Goal: Task Accomplishment & Management: Manage account settings

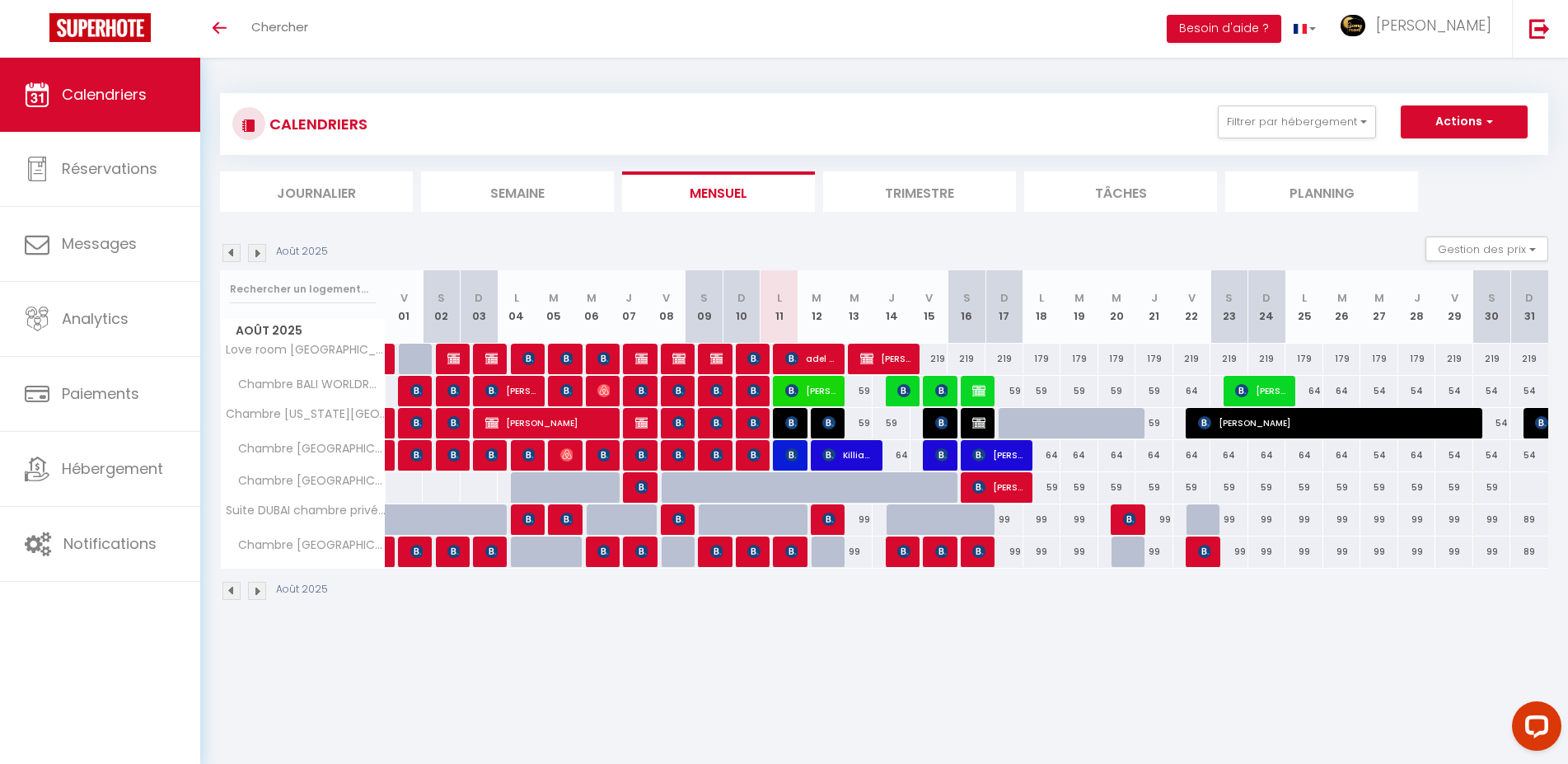
click at [259, 252] on img at bounding box center [258, 254] width 19 height 19
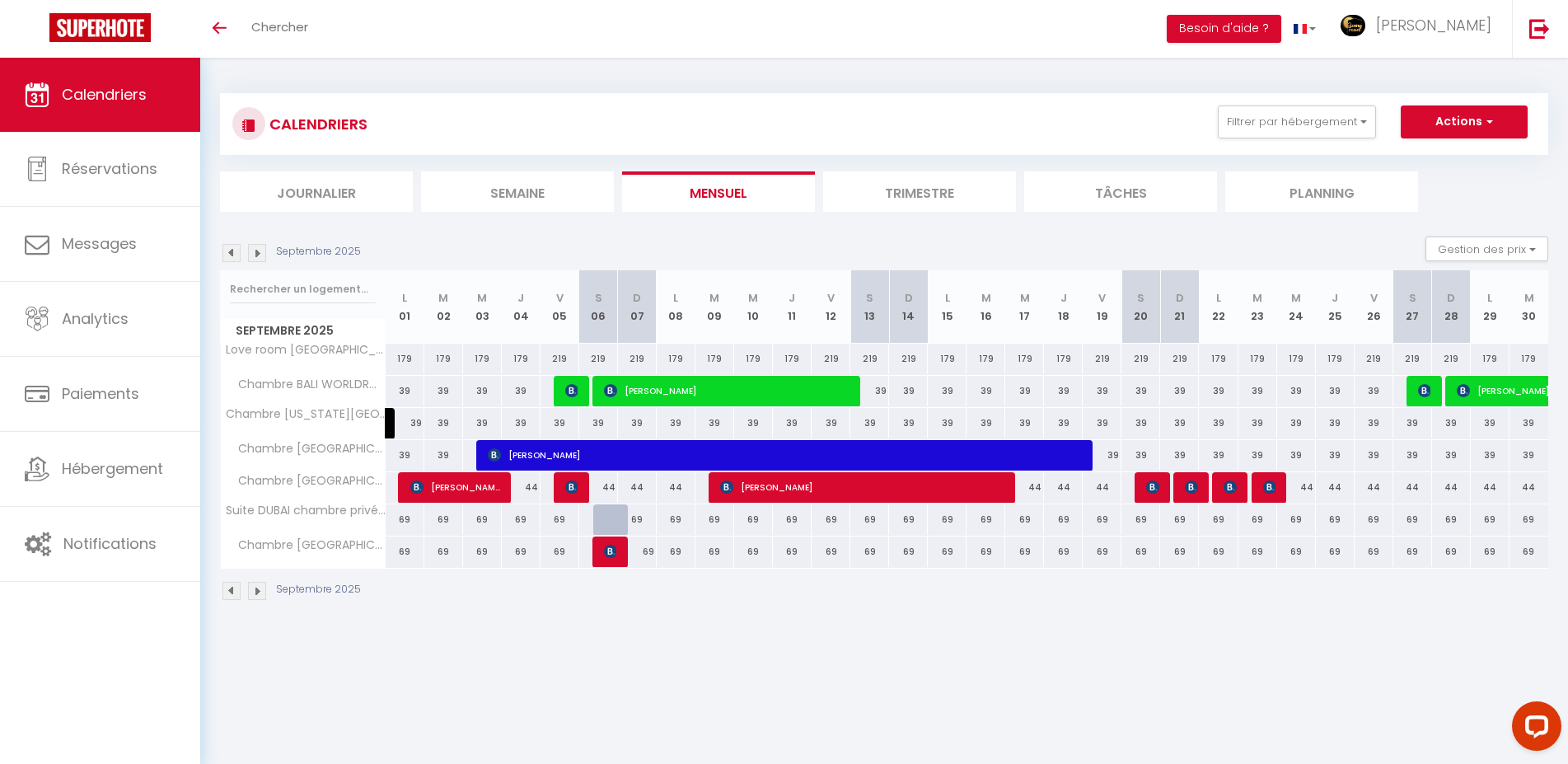
click at [1144, 486] on div at bounding box center [1154, 488] width 39 height 31
click at [259, 248] on img at bounding box center [258, 254] width 19 height 19
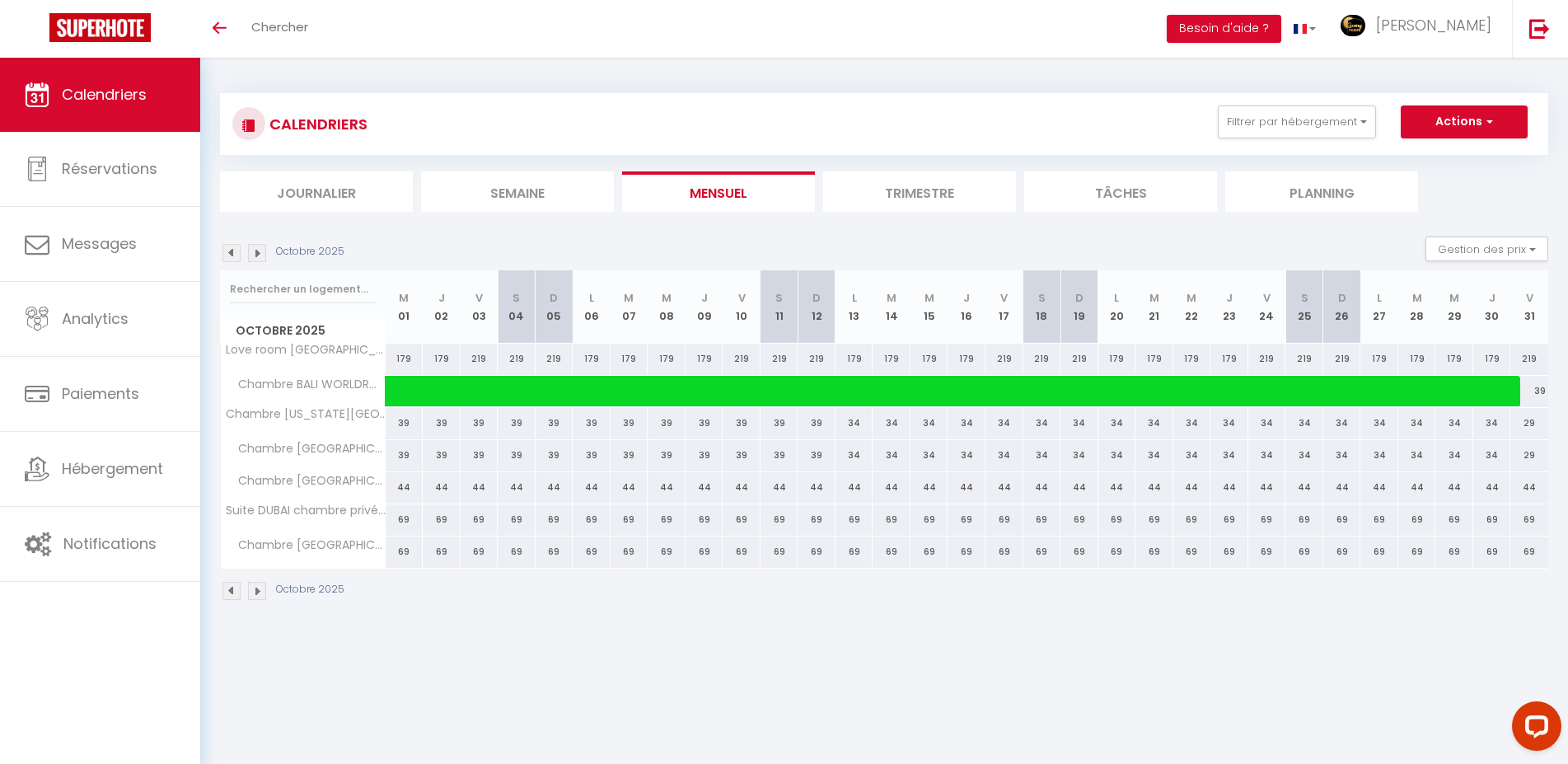
click at [225, 253] on img at bounding box center [232, 254] width 19 height 19
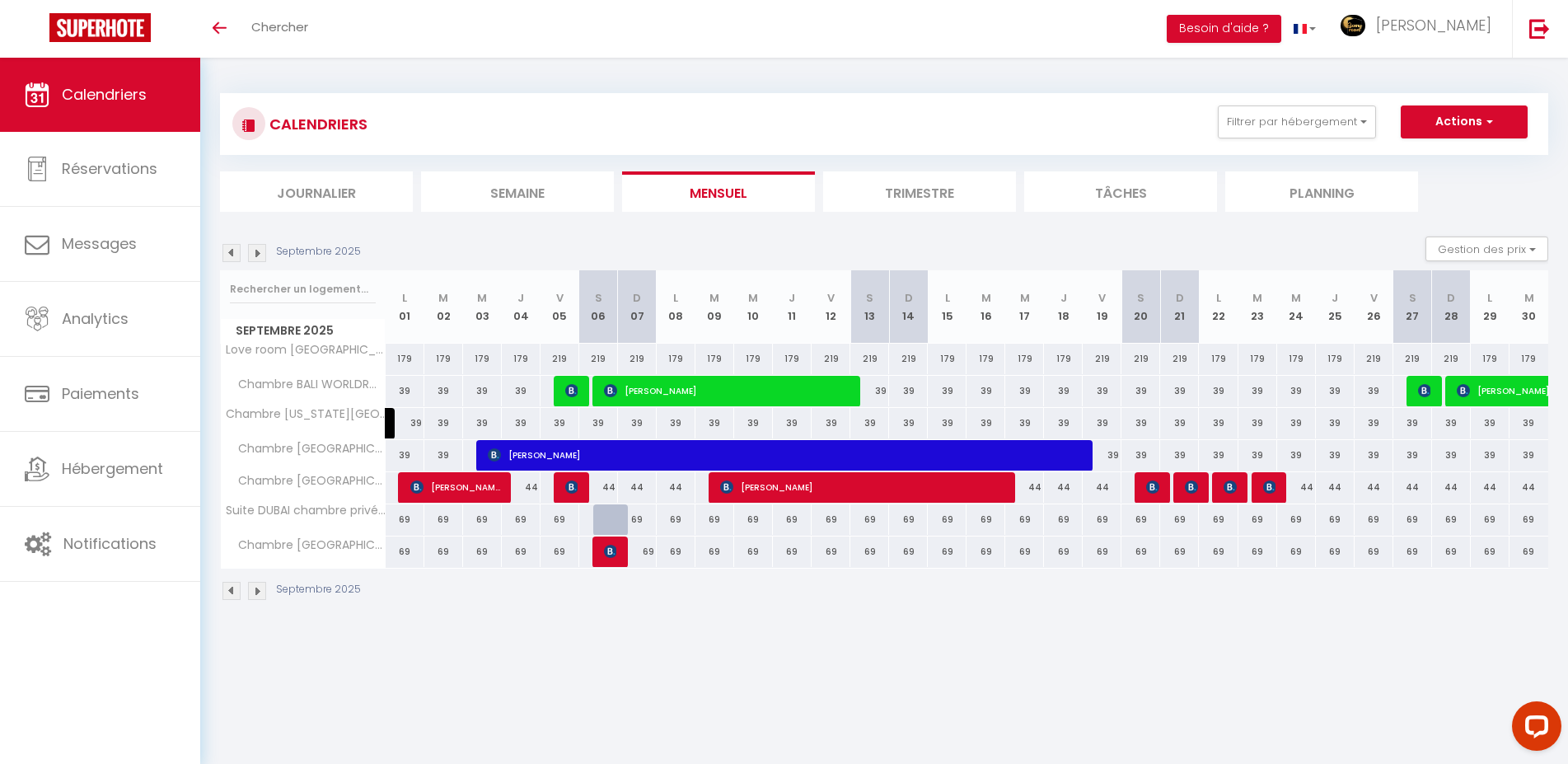
click at [264, 257] on img at bounding box center [258, 254] width 19 height 19
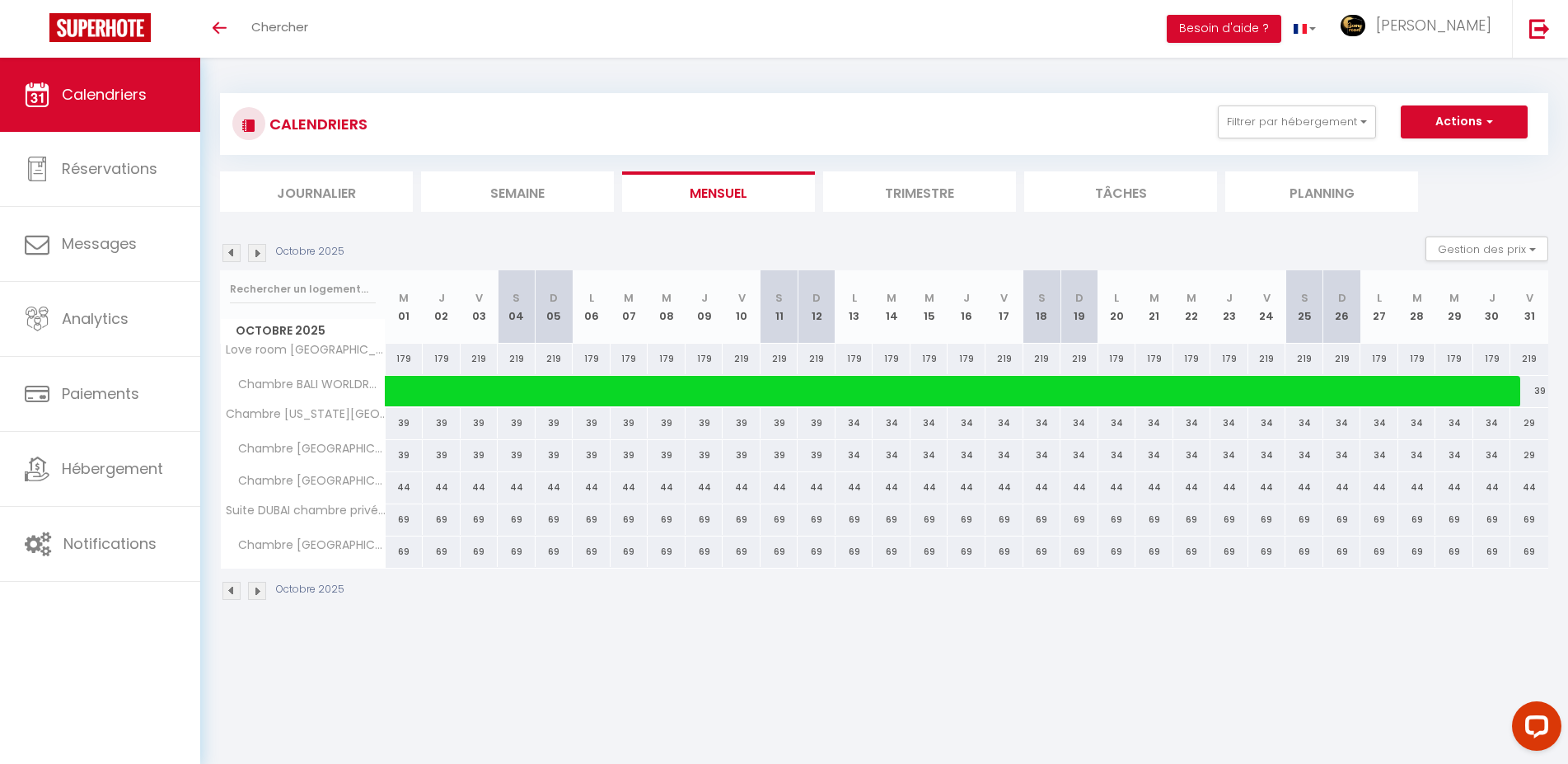
click at [263, 257] on img at bounding box center [258, 254] width 19 height 19
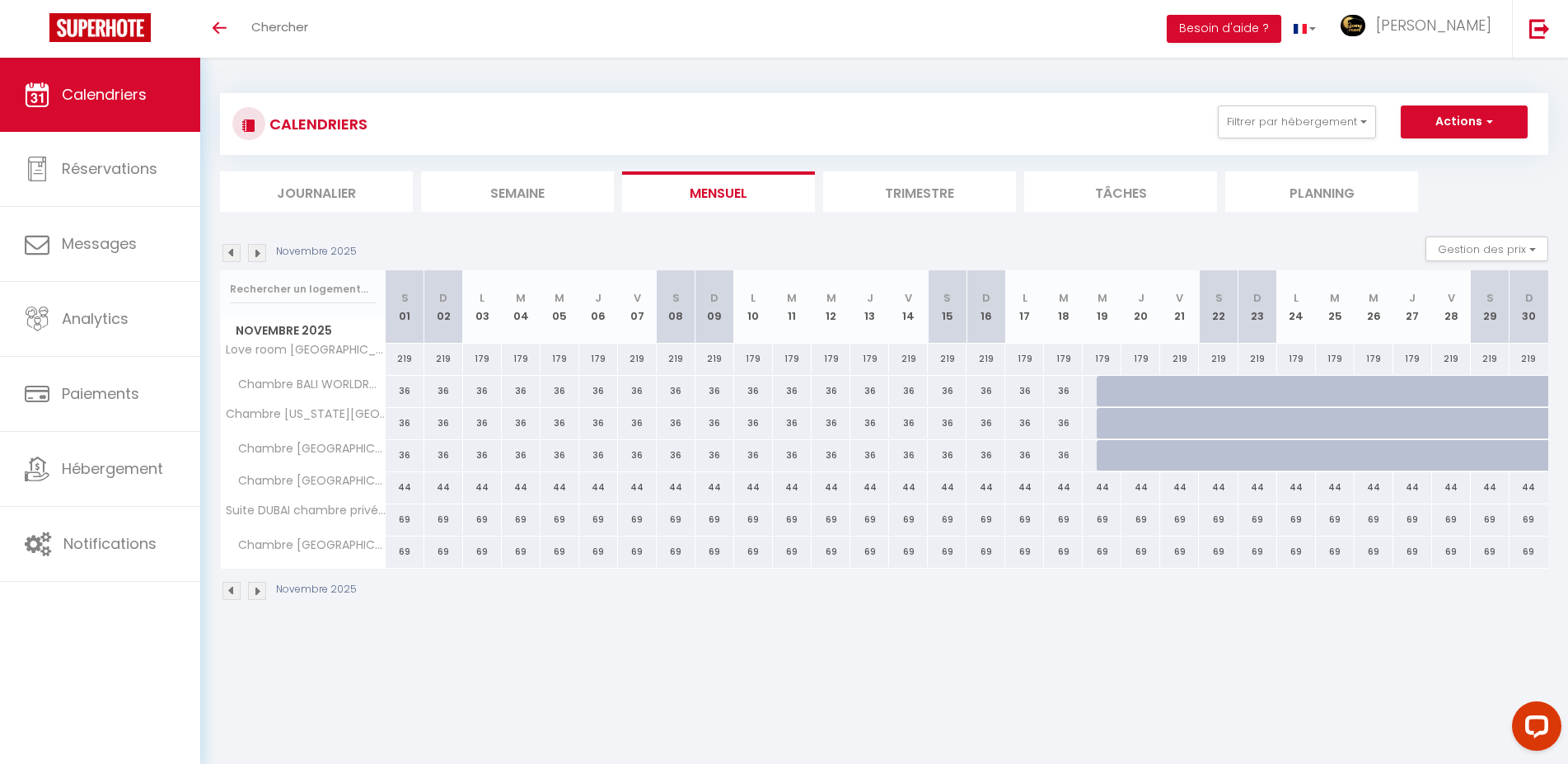
click at [258, 263] on div "[DATE] Gestion des prix Nb Nuits minimum Règles Disponibilité" at bounding box center [883, 254] width 1328 height 34
click at [259, 262] on div "[DATE] Gestion des prix Nb Nuits minimum Règles Disponibilité" at bounding box center [883, 254] width 1328 height 34
click at [259, 256] on img at bounding box center [258, 254] width 19 height 19
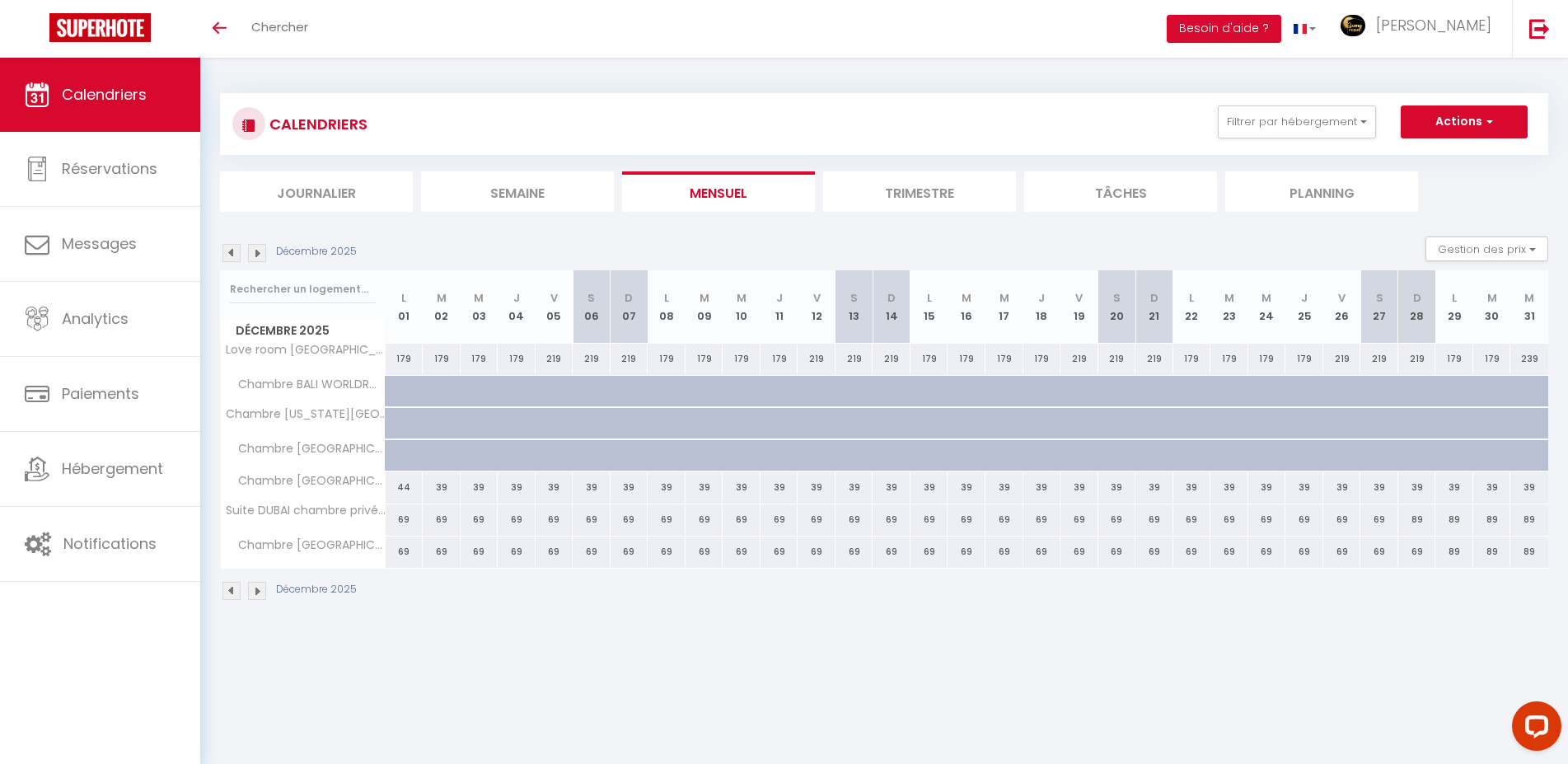
click at [216, 263] on div "CALENDRIERS Filtrer par hébergement WORLD ROOM Chambre BALI WORLDROOM Chambre […" at bounding box center [884, 347] width 1368 height 580
click at [228, 261] on img at bounding box center [232, 254] width 19 height 19
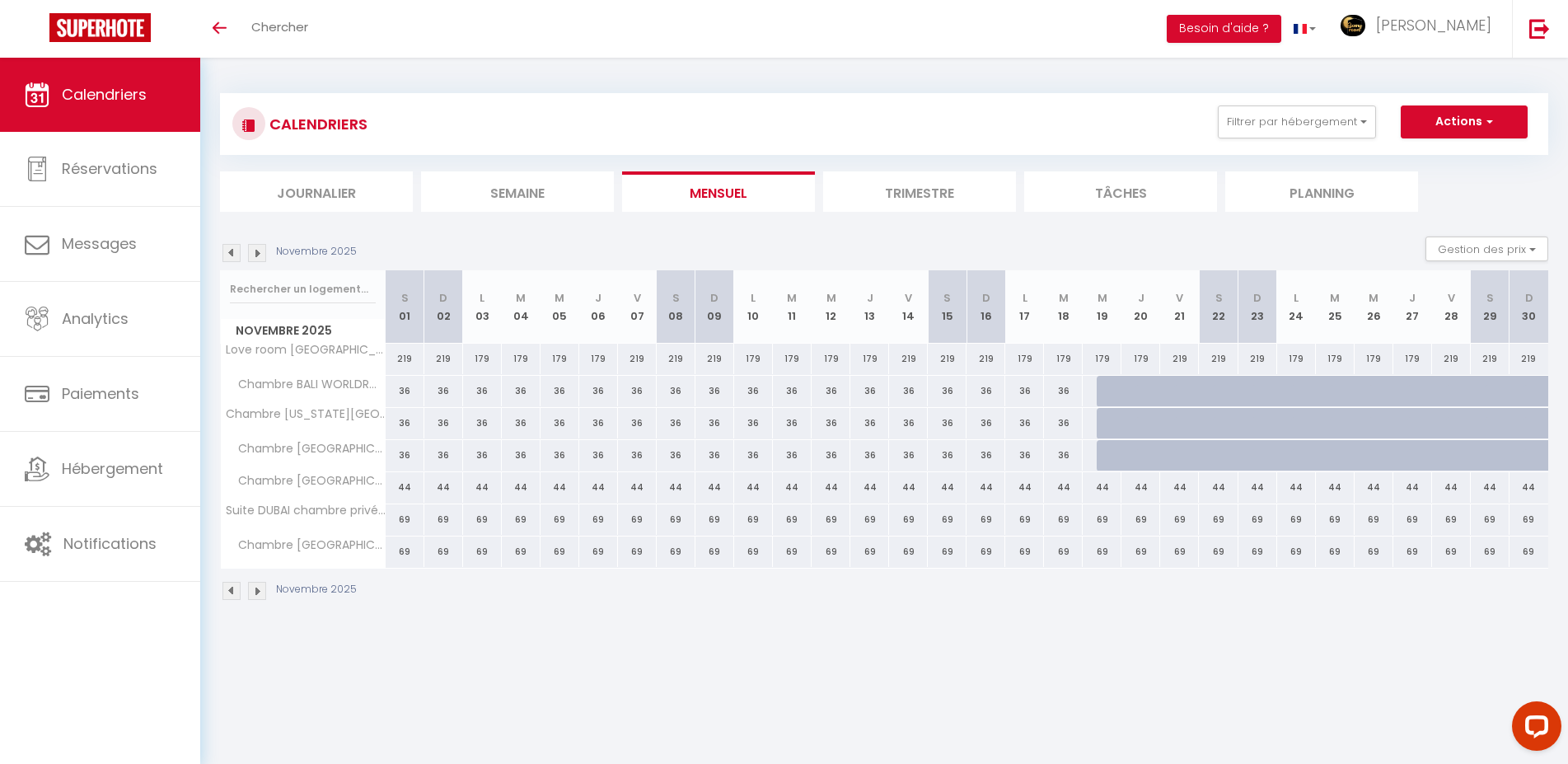
click at [231, 259] on img at bounding box center [232, 254] width 19 height 19
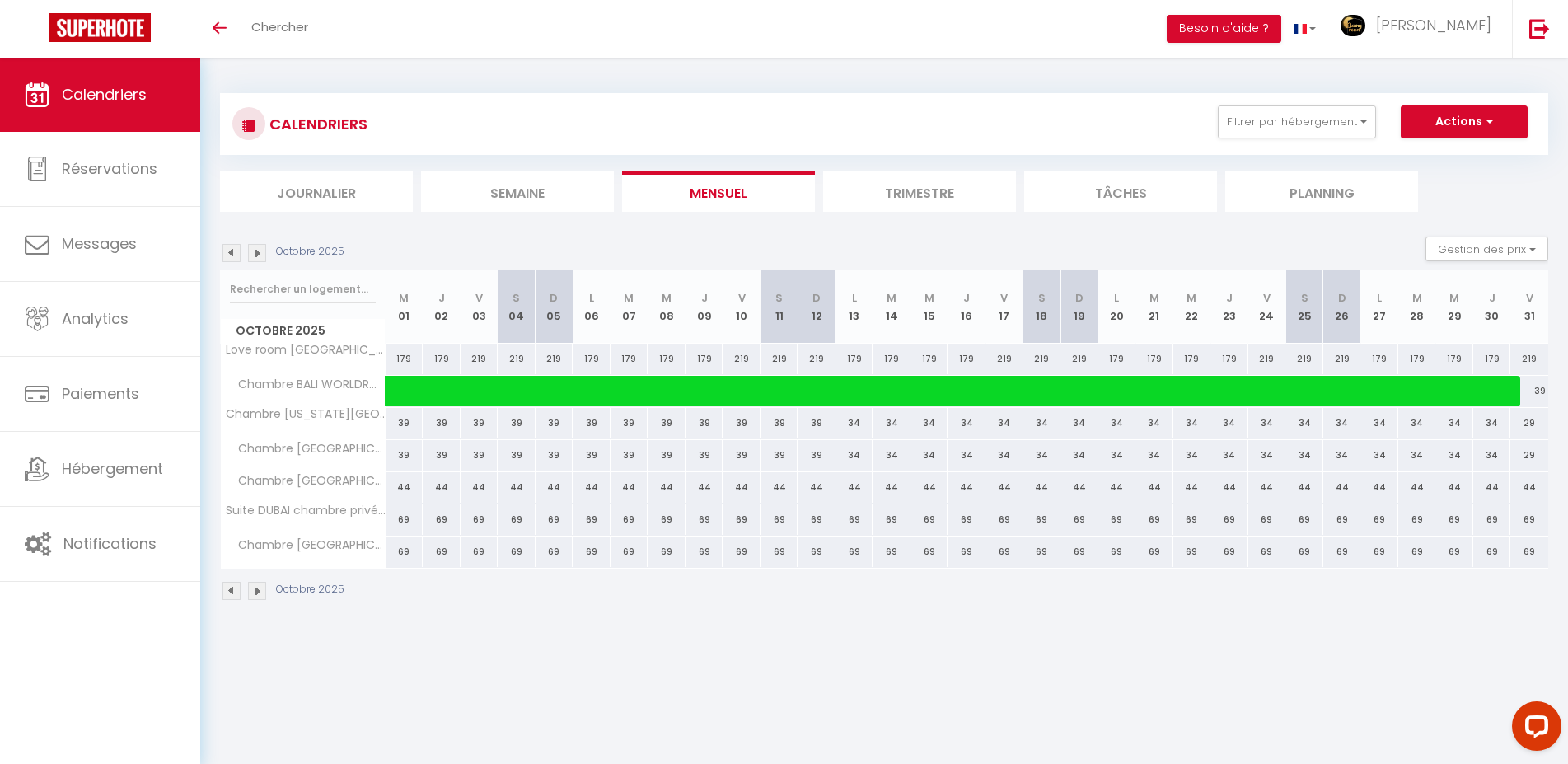
click at [234, 253] on img at bounding box center [232, 254] width 19 height 19
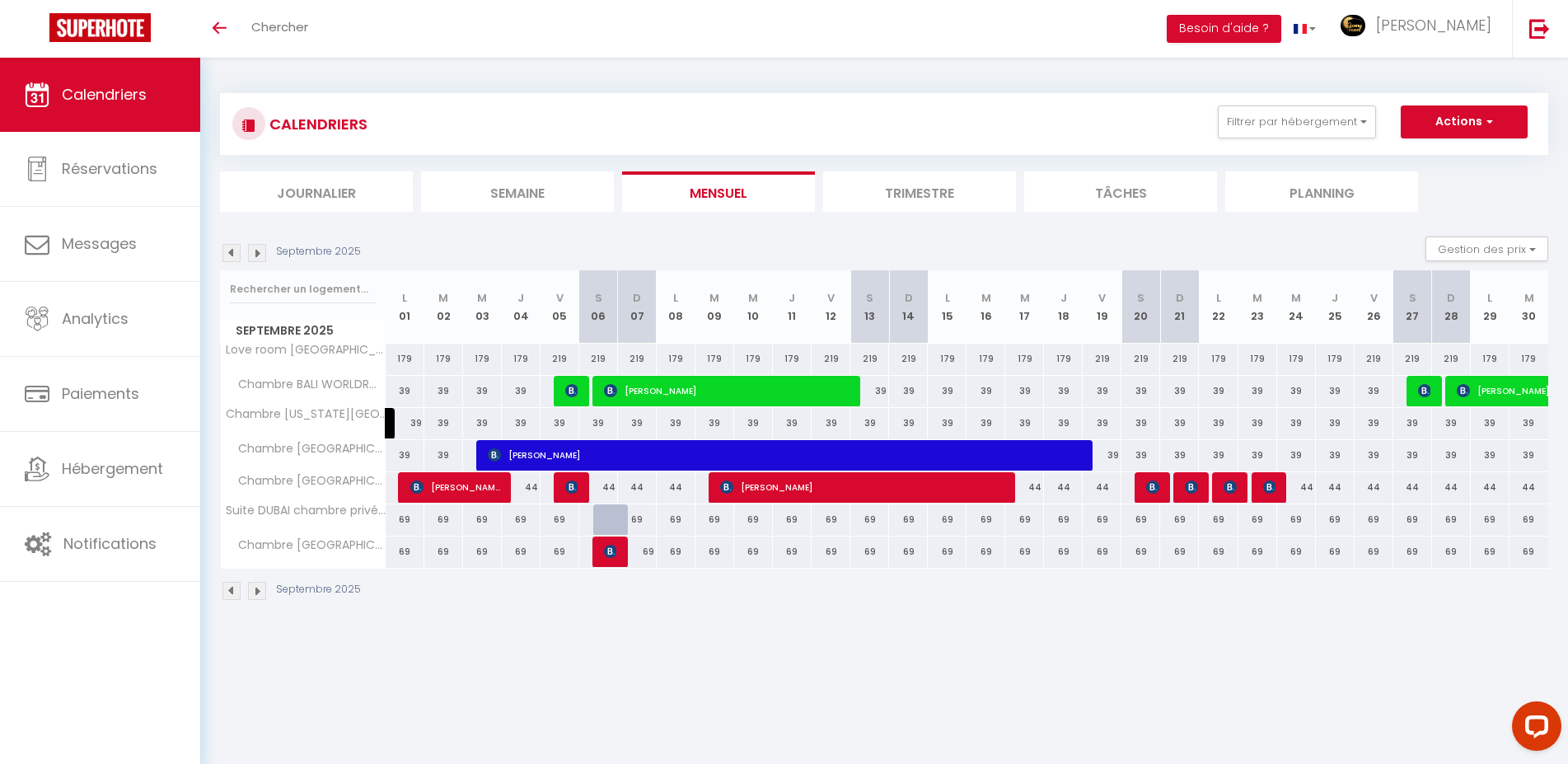
click at [253, 248] on img at bounding box center [258, 254] width 19 height 19
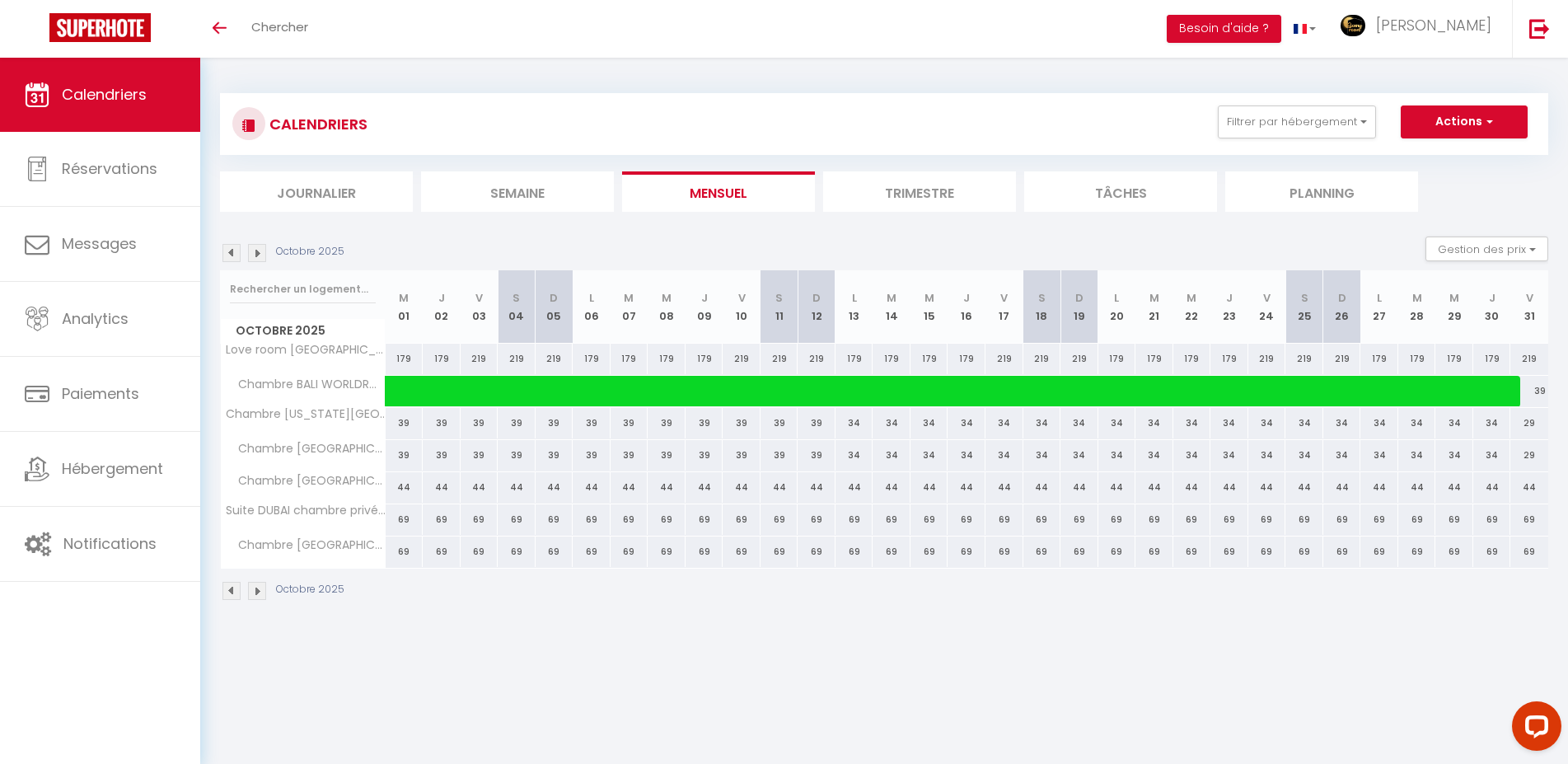
click at [257, 252] on img at bounding box center [258, 254] width 19 height 19
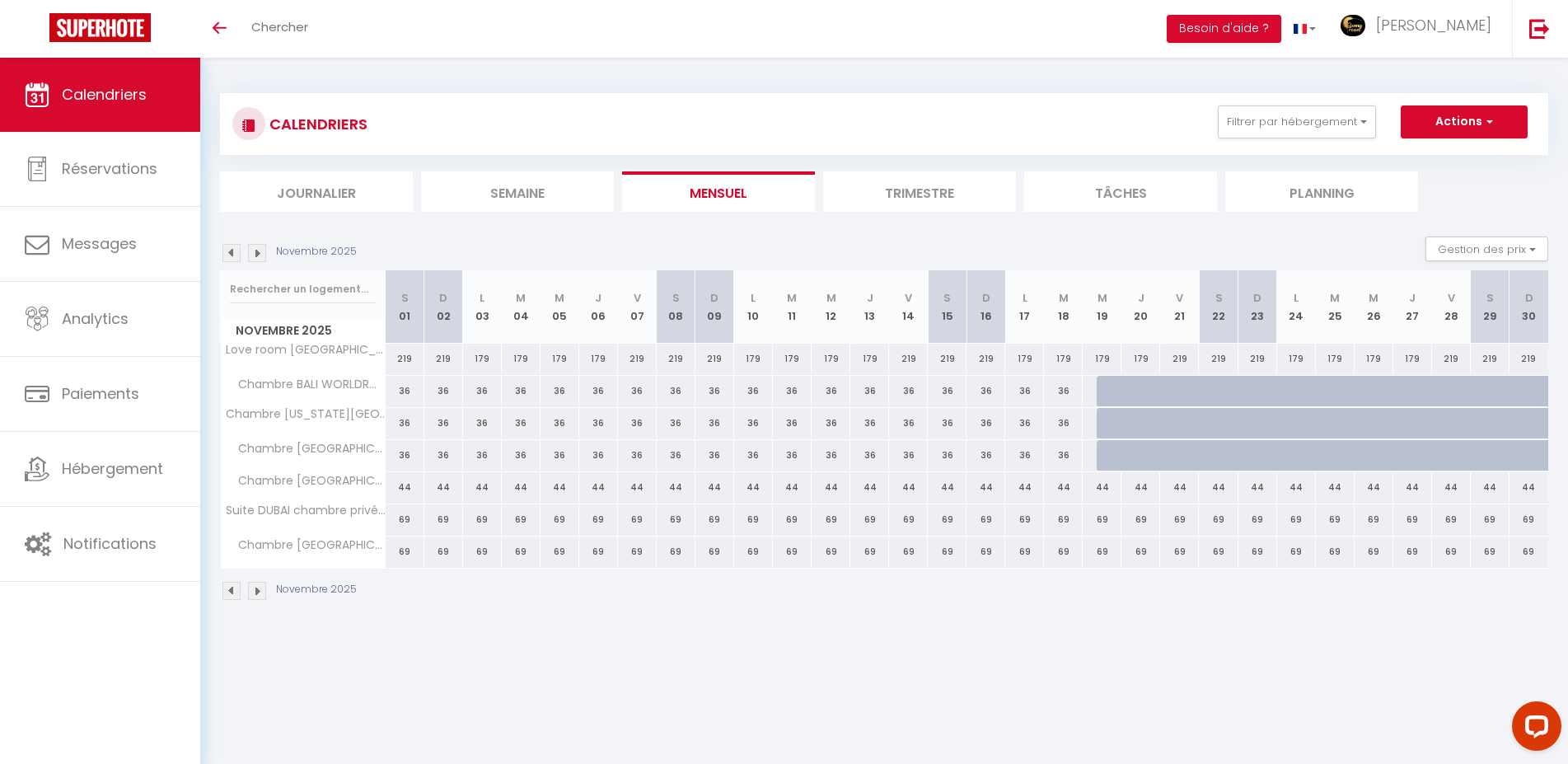
click at [1105, 393] on div at bounding box center [1116, 391] width 39 height 31
type input "36"
type input "[DATE]"
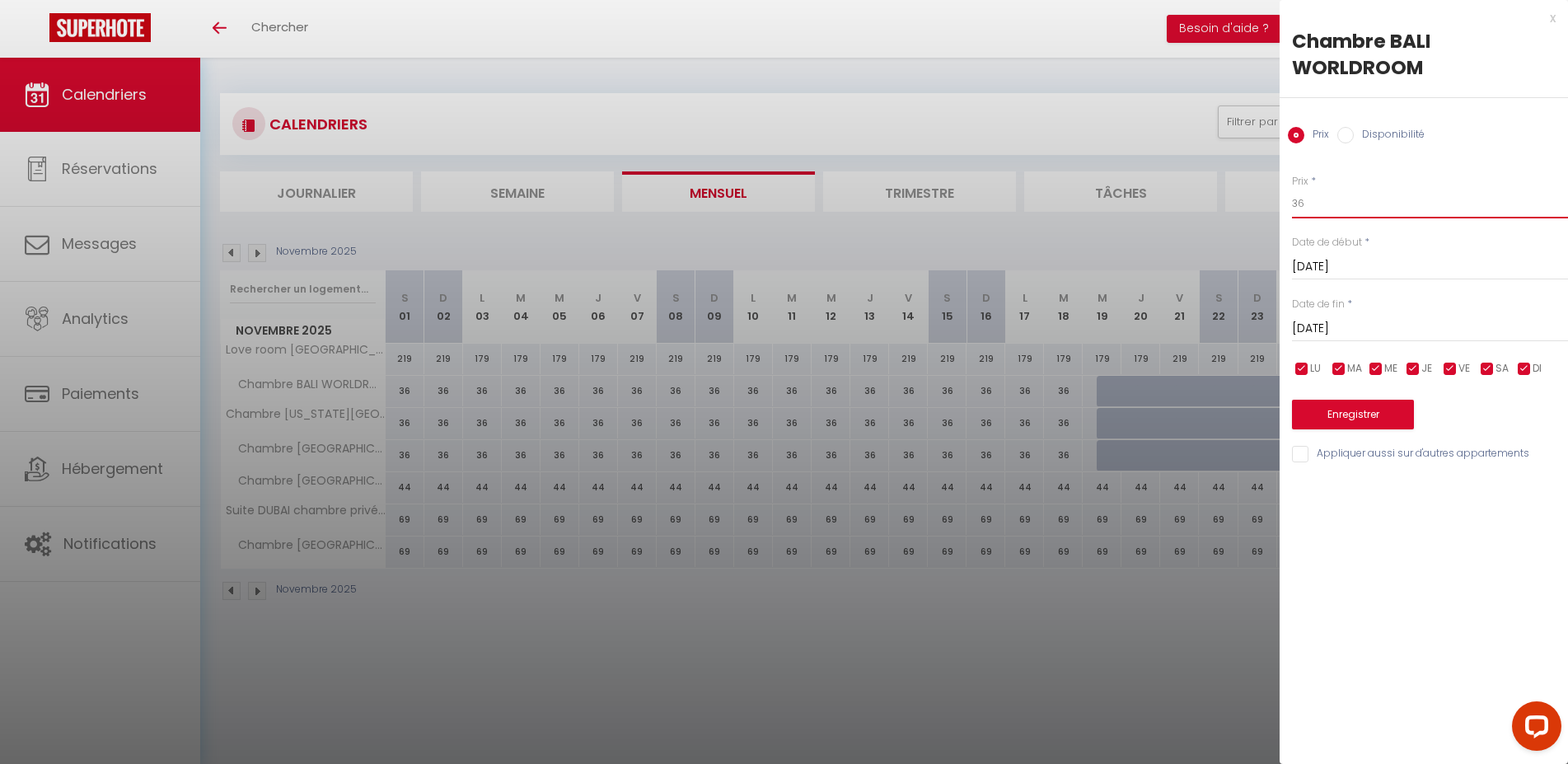
click at [1325, 201] on input "36" at bounding box center [1430, 203] width 276 height 29
click at [1353, 330] on input "[DATE]" at bounding box center [1430, 329] width 276 height 21
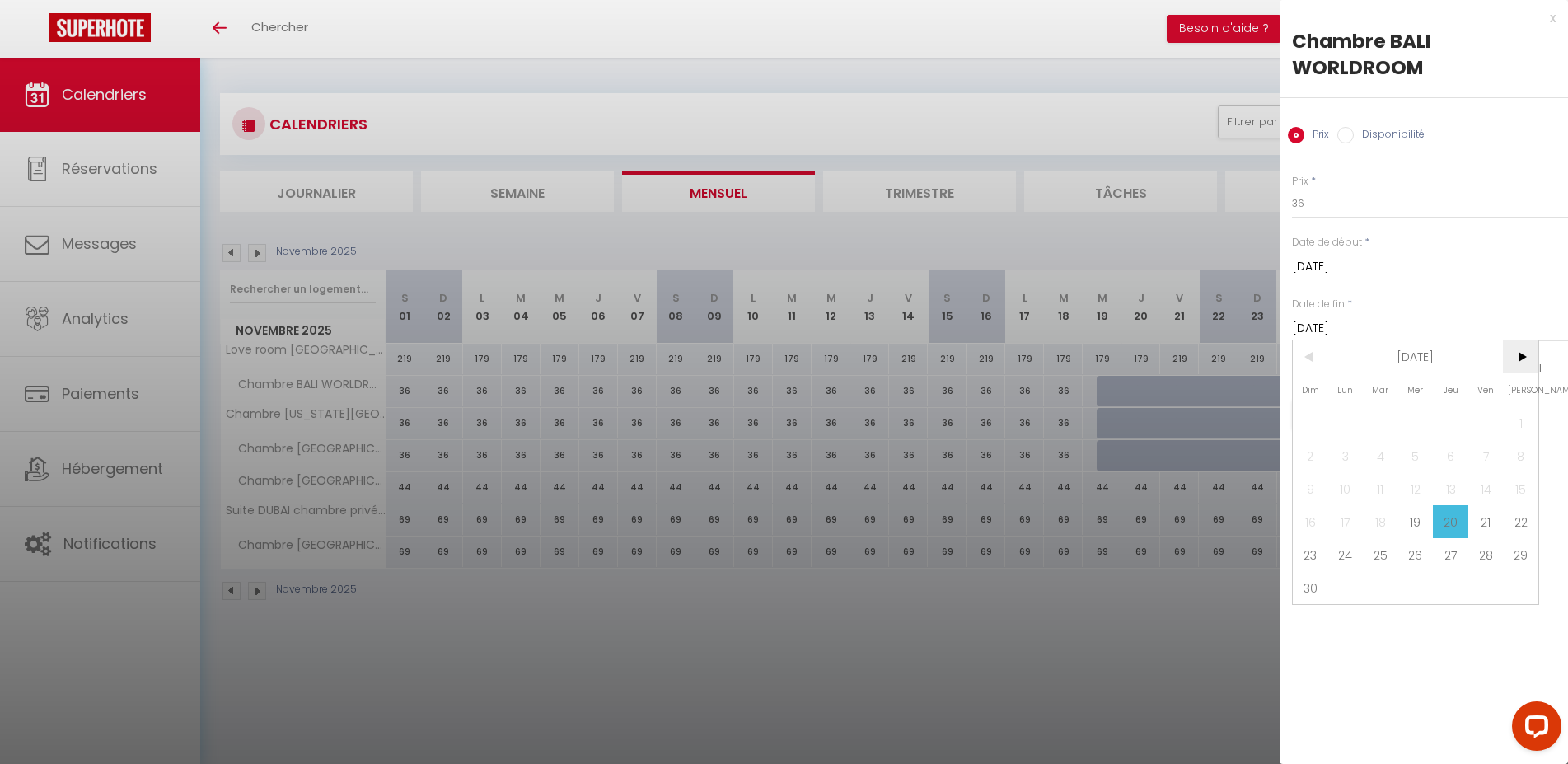
click at [1512, 362] on span ">" at bounding box center [1521, 356] width 35 height 33
click at [1356, 421] on span "1" at bounding box center [1346, 422] width 35 height 33
type input "Lun 01 Décembre 2025"
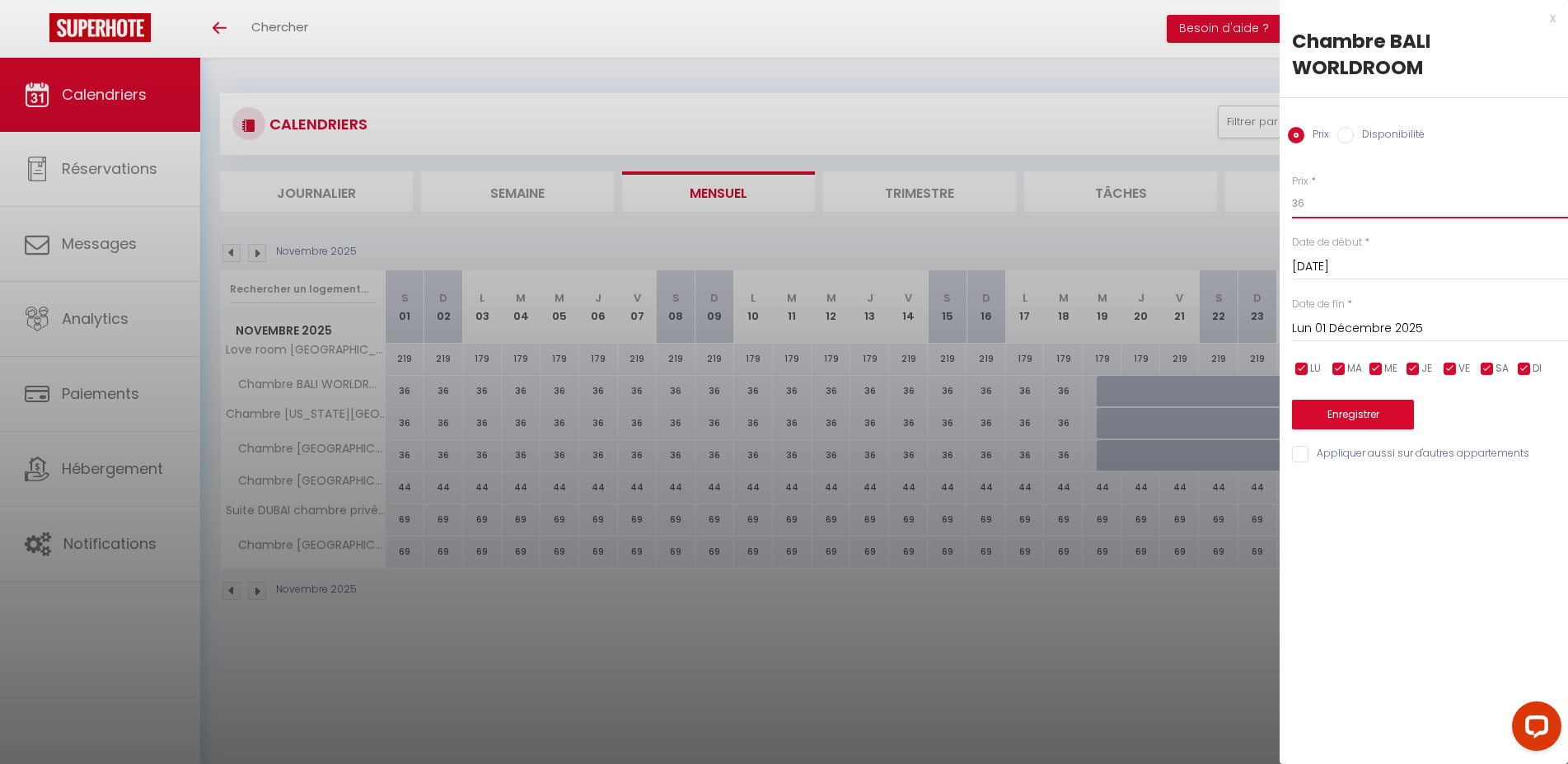
click at [1356, 210] on input "36" at bounding box center [1430, 203] width 276 height 29
click at [1320, 457] on input "Appliquer aussi sur d'autres appartements" at bounding box center [1430, 454] width 276 height 17
checkbox input "true"
click at [1342, 422] on button "Enregistrer" at bounding box center [1352, 414] width 122 height 29
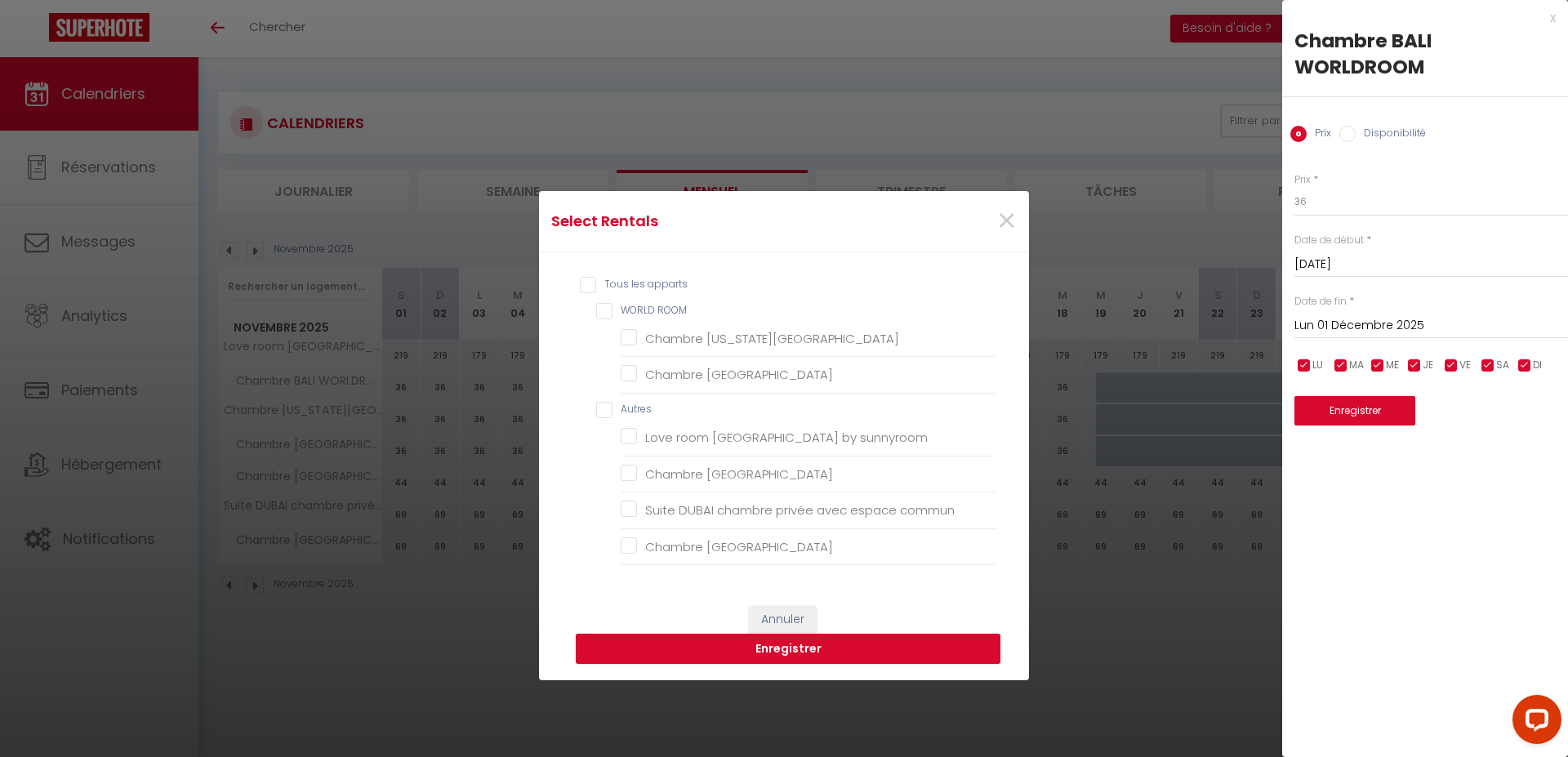
click at [605, 307] on ROOM "WORLD ROOM" at bounding box center [795, 311] width 400 height 17
checkbox ROOM "true"
checkbox WORLDROOM "true"
checkbox input "false"
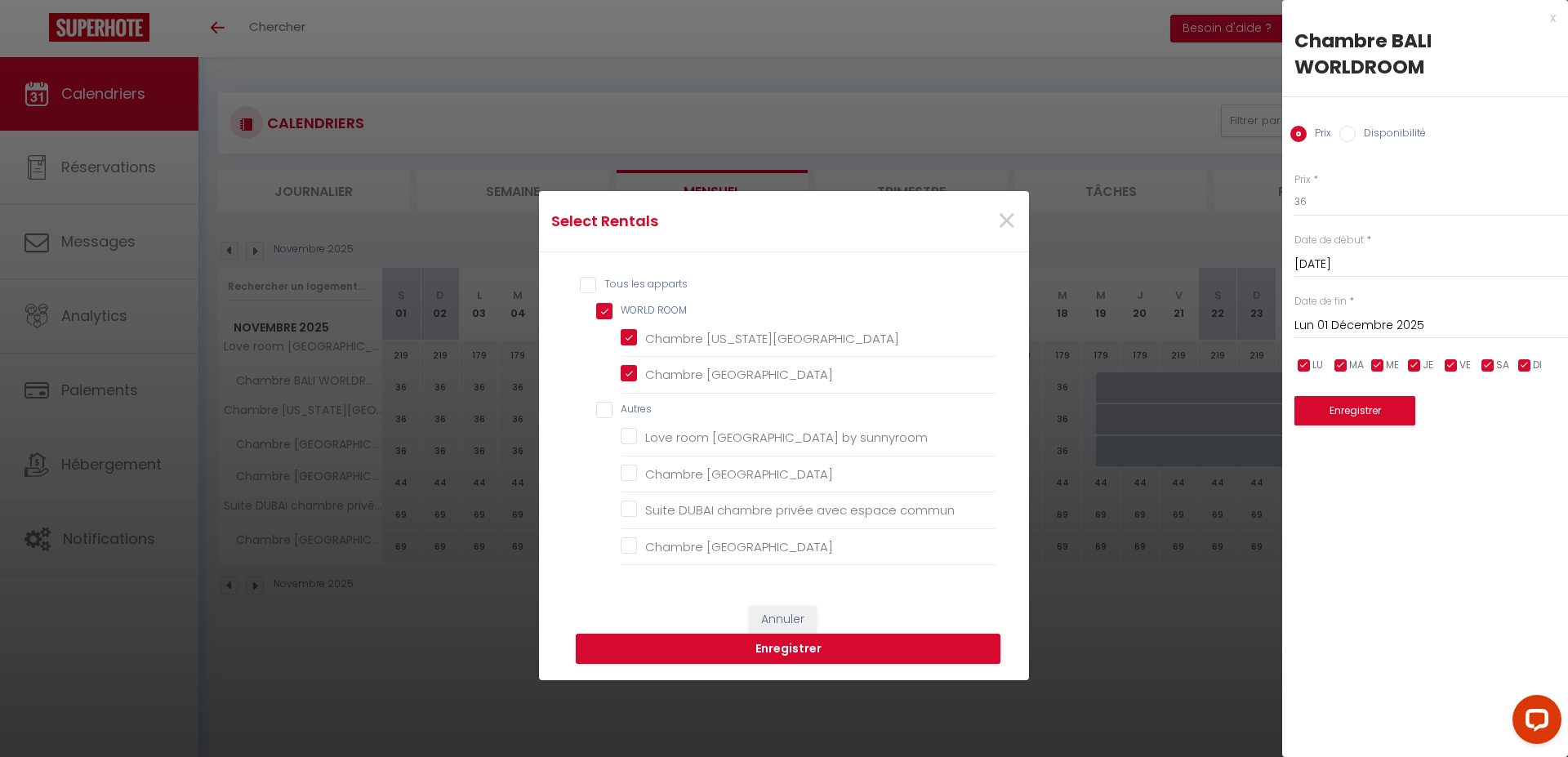
checkbox sunnyroom "false"
checkbox WORLDROOM "false"
checkbox commun "false"
checkbox Worldroom "false"
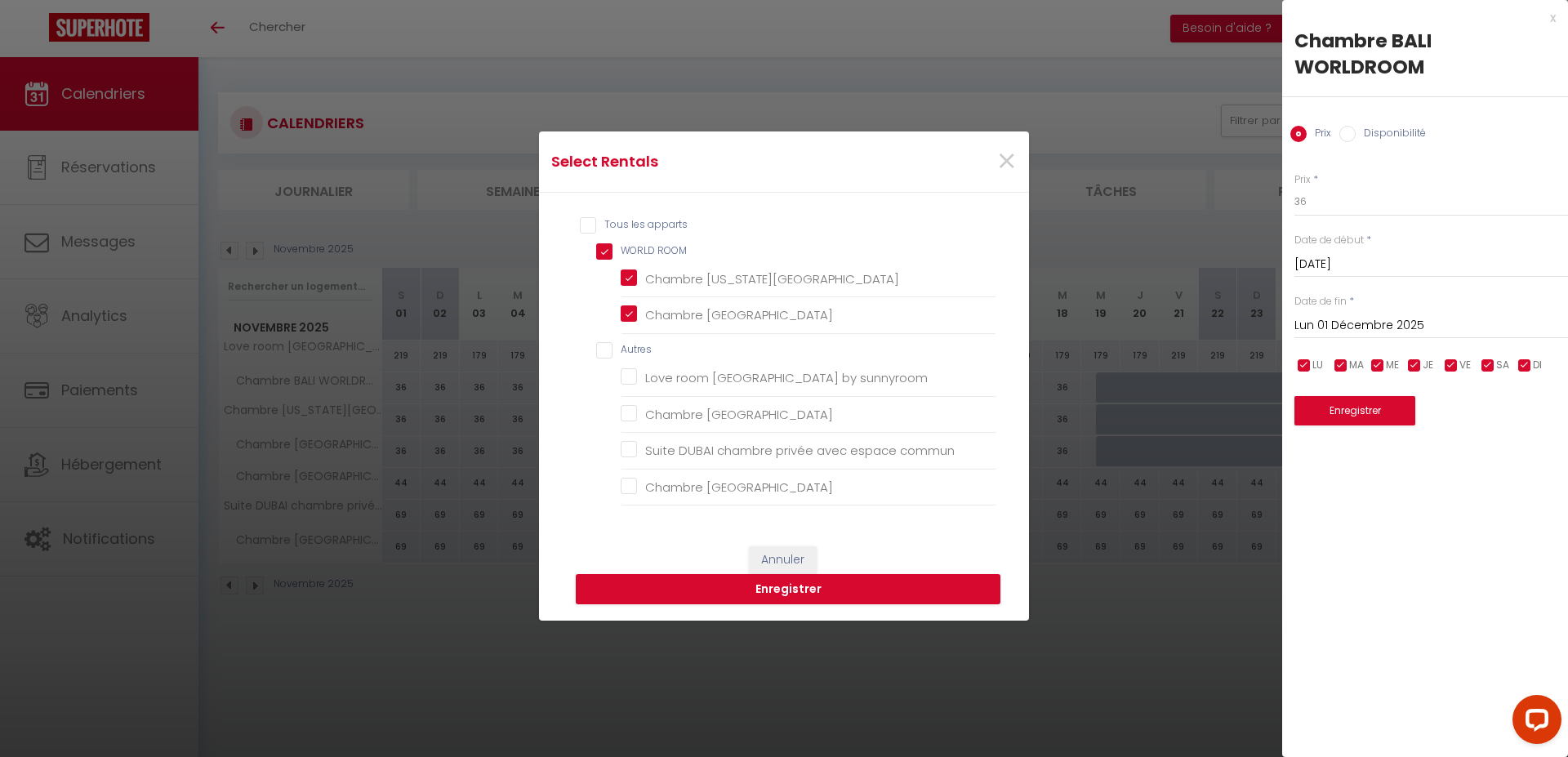
scroll to position [83, 0]
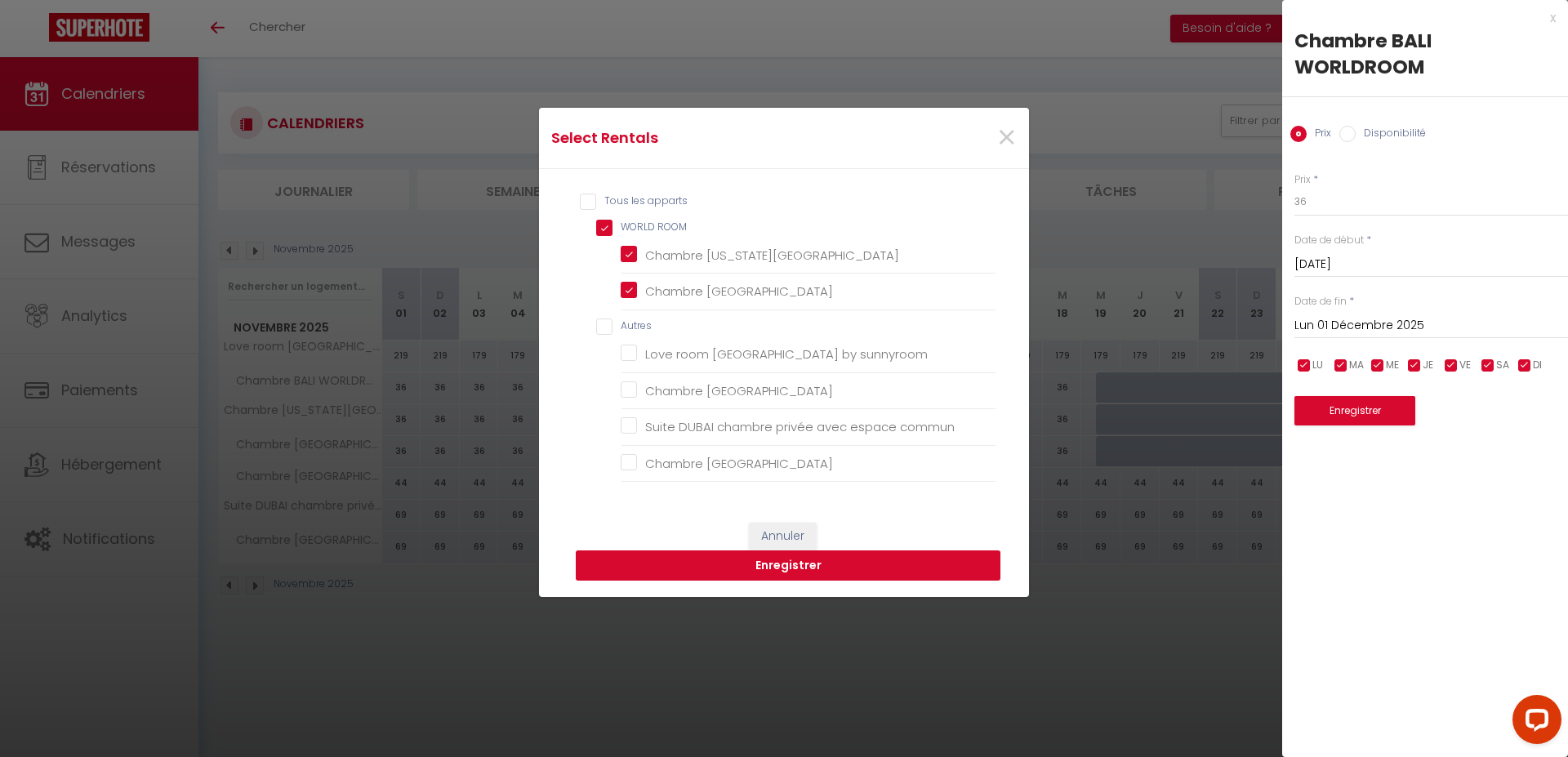
click at [680, 558] on button "Enregistrer" at bounding box center [788, 565] width 425 height 31
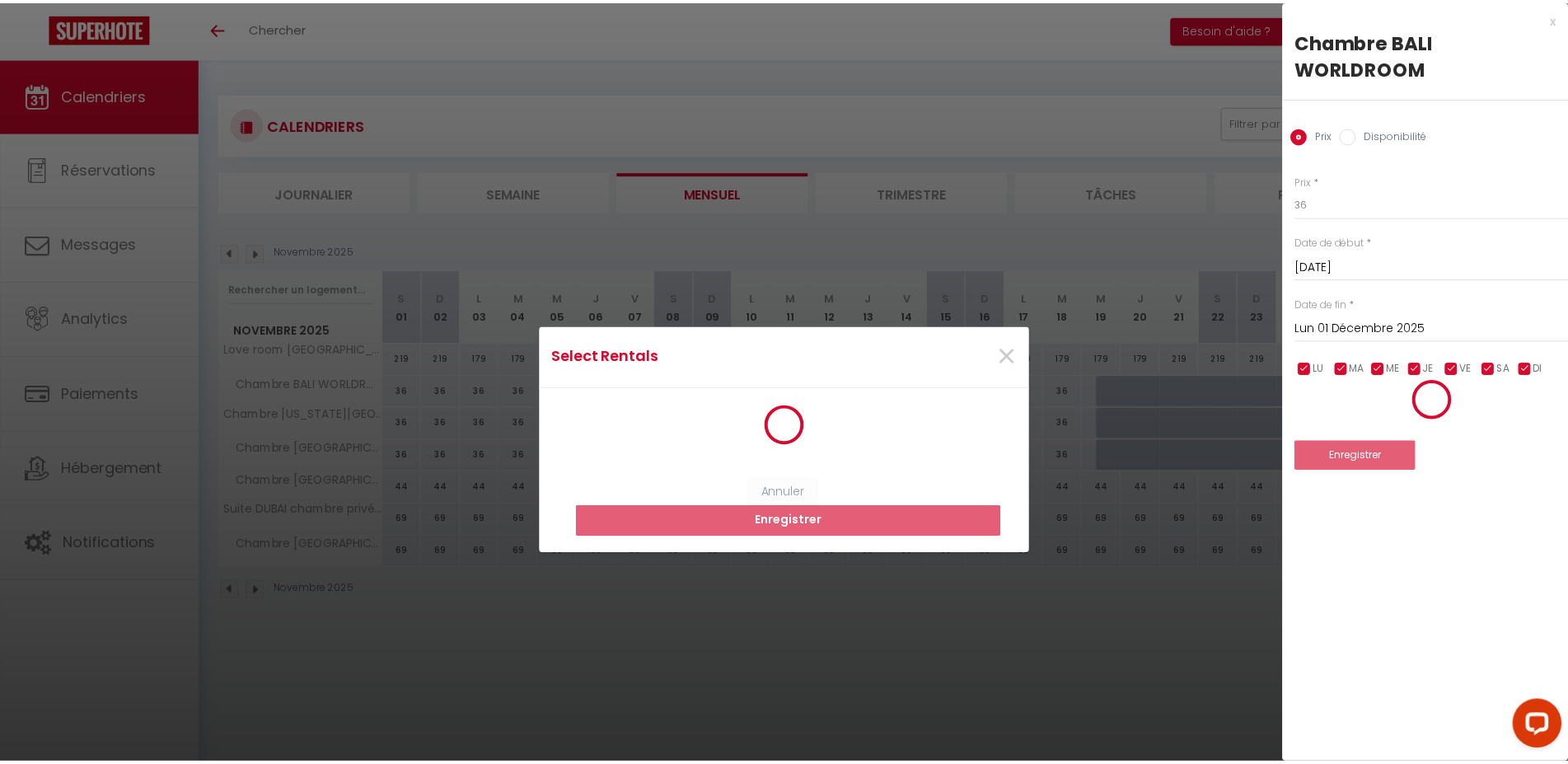
scroll to position [0, 0]
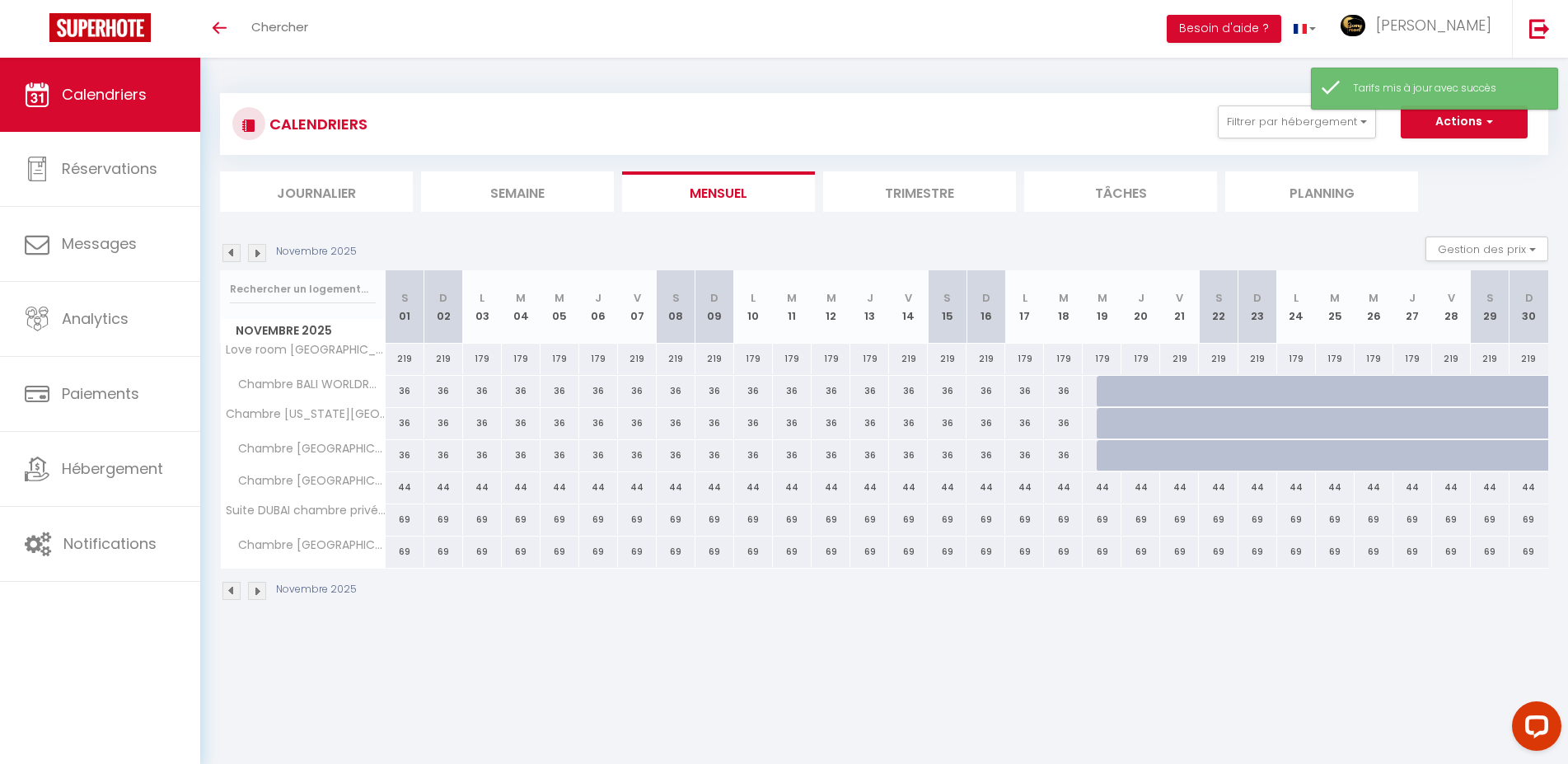
click at [257, 251] on img at bounding box center [258, 254] width 19 height 19
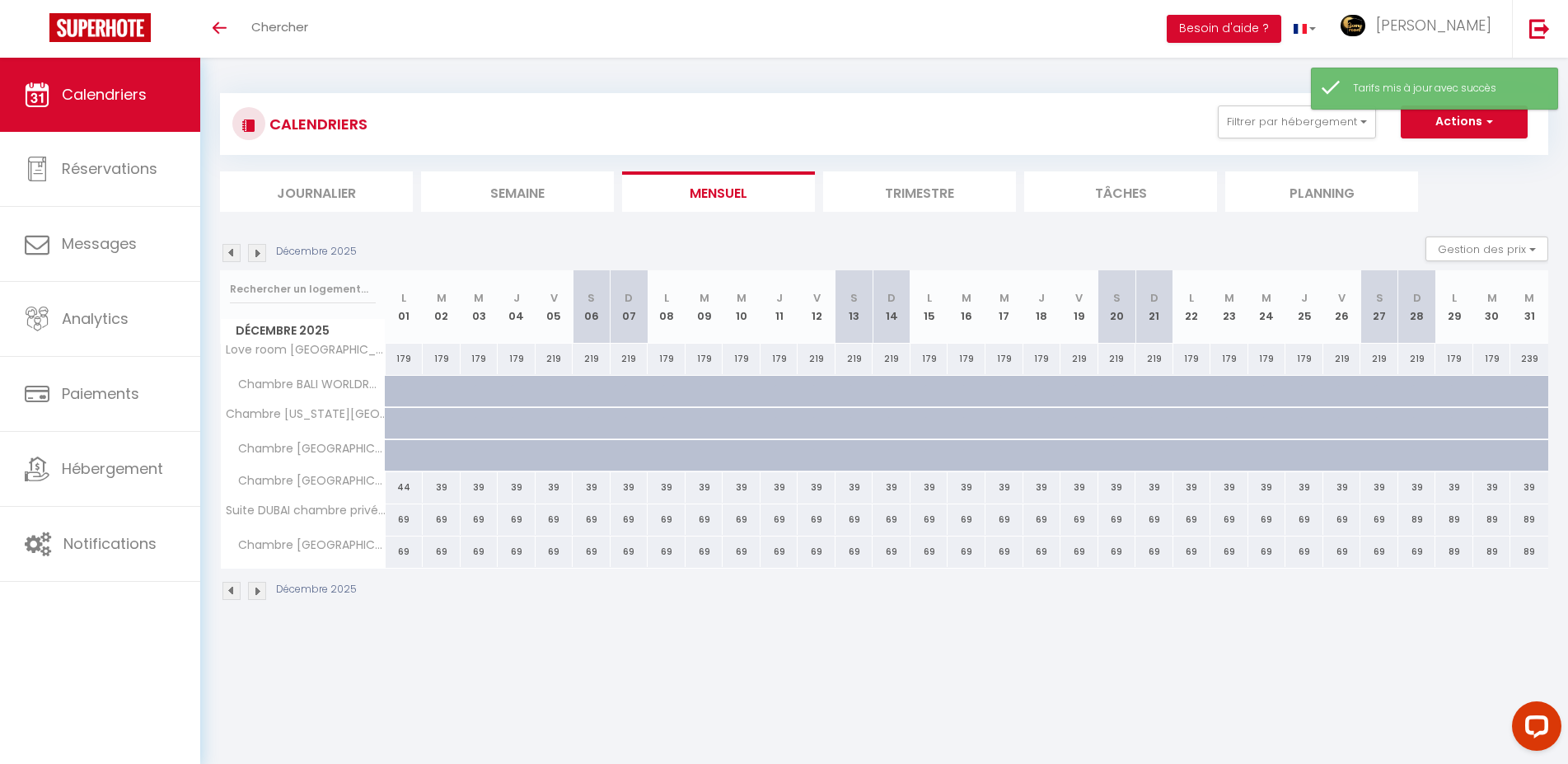
click at [239, 257] on img at bounding box center [232, 254] width 19 height 19
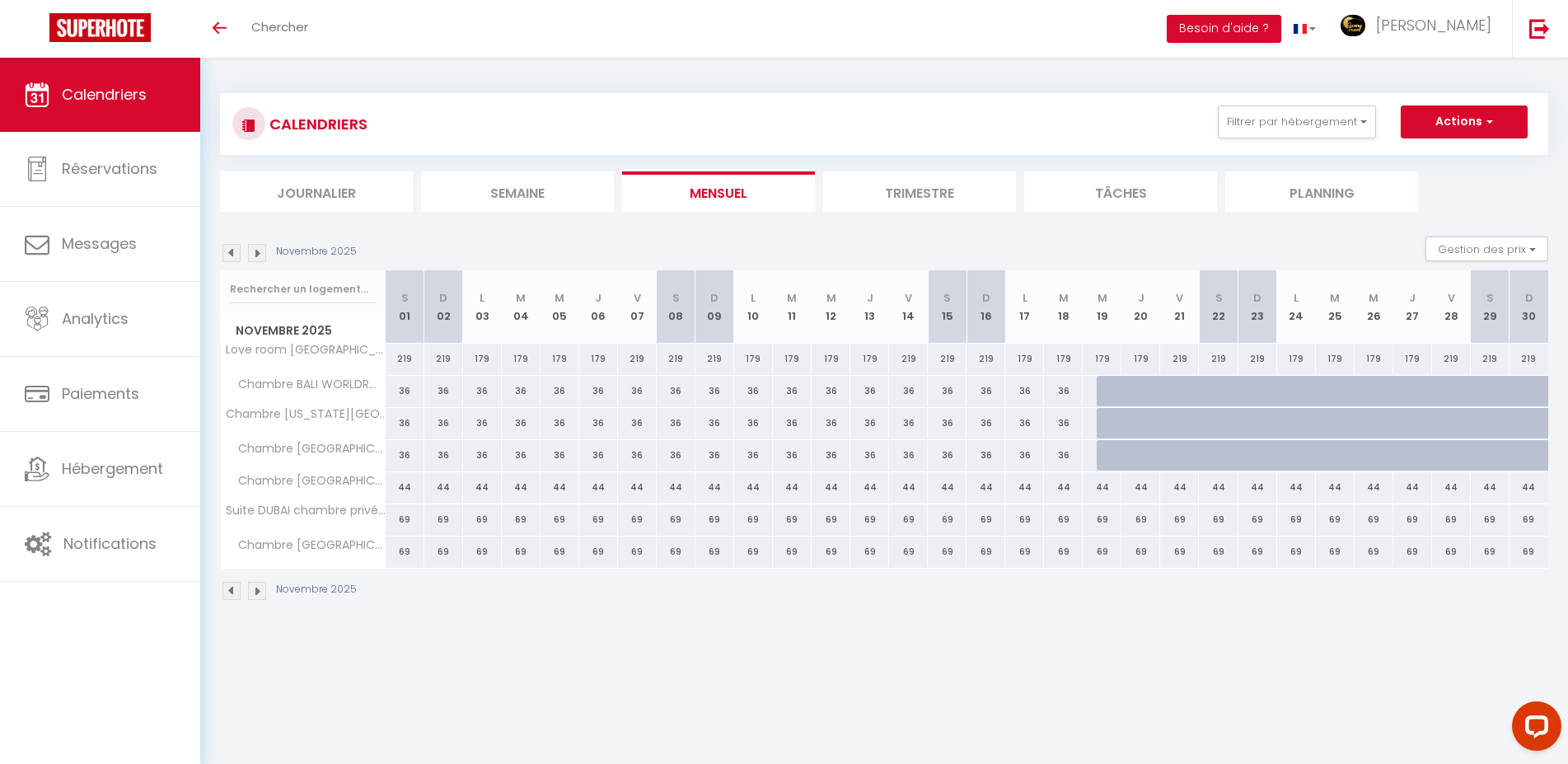
click at [1061, 384] on div "36" at bounding box center [1064, 391] width 39 height 30
type input "36"
type input "[DATE]"
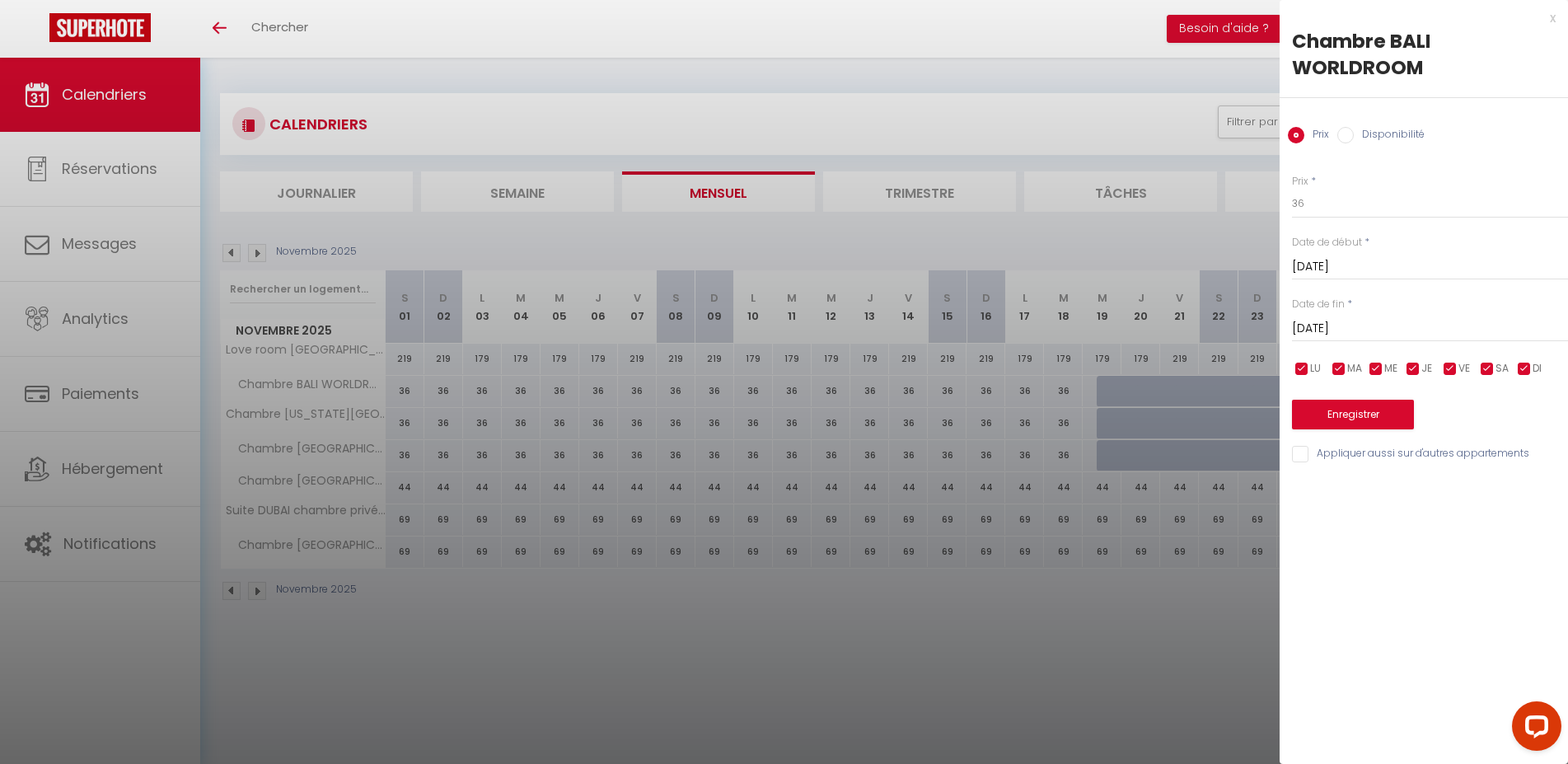
click at [1370, 322] on input "[DATE]" at bounding box center [1430, 329] width 276 height 21
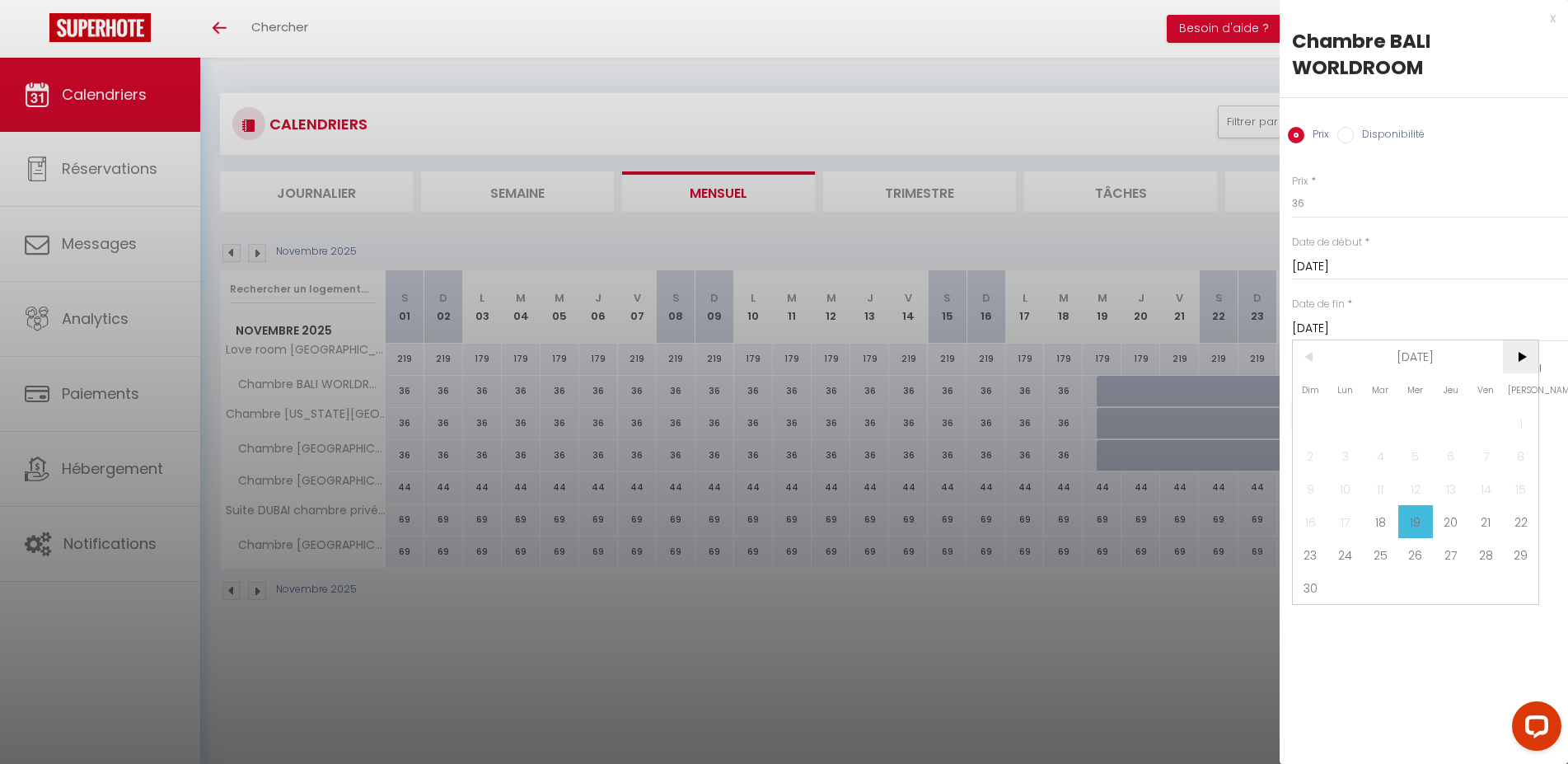
click at [1518, 361] on span ">" at bounding box center [1521, 356] width 35 height 33
click at [1414, 418] on span "3" at bounding box center [1416, 422] width 35 height 33
type input "Mer 03 Décembre 2025"
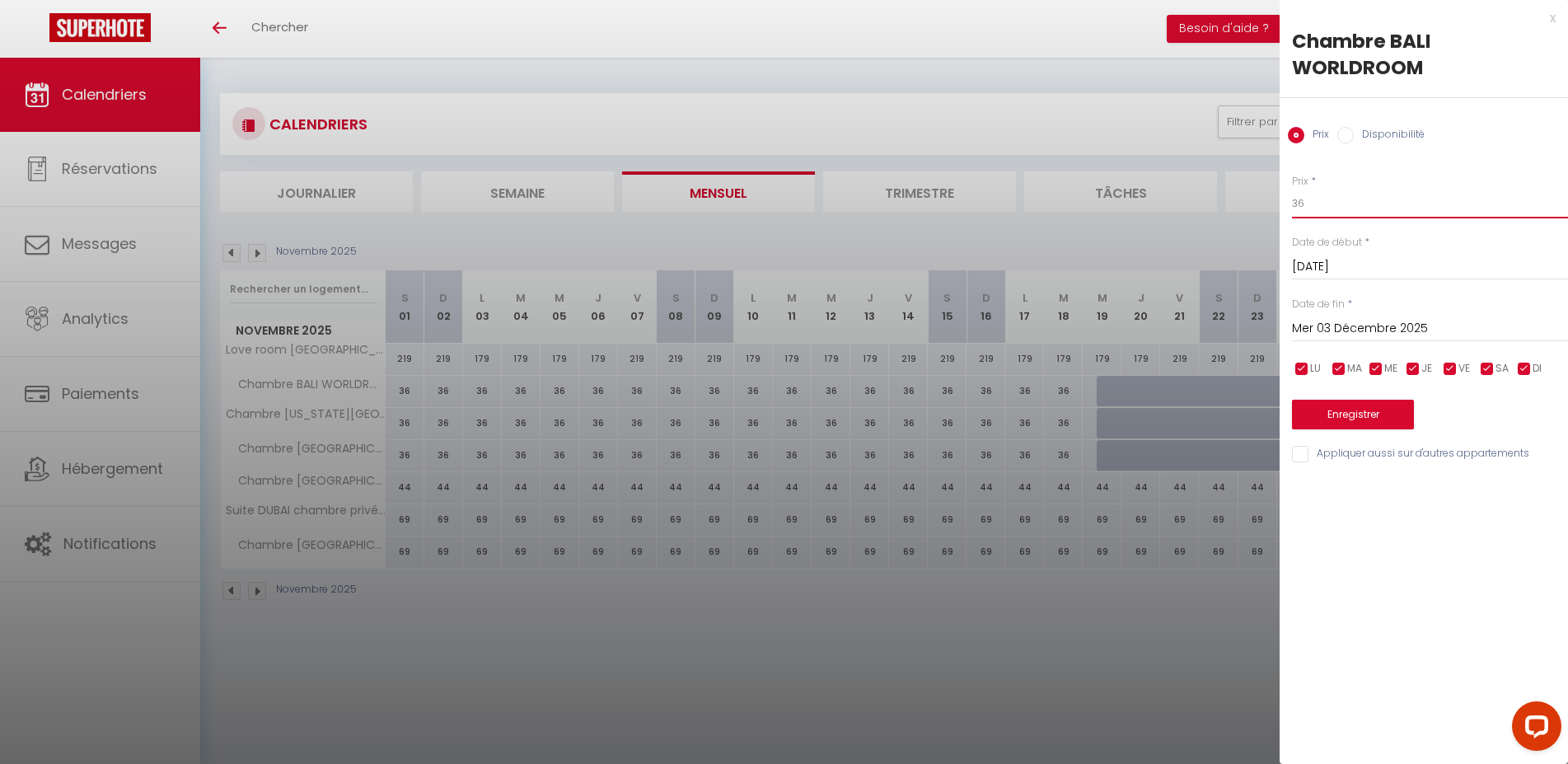
click at [1326, 215] on input "36" at bounding box center [1430, 203] width 276 height 29
click at [1305, 460] on input "Appliquer aussi sur d'autres appartements" at bounding box center [1430, 454] width 276 height 17
checkbox input "true"
click at [1341, 408] on button "Enregistrer" at bounding box center [1352, 414] width 122 height 29
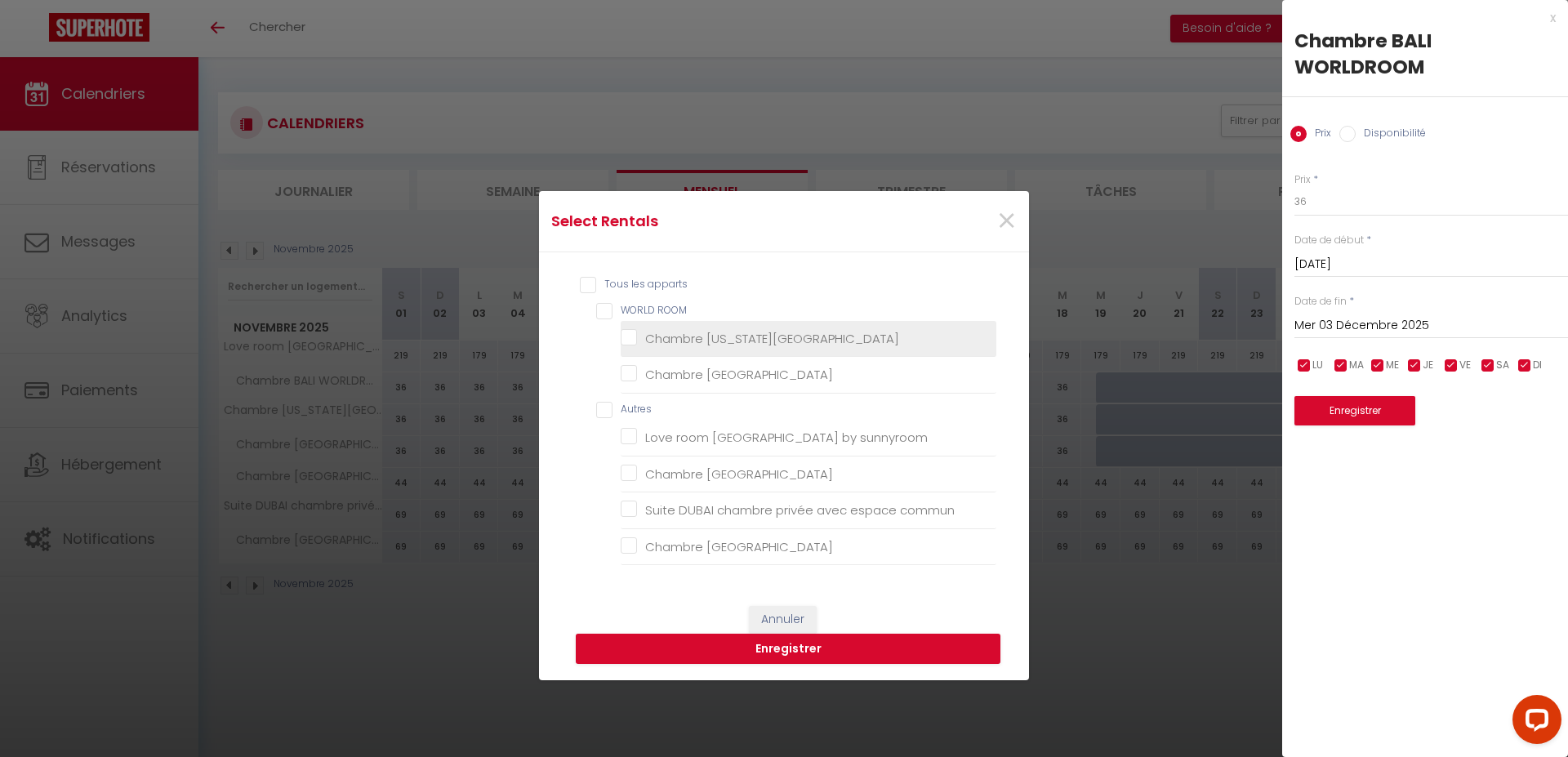
click at [639, 357] on li "Chambre [US_STATE][GEOGRAPHIC_DATA]" at bounding box center [809, 340] width 376 height 37
click at [614, 314] on ROOM "WORLD ROOM" at bounding box center [795, 311] width 400 height 17
checkbox ROOM "true"
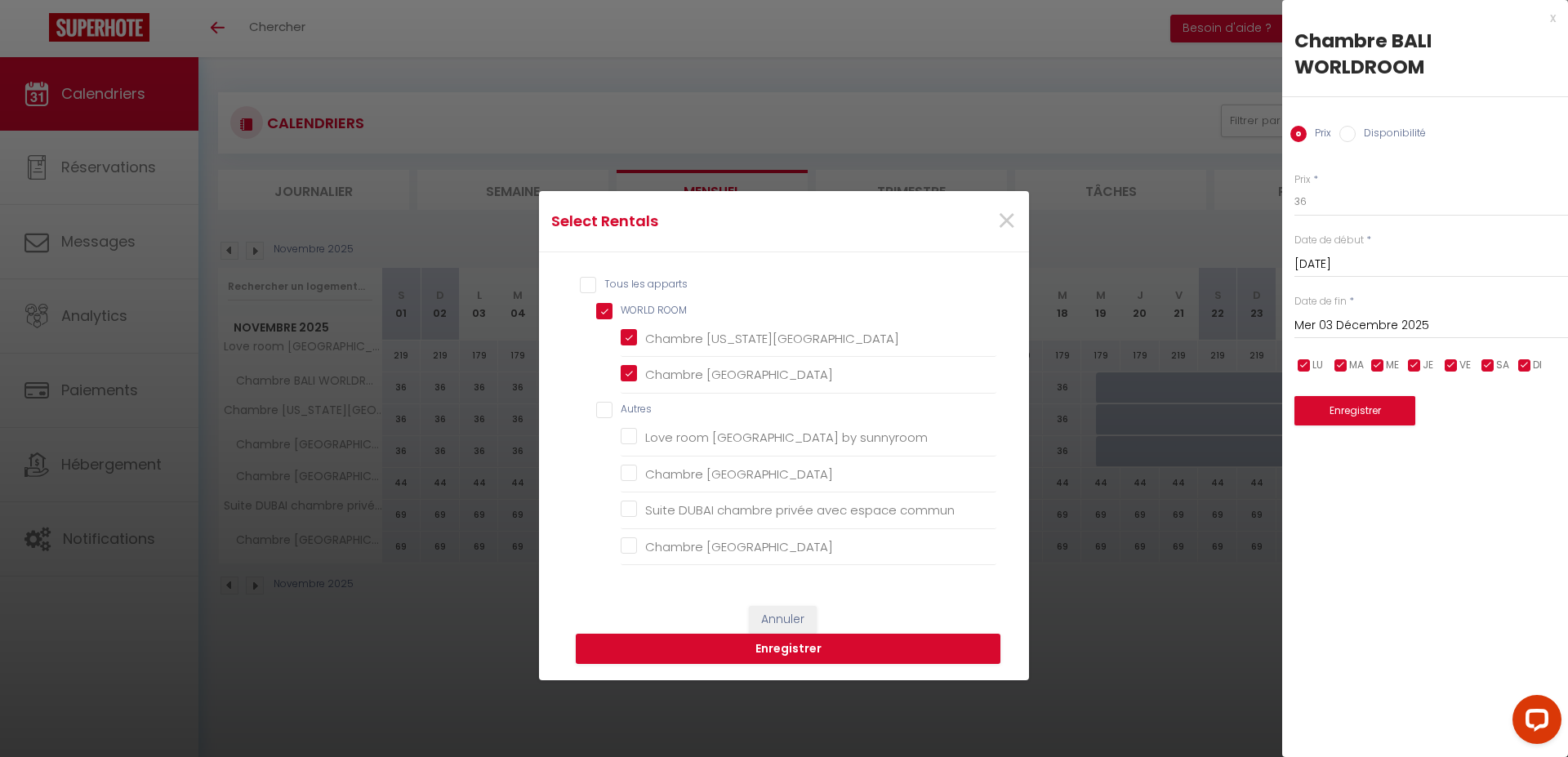
checkbox WORLDROOM "true"
checkbox input "false"
checkbox sunnyroom "false"
checkbox WORLDROOM "false"
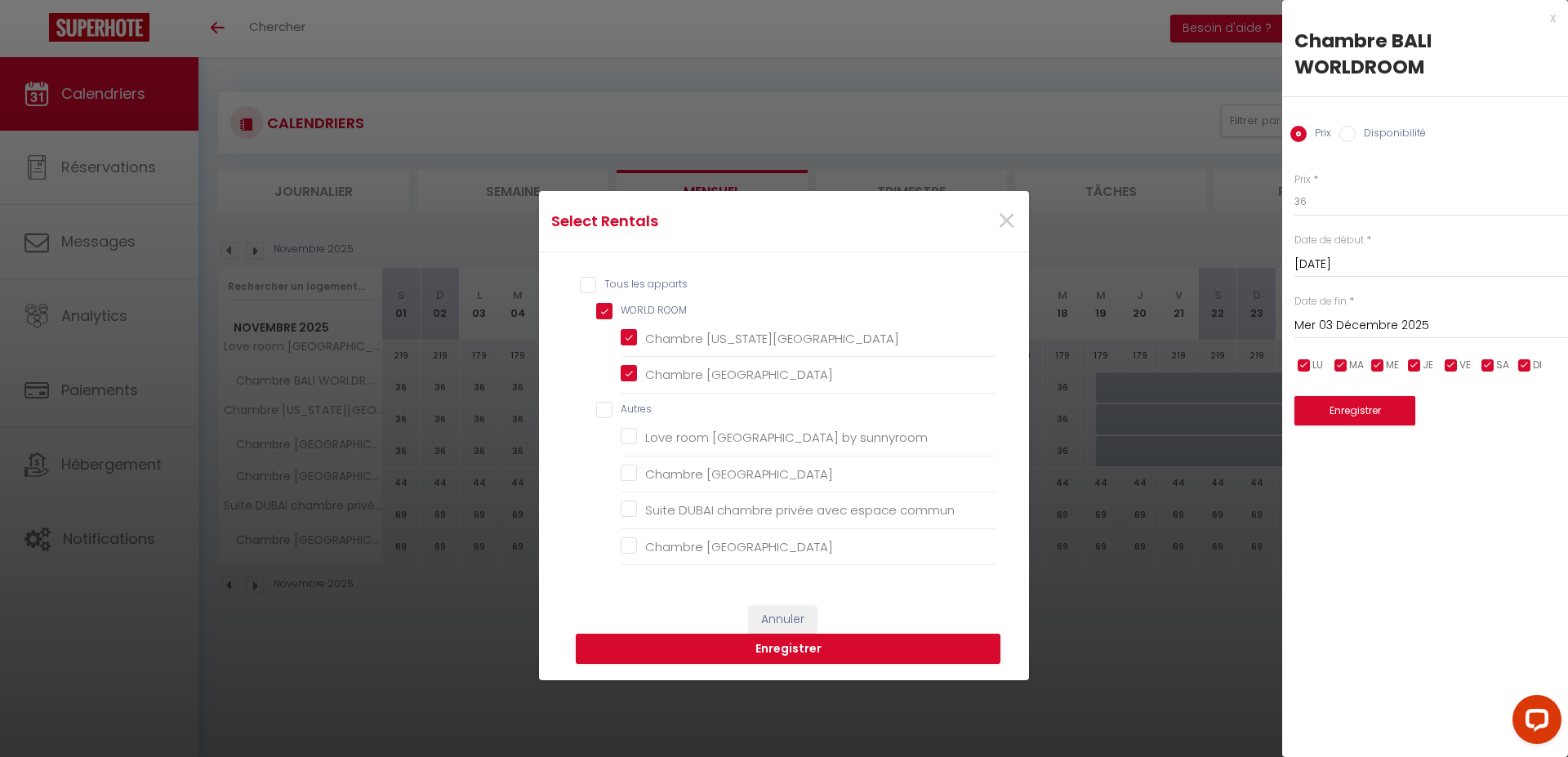
checkbox commun "false"
checkbox Worldroom "false"
click at [794, 654] on button "Enregistrer" at bounding box center [788, 648] width 425 height 31
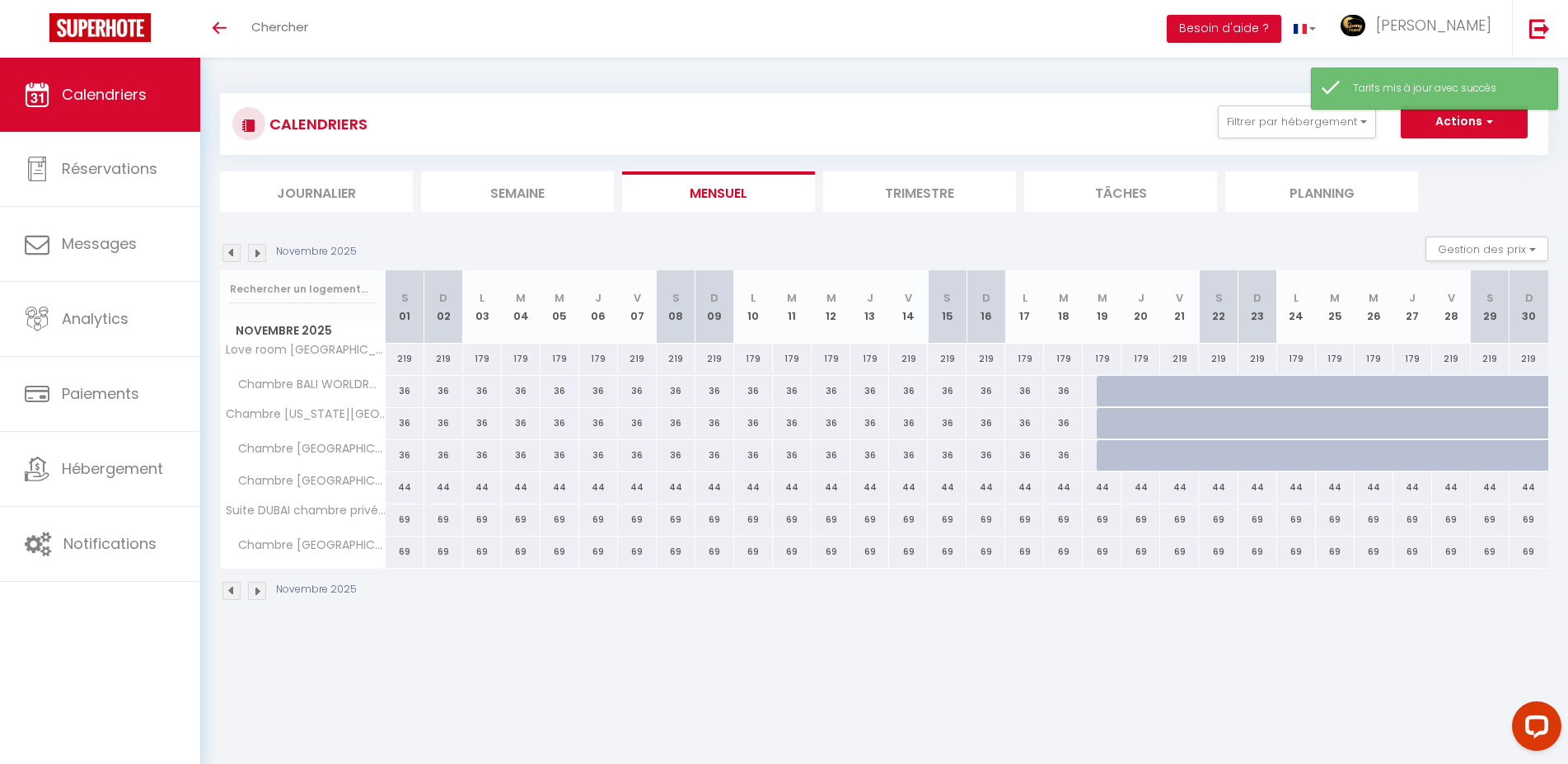
click at [1114, 376] on div at bounding box center [1116, 391] width 39 height 31
type input "36"
type input "[DATE]"
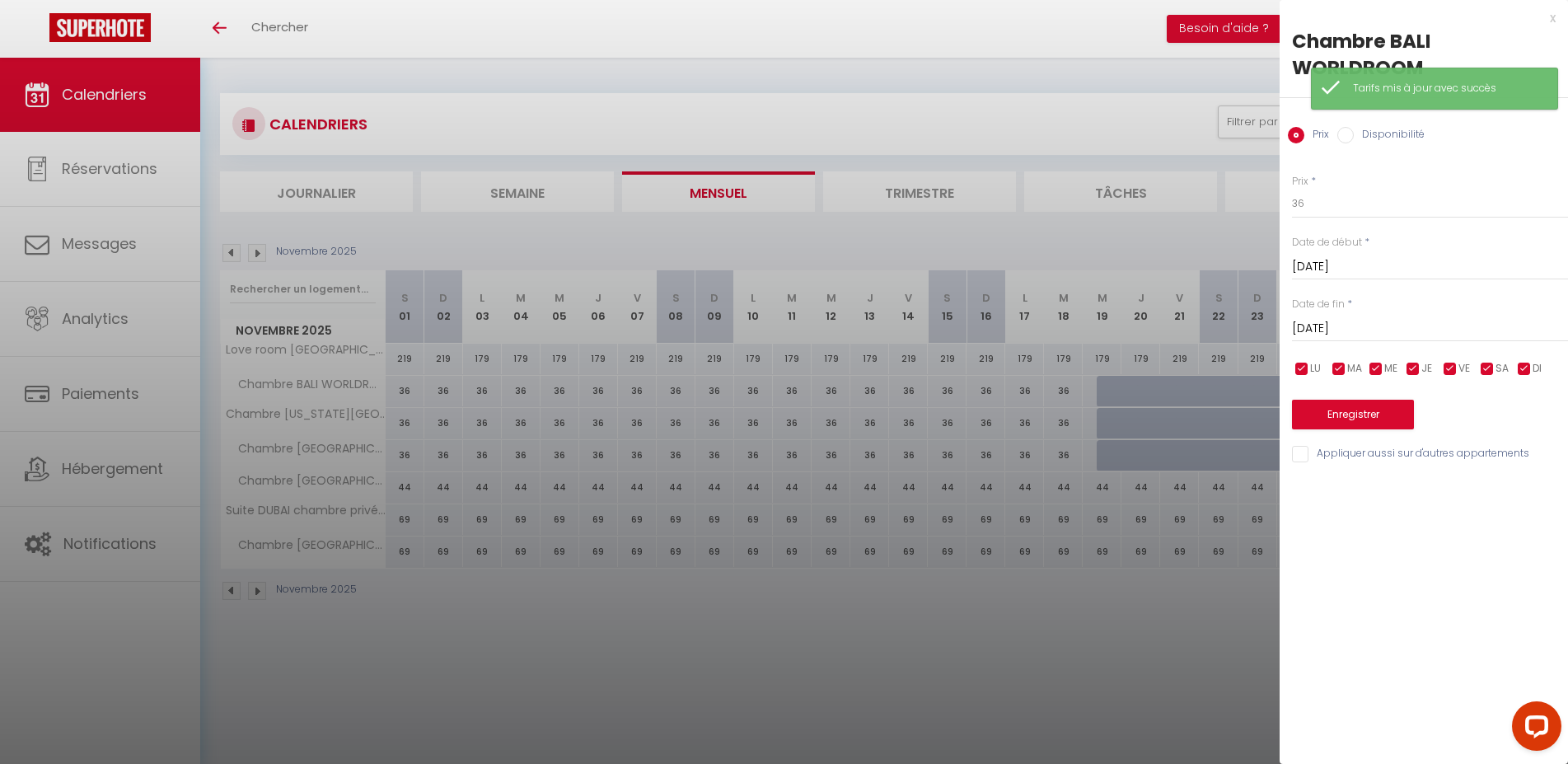
click at [1359, 134] on label "Disponibilité" at bounding box center [1389, 136] width 71 height 19
click at [1354, 134] on input "Disponibilité" at bounding box center [1346, 136] width 17 height 17
radio input "true"
radio input "false"
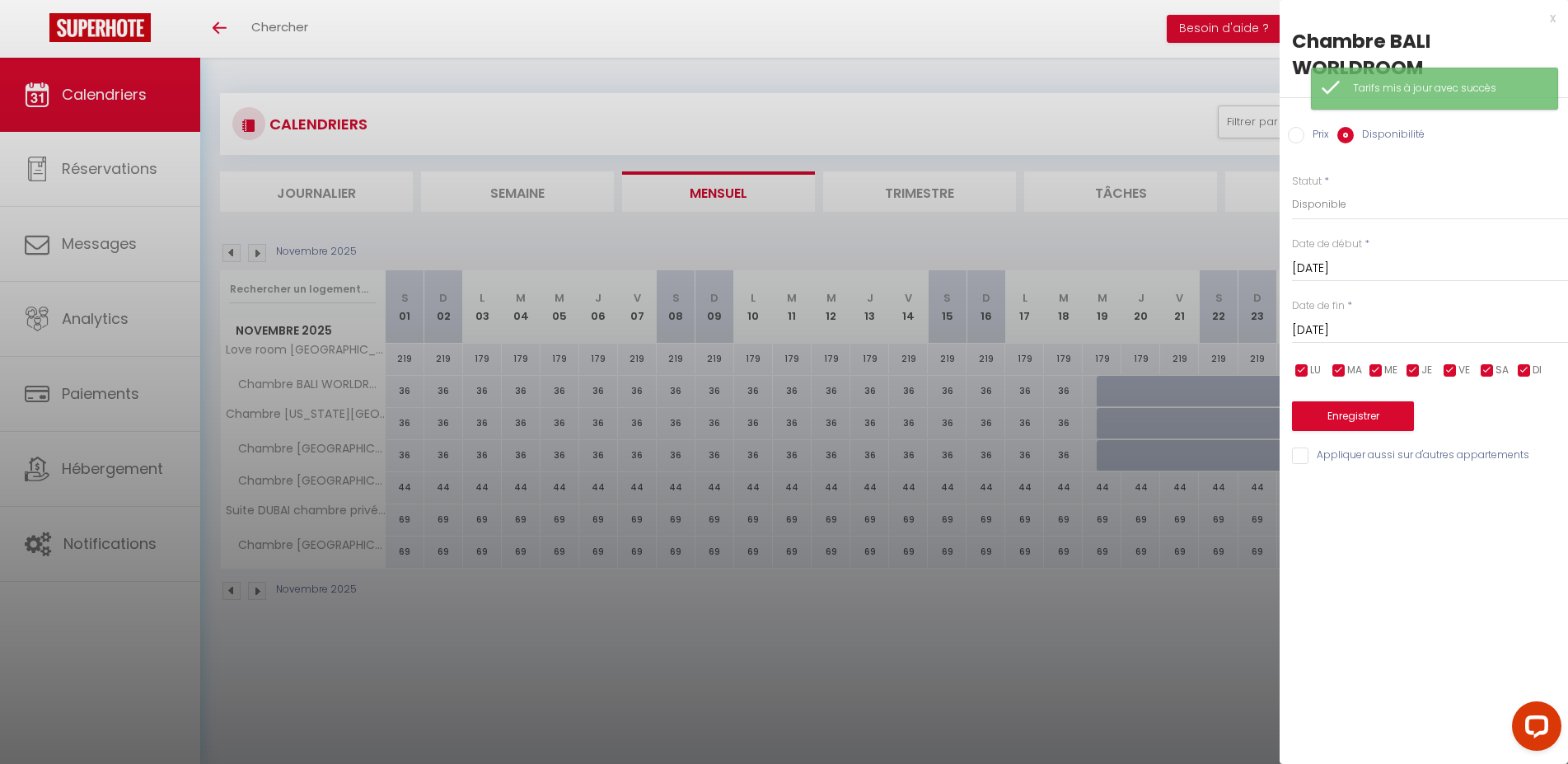
click at [1368, 329] on input "[DATE]" at bounding box center [1430, 330] width 276 height 21
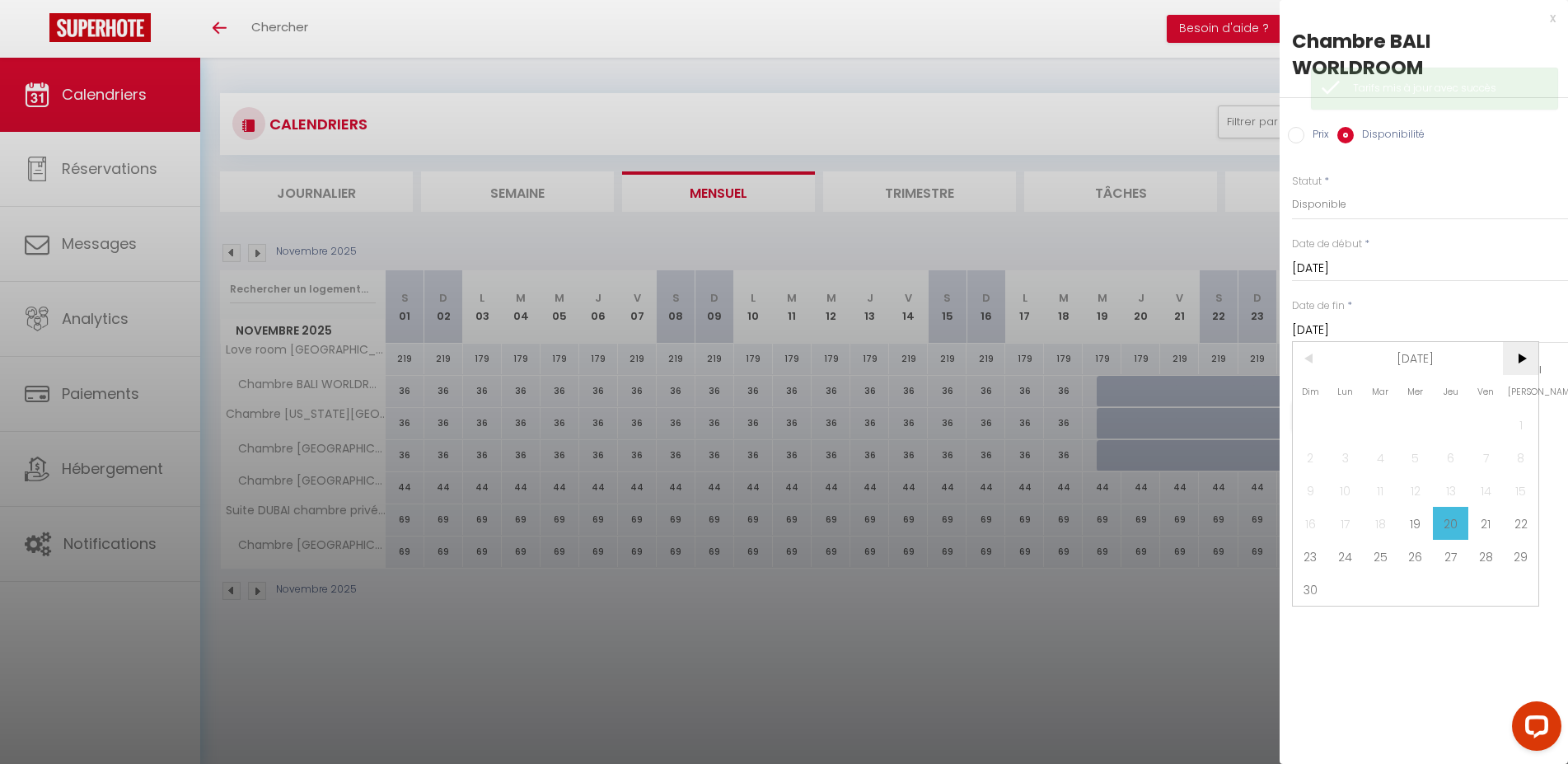
click at [1521, 361] on span ">" at bounding box center [1521, 358] width 35 height 33
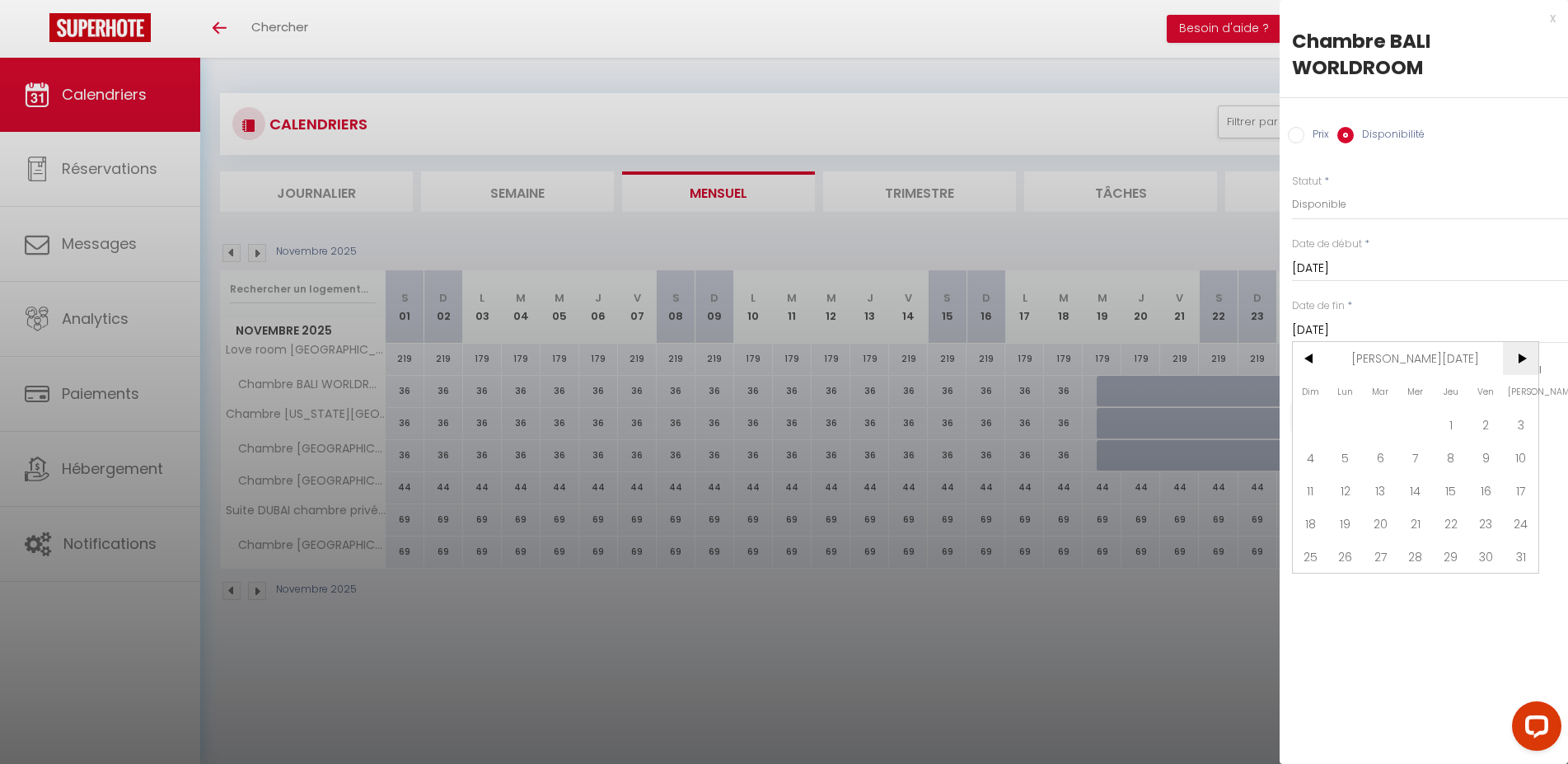
click at [1521, 361] on span ">" at bounding box center [1521, 358] width 35 height 33
click at [1521, 360] on span ">" at bounding box center [1521, 358] width 35 height 33
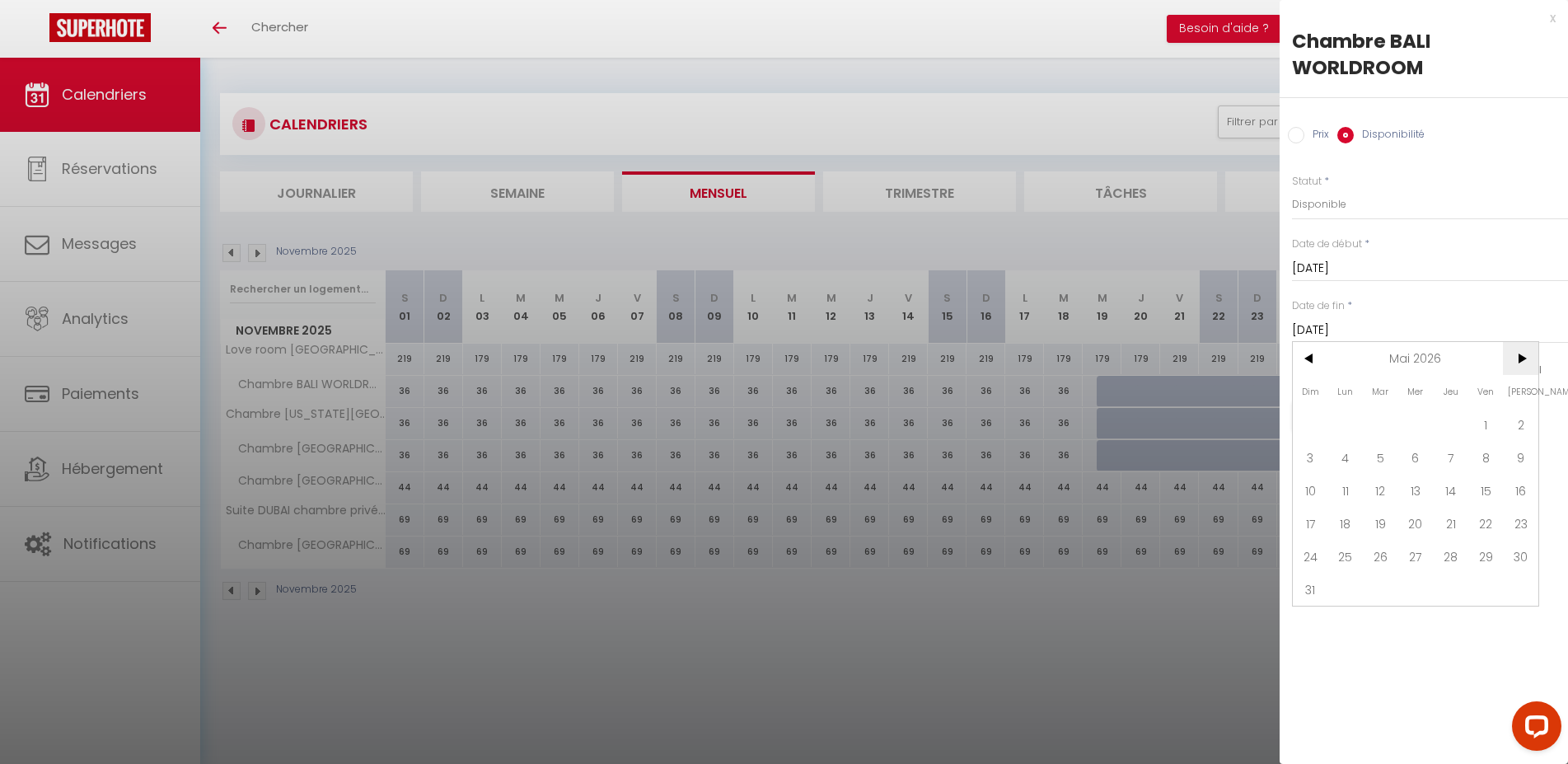
click at [1521, 360] on span ">" at bounding box center [1521, 358] width 35 height 33
click at [1521, 361] on span ">" at bounding box center [1521, 358] width 35 height 33
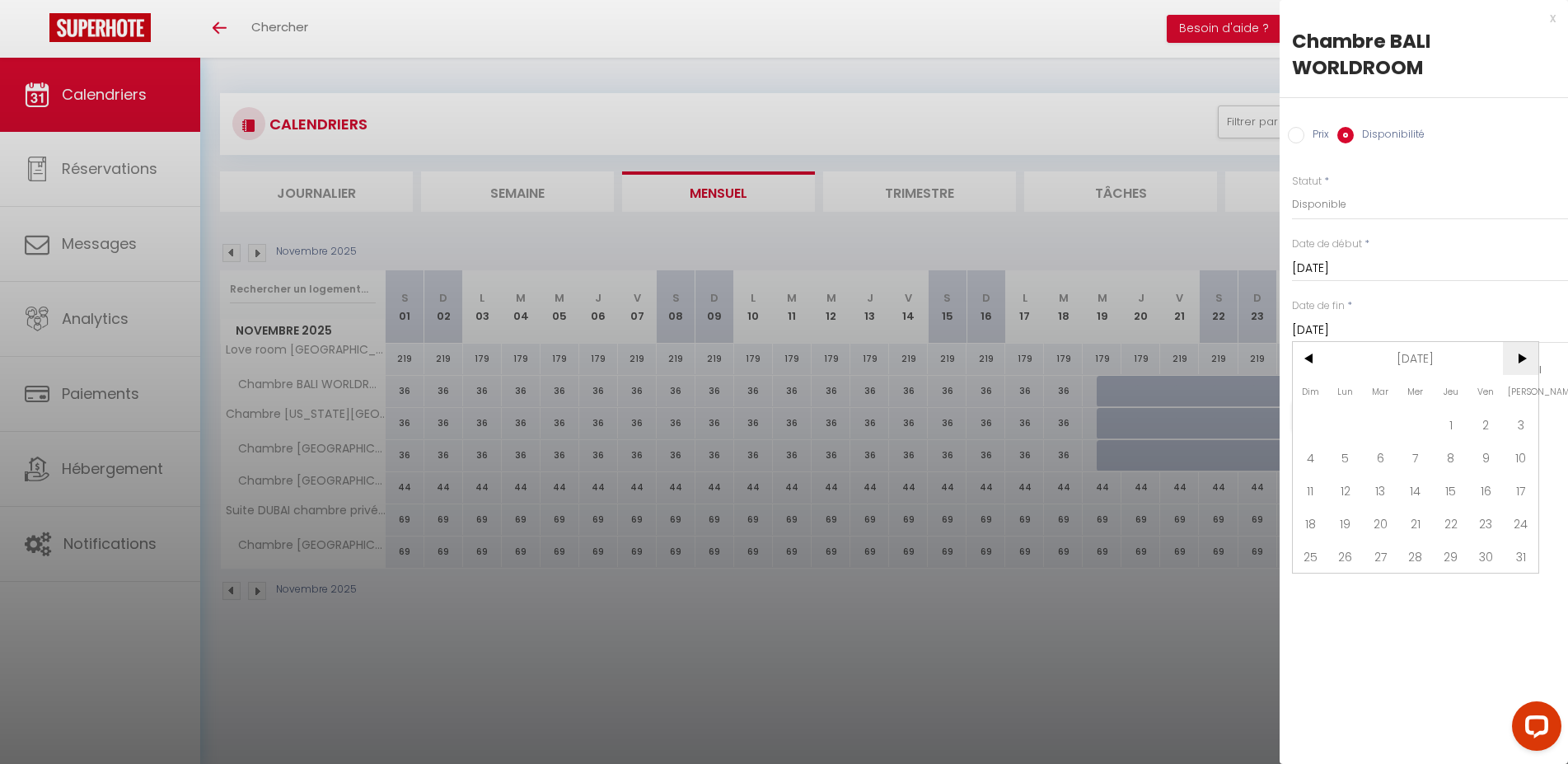
click at [1521, 361] on span ">" at bounding box center [1521, 358] width 35 height 33
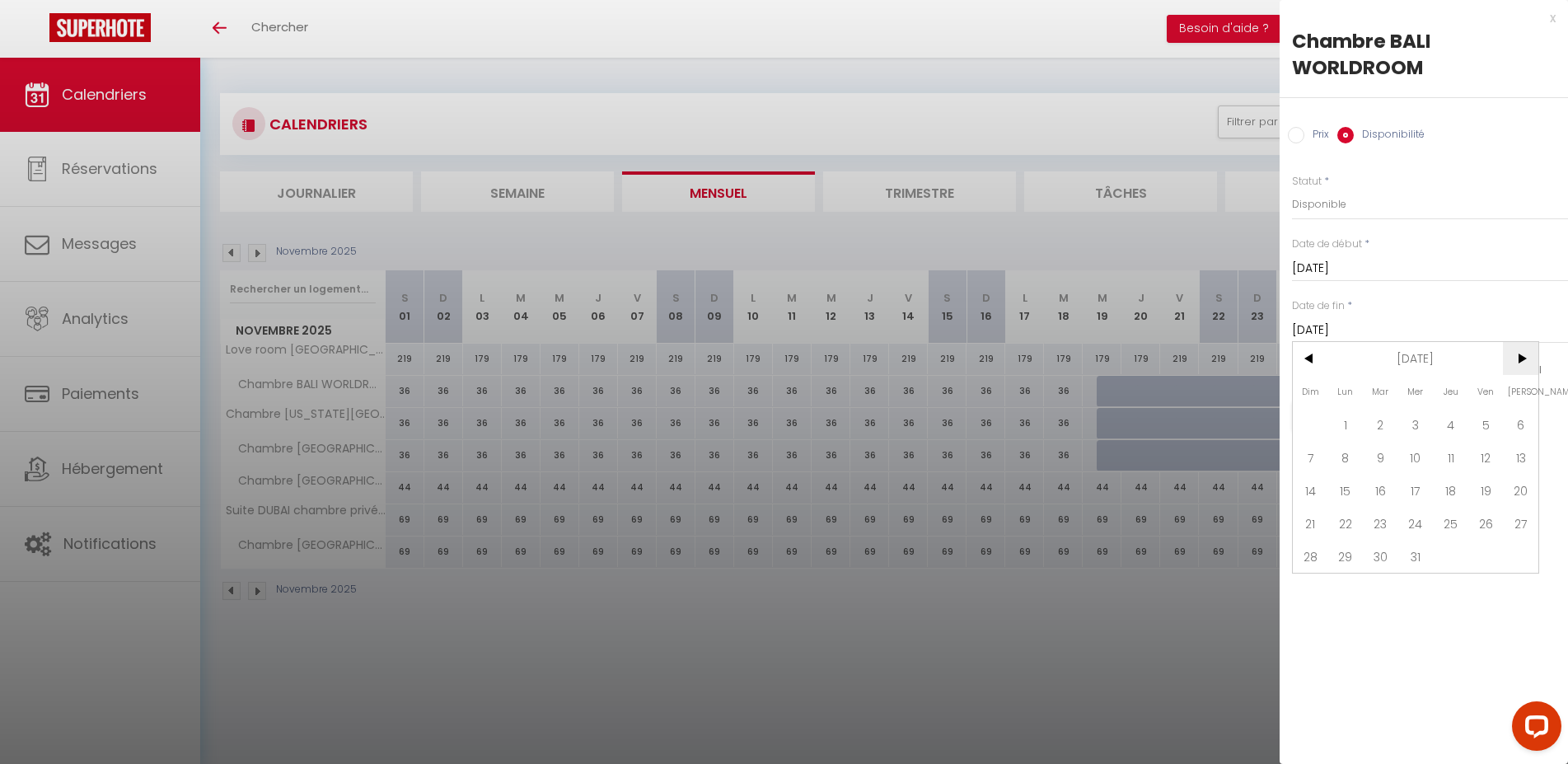
click at [1521, 361] on span ">" at bounding box center [1521, 358] width 35 height 33
click at [1520, 361] on span ">" at bounding box center [1521, 358] width 35 height 33
click at [1517, 360] on span ">" at bounding box center [1521, 358] width 35 height 33
click at [1517, 359] on span ">" at bounding box center [1521, 358] width 35 height 33
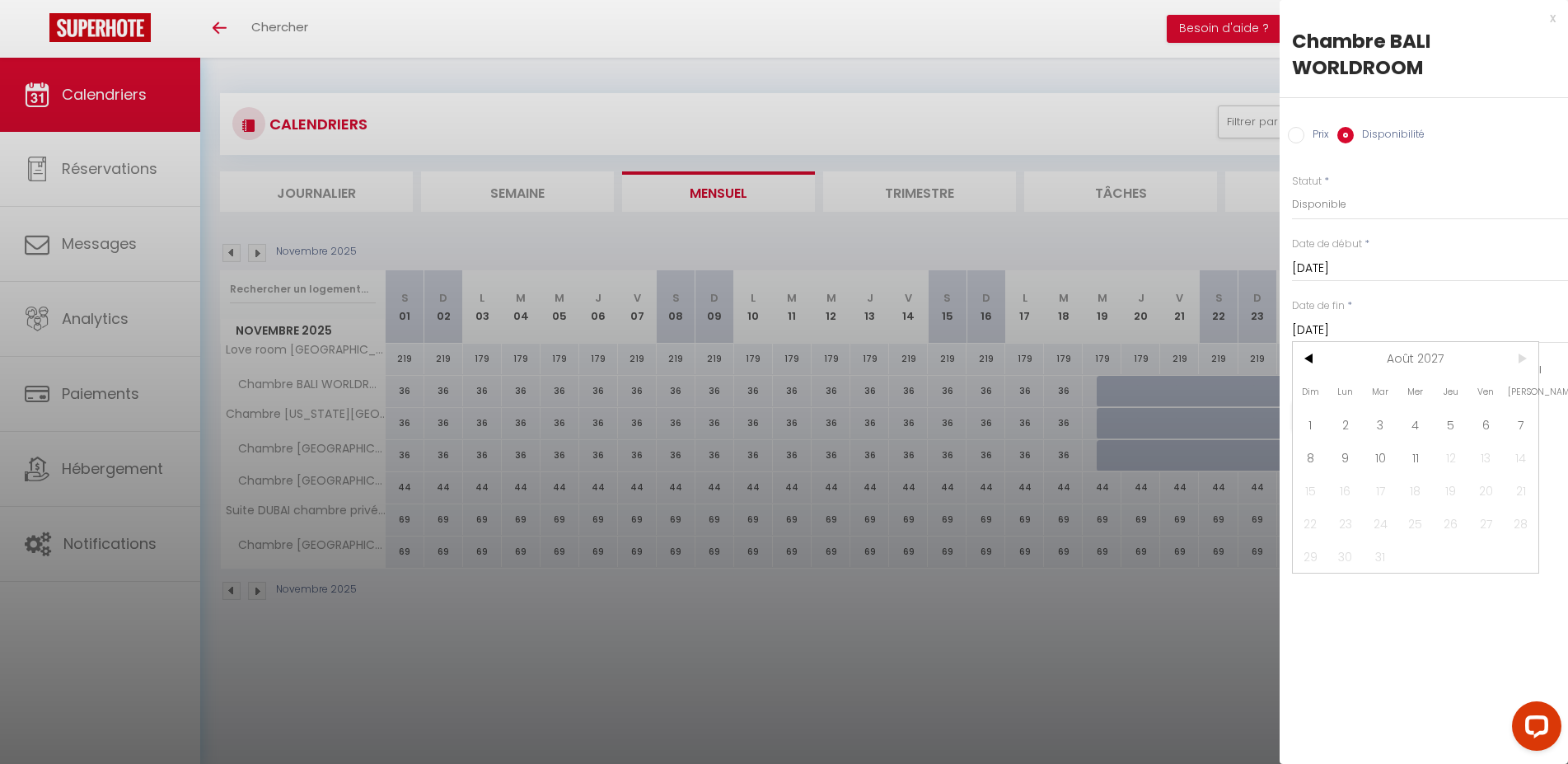
click at [1518, 359] on span ">" at bounding box center [1521, 358] width 35 height 33
click at [1519, 359] on span ">" at bounding box center [1521, 358] width 35 height 33
click at [1415, 464] on span "11" at bounding box center [1416, 457] width 35 height 33
type input "Mer 11 Août 2027"
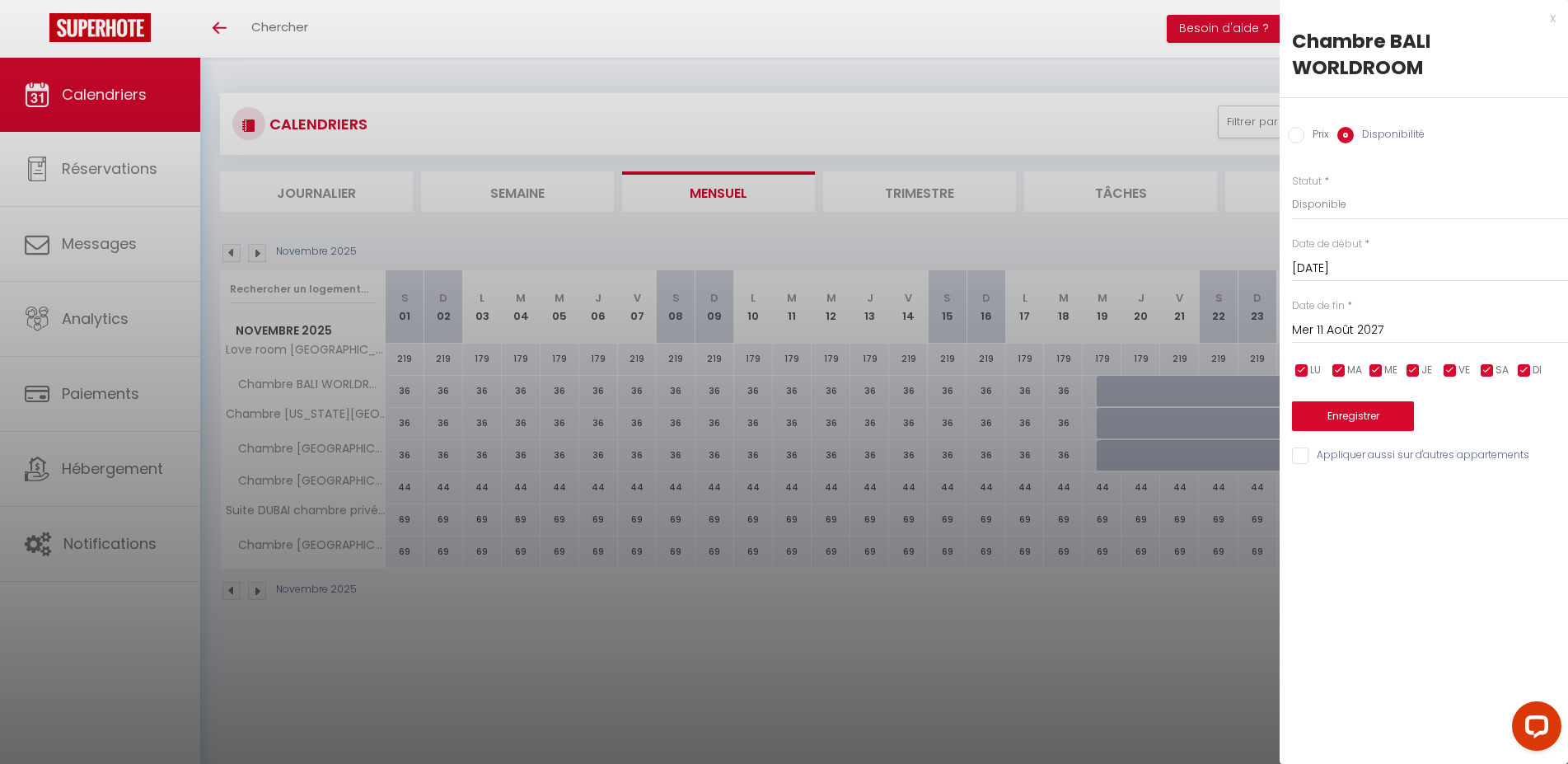
drag, startPoint x: 1342, startPoint y: 453, endPoint x: 1343, endPoint y: 428, distance: 25.0
click at [1342, 454] on input "Appliquer aussi sur d'autres appartements" at bounding box center [1430, 456] width 276 height 17
checkbox input "true"
click at [1343, 412] on button "Enregistrer" at bounding box center [1352, 416] width 122 height 29
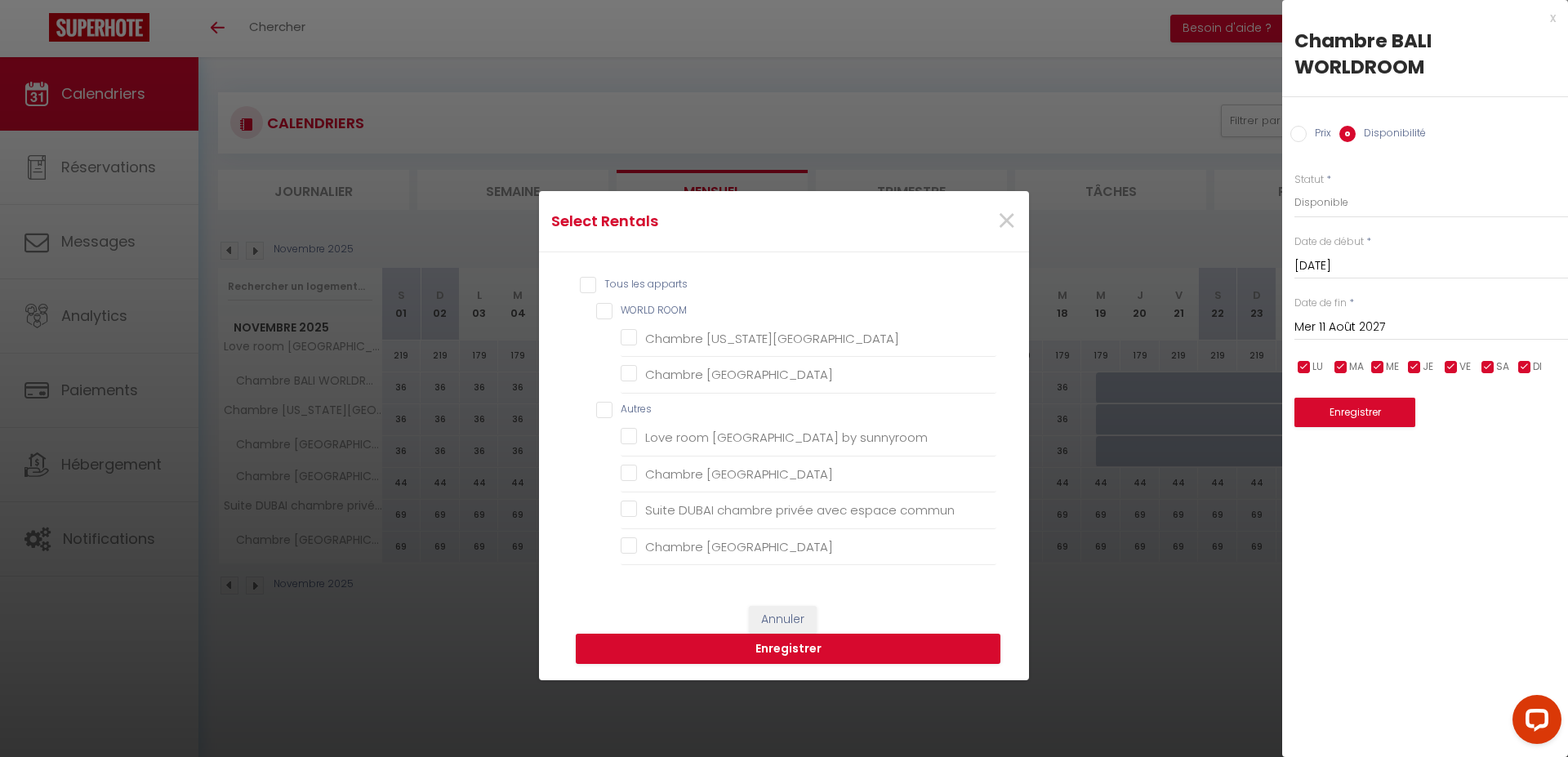
click at [580, 285] on input "Tous les apparts" at bounding box center [788, 285] width 416 height 17
checkbox input "true"
checkbox ROOM "true"
checkbox WORLDROOM "true"
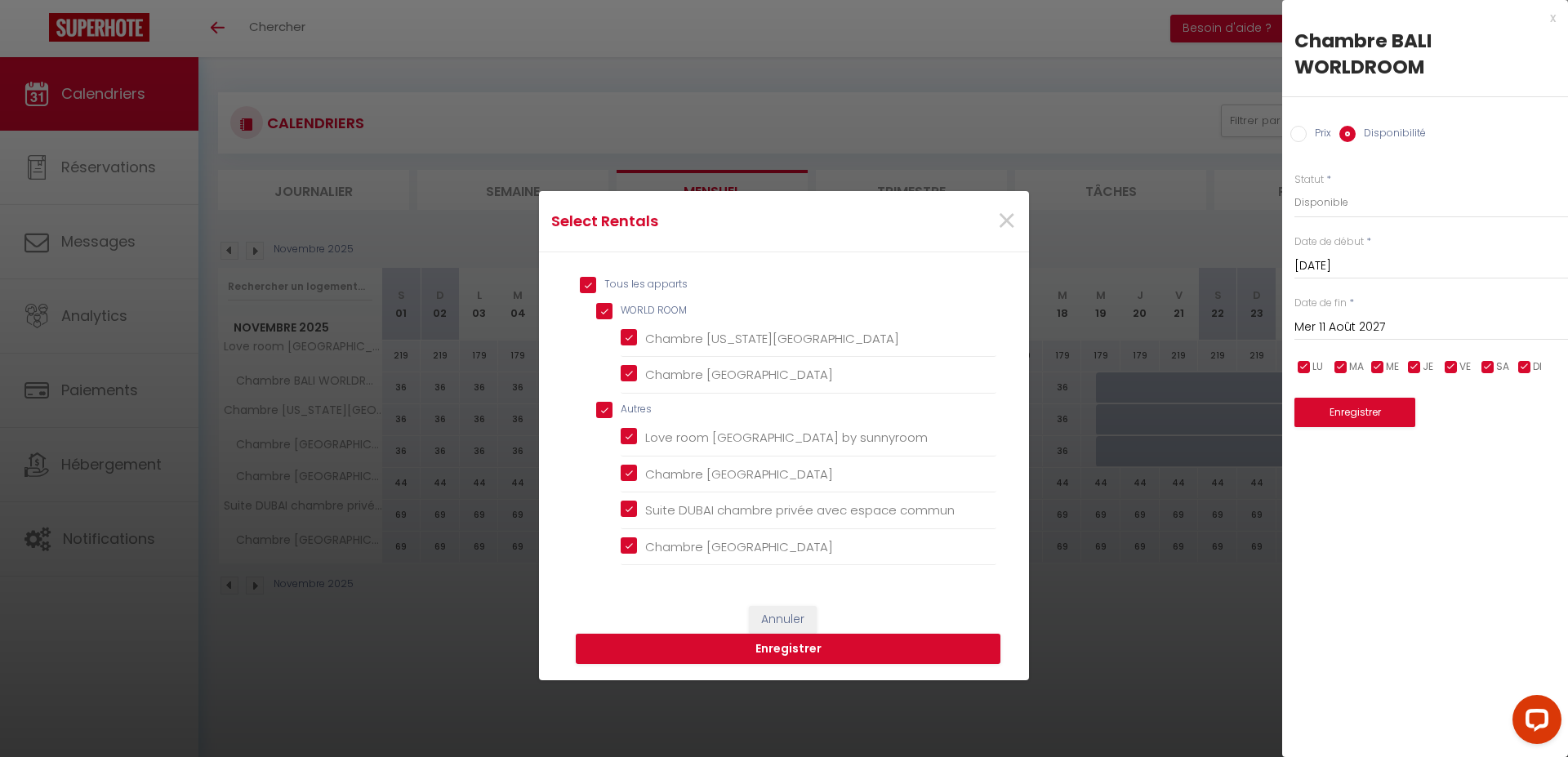
checkbox input "true"
checkbox sunnyroom "true"
checkbox WORLDROOM "true"
checkbox commun "true"
checkbox Worldroom "true"
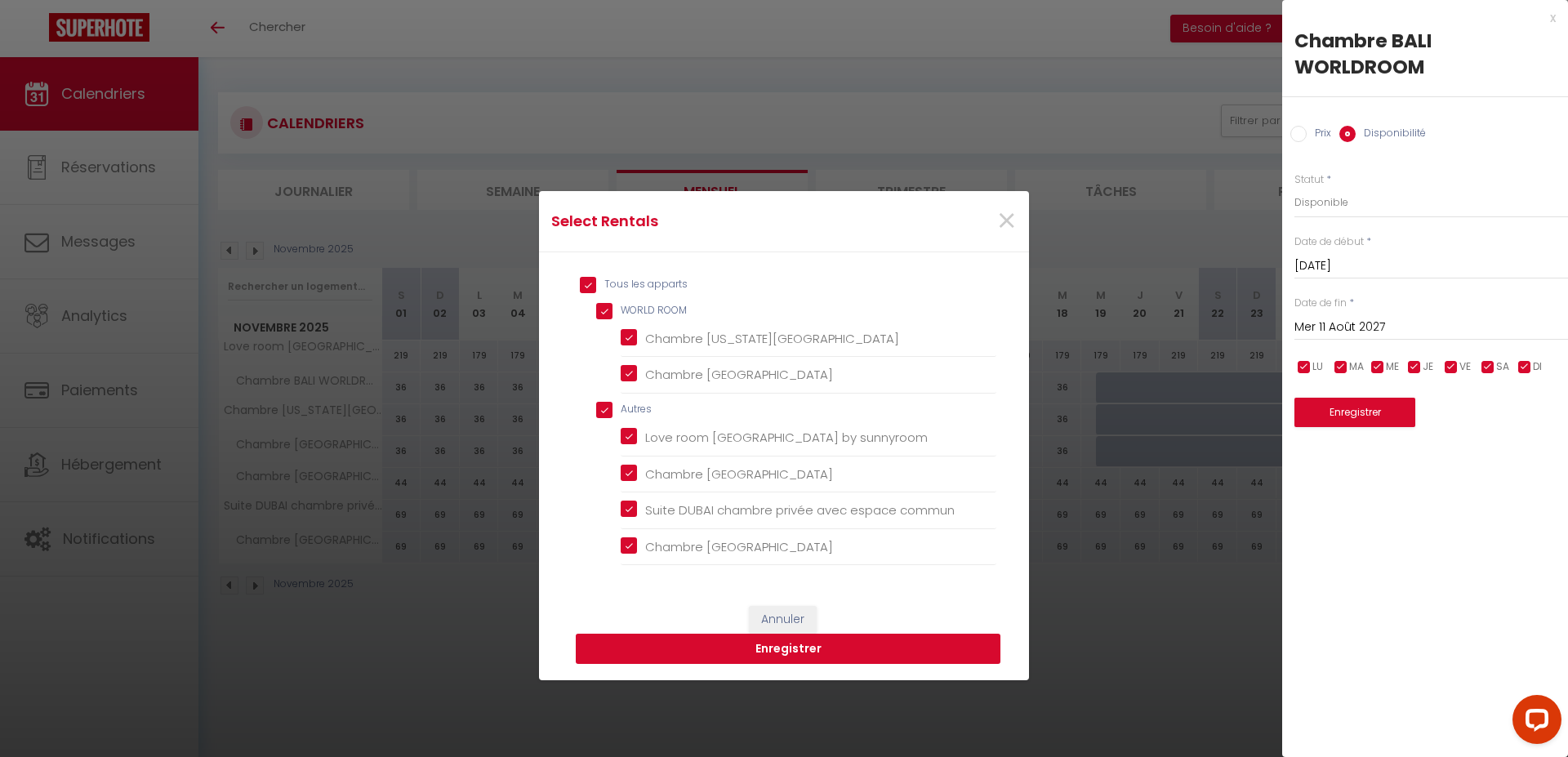
click at [713, 648] on button "Enregistrer" at bounding box center [788, 648] width 425 height 31
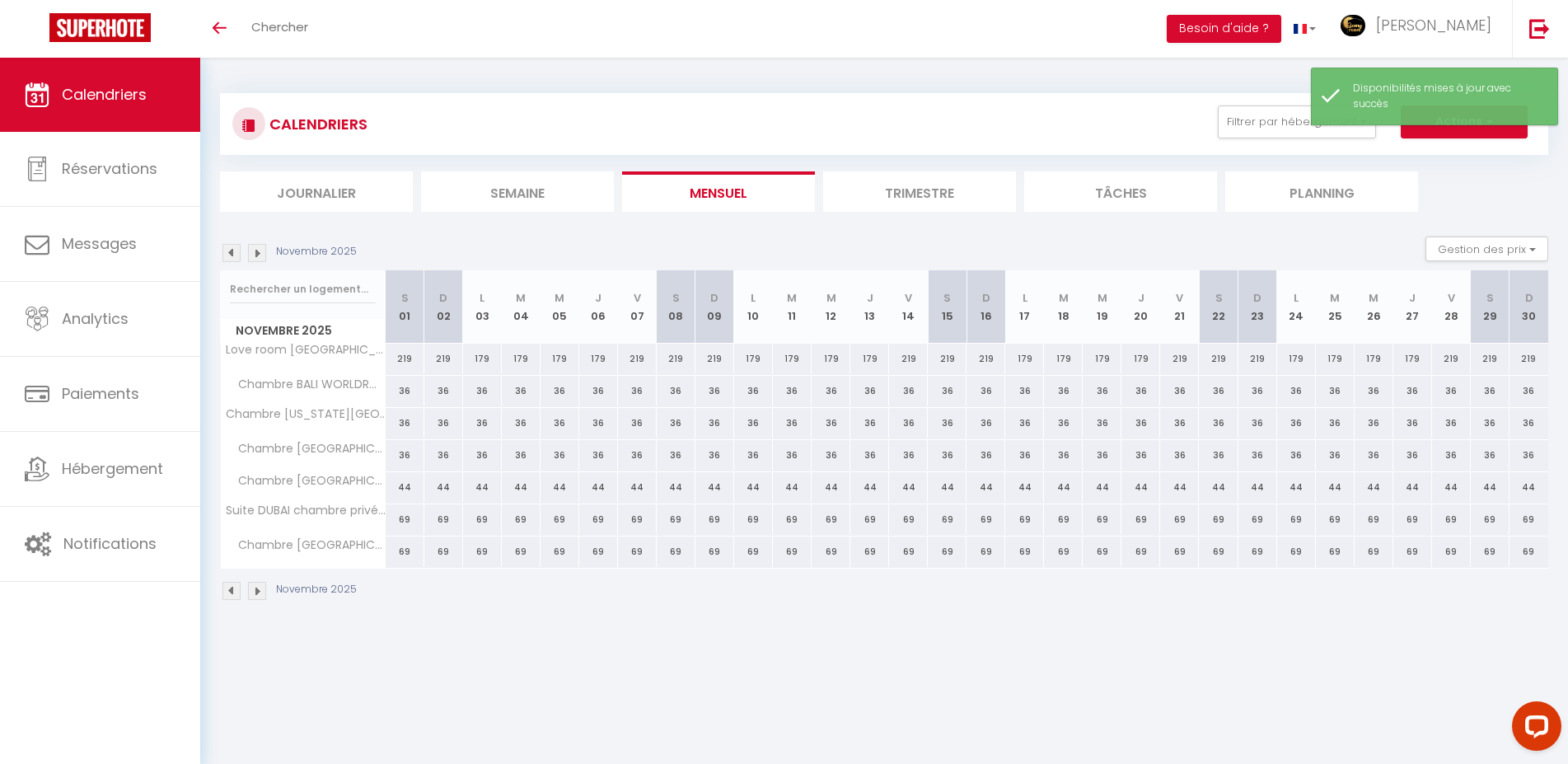
click at [257, 254] on img at bounding box center [258, 254] width 19 height 19
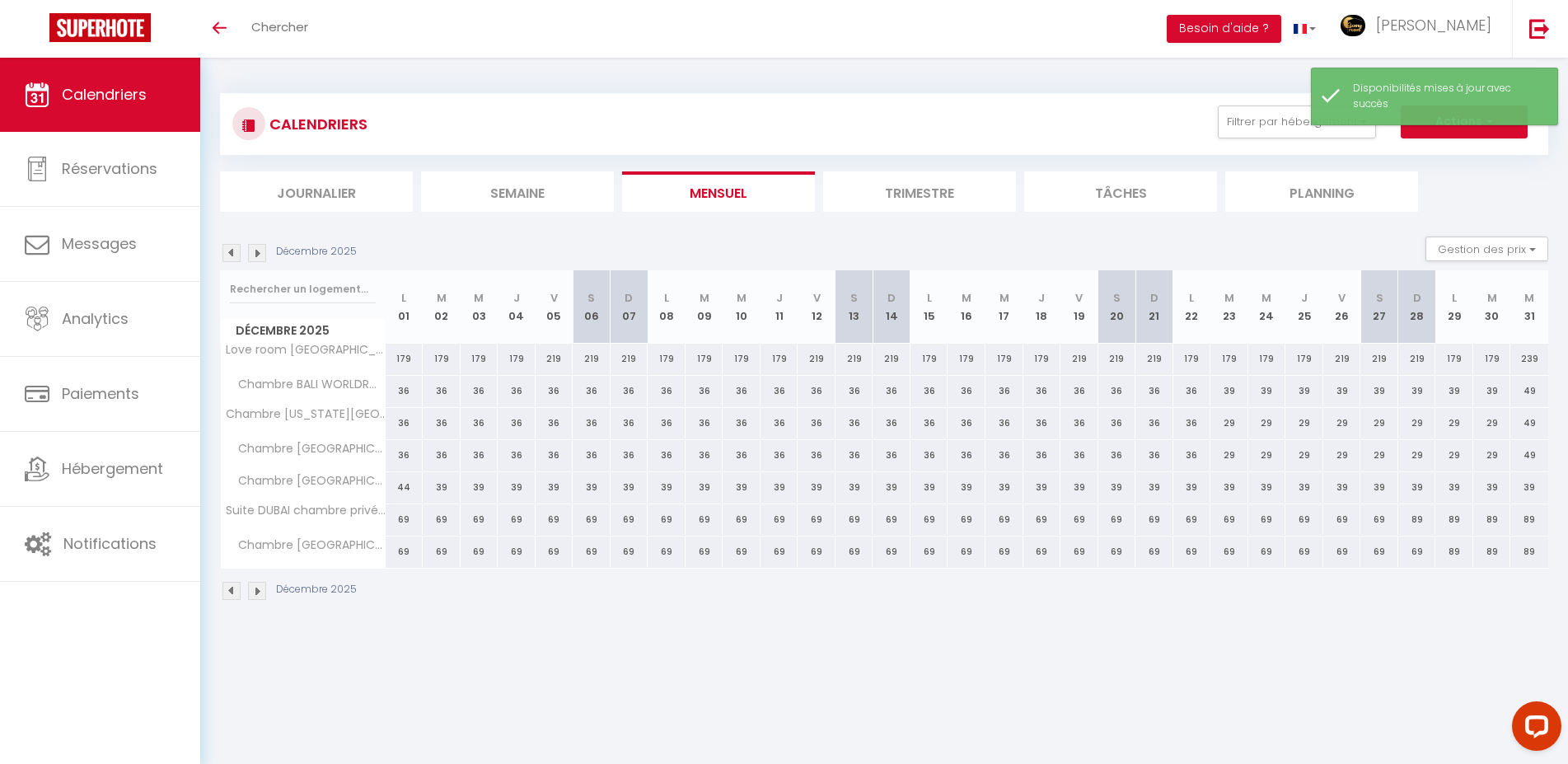
click at [259, 254] on img at bounding box center [258, 254] width 19 height 19
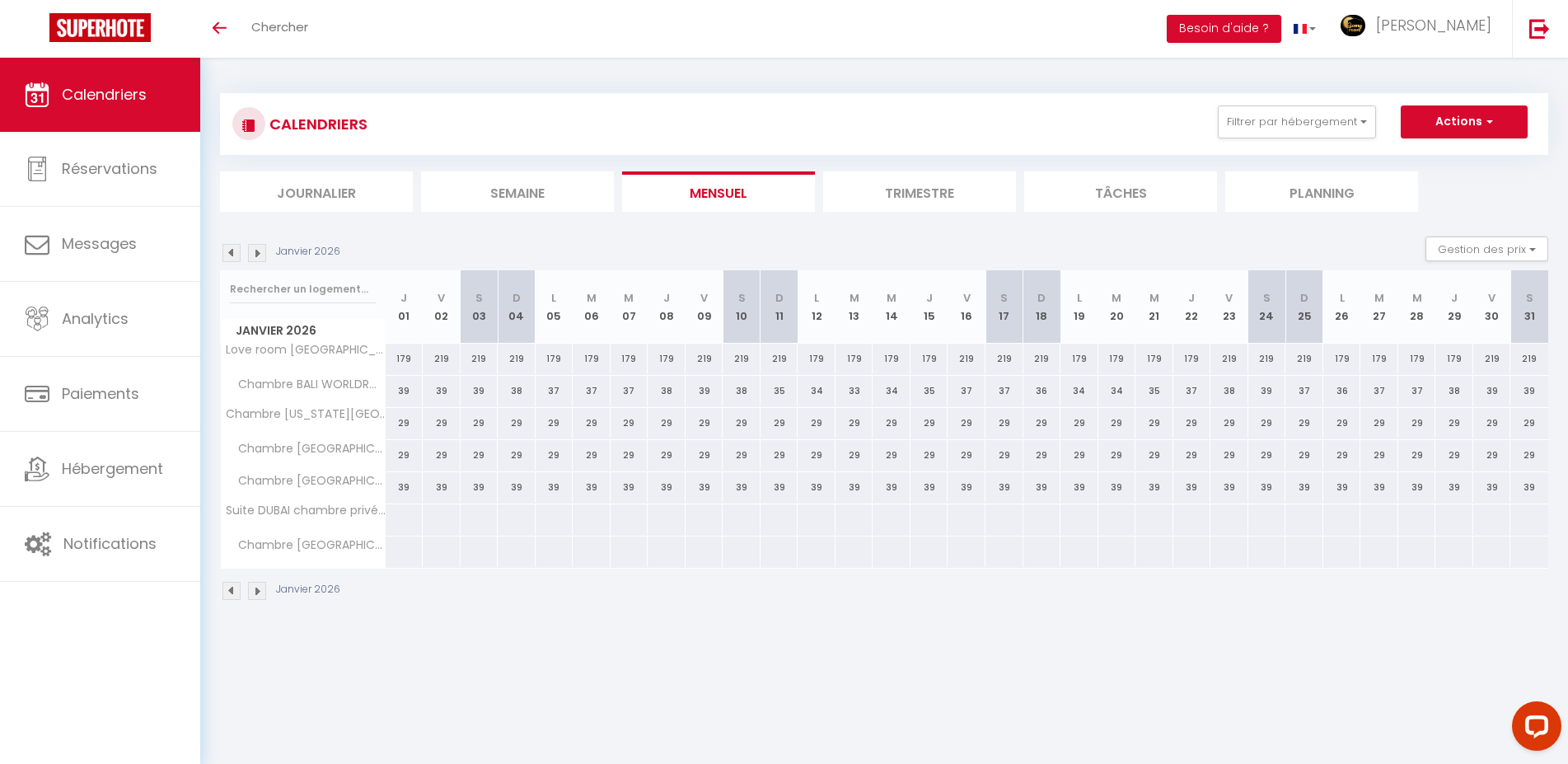
scroll to position [57, 0]
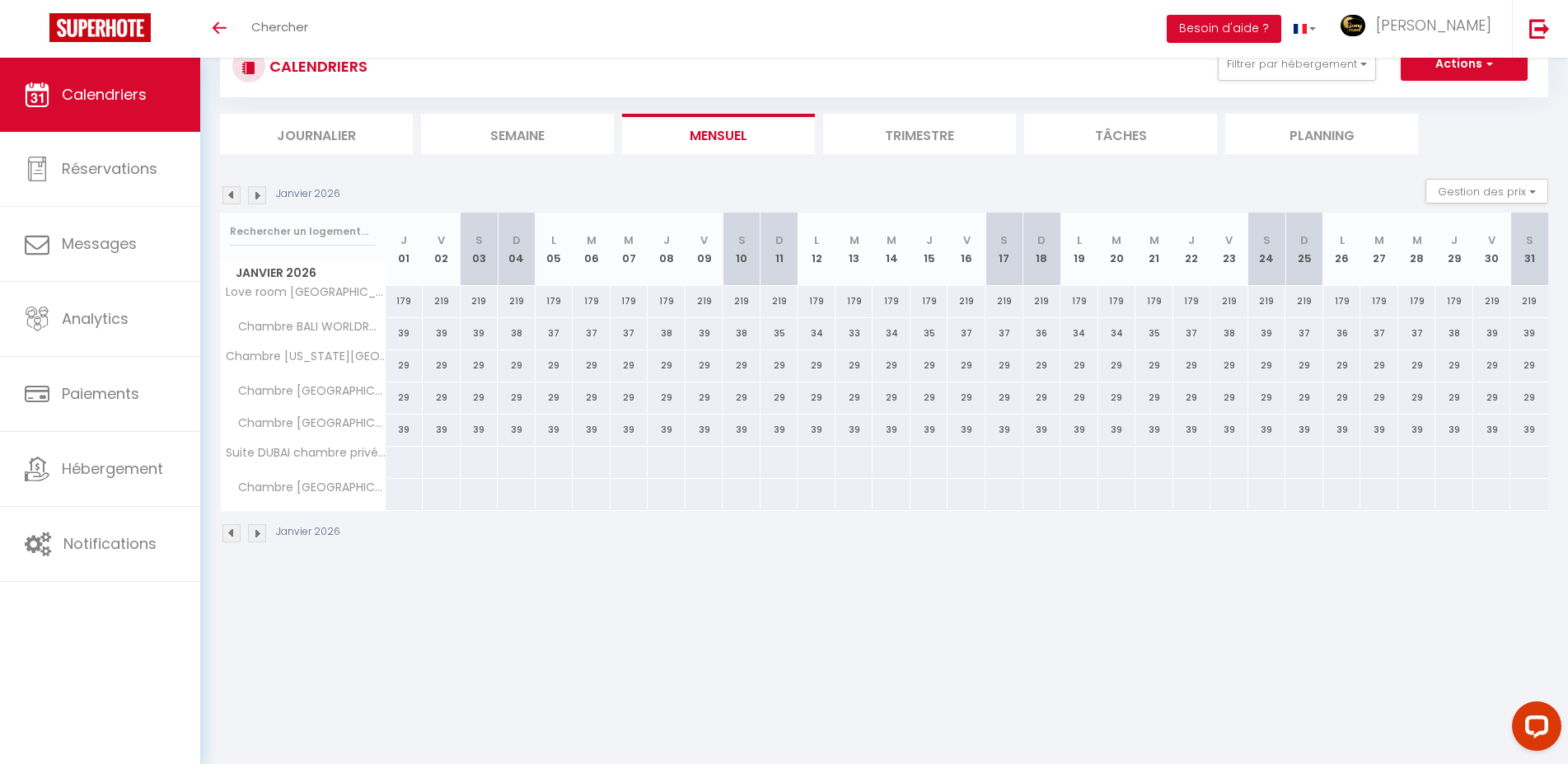
click at [226, 195] on img at bounding box center [232, 195] width 19 height 19
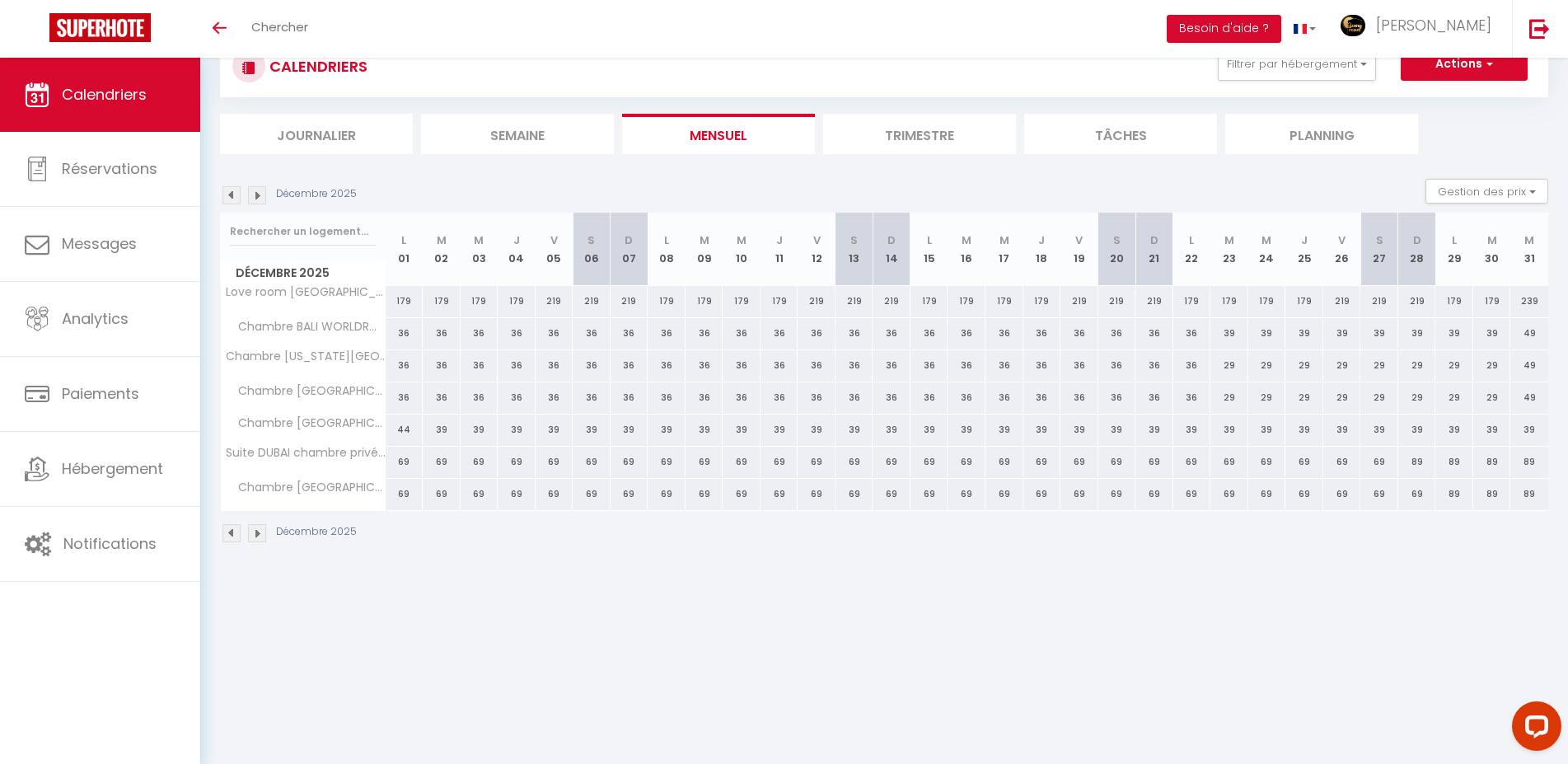
click at [268, 194] on div "Décembre 2025" at bounding box center [291, 195] width 141 height 19
click at [265, 194] on img at bounding box center [258, 195] width 19 height 19
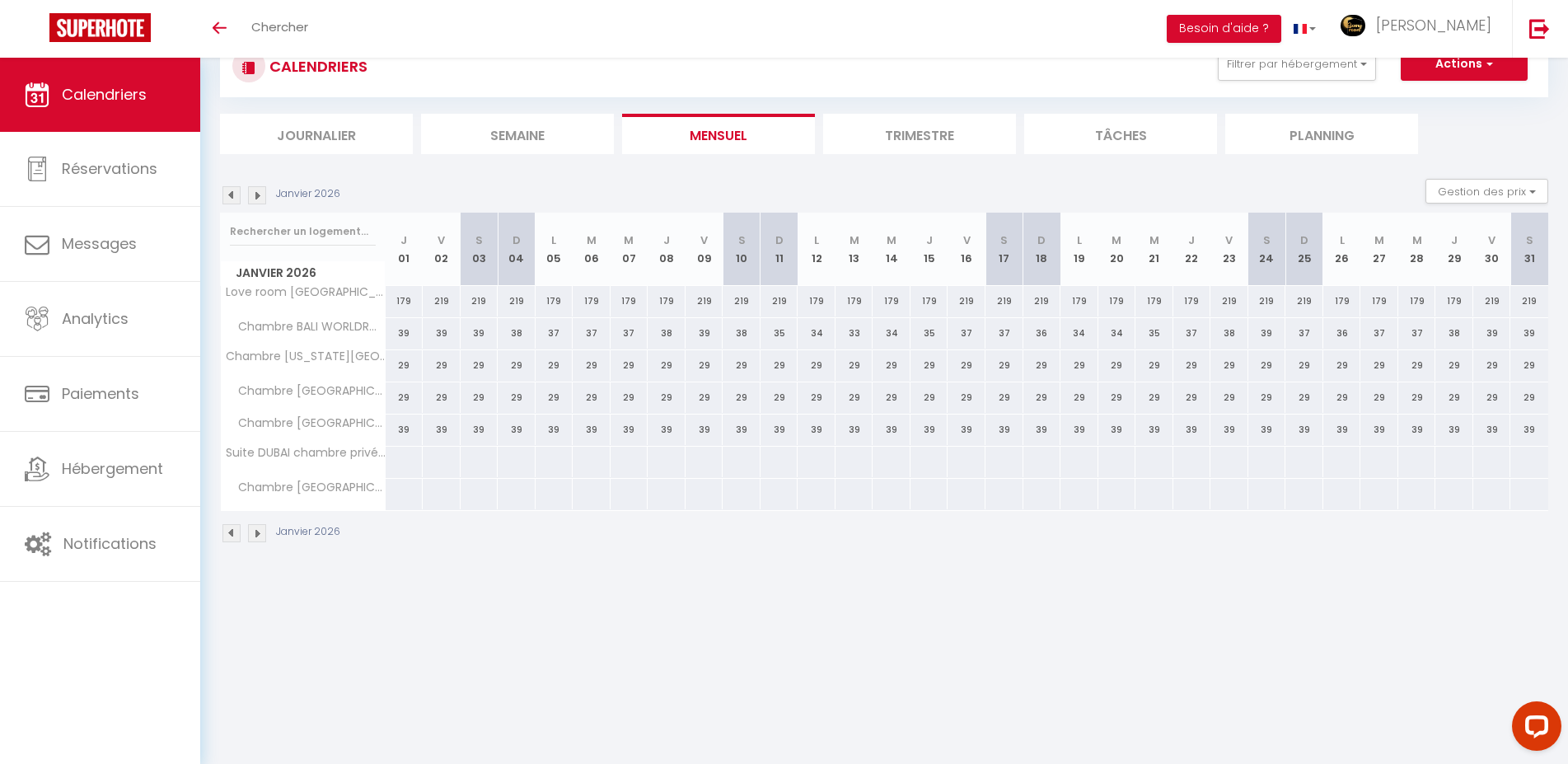
click at [265, 194] on img at bounding box center [258, 195] width 19 height 19
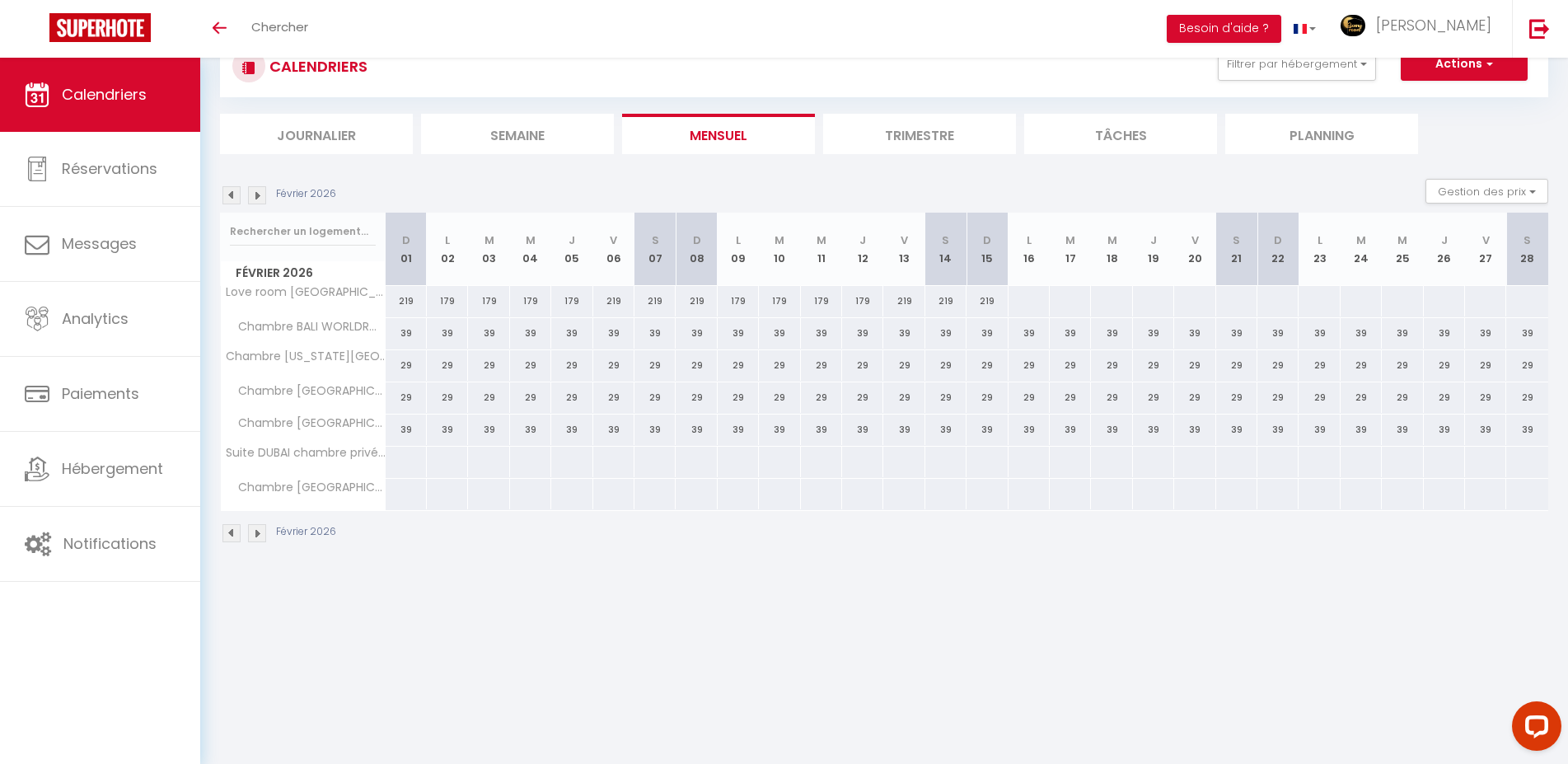
click at [226, 191] on img at bounding box center [232, 195] width 19 height 19
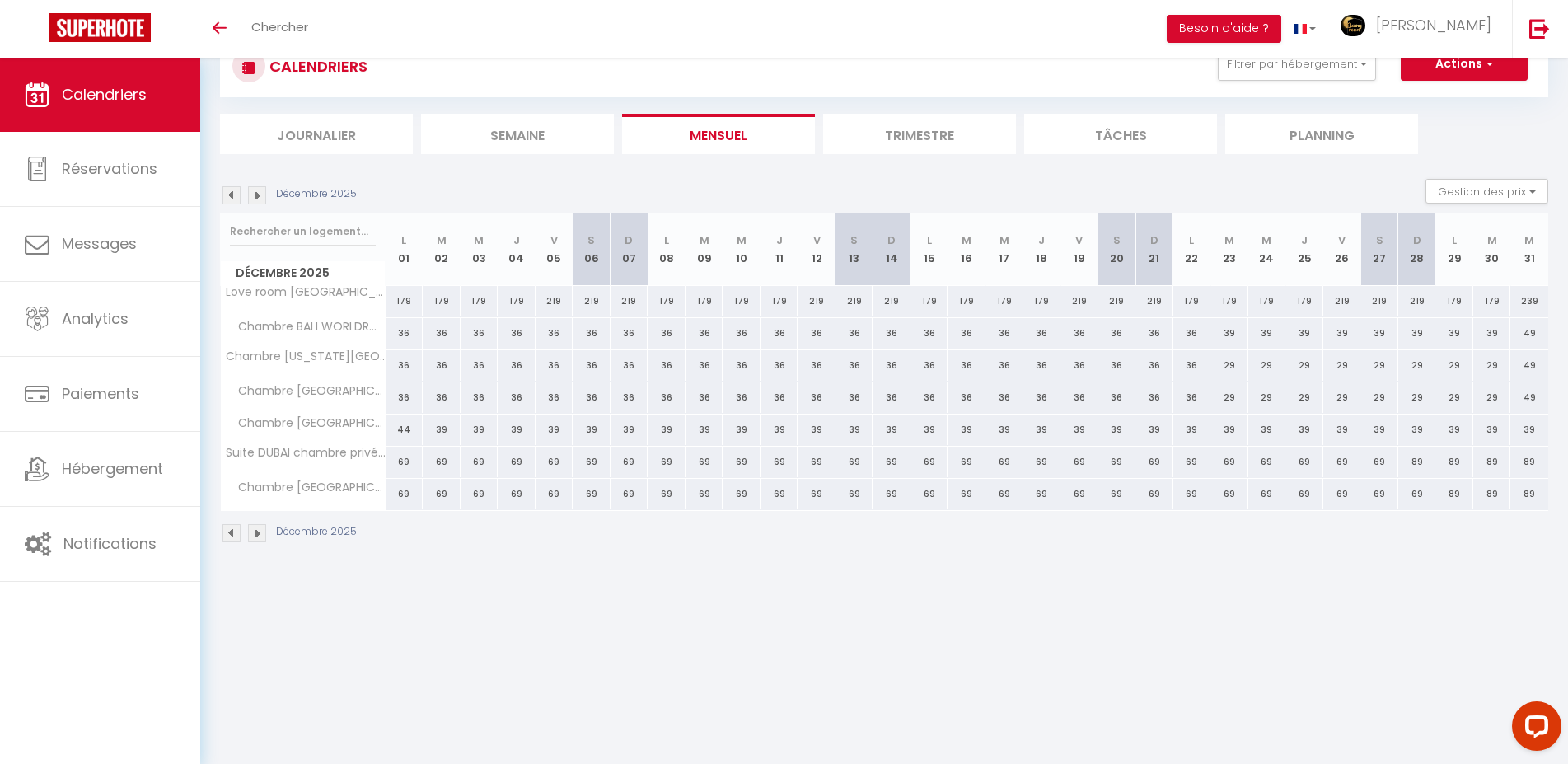
click at [226, 191] on img at bounding box center [232, 195] width 19 height 19
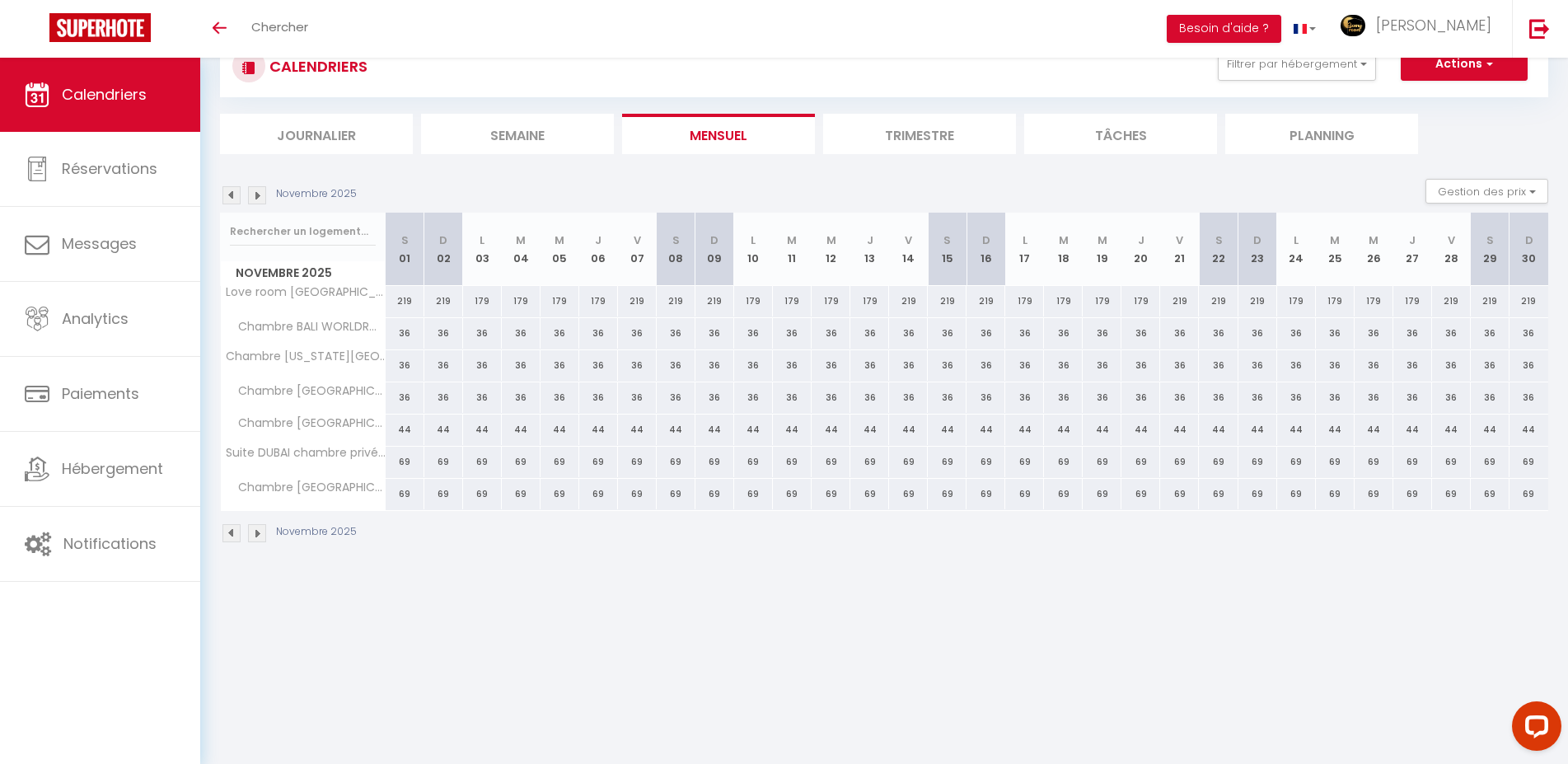
click at [226, 191] on img at bounding box center [232, 195] width 19 height 19
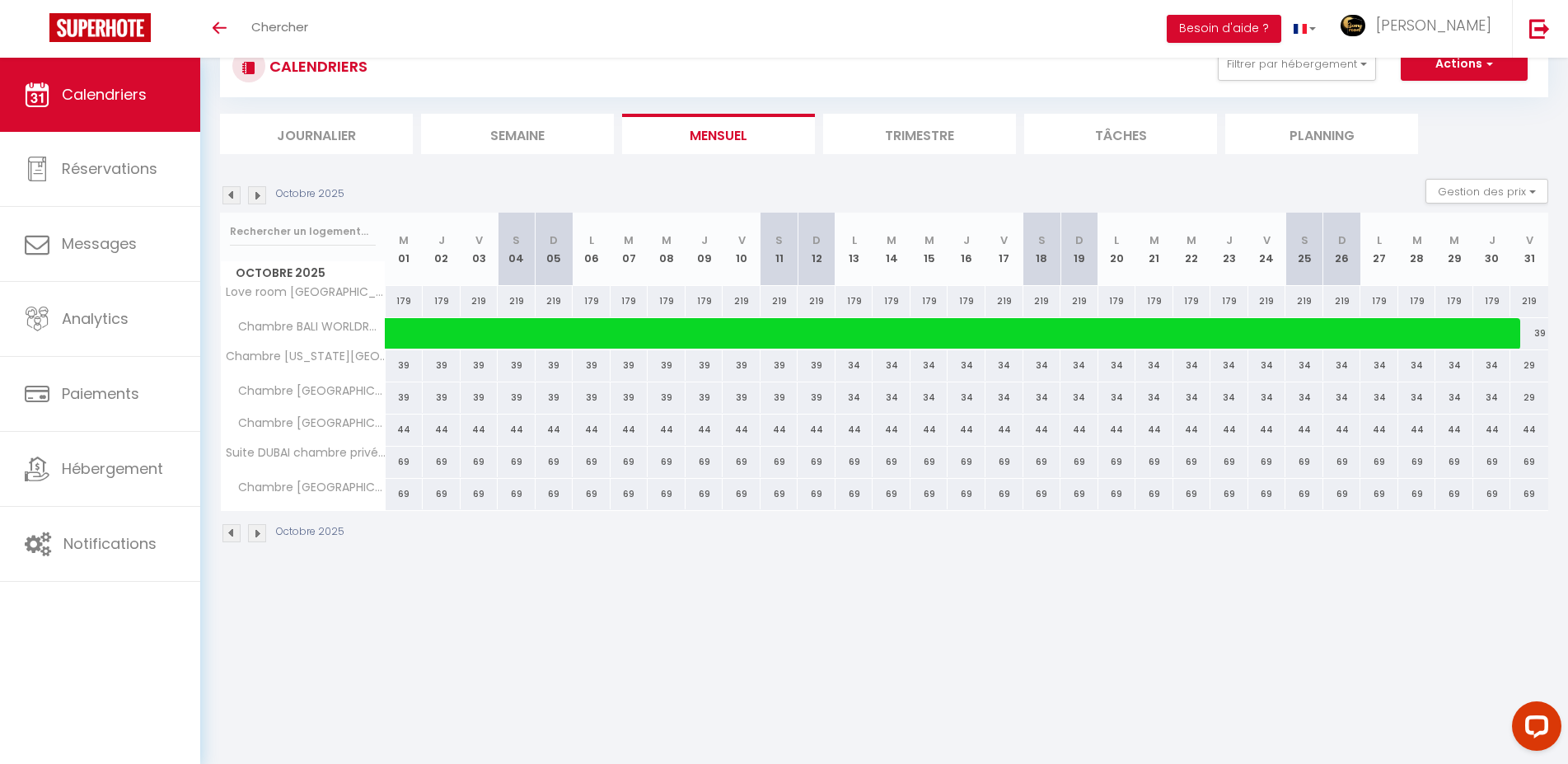
click at [260, 195] on img at bounding box center [258, 195] width 19 height 19
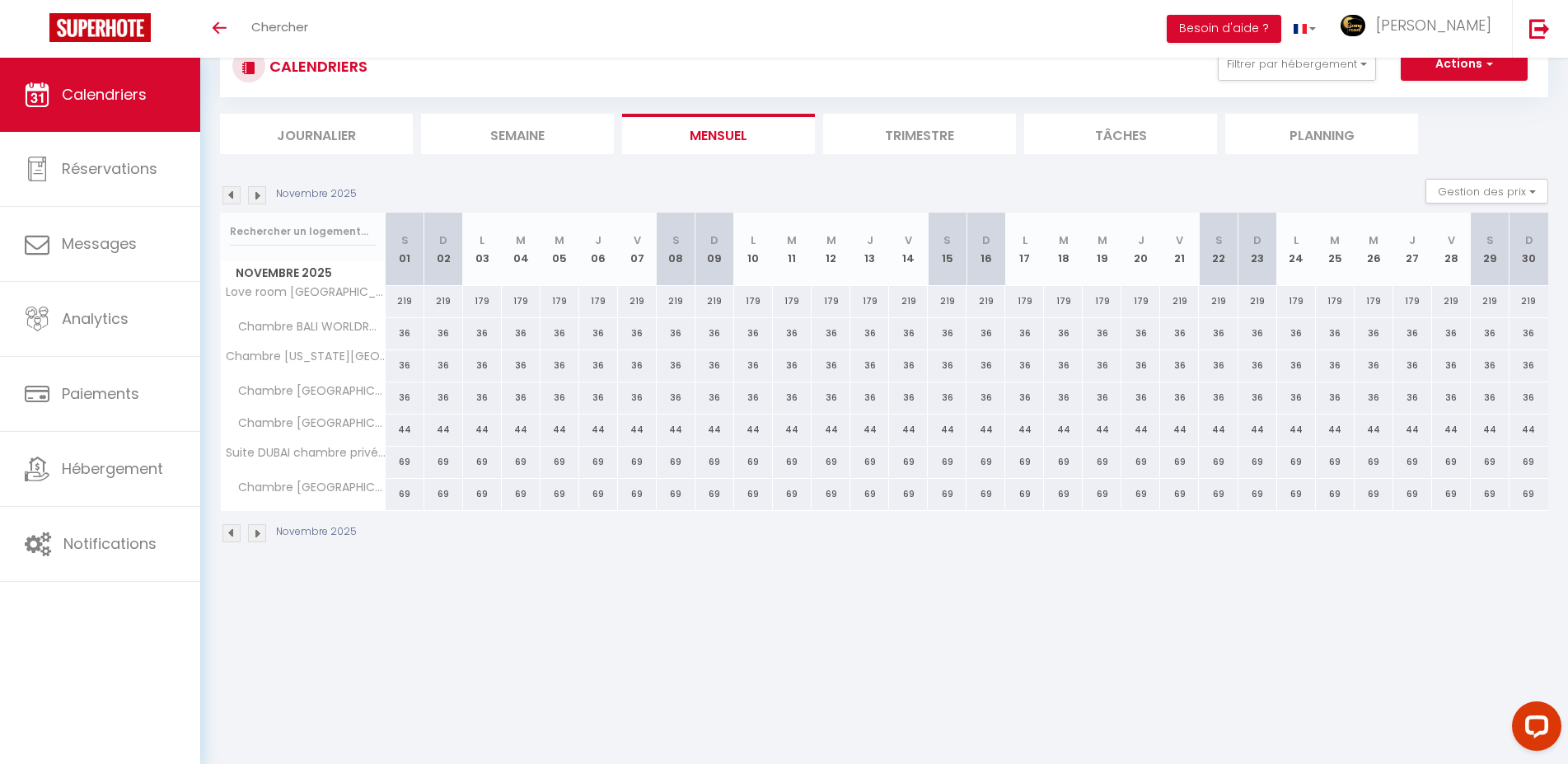
click at [235, 195] on img at bounding box center [232, 195] width 19 height 19
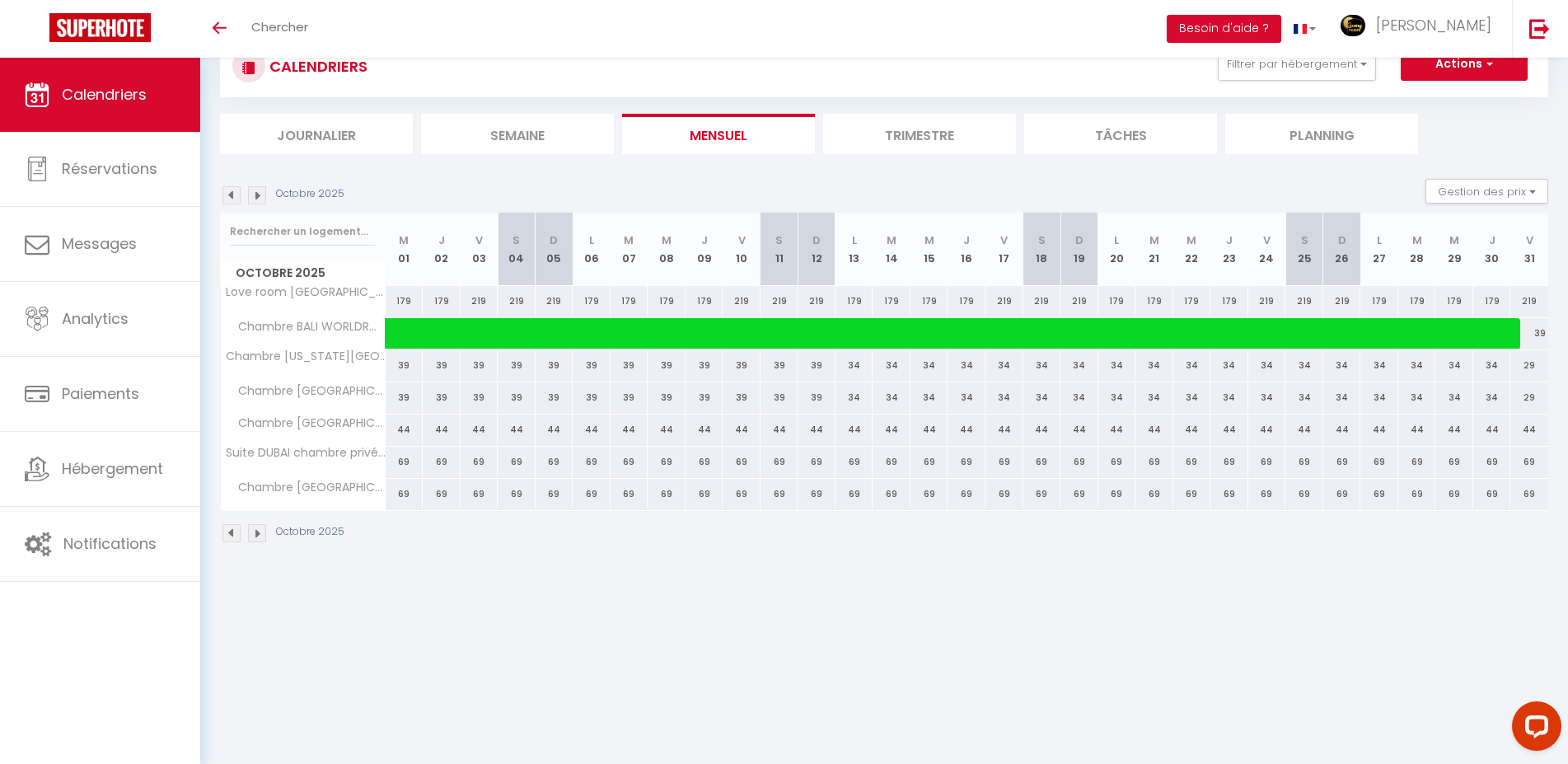
click at [236, 191] on img at bounding box center [232, 195] width 19 height 19
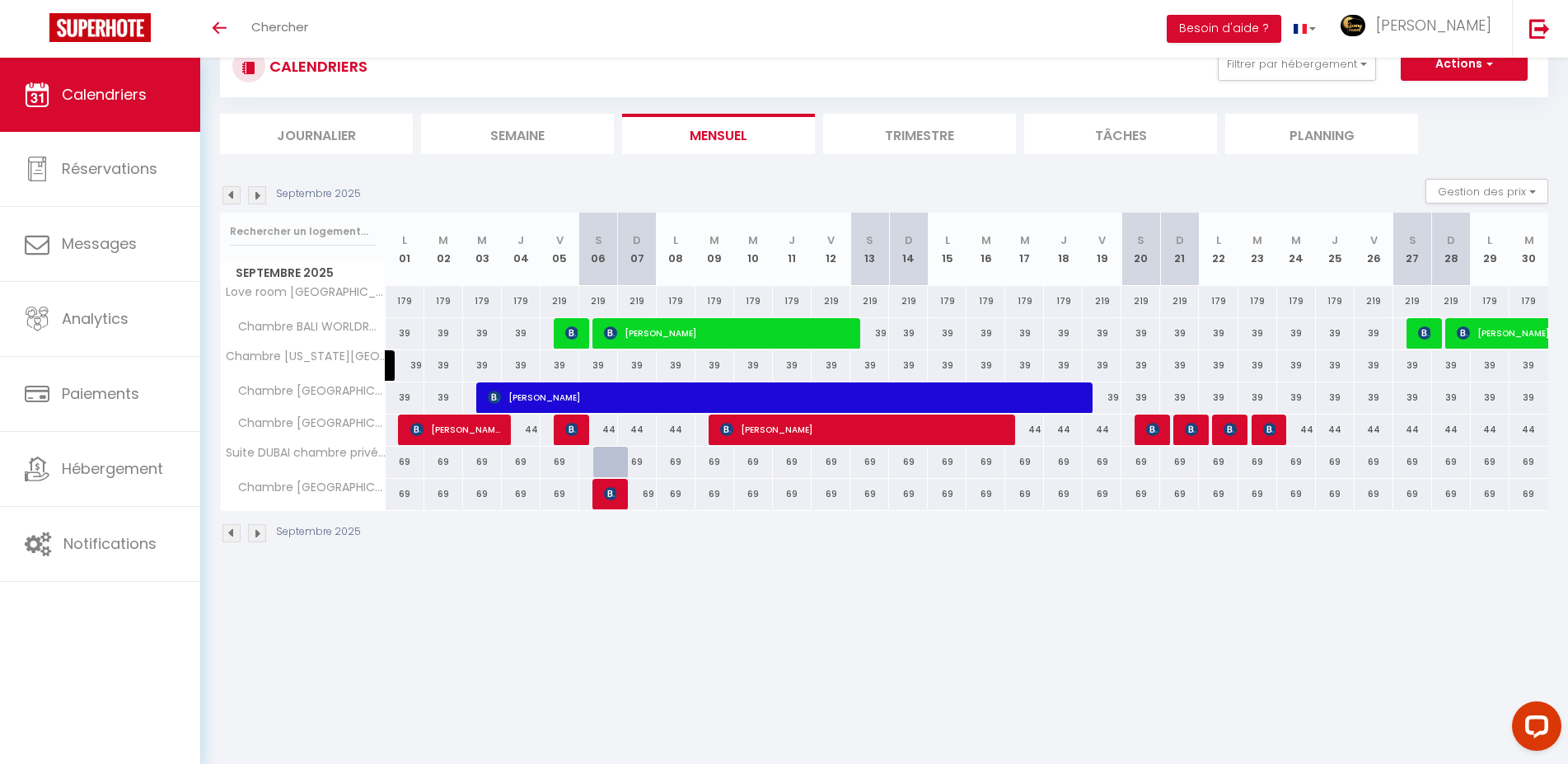
click at [231, 199] on img at bounding box center [232, 195] width 19 height 19
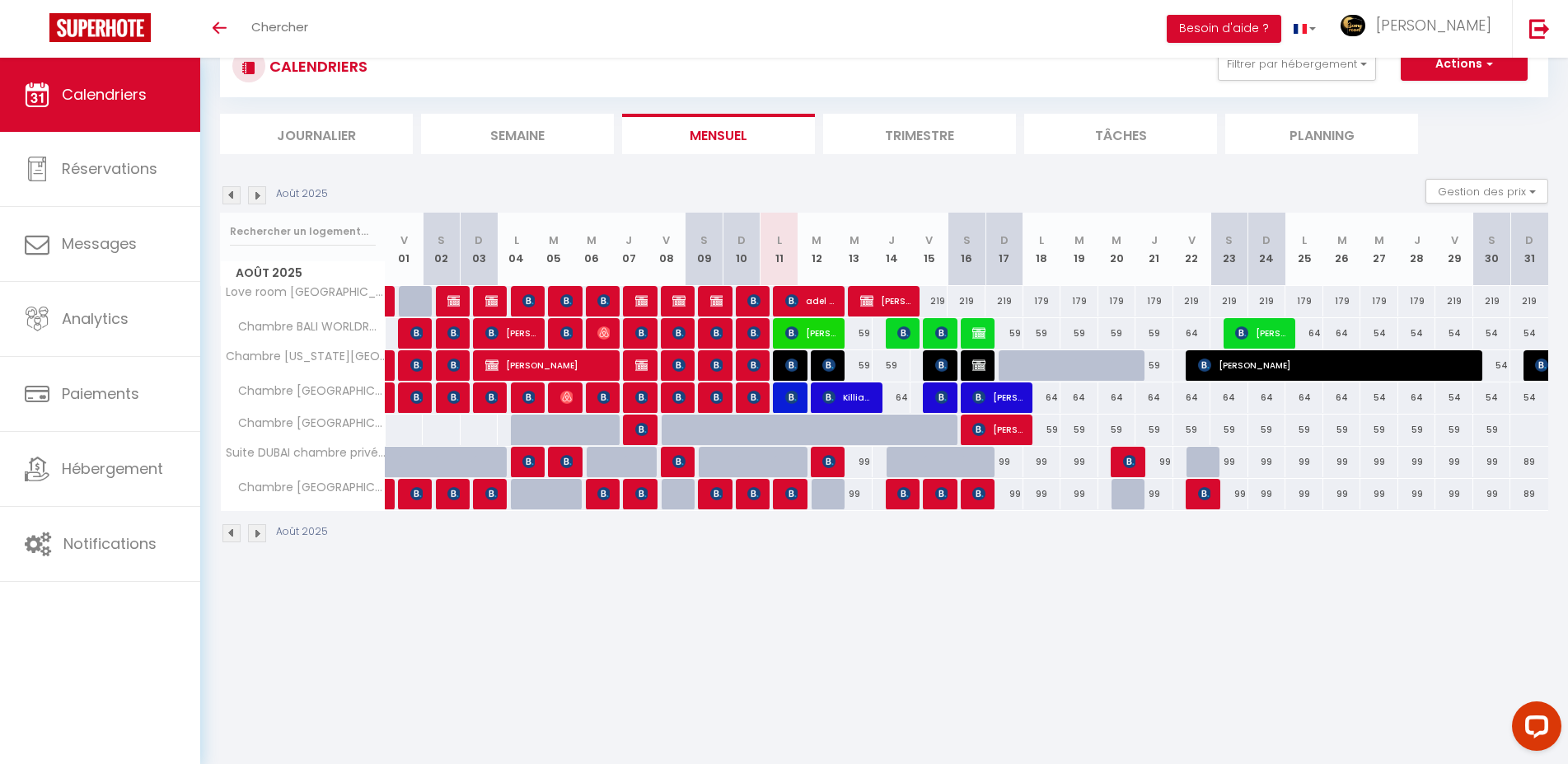
click at [263, 198] on img at bounding box center [258, 195] width 19 height 19
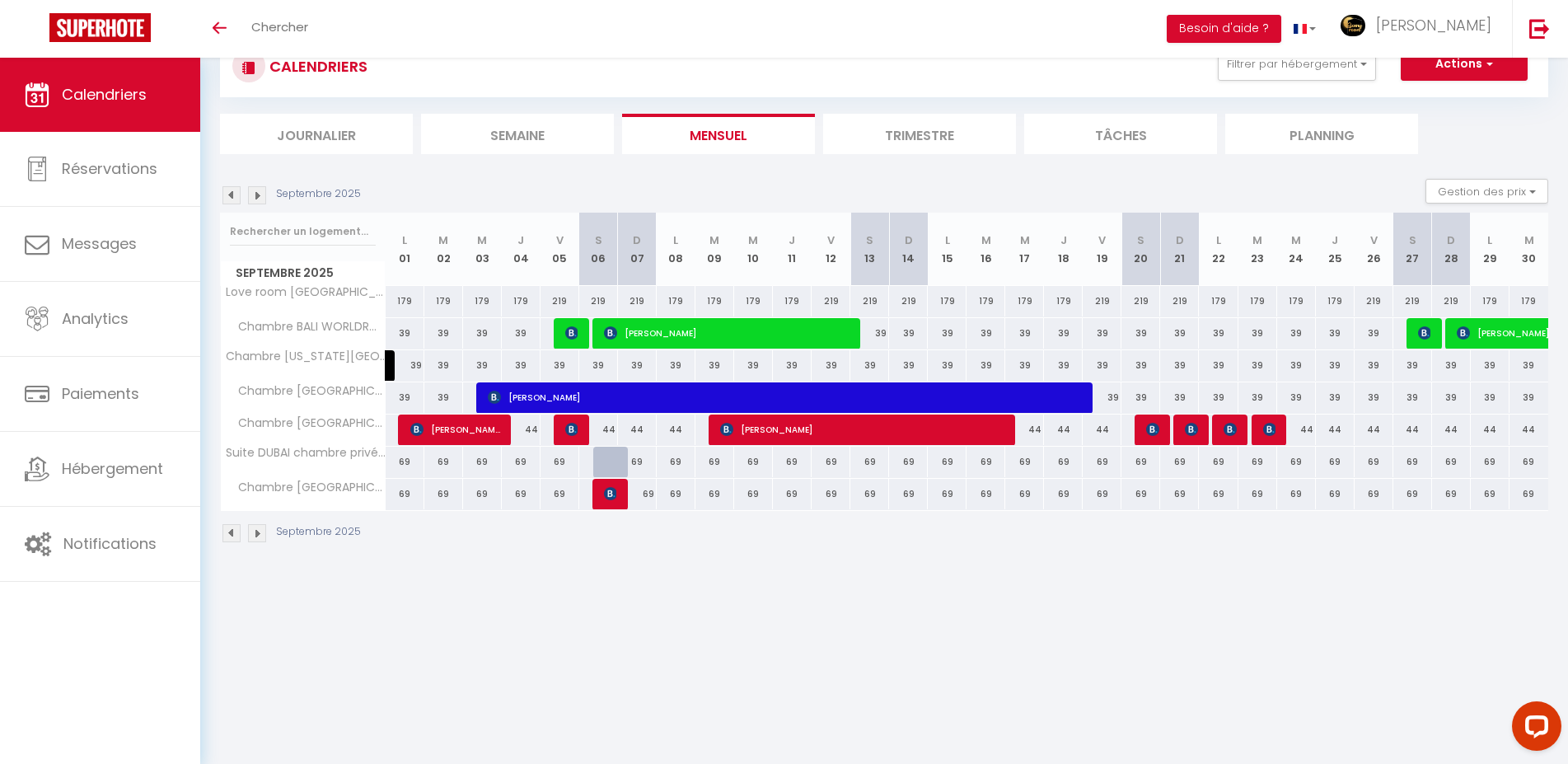
click at [259, 193] on img at bounding box center [258, 195] width 19 height 19
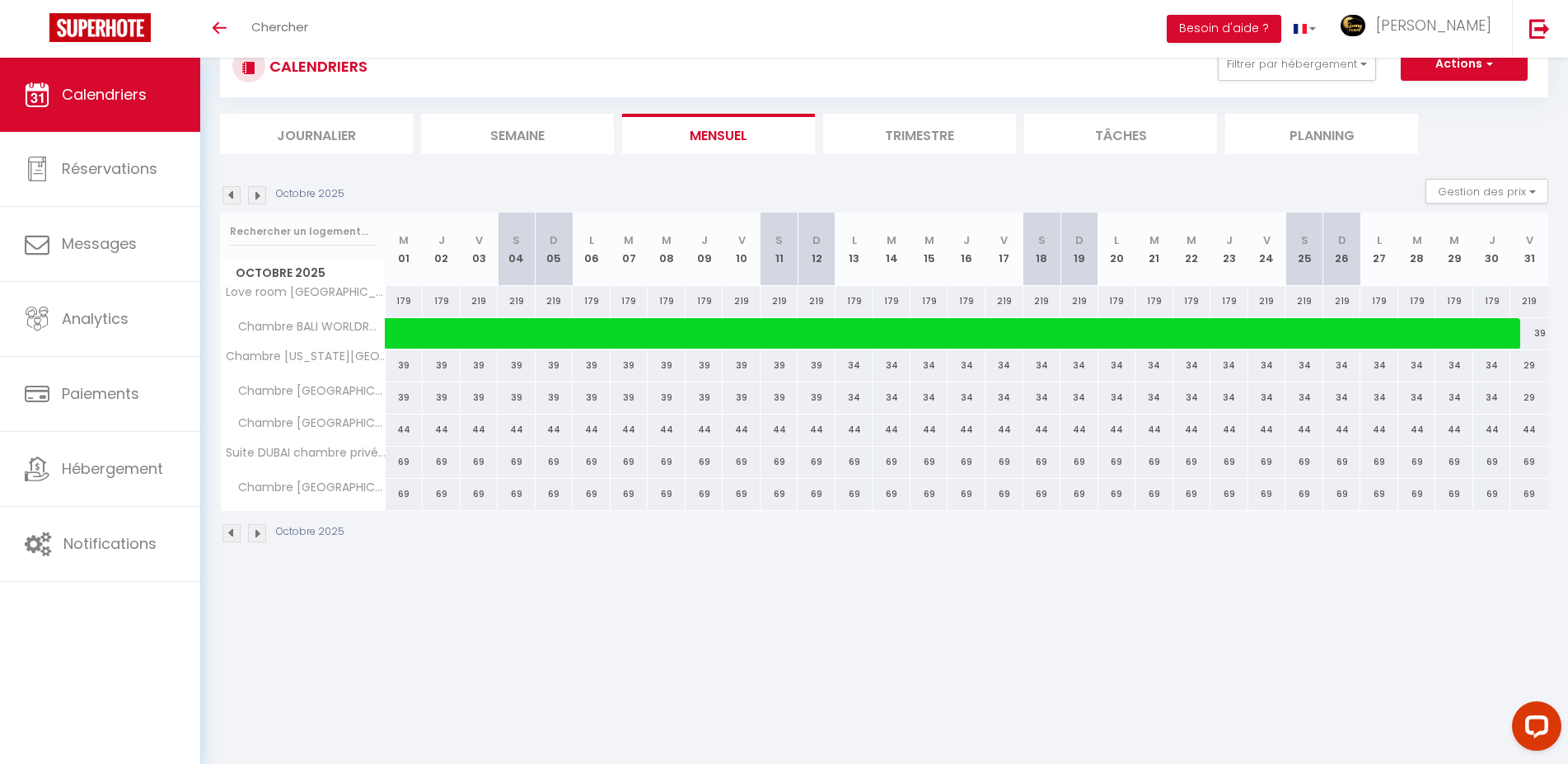
click at [259, 192] on img at bounding box center [258, 195] width 19 height 19
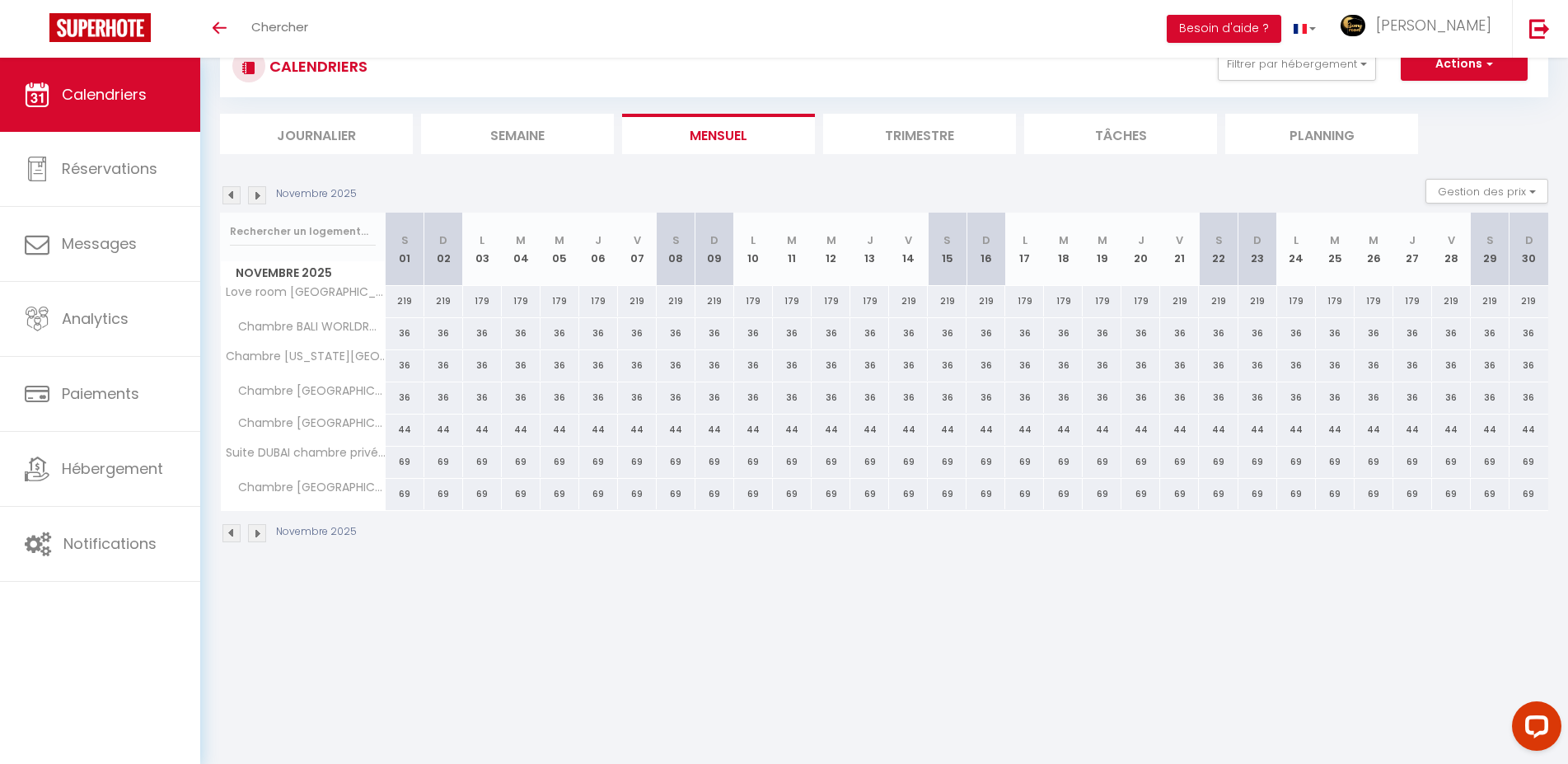
click at [404, 434] on div "44" at bounding box center [405, 430] width 39 height 30
select select "1"
type input "[DATE]"
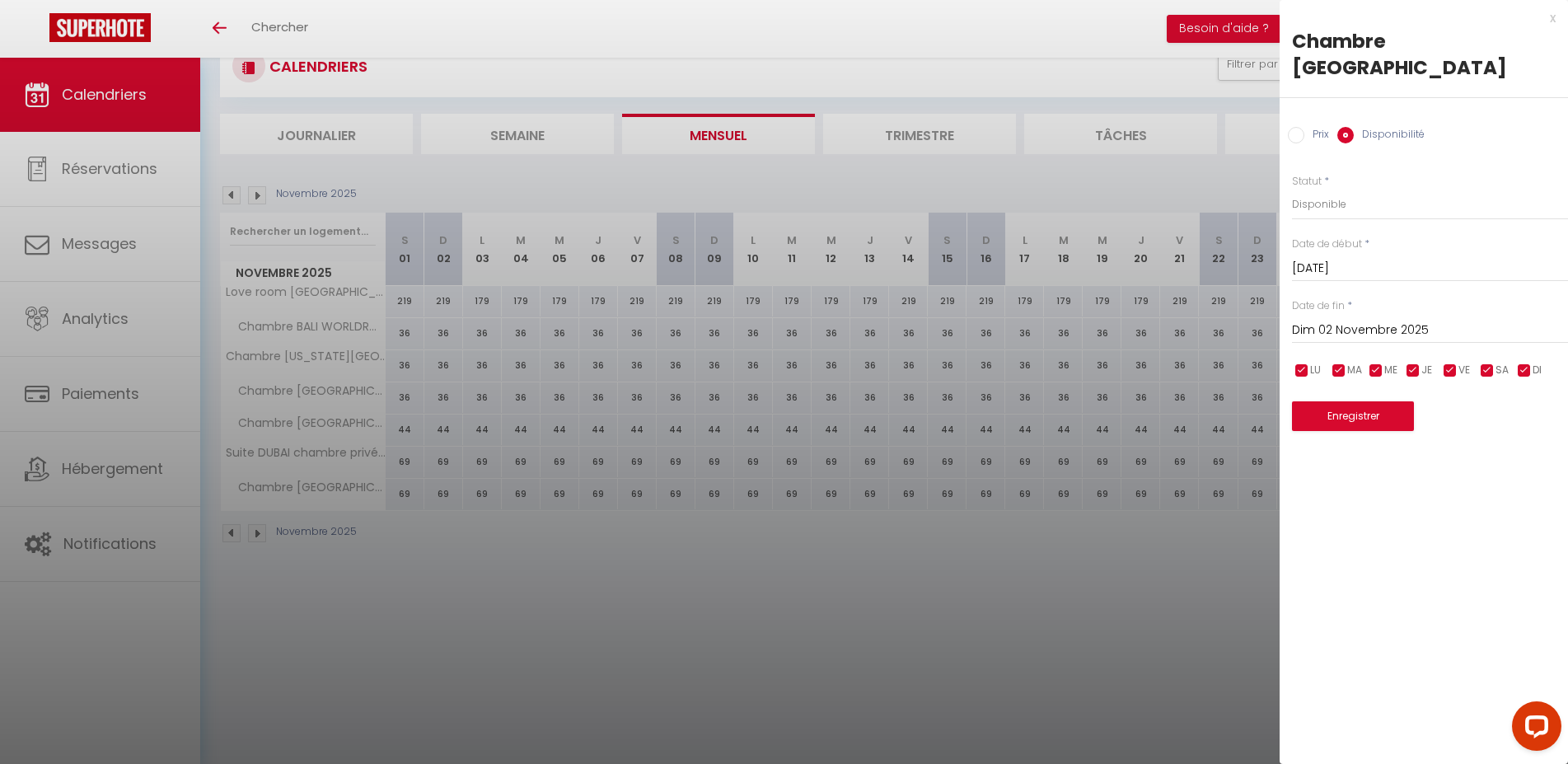
click at [1368, 334] on input "Dim 02 Novembre 2025" at bounding box center [1430, 330] width 276 height 21
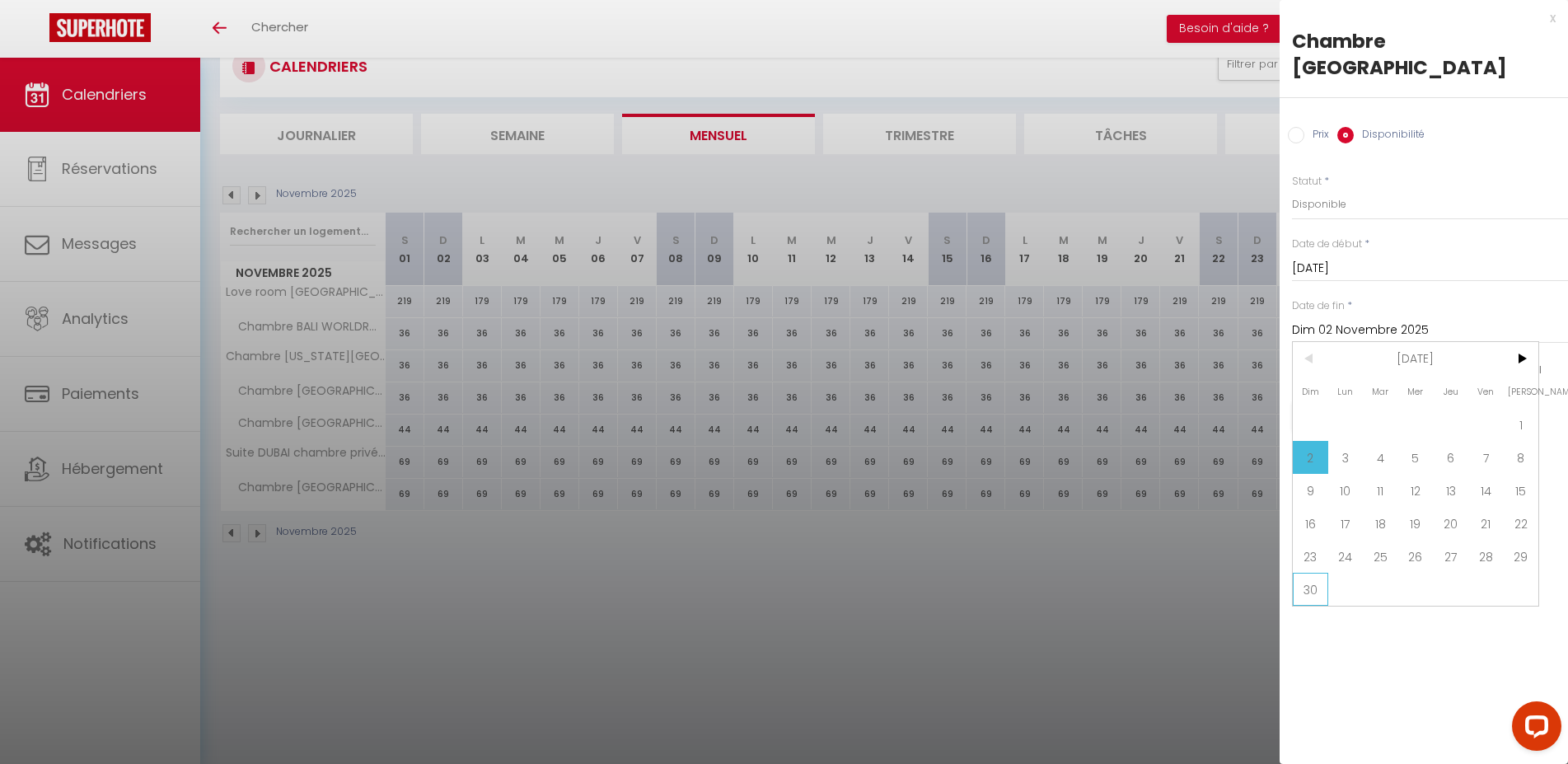
click at [1310, 595] on span "30" at bounding box center [1310, 589] width 35 height 33
type input "Dim 30 Novembre 2025"
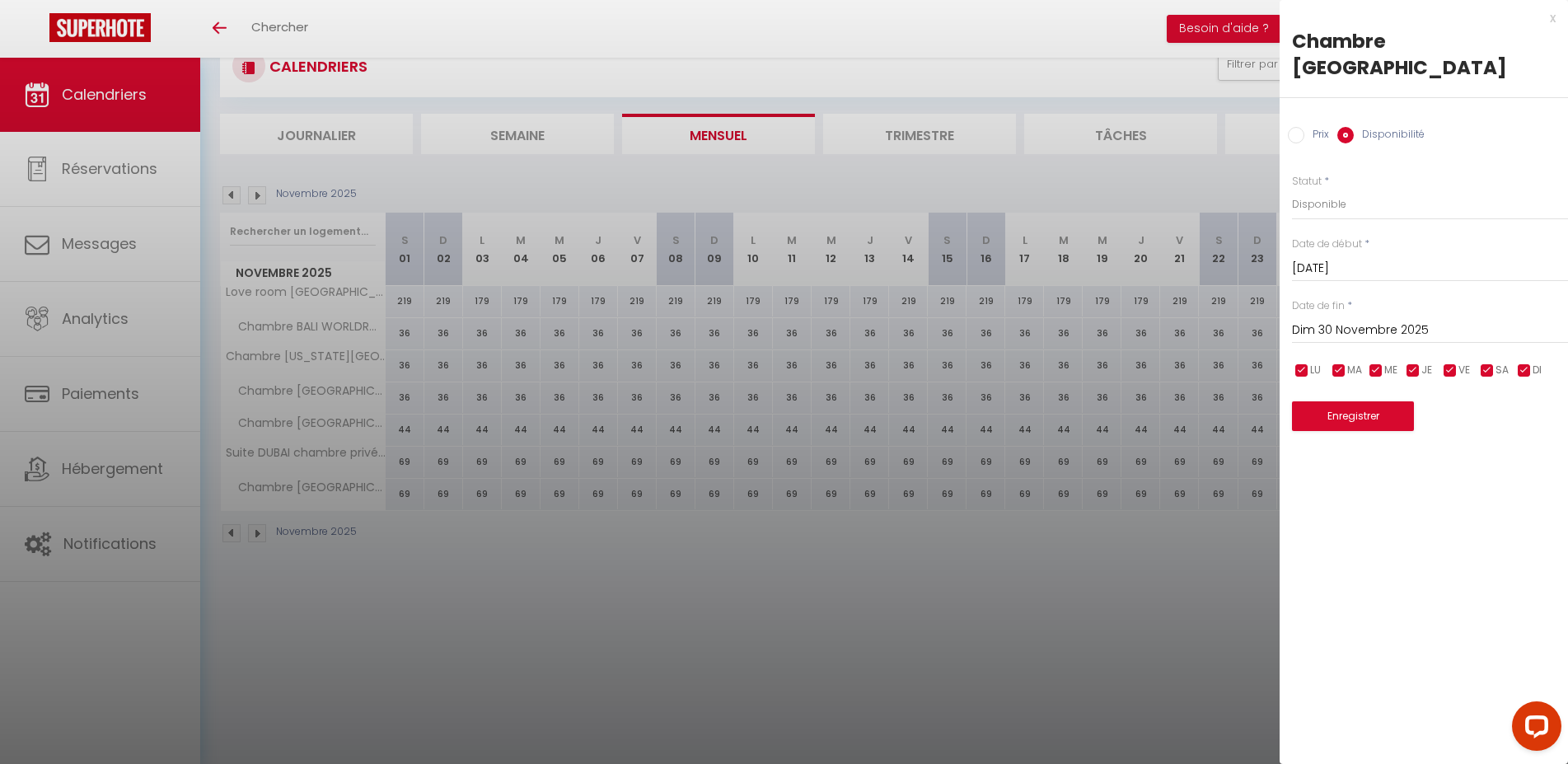
click at [1310, 138] on label "Prix" at bounding box center [1316, 136] width 24 height 19
click at [1304, 138] on input "Prix" at bounding box center [1296, 136] width 17 height 17
radio input "true"
radio input "false"
click at [1352, 211] on input "44" at bounding box center [1430, 203] width 276 height 29
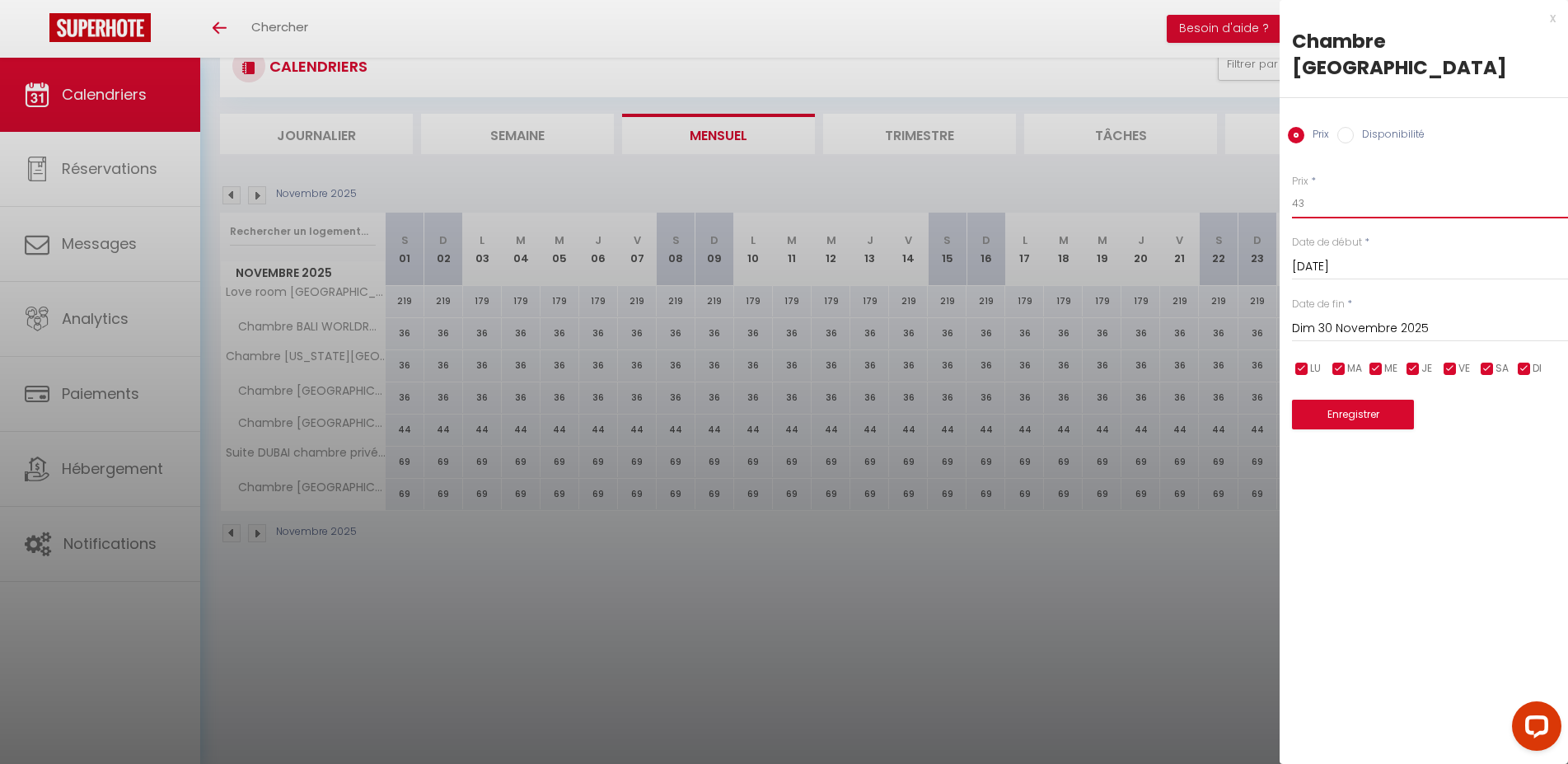
type input "4"
type input "39"
click at [1358, 419] on button "Enregistrer" at bounding box center [1352, 414] width 122 height 29
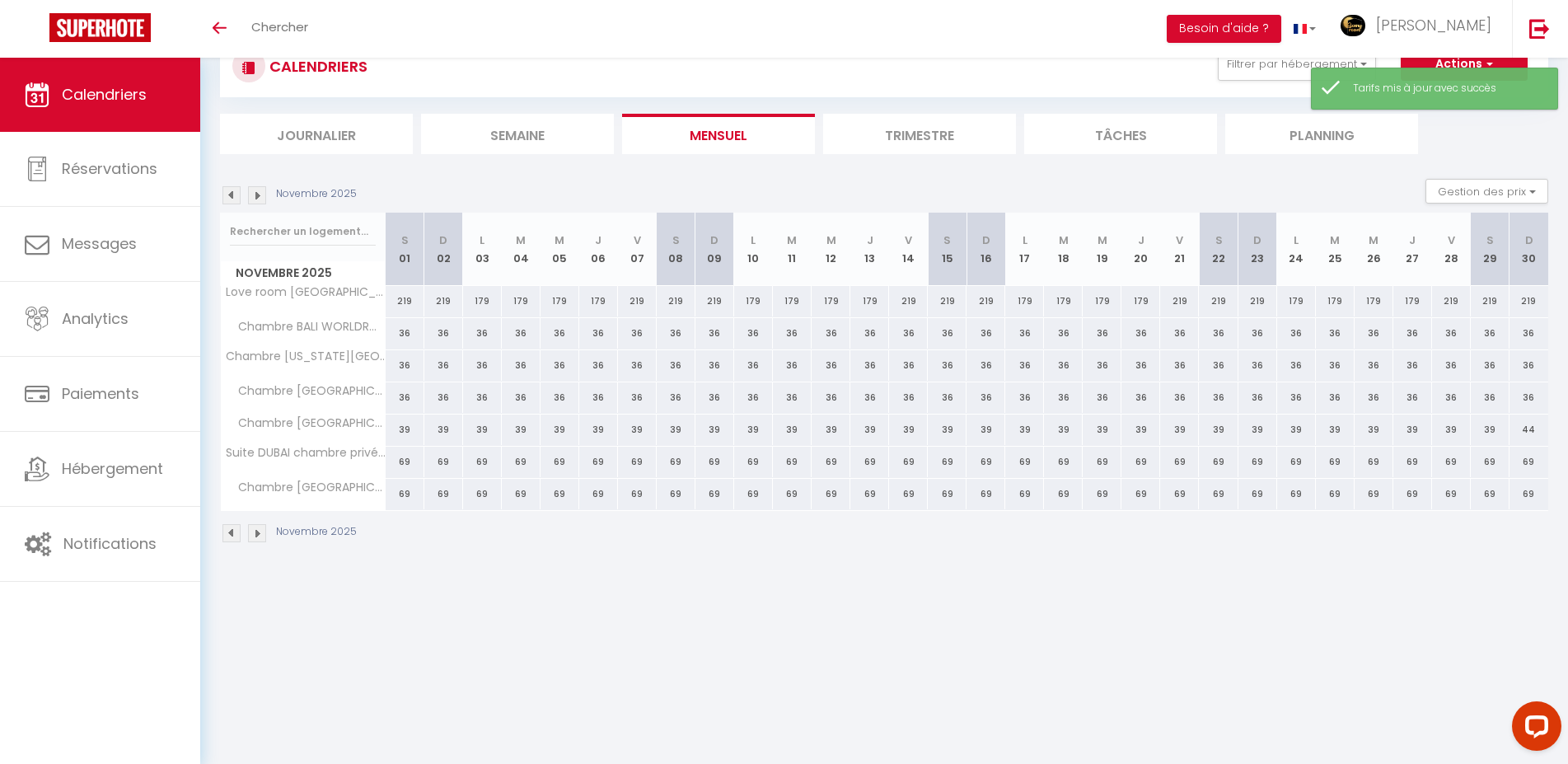
click at [674, 257] on th "S 08" at bounding box center [676, 248] width 39 height 73
click at [678, 358] on div "36" at bounding box center [676, 366] width 39 height 30
type input "36"
type input "[DATE]"
type input "Dim 09 Novembre 2025"
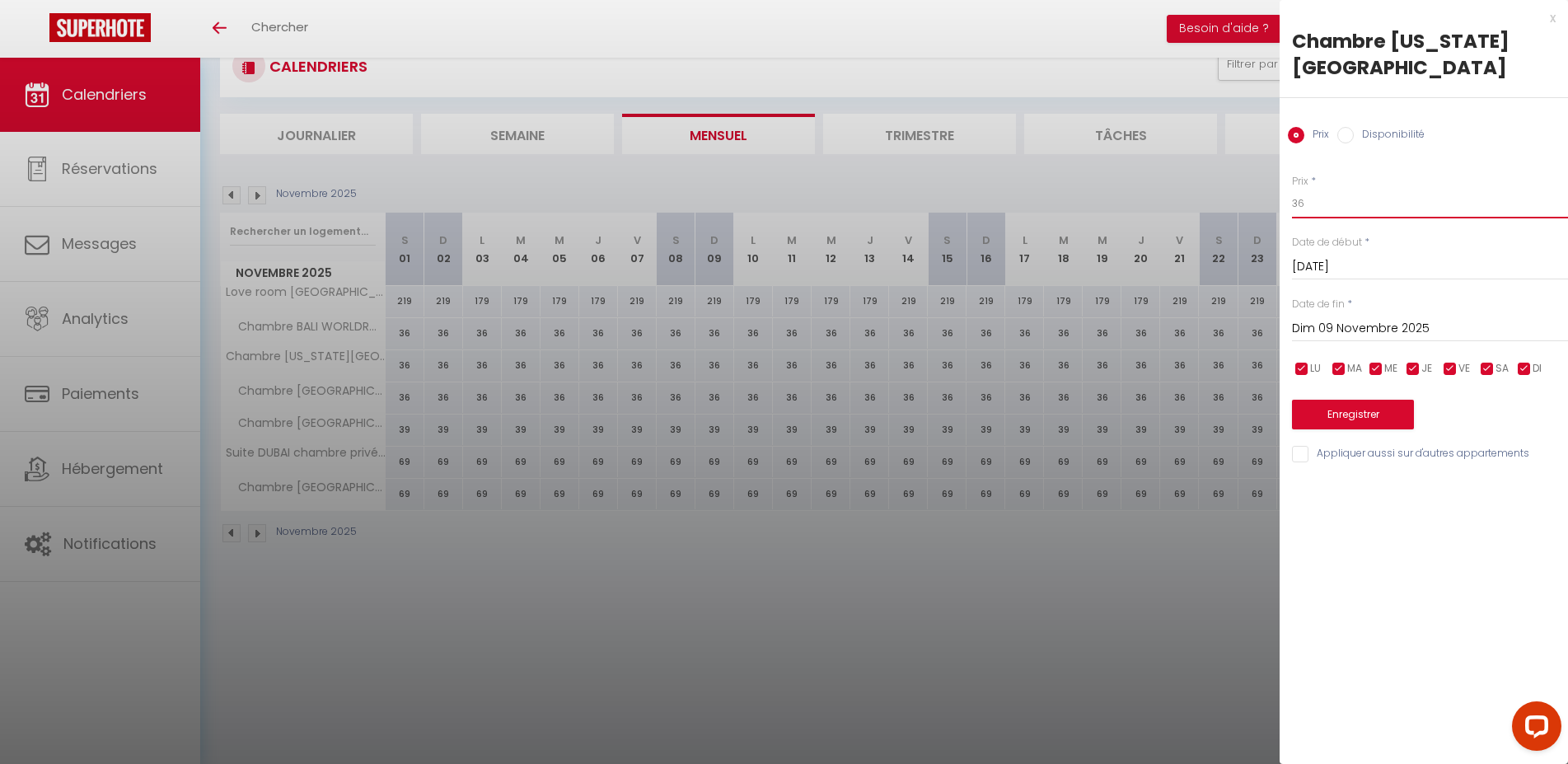
click at [1383, 203] on input "36" at bounding box center [1430, 203] width 276 height 29
click at [947, 510] on div at bounding box center [784, 382] width 1568 height 764
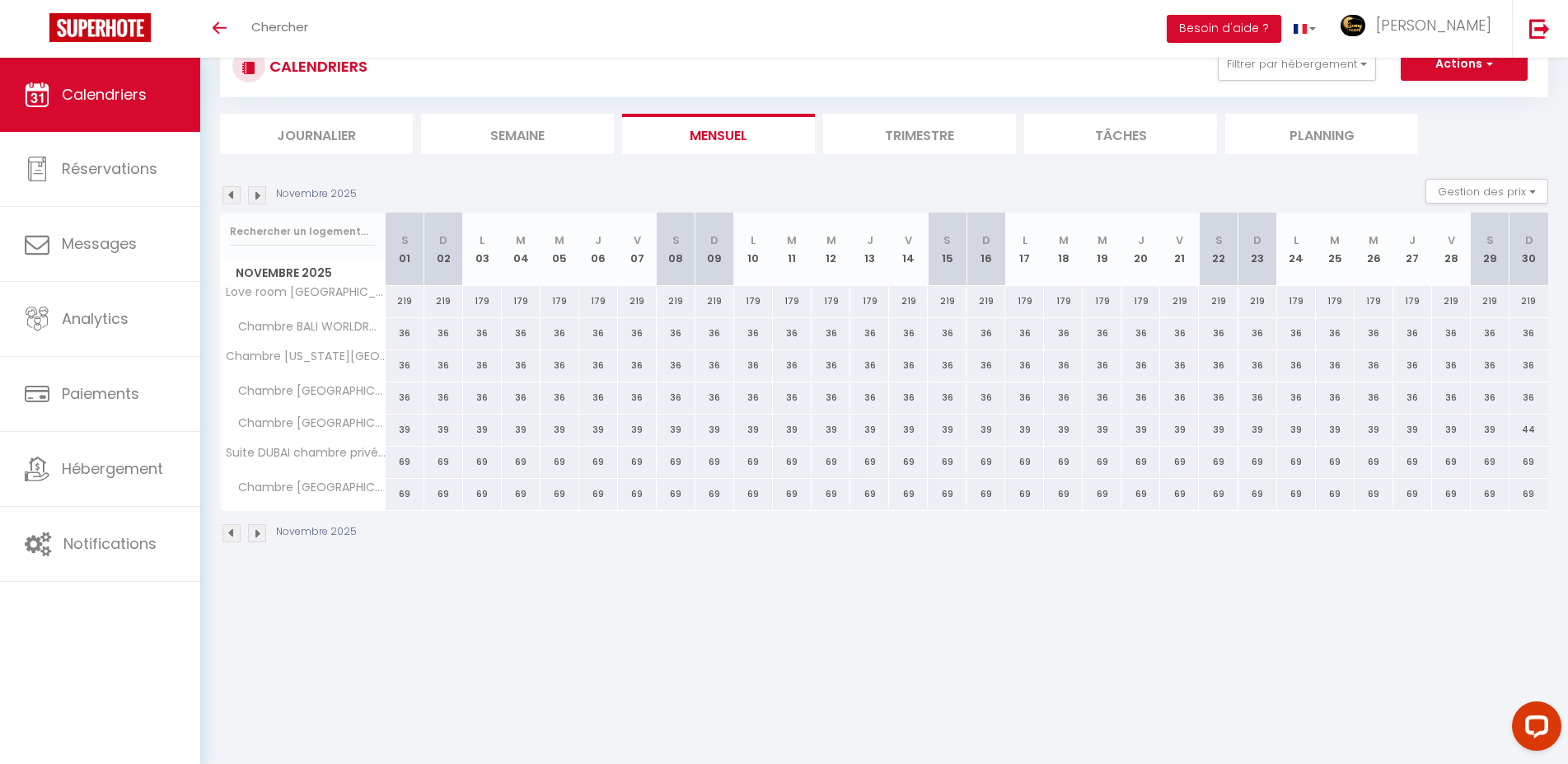
click at [927, 140] on li "Trimestre" at bounding box center [919, 134] width 193 height 40
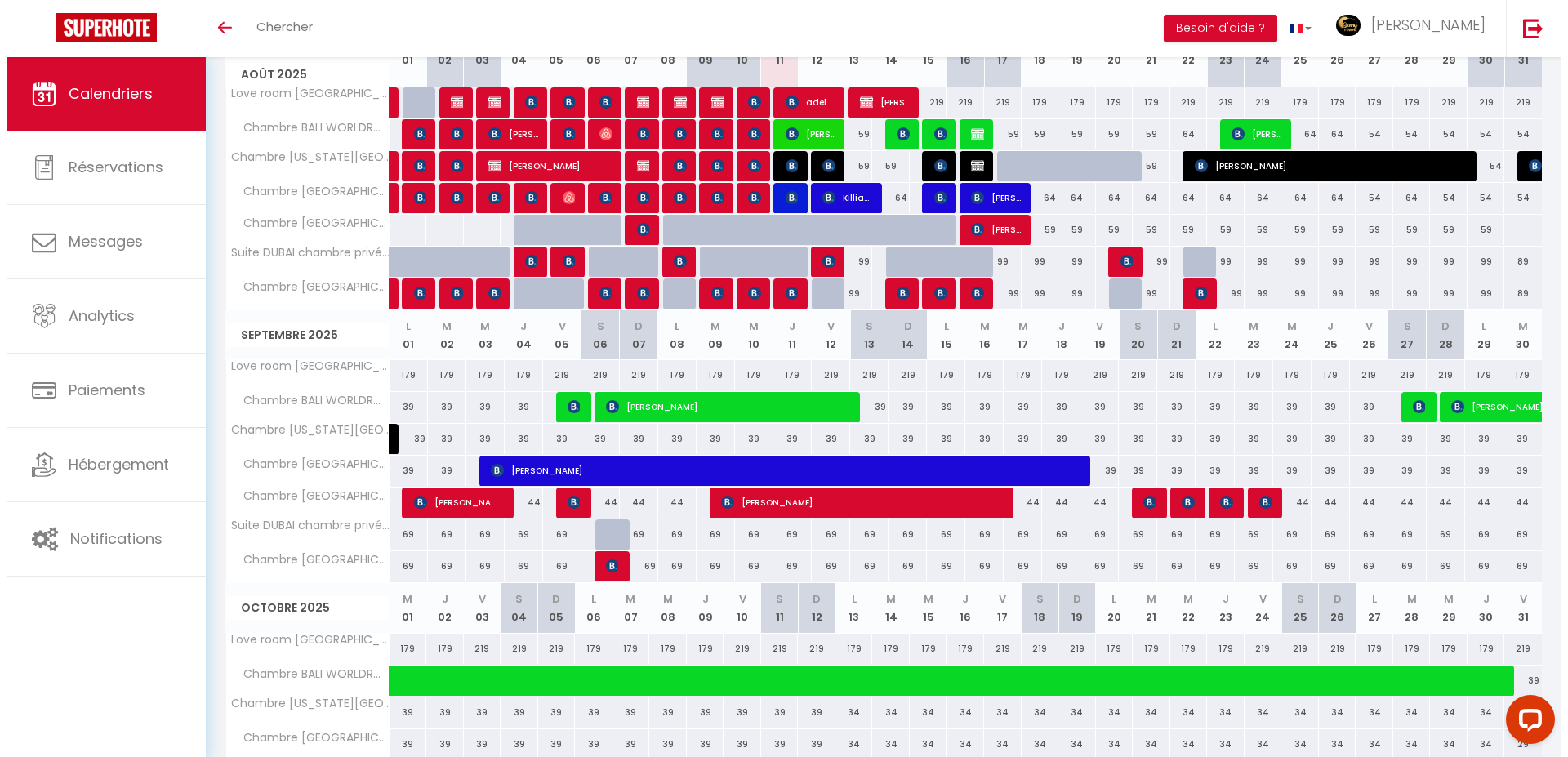
scroll to position [420, 0]
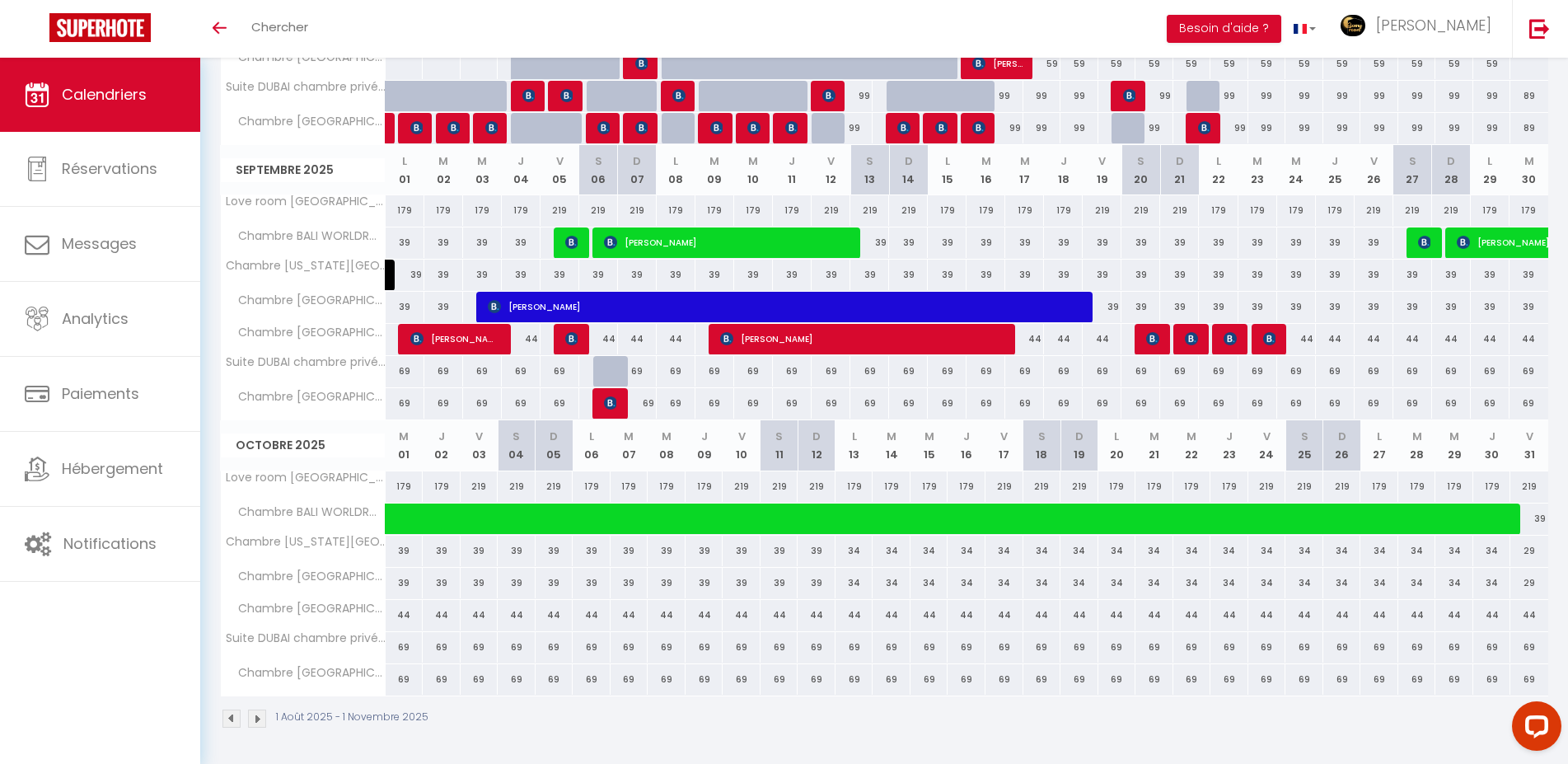
click at [1049, 551] on div "34" at bounding box center [1042, 551] width 38 height 30
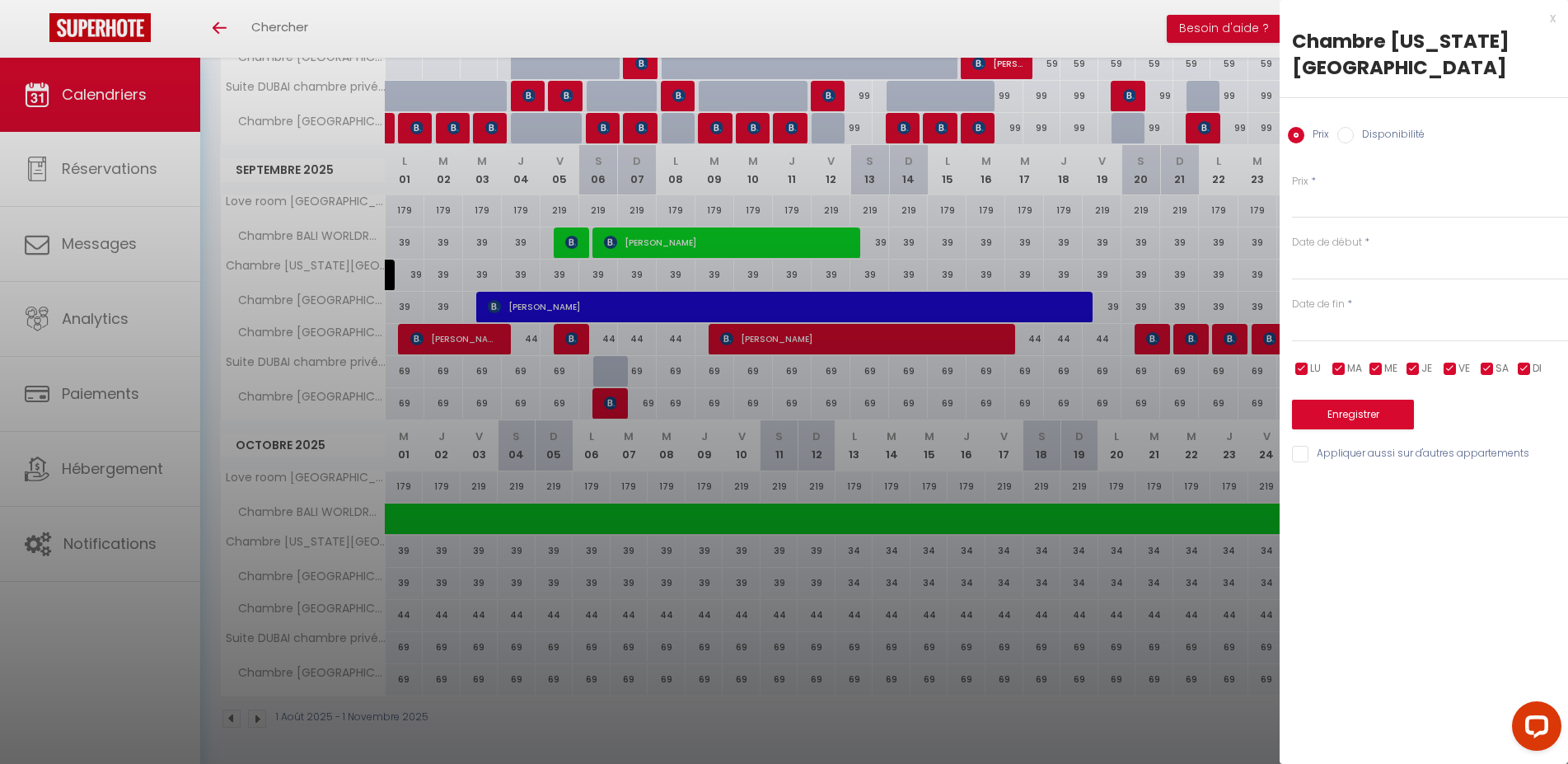
type input "34"
type input "[DATE]"
type input "Dim 19 Octobre 2025"
click at [1312, 213] on input "34" at bounding box center [1430, 203] width 276 height 29
type input "39"
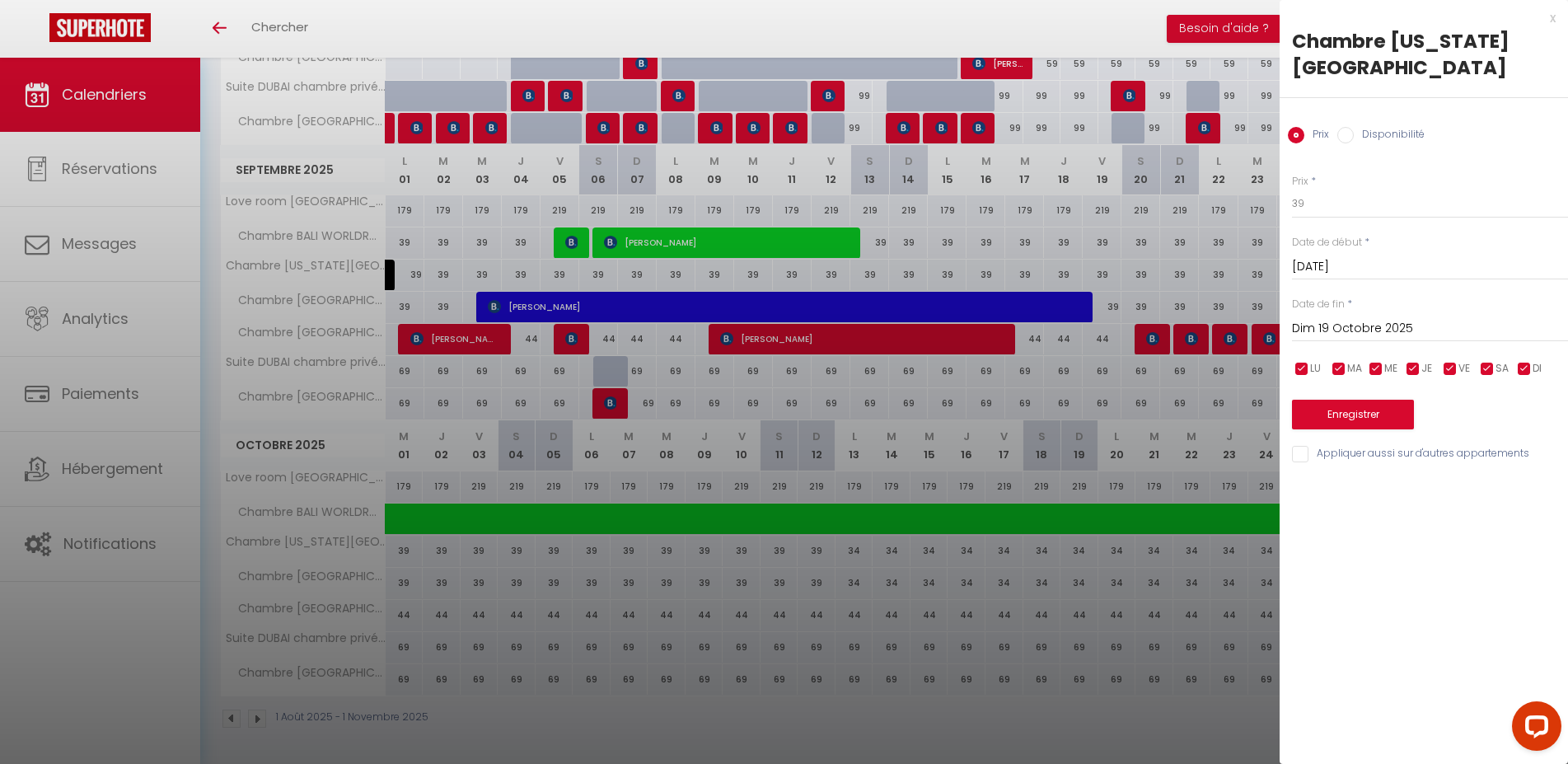
click at [1383, 319] on input "Dim 19 Octobre 2025" at bounding box center [1430, 329] width 276 height 21
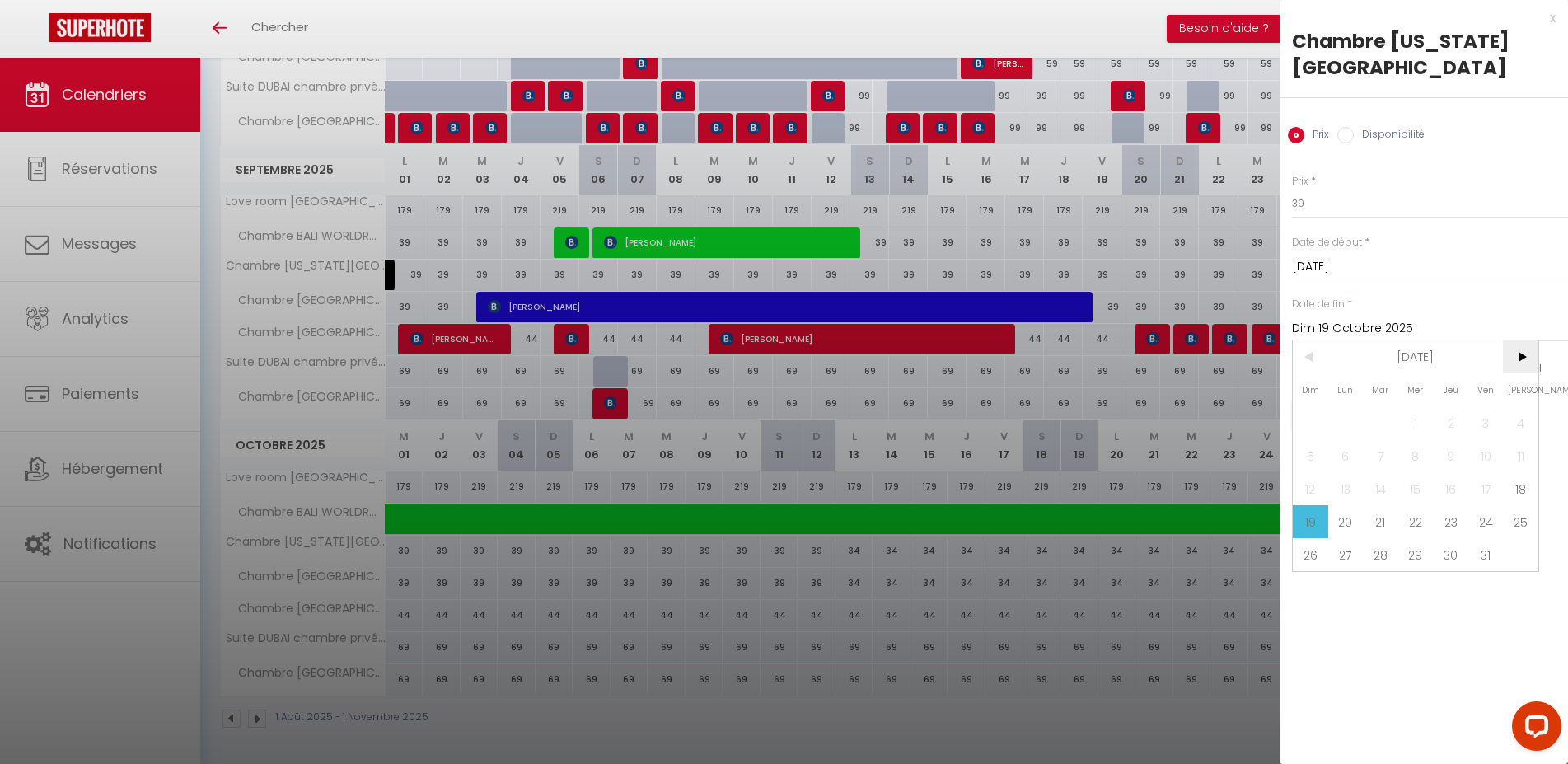
click at [1527, 364] on span ">" at bounding box center [1521, 356] width 35 height 33
click at [1345, 466] on span "3" at bounding box center [1346, 456] width 35 height 33
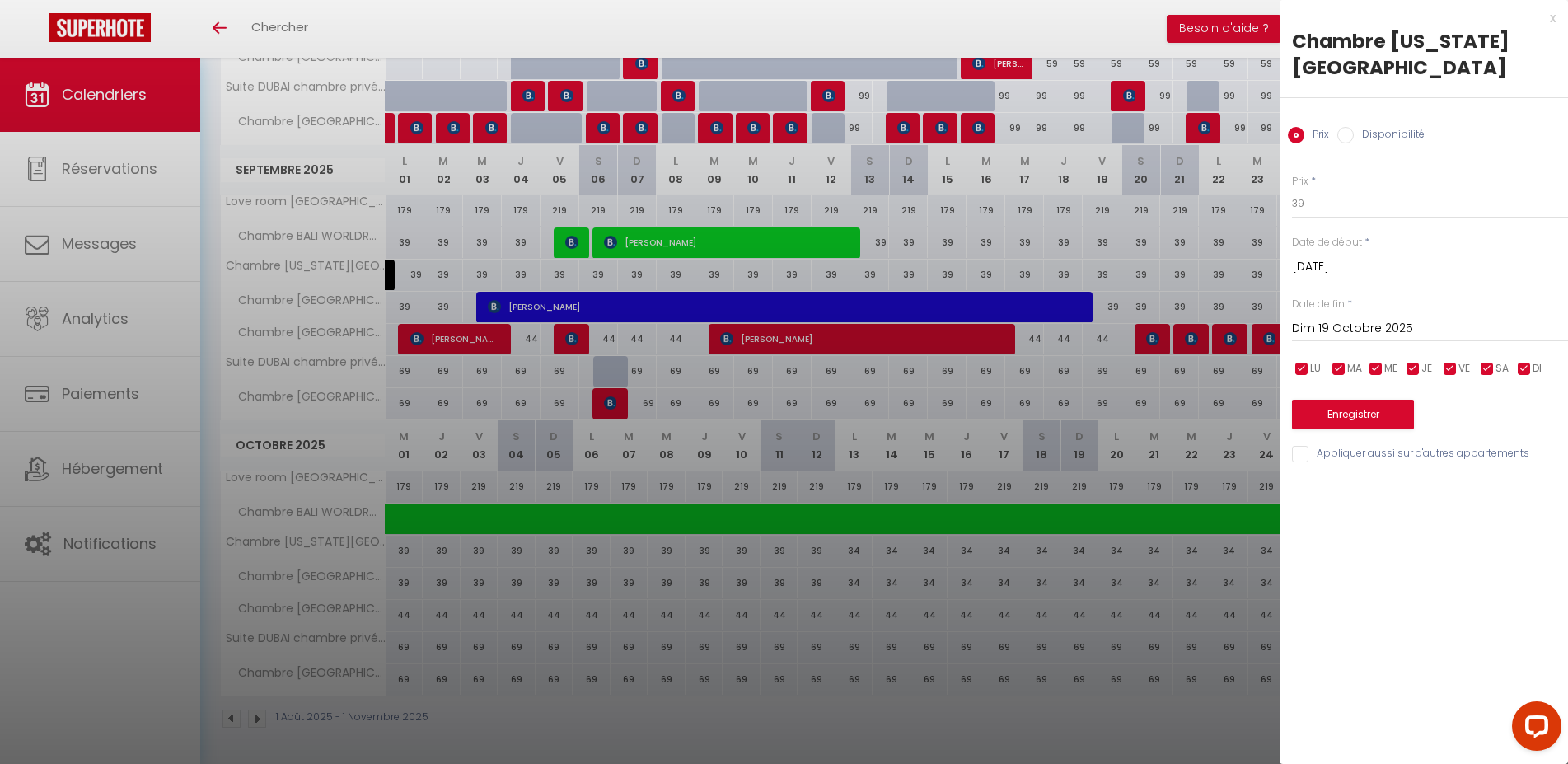
type input "Lun 03 Novembre 2025"
click at [1317, 445] on div "Prix * 39 Statut * Disponible Indisponible Date de début * [DATE] < [DATE] > Di…" at bounding box center [1424, 309] width 288 height 312
click at [1308, 451] on input "Appliquer aussi sur d'autres appartements" at bounding box center [1430, 454] width 276 height 17
checkbox input "true"
click at [1352, 413] on button "Enregistrer" at bounding box center [1352, 414] width 122 height 29
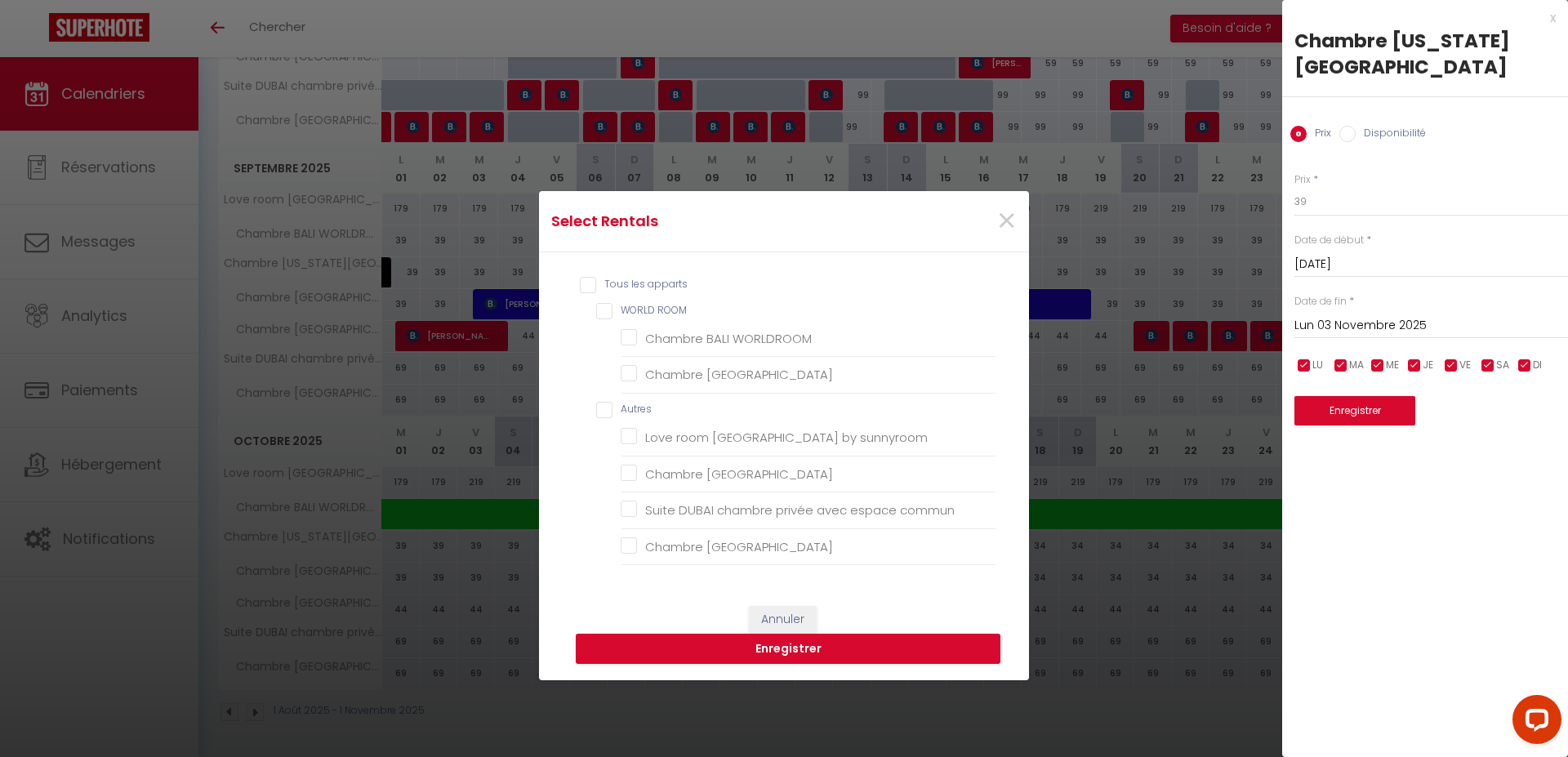
click at [603, 315] on ROOM "WORLD ROOM" at bounding box center [795, 311] width 400 height 17
checkbox ROOM "true"
checkbox WORLDROOM "true"
checkbox input "false"
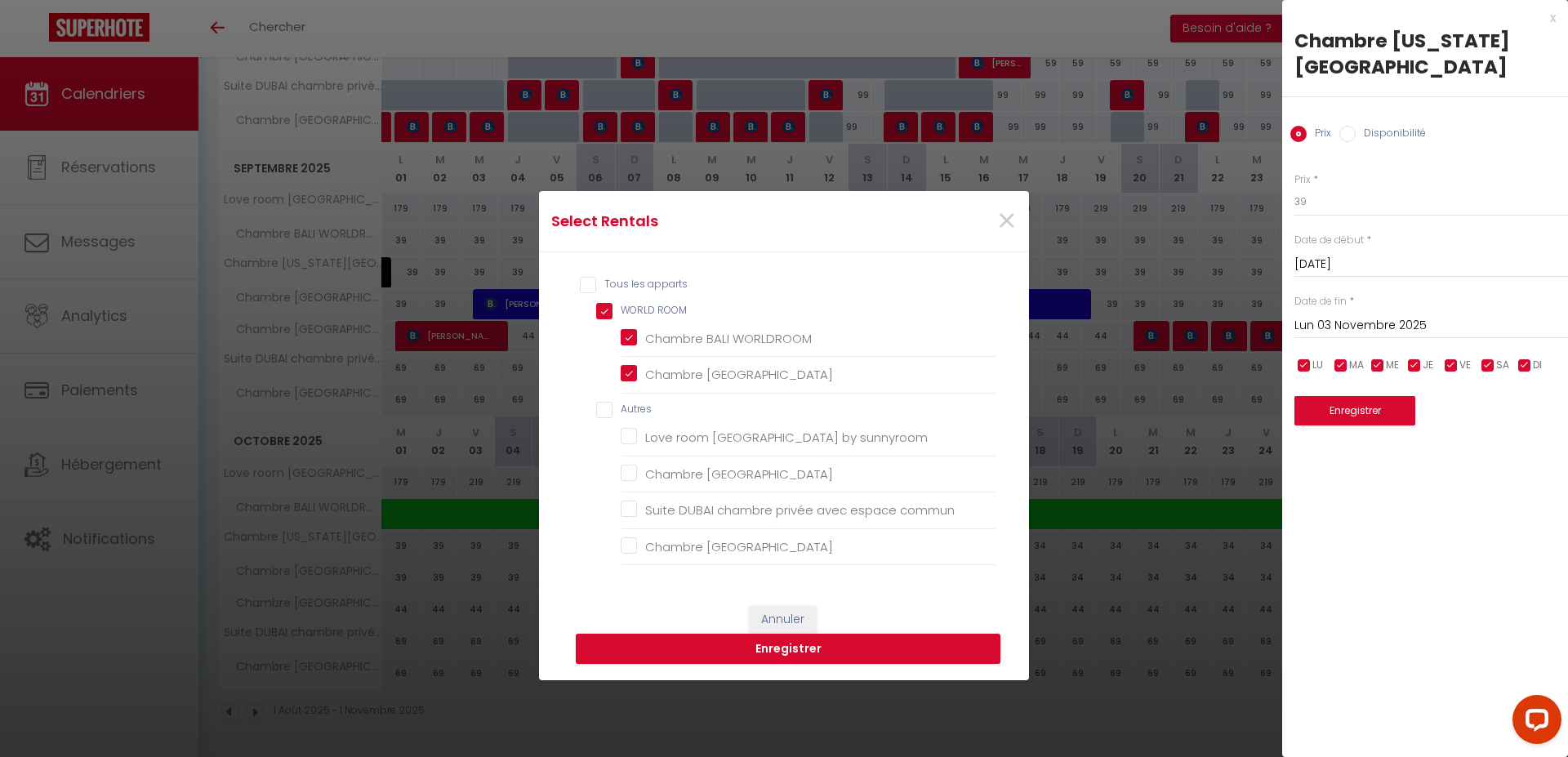
checkbox sunnyroom "false"
checkbox WORLDROOM "false"
checkbox commun "false"
checkbox Worldroom "false"
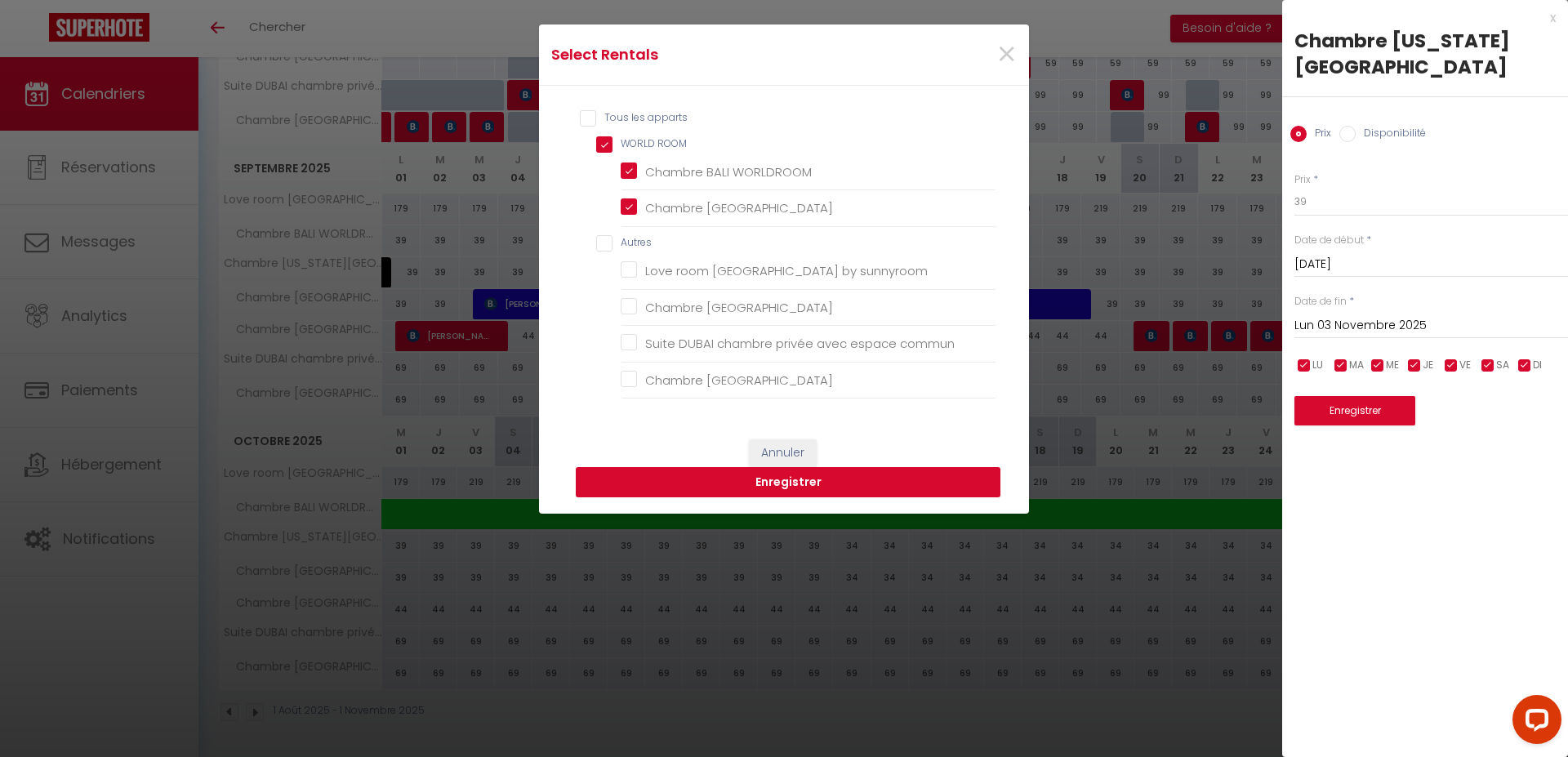
click at [693, 474] on button "Enregistrer" at bounding box center [788, 482] width 425 height 31
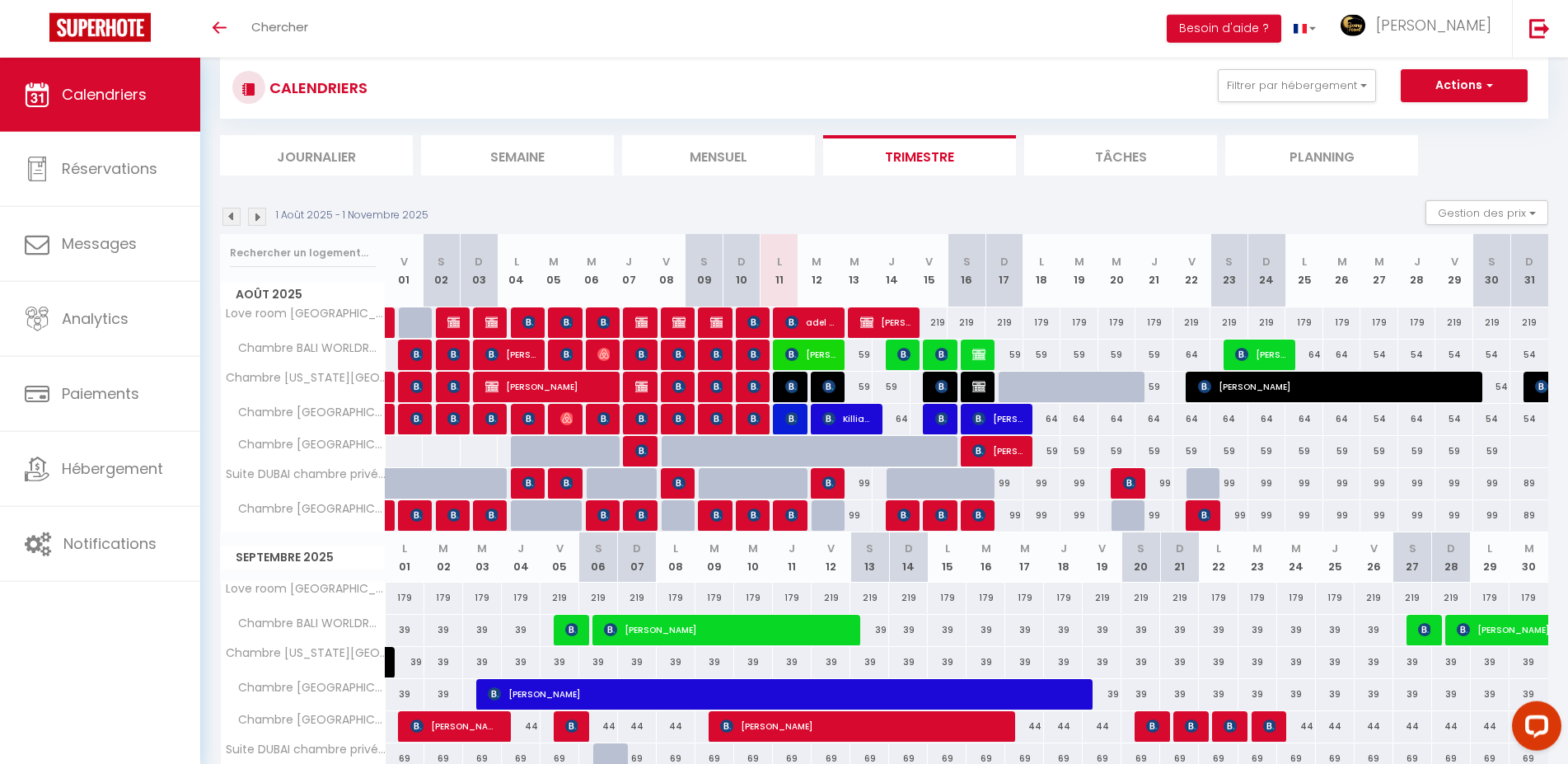
scroll to position [0, 0]
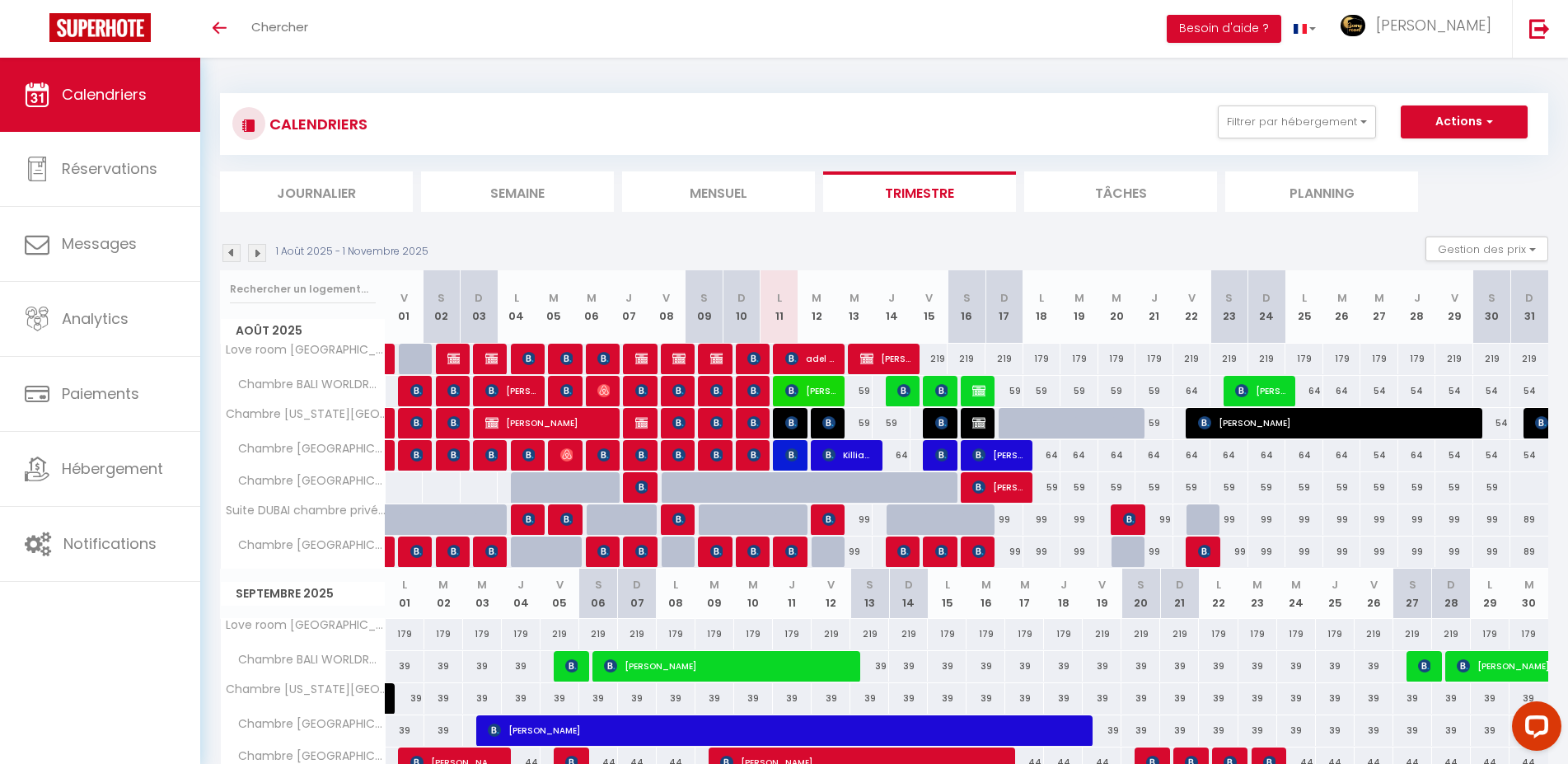
click at [264, 251] on img at bounding box center [258, 254] width 19 height 19
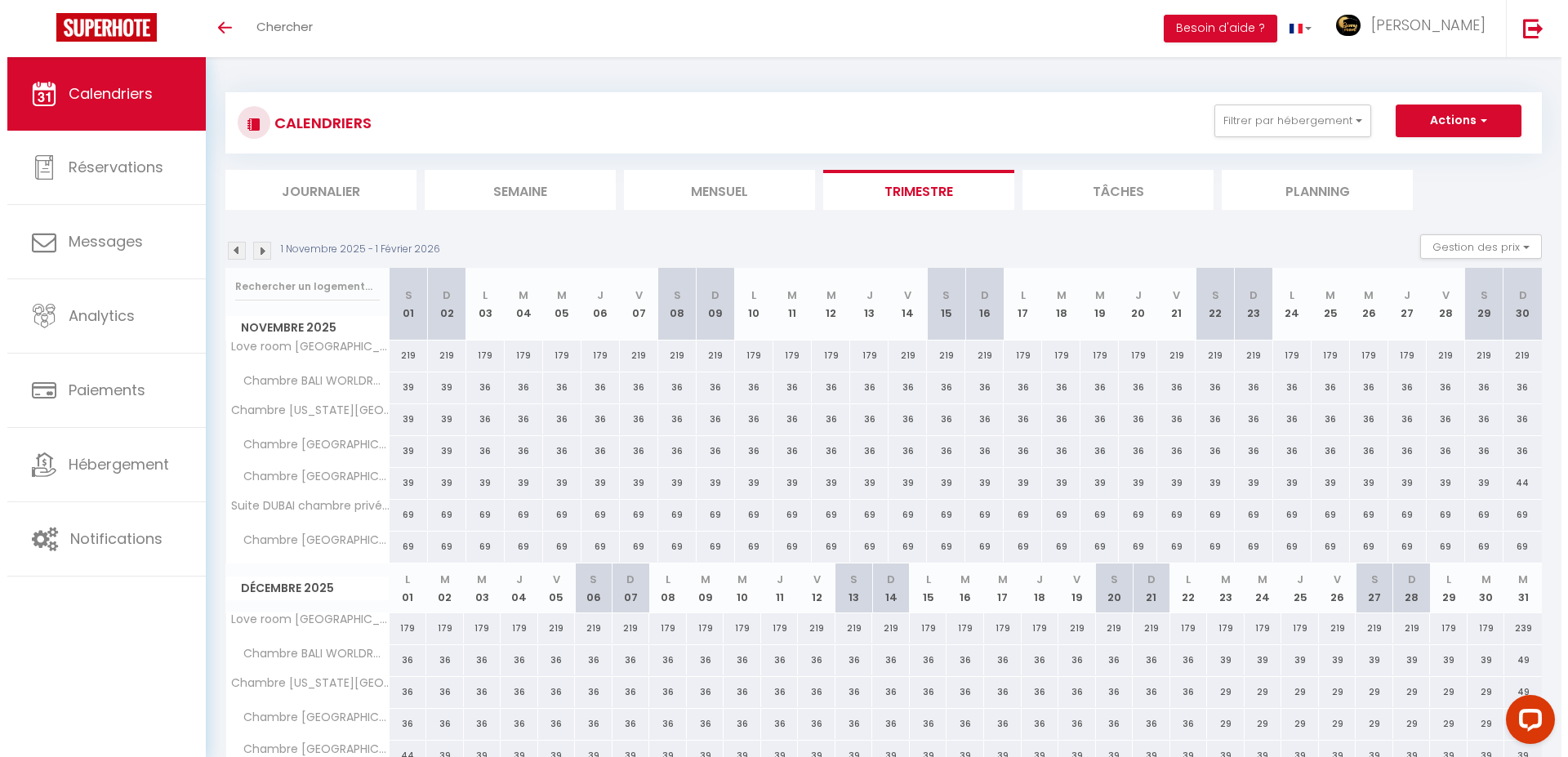
scroll to position [167, 0]
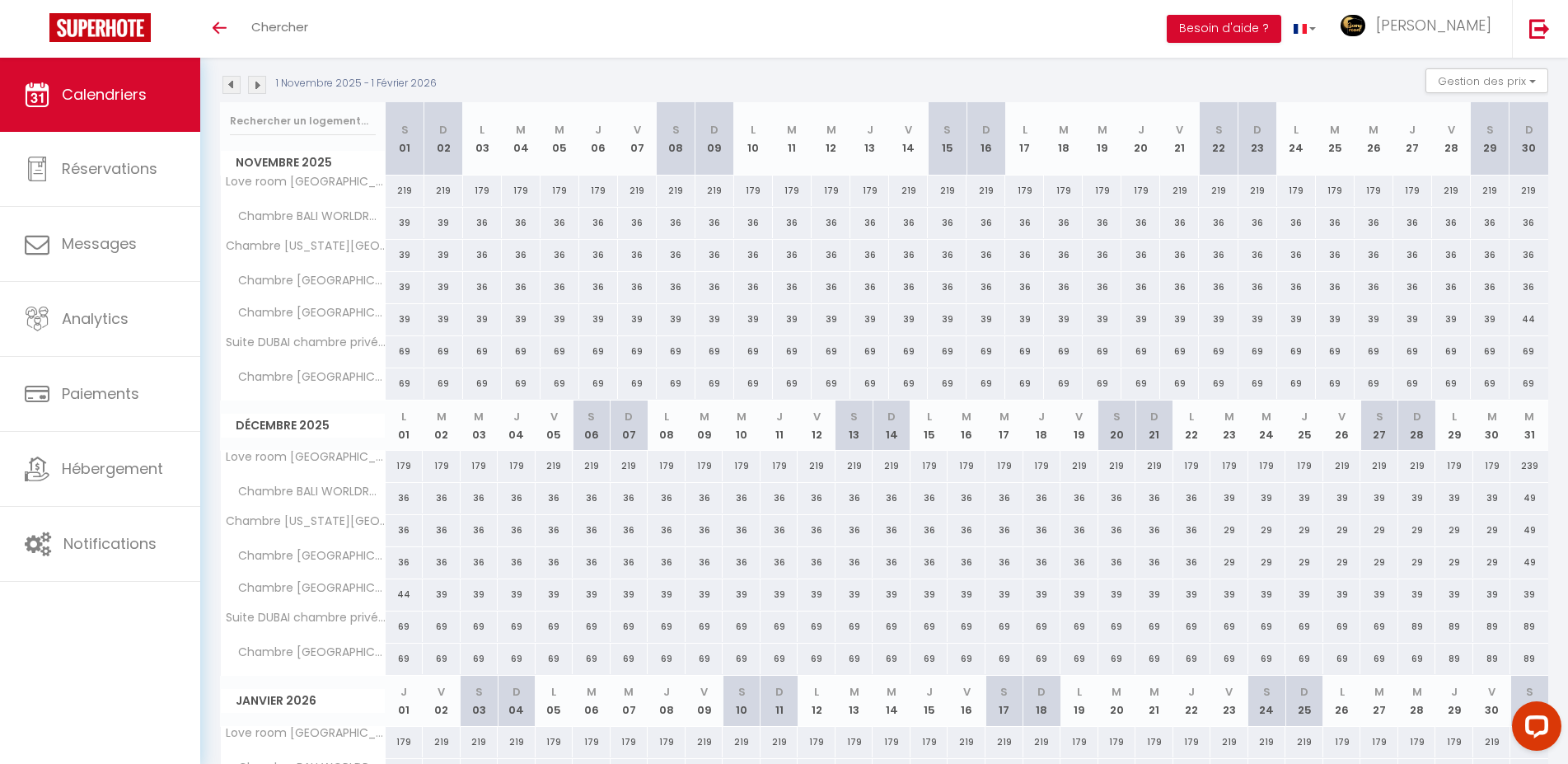
click at [1122, 500] on div "36" at bounding box center [1117, 498] width 38 height 30
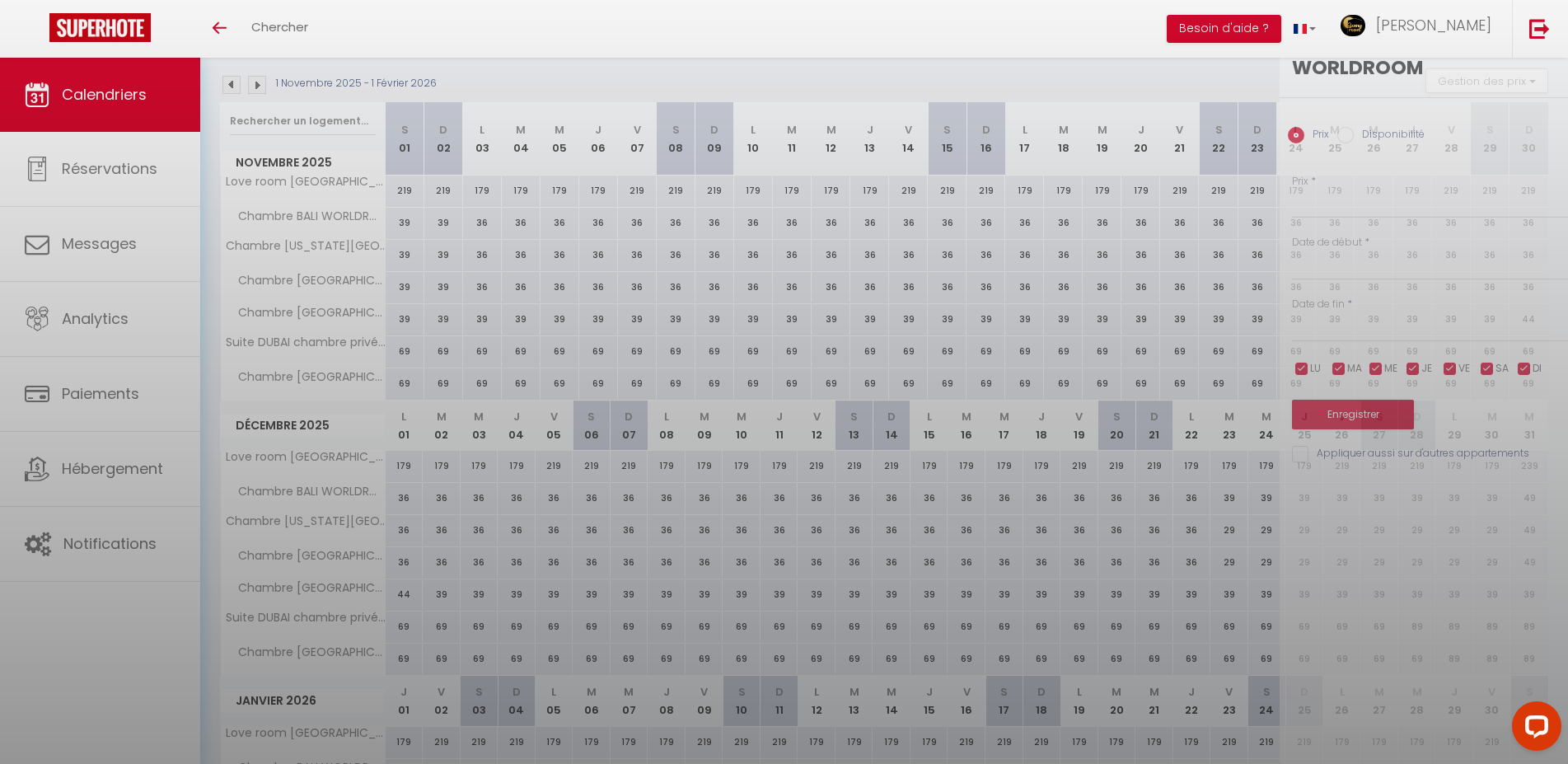
type input "36"
type input "[DATE]"
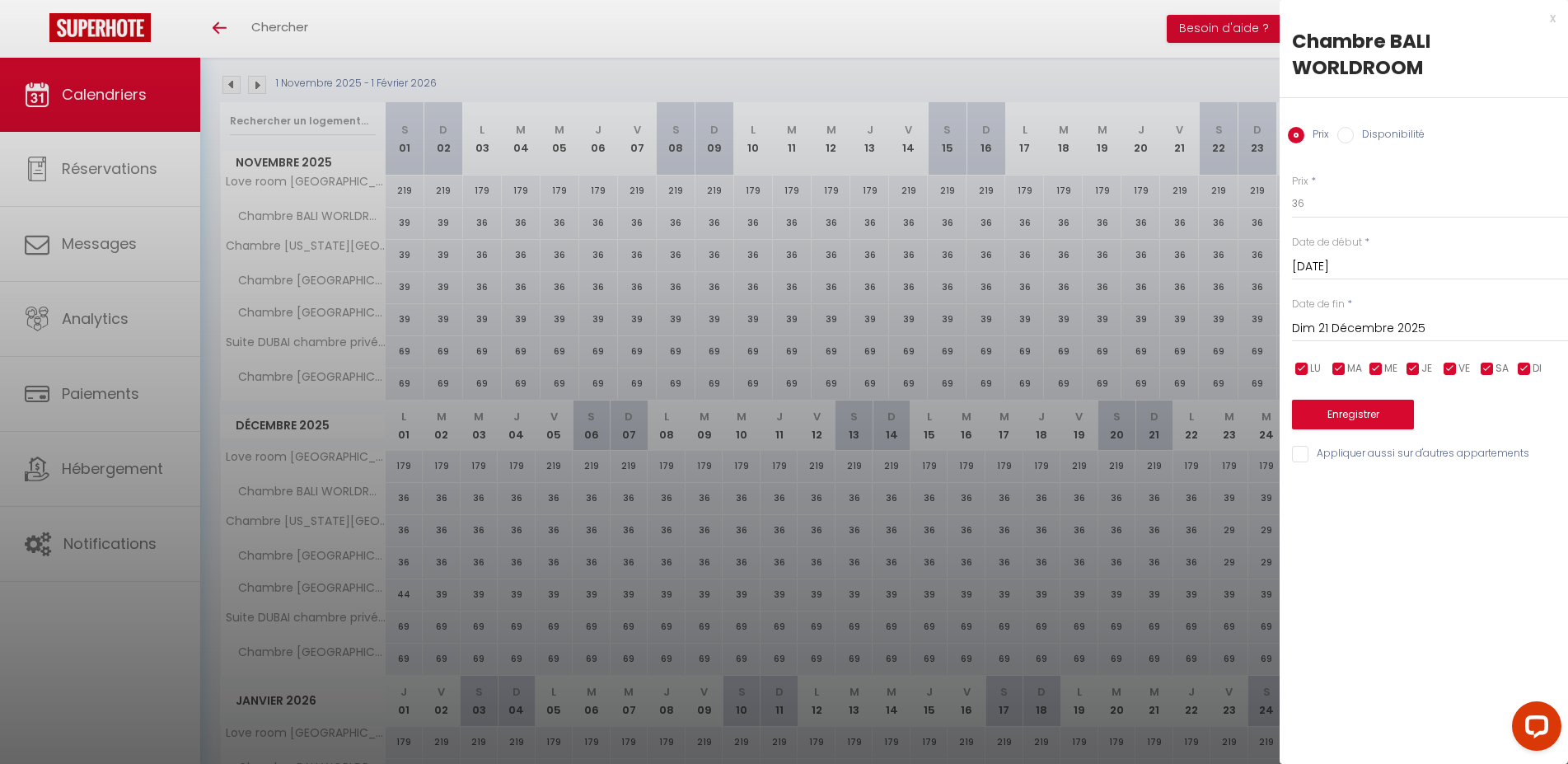
click at [1326, 328] on input "Dim 21 Décembre 2025" at bounding box center [1430, 329] width 276 height 21
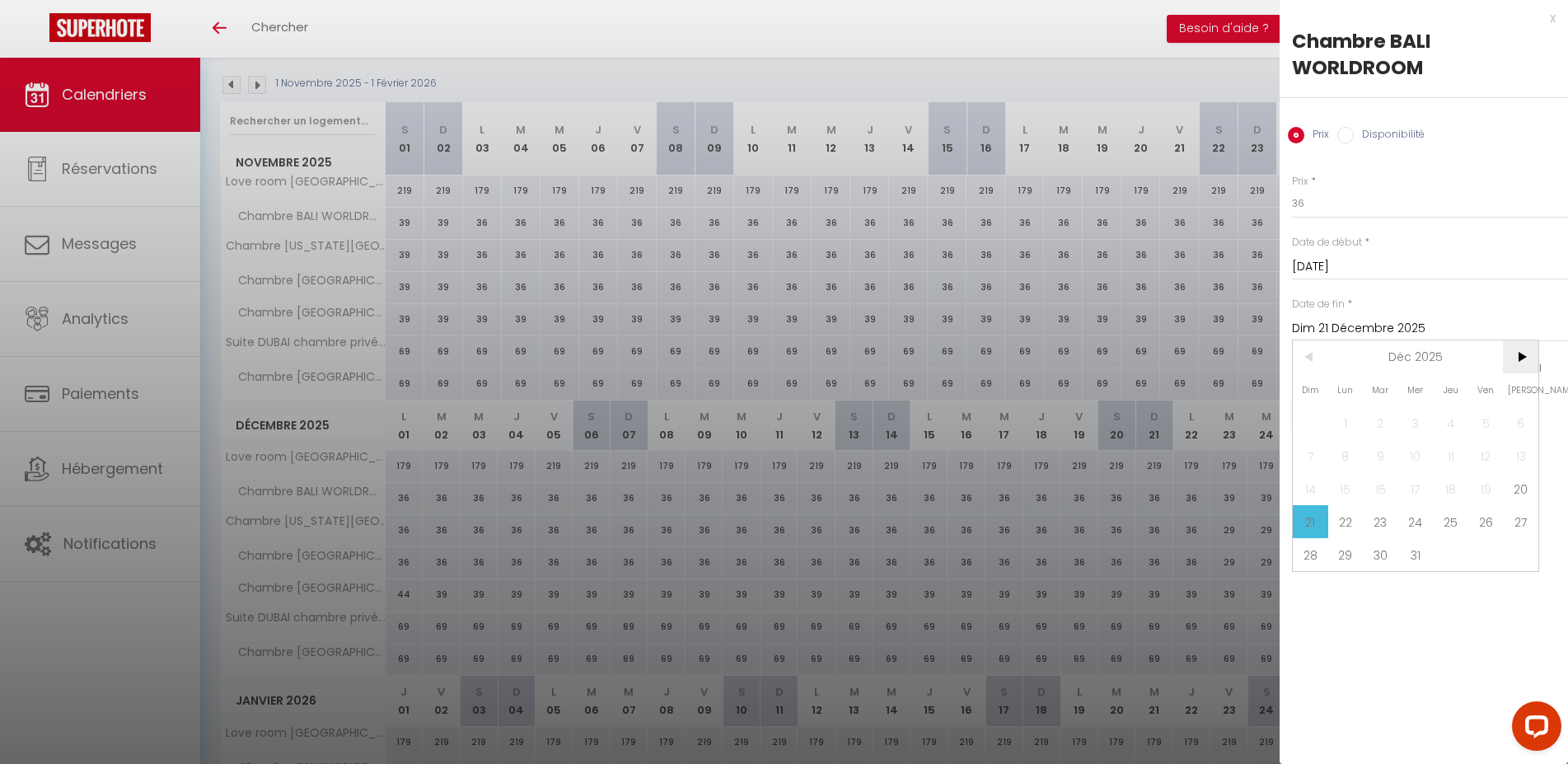
click at [1520, 362] on span ">" at bounding box center [1521, 356] width 35 height 33
click at [1345, 454] on span "5" at bounding box center [1346, 456] width 35 height 33
type input "Lun 05 Janvier 2026"
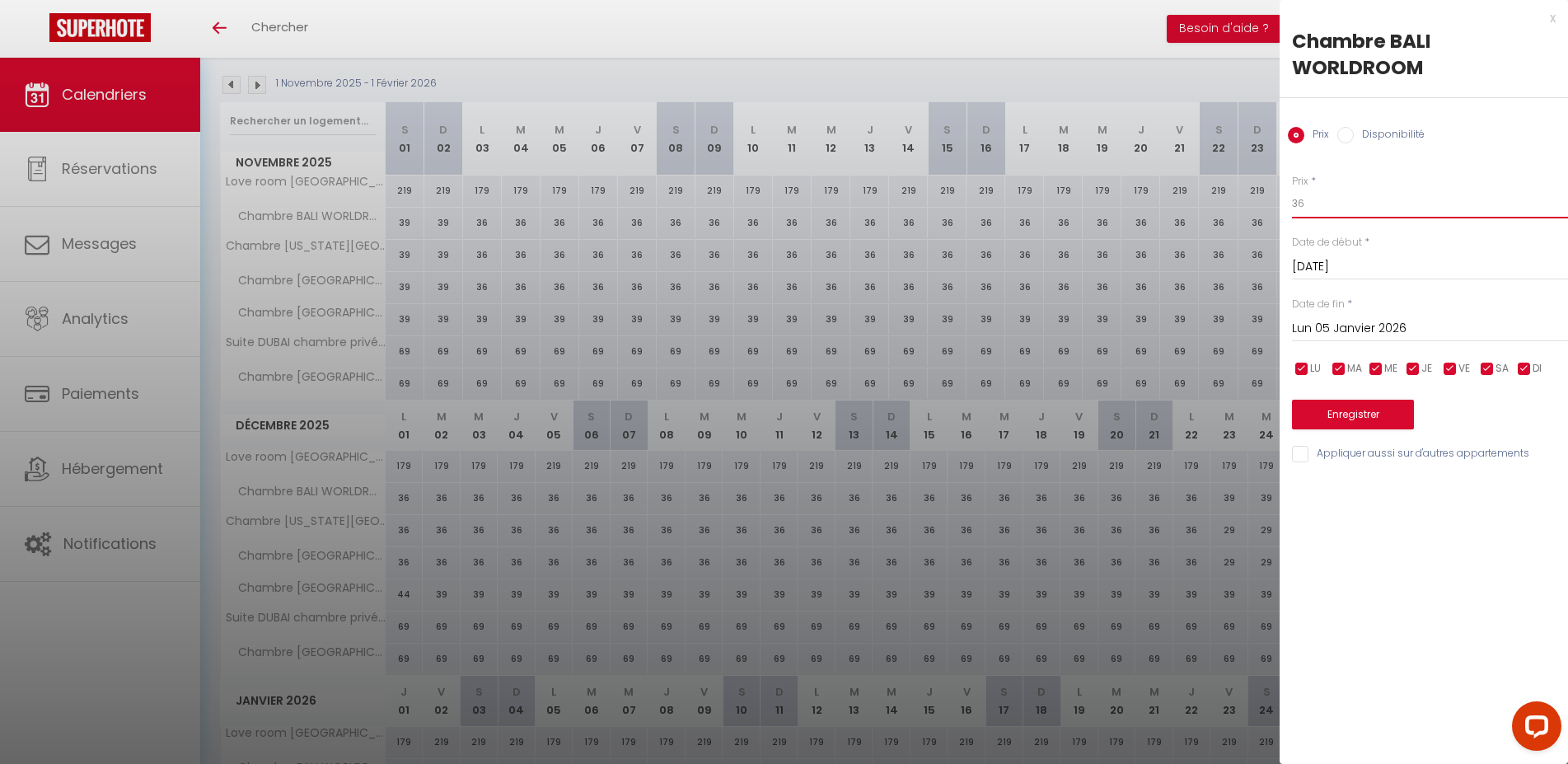
click at [1353, 193] on input "36" at bounding box center [1430, 203] width 276 height 29
type input "3"
click at [1325, 206] on input "42" at bounding box center [1430, 203] width 276 height 29
type input "42"
click at [1291, 460] on div "Prix * 42 Statut * Disponible Indisponible Date de début * [DATE] < [DATE] > Di…" at bounding box center [1424, 309] width 288 height 312
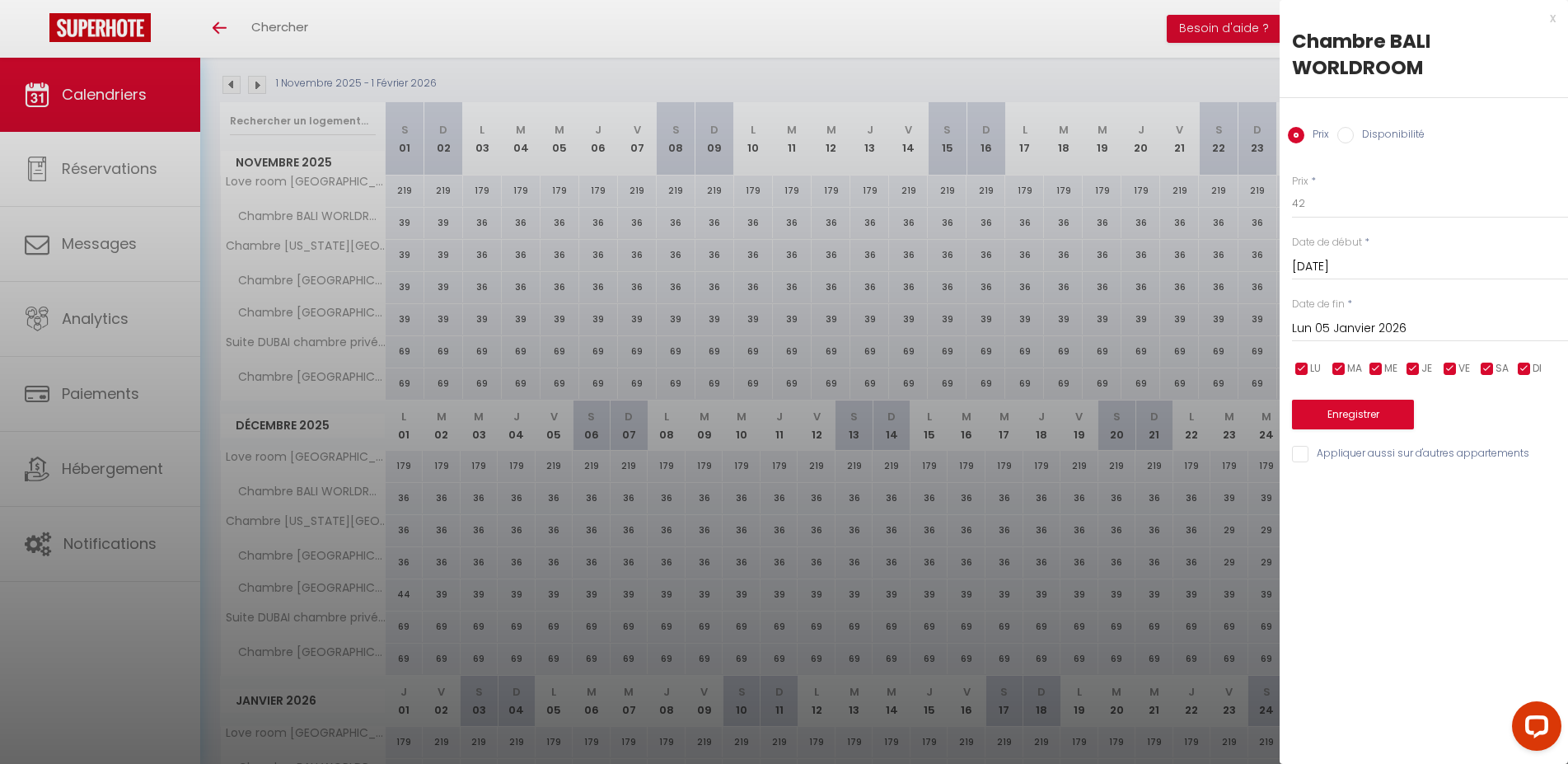
click at [1303, 457] on input "Appliquer aussi sur d'autres appartements" at bounding box center [1430, 454] width 276 height 17
checkbox input "true"
click at [1361, 407] on button "Enregistrer" at bounding box center [1352, 414] width 122 height 29
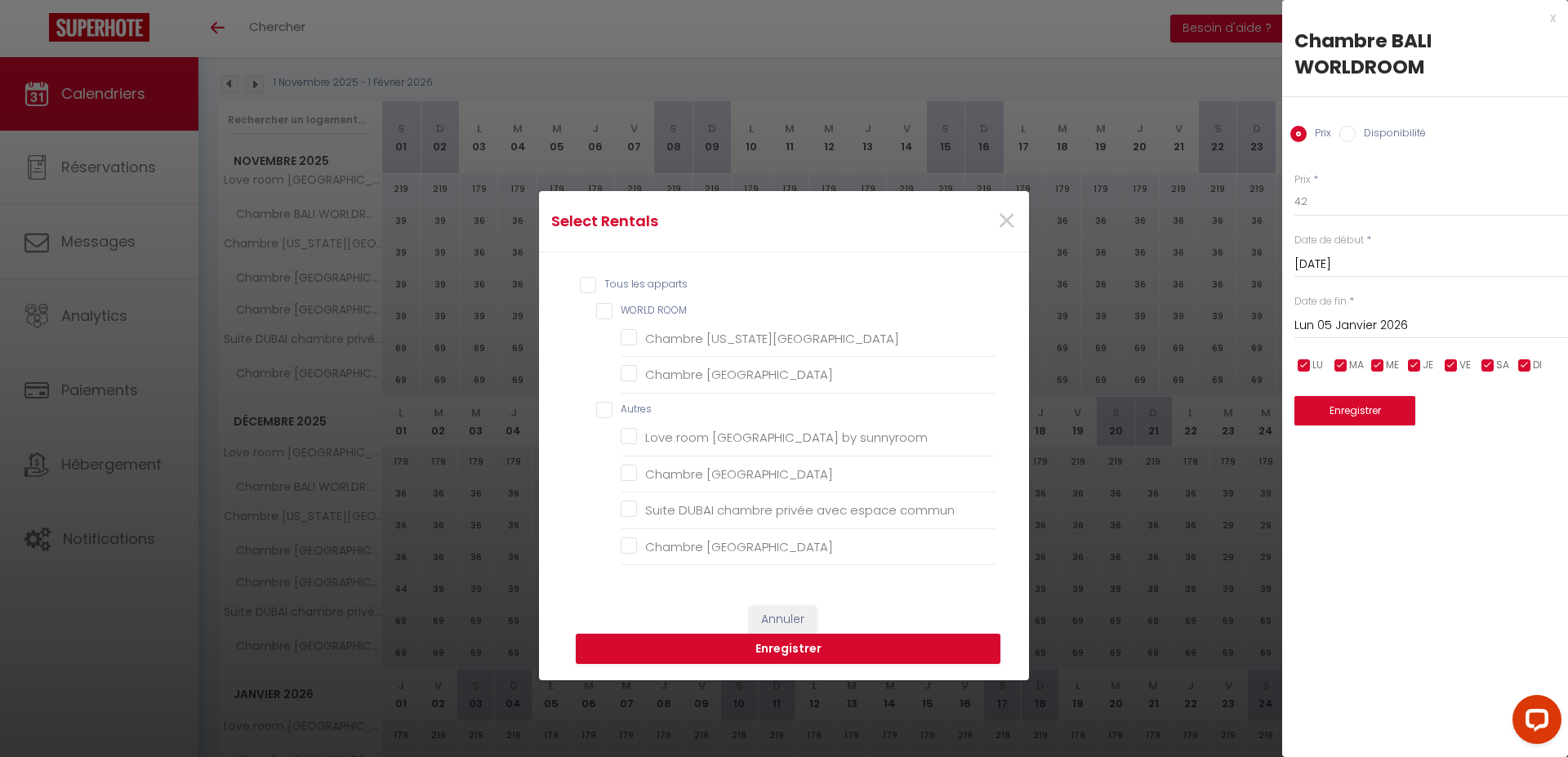
click at [600, 312] on ROOM "WORLD ROOM" at bounding box center [795, 311] width 400 height 17
checkbox ROOM "true"
checkbox WORLDROOM "true"
checkbox input "false"
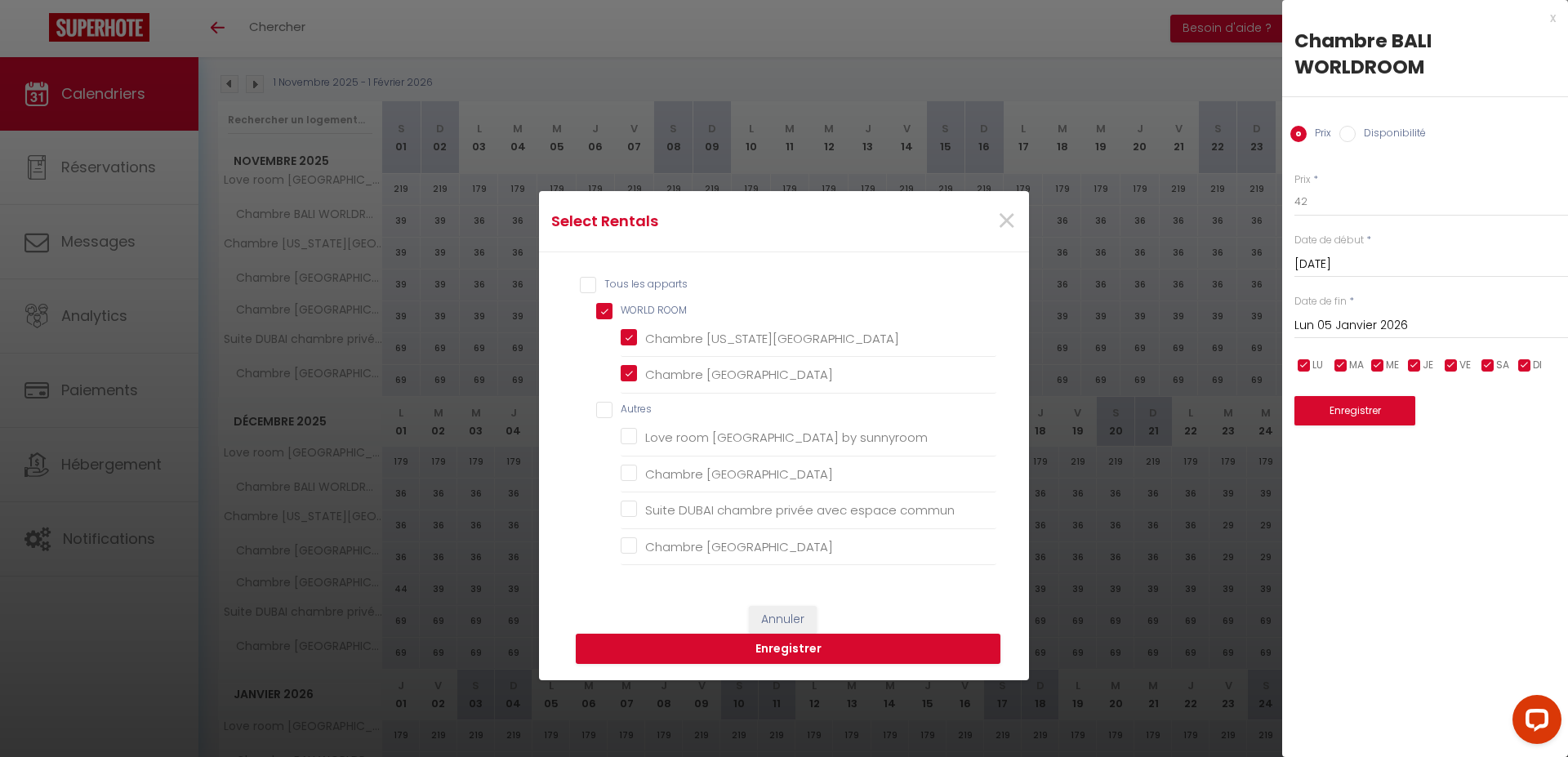
checkbox sunnyroom "false"
checkbox WORLDROOM "false"
checkbox commun "false"
checkbox Worldroom "false"
click at [723, 640] on button "Enregistrer" at bounding box center [788, 648] width 425 height 31
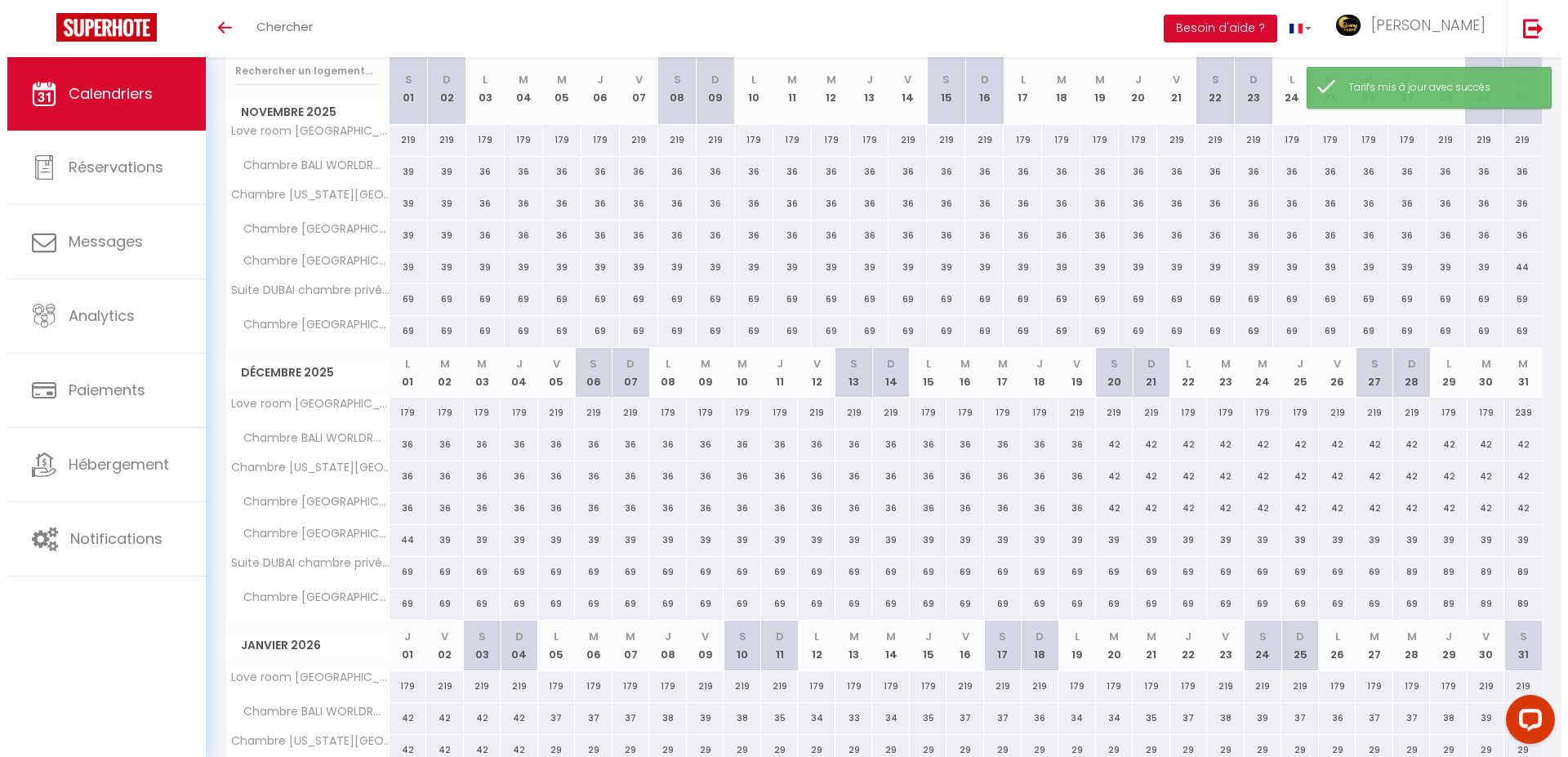
scroll to position [224, 0]
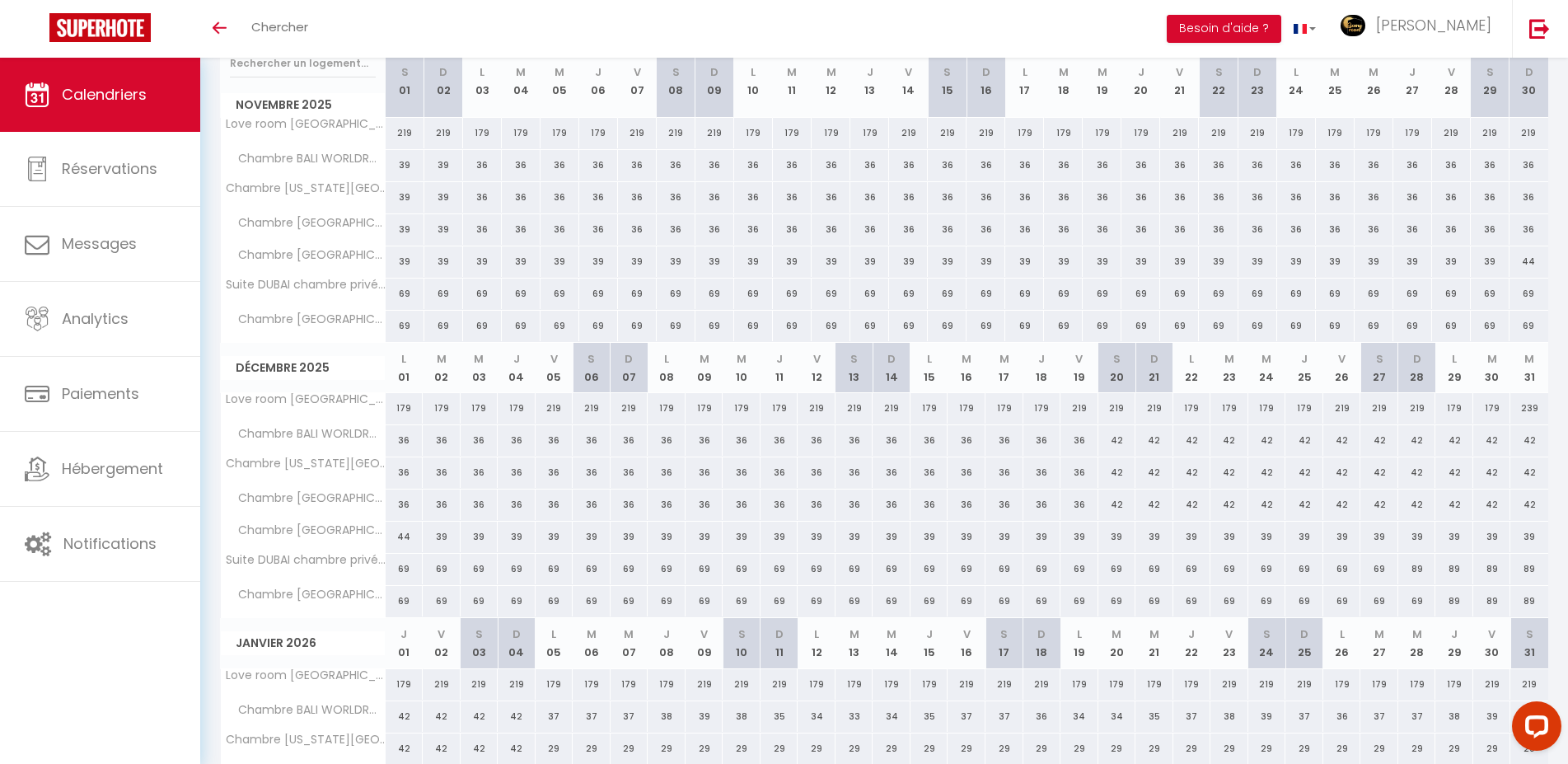
click at [1494, 441] on div "42" at bounding box center [1492, 441] width 38 height 30
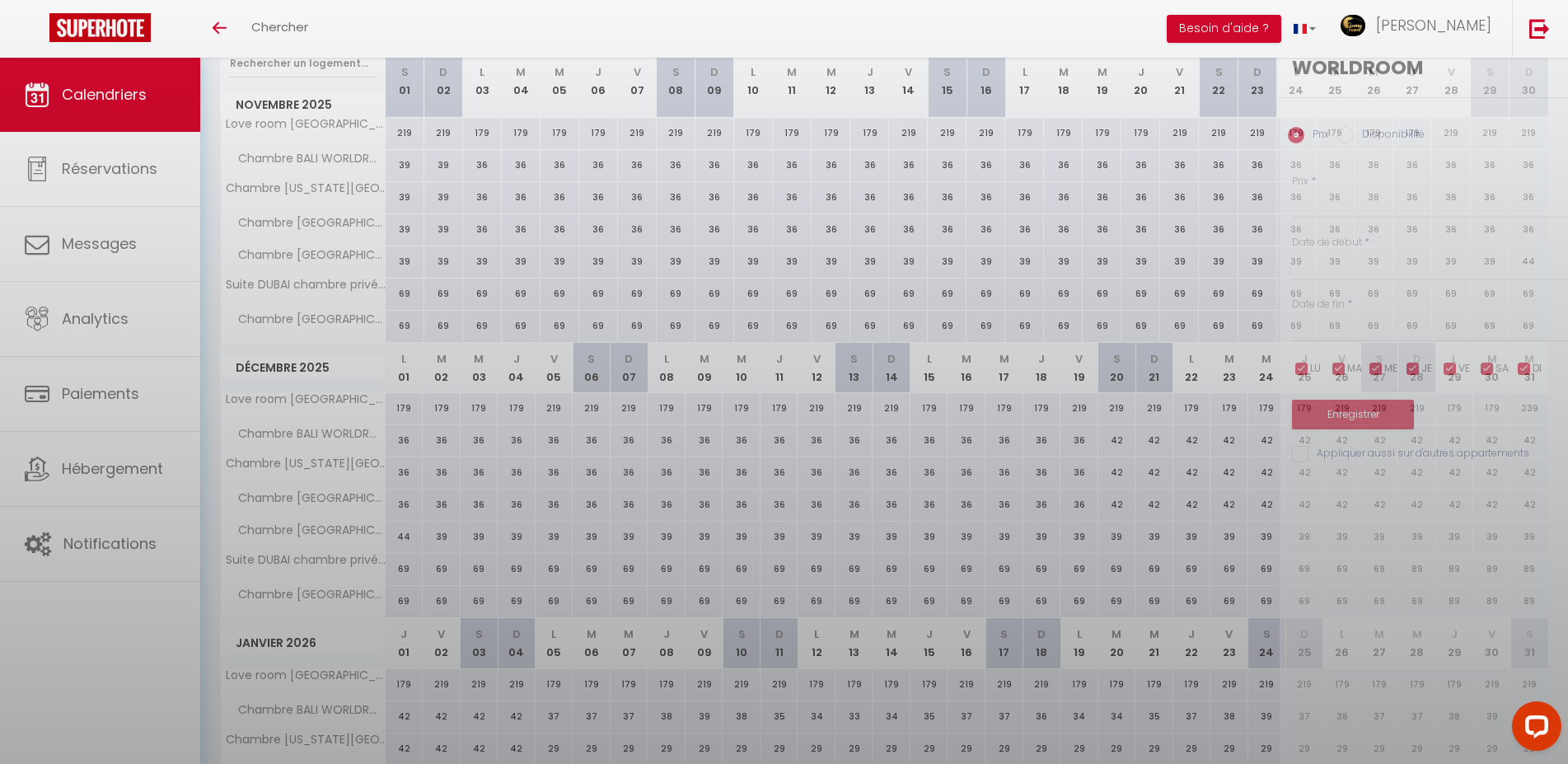
type input "42"
type input "[DATE]"
type input "Mer 31 Décembre 2025"
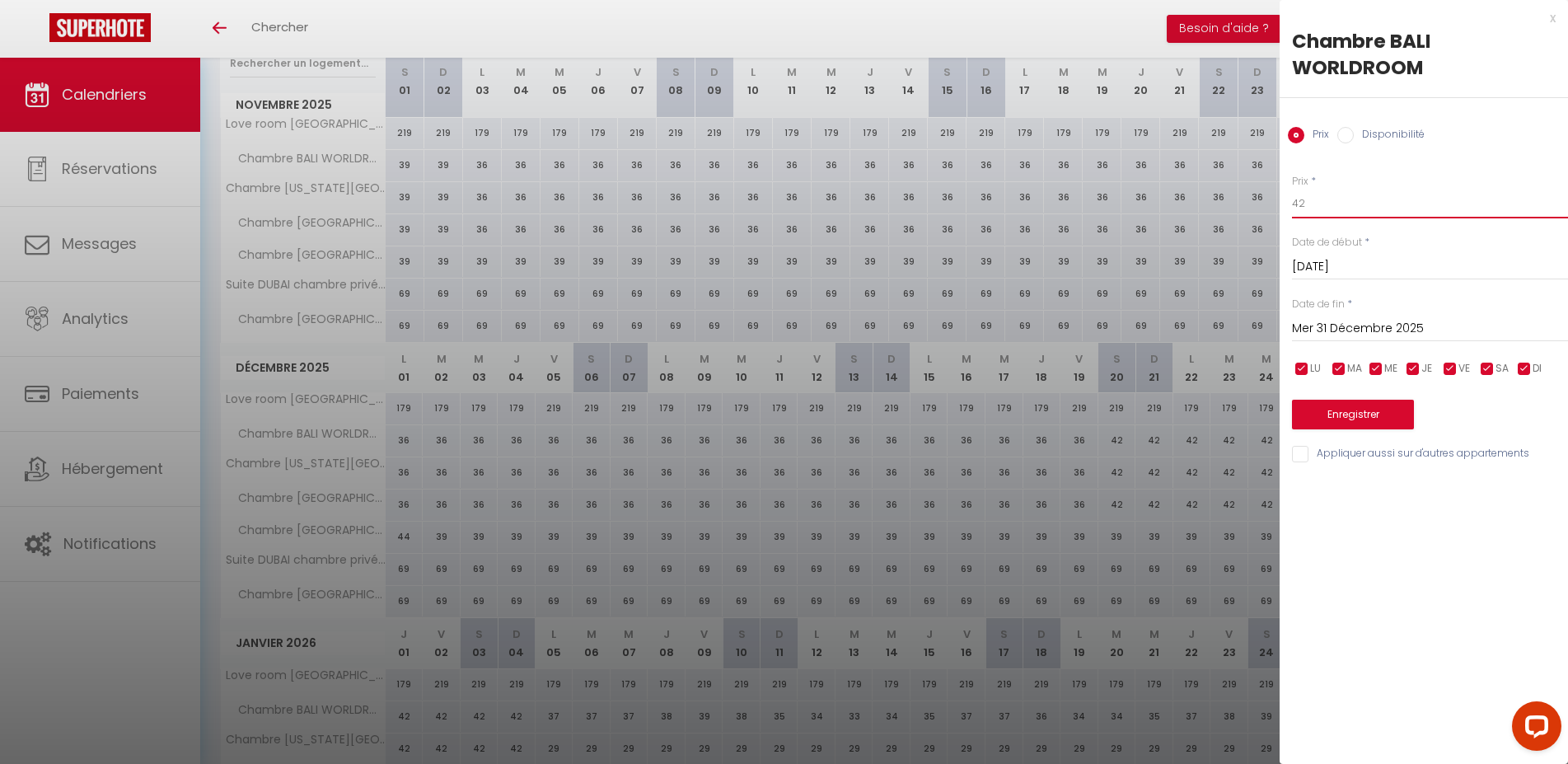
click at [1341, 203] on input "42" at bounding box center [1430, 203] width 276 height 29
type input "49"
click at [1334, 451] on input "Appliquer aussi sur d'autres appartements" at bounding box center [1430, 454] width 276 height 17
checkbox input "true"
click at [1352, 415] on button "Enregistrer" at bounding box center [1352, 414] width 122 height 29
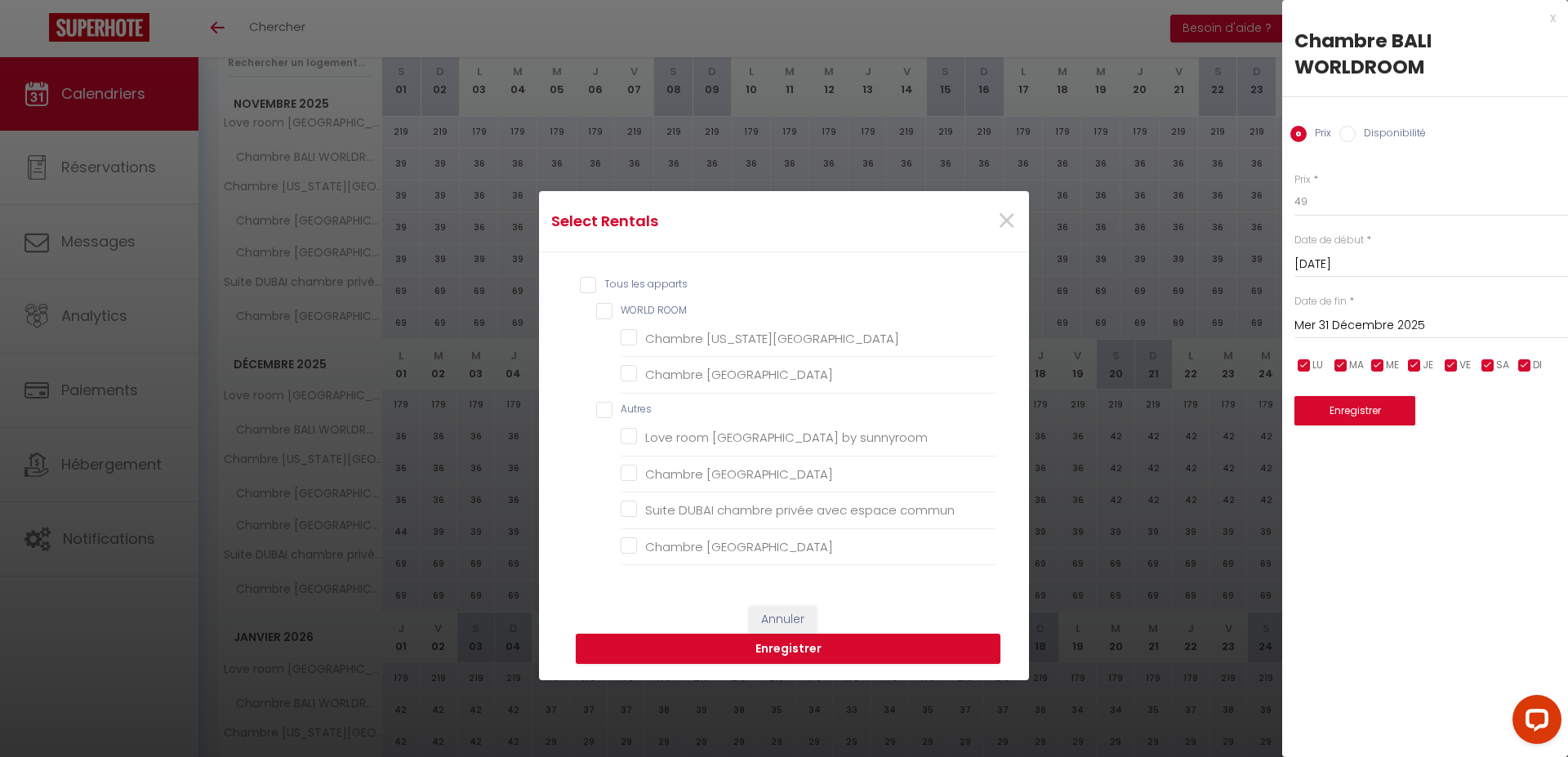
click at [574, 308] on ul "WORLD ROOM Chambre [US_STATE][GEOGRAPHIC_DATA] Chambre OSLO WORLDROOM Autres Lo…" at bounding box center [784, 434] width 425 height 262
click at [586, 308] on ul "WORLD ROOM Chambre [US_STATE][GEOGRAPHIC_DATA] Chambre OSLO WORLDROOM Autres Lo…" at bounding box center [784, 434] width 425 height 262
click at [596, 309] on ROOM "WORLD ROOM" at bounding box center [795, 311] width 400 height 17
checkbox ROOM "true"
checkbox WORLDROOM "true"
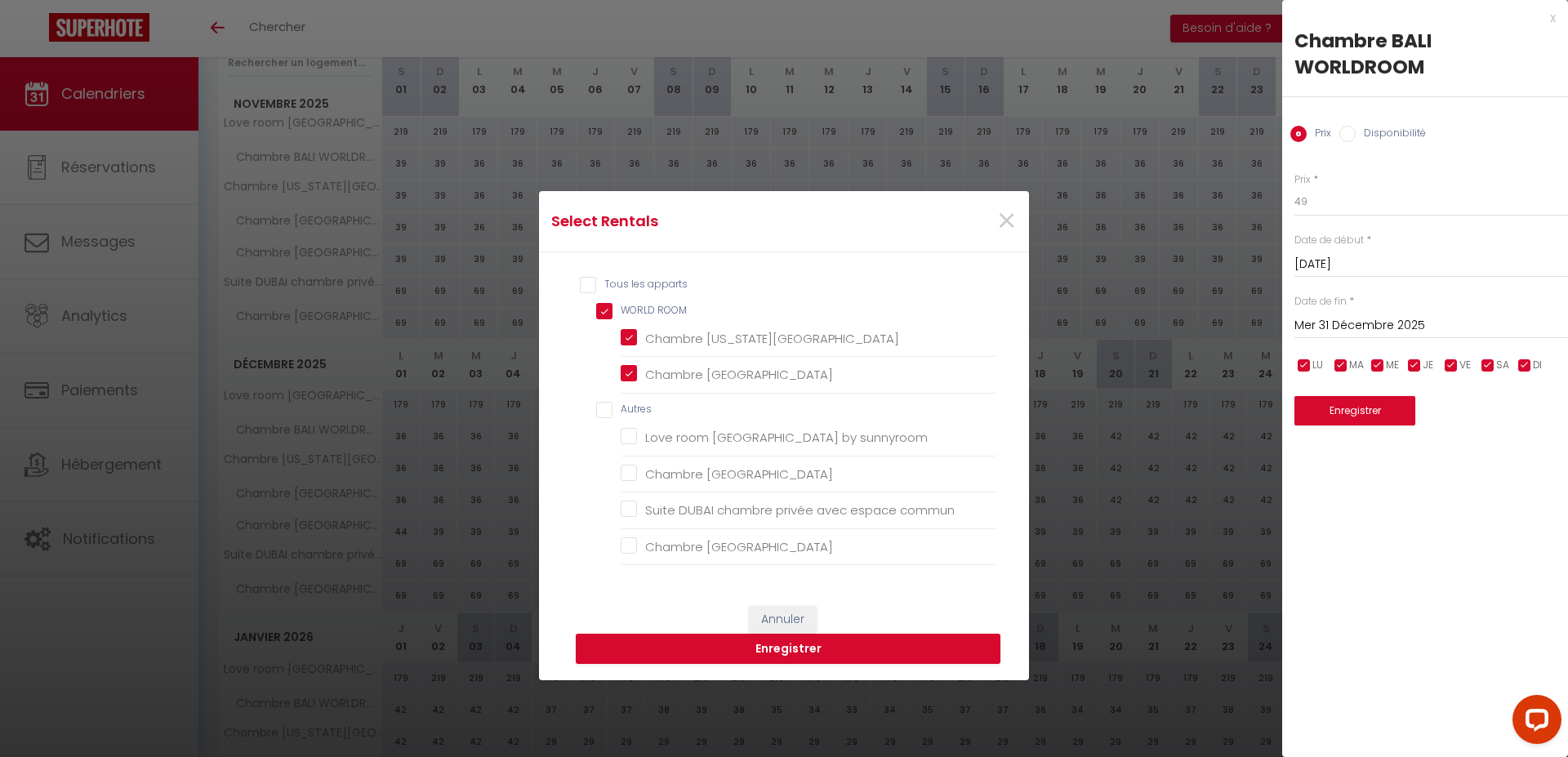
checkbox WORLDROOM "true"
checkbox input "false"
checkbox sunnyroom "false"
checkbox WORLDROOM "false"
checkbox commun "false"
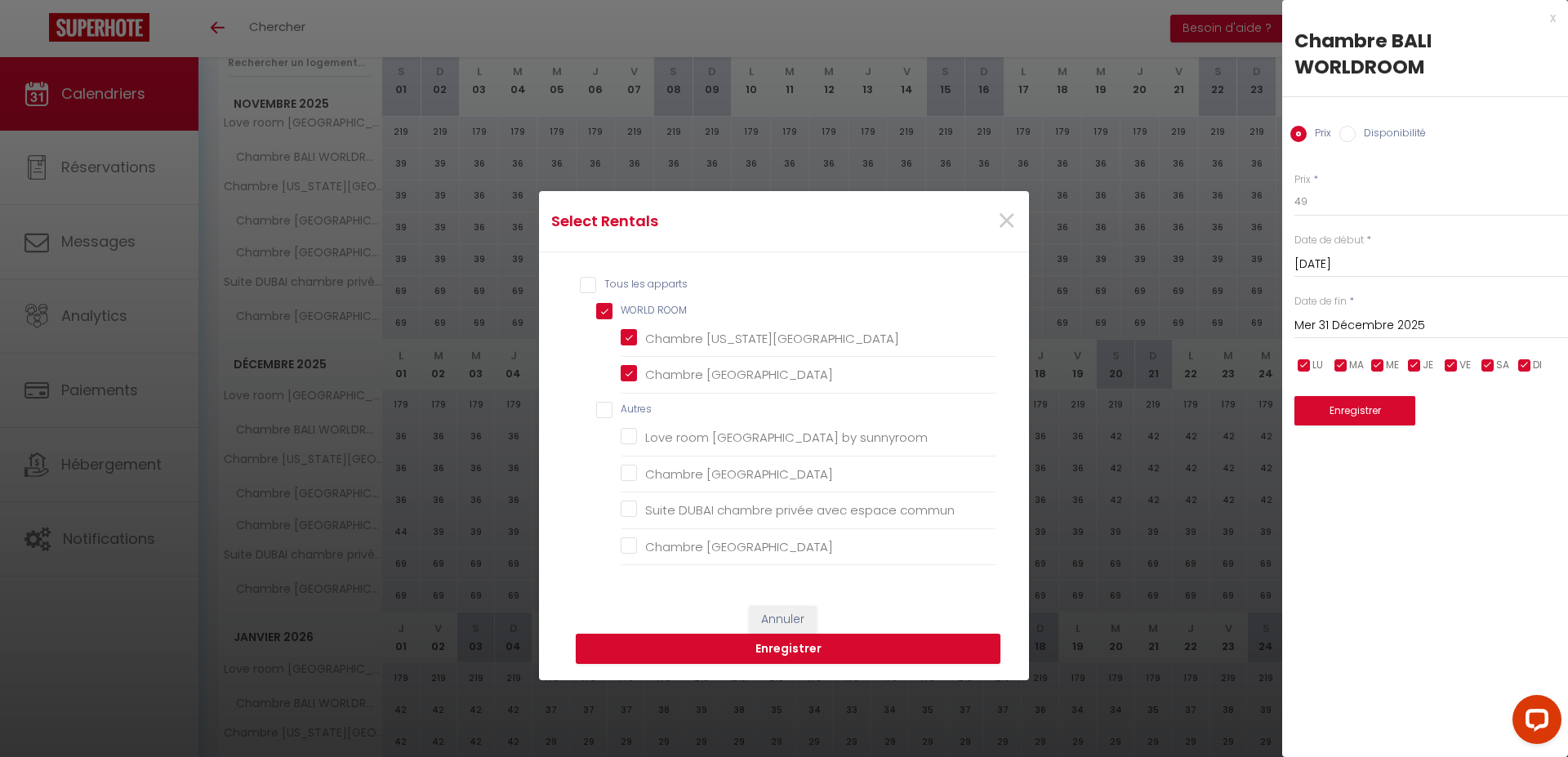
checkbox Worldroom "false"
click at [796, 651] on button "Enregistrer" at bounding box center [788, 648] width 425 height 31
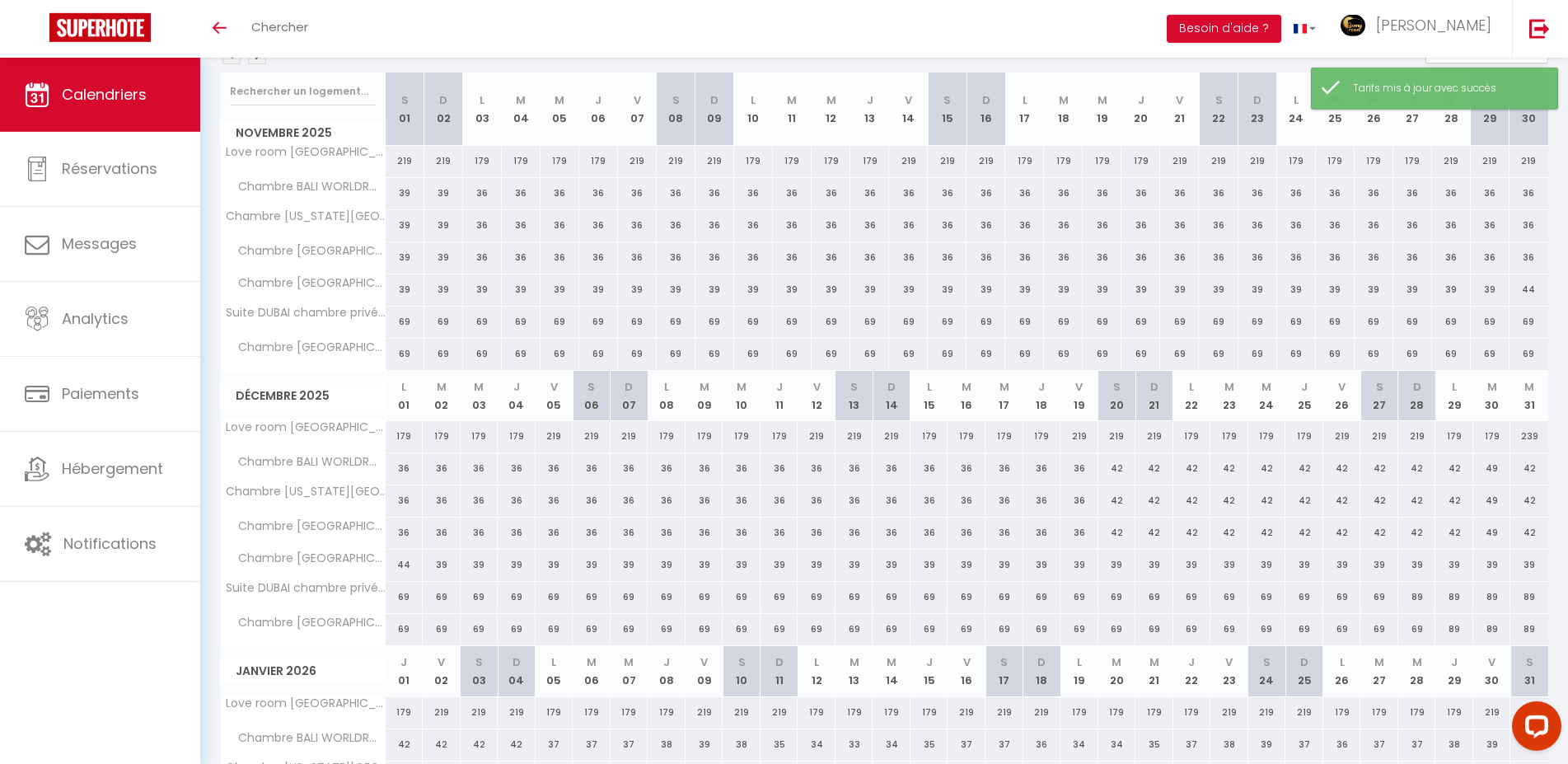
scroll to position [142, 0]
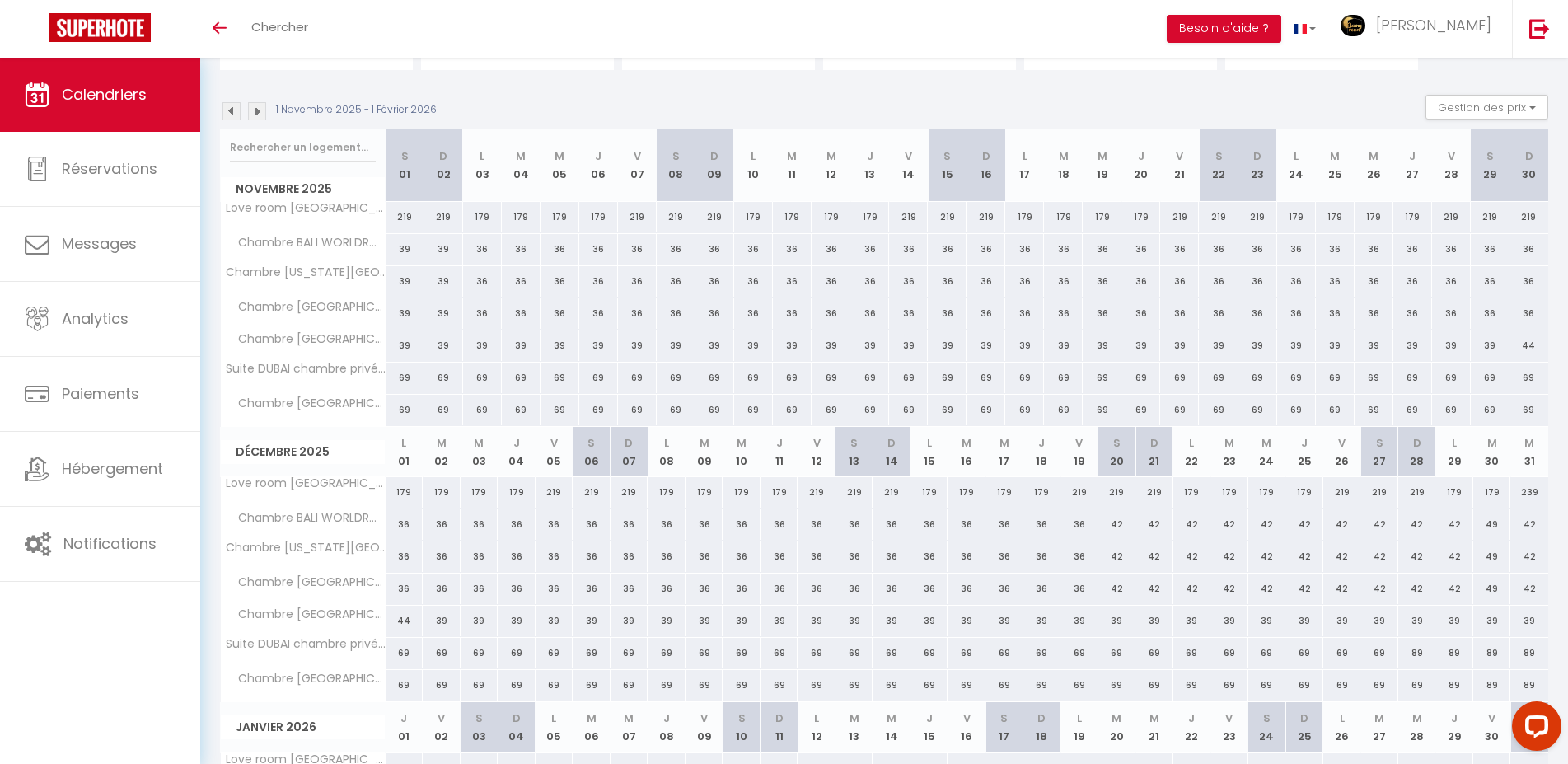
click at [1532, 522] on div "42" at bounding box center [1529, 525] width 38 height 30
type input "42"
type input "Mer 31 Décembre 2025"
type input "Jeu 01 Janvier 2026"
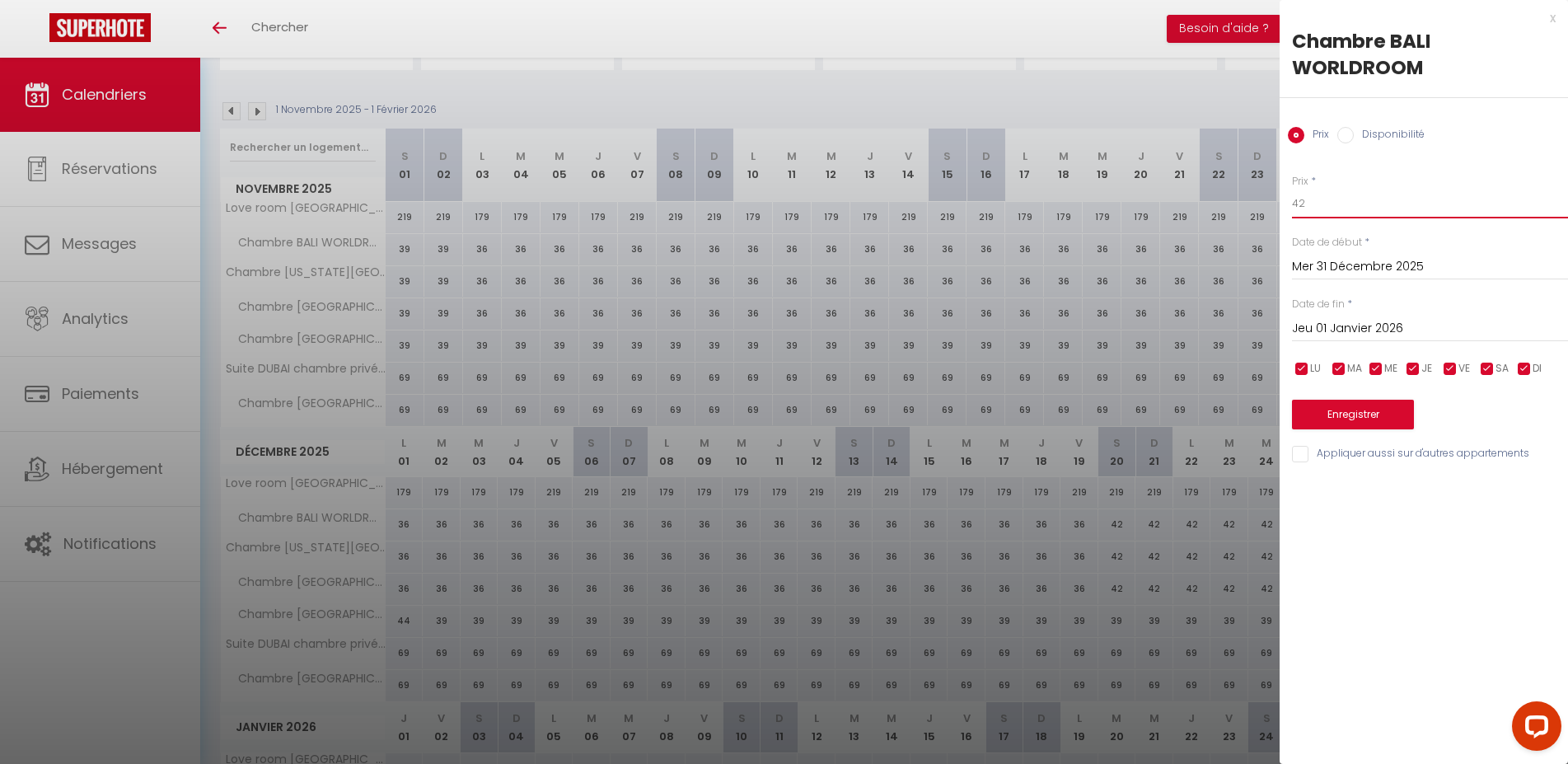
click at [1327, 204] on input "42" at bounding box center [1430, 203] width 276 height 29
type input "4"
type input "59"
click at [1303, 456] on input "Appliquer aussi sur d'autres appartements" at bounding box center [1430, 454] width 276 height 17
checkbox input "true"
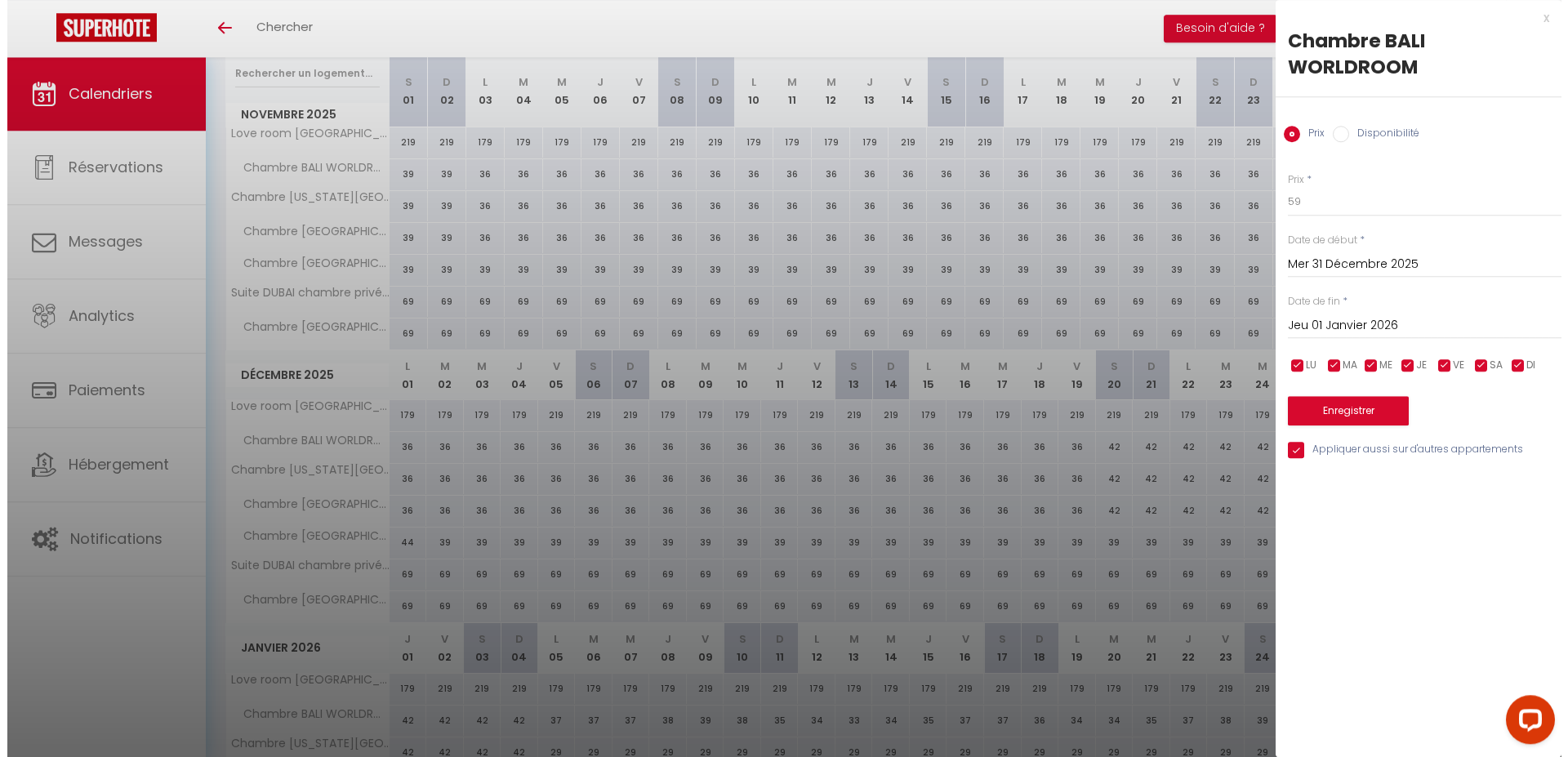
scroll to position [307, 0]
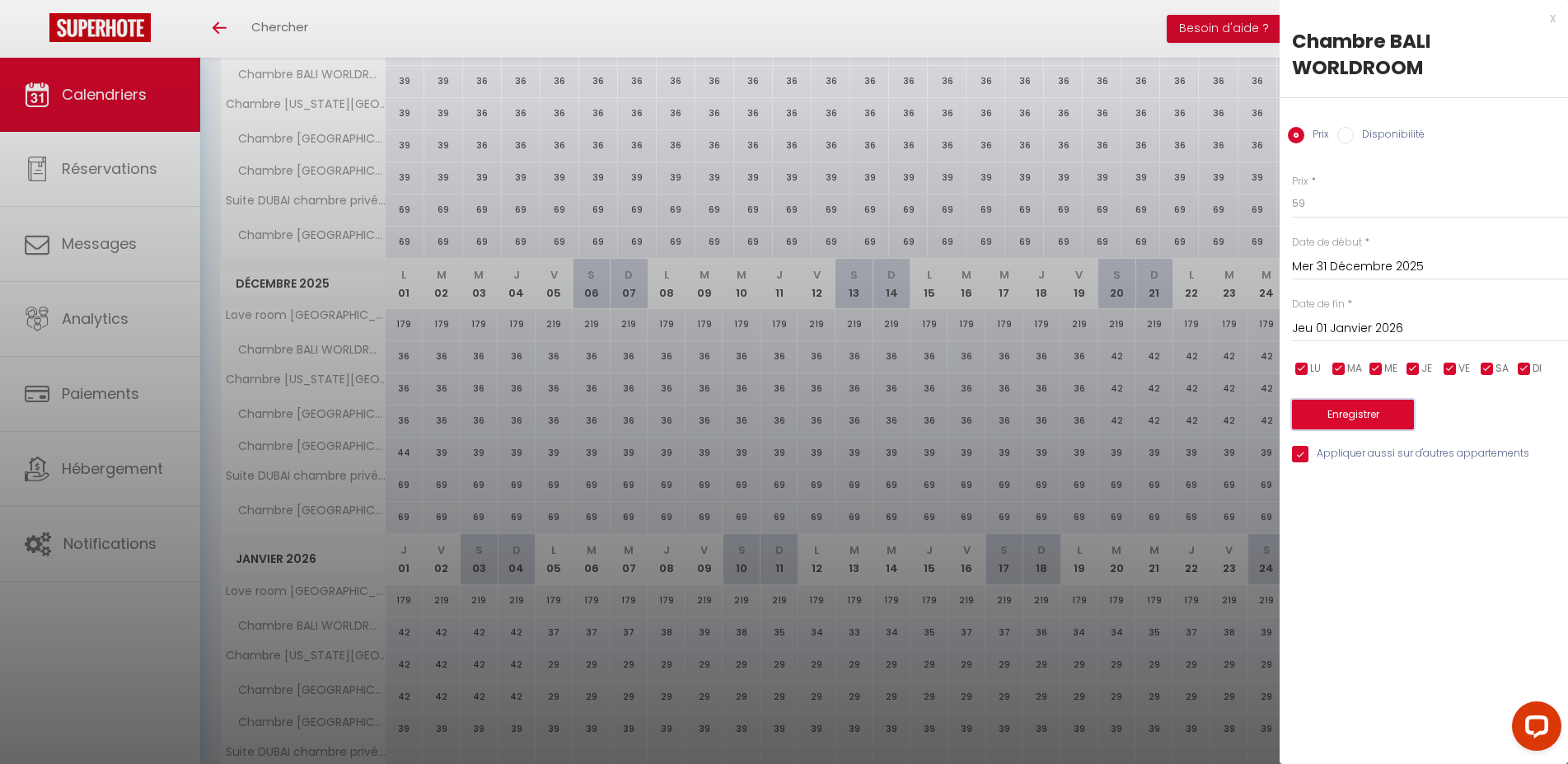
click at [1358, 409] on button "Enregistrer" at bounding box center [1352, 414] width 122 height 29
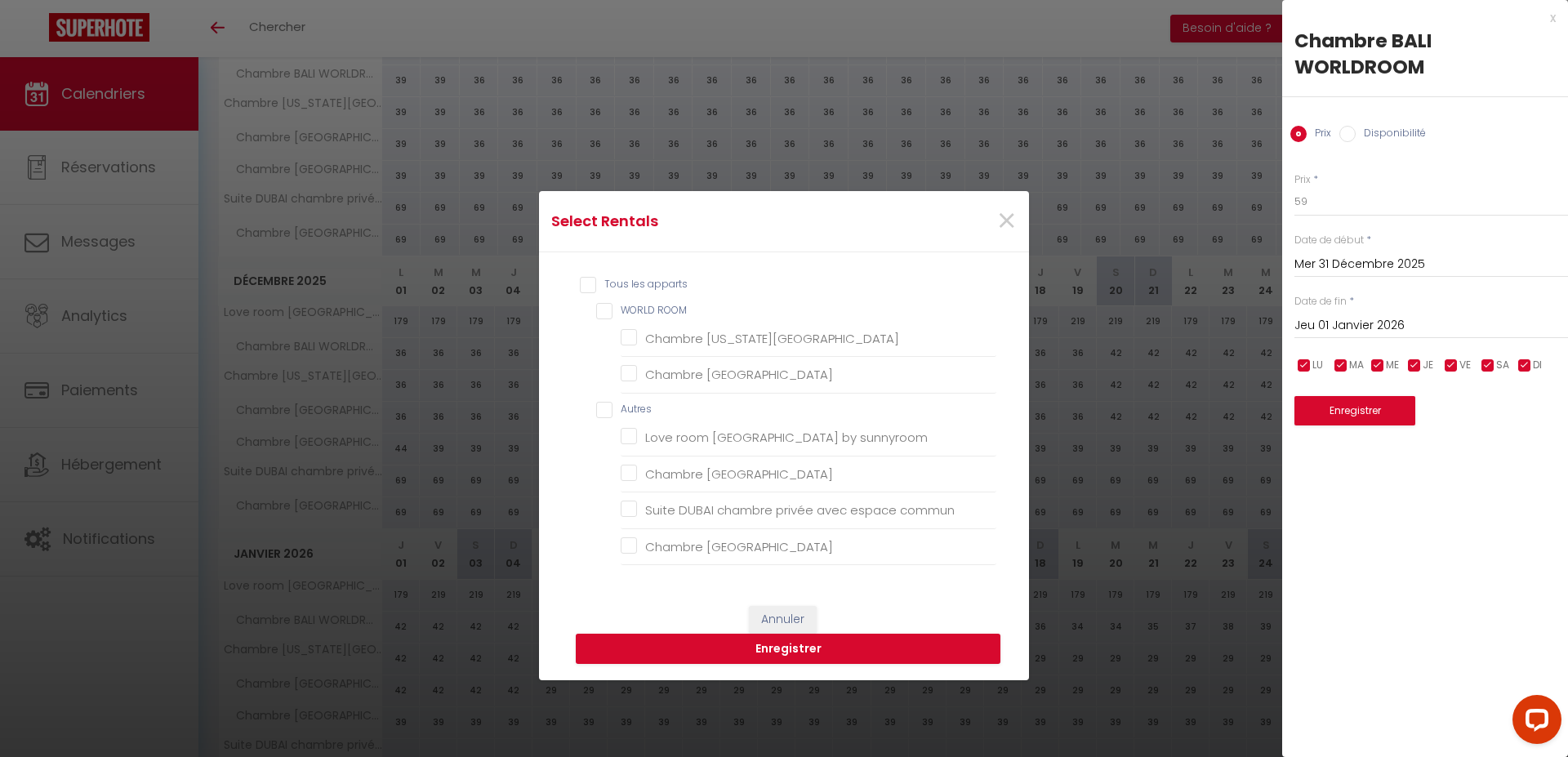
click at [596, 314] on ROOM "WORLD ROOM" at bounding box center [795, 311] width 400 height 17
checkbox ROOM "true"
checkbox WORLDROOM "true"
checkbox input "false"
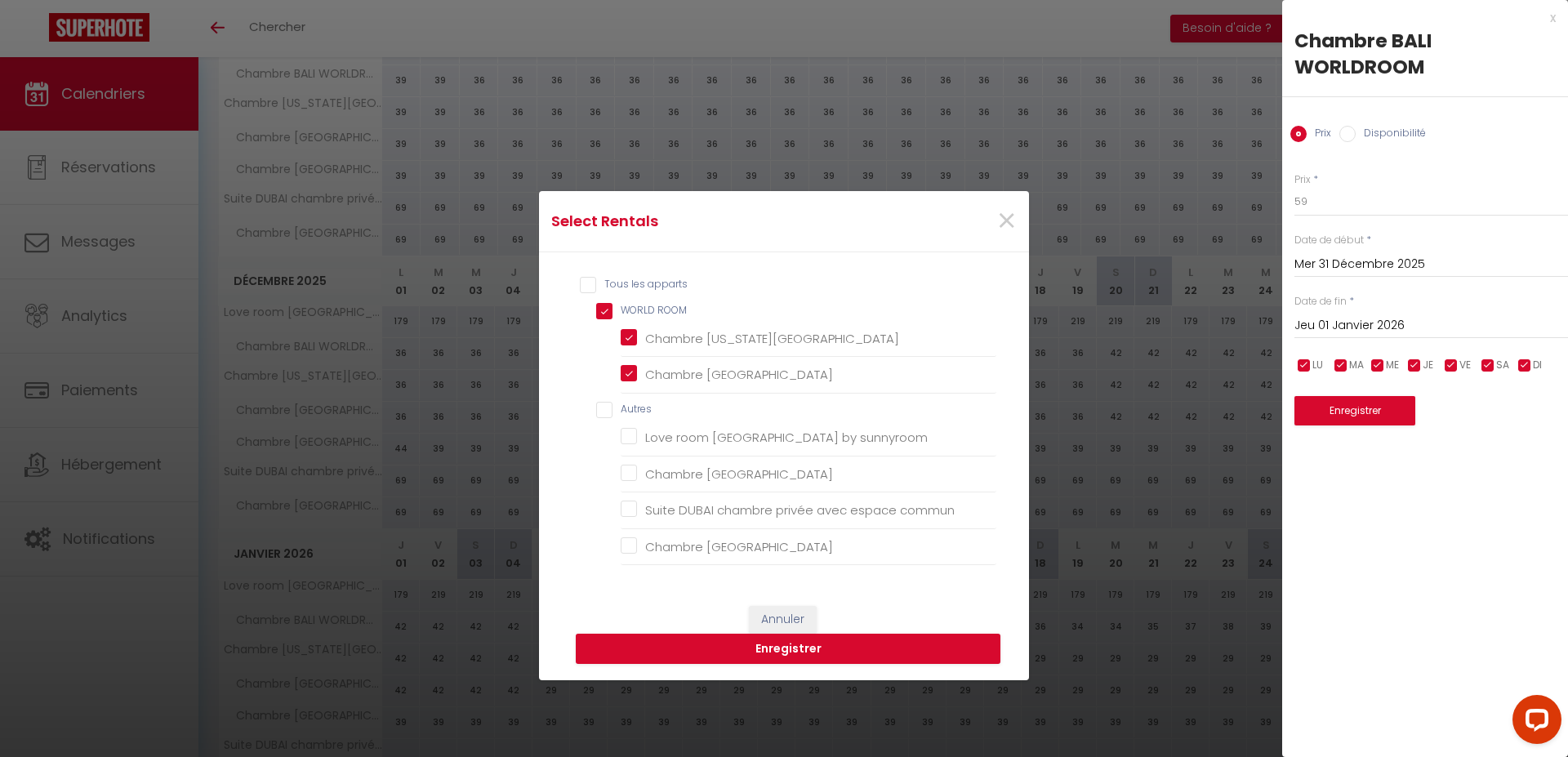
checkbox sunnyroom "false"
checkbox WORLDROOM "false"
checkbox commun "false"
checkbox Worldroom "false"
click at [729, 648] on button "Enregistrer" at bounding box center [788, 648] width 425 height 31
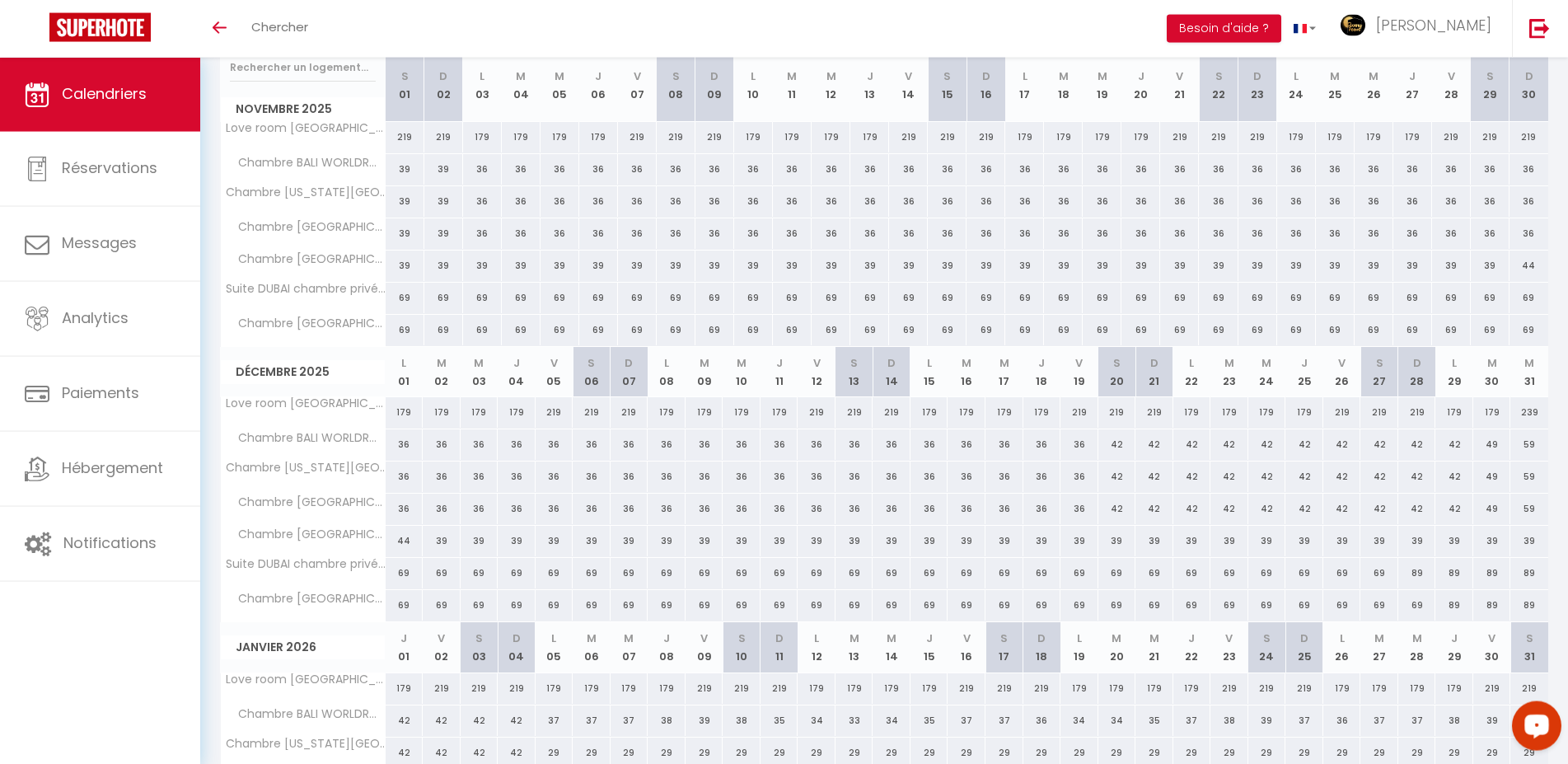
scroll to position [226, 0]
click at [1528, 571] on div "89" at bounding box center [1529, 569] width 38 height 30
type input "89"
type input "Mer 31 Décembre 2025"
type input "Jeu 01 Janvier 2026"
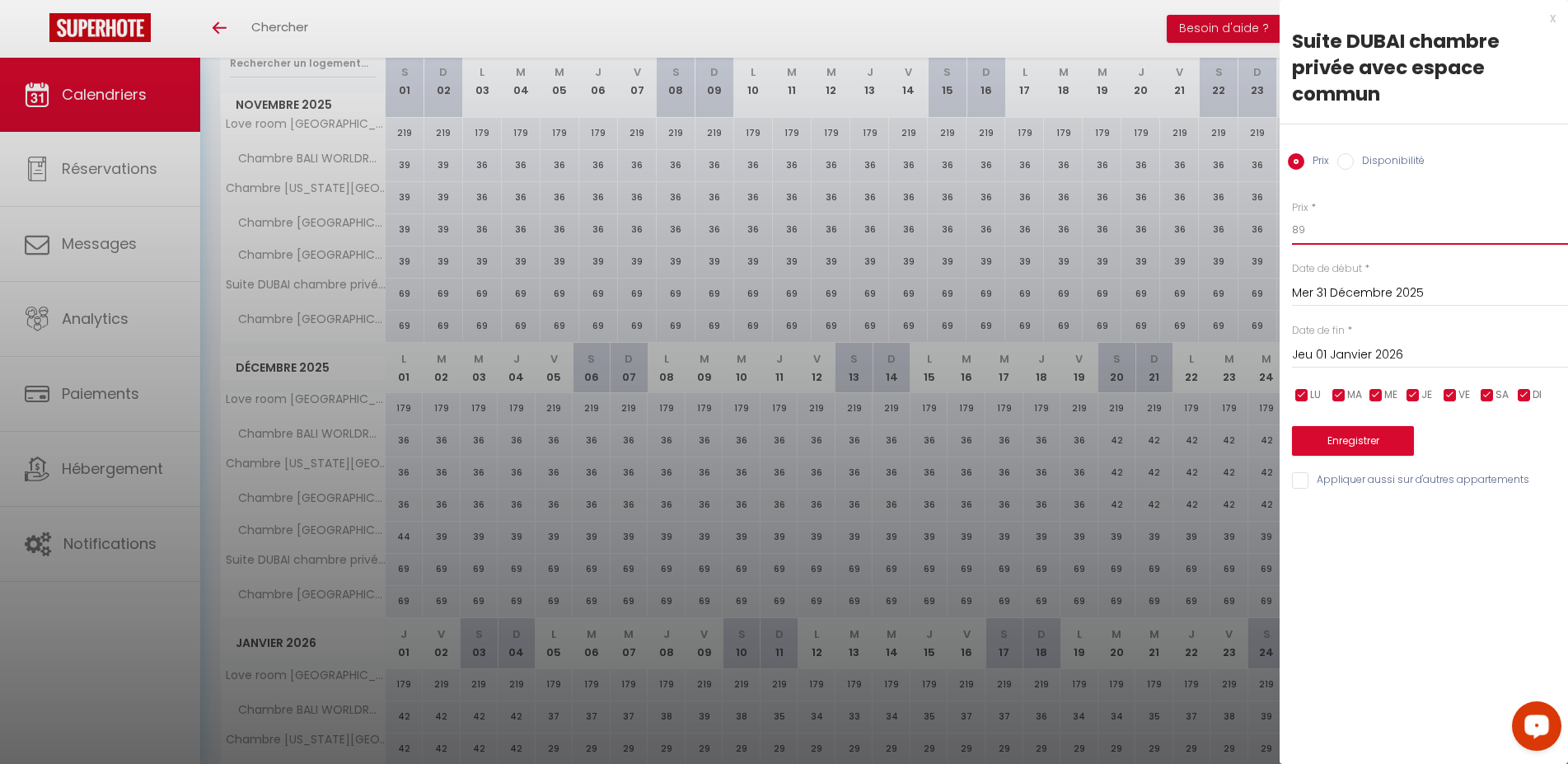
click at [1320, 237] on input "89" at bounding box center [1430, 229] width 276 height 29
click at [1330, 303] on input "Mer 31 Décembre 2025" at bounding box center [1430, 293] width 276 height 21
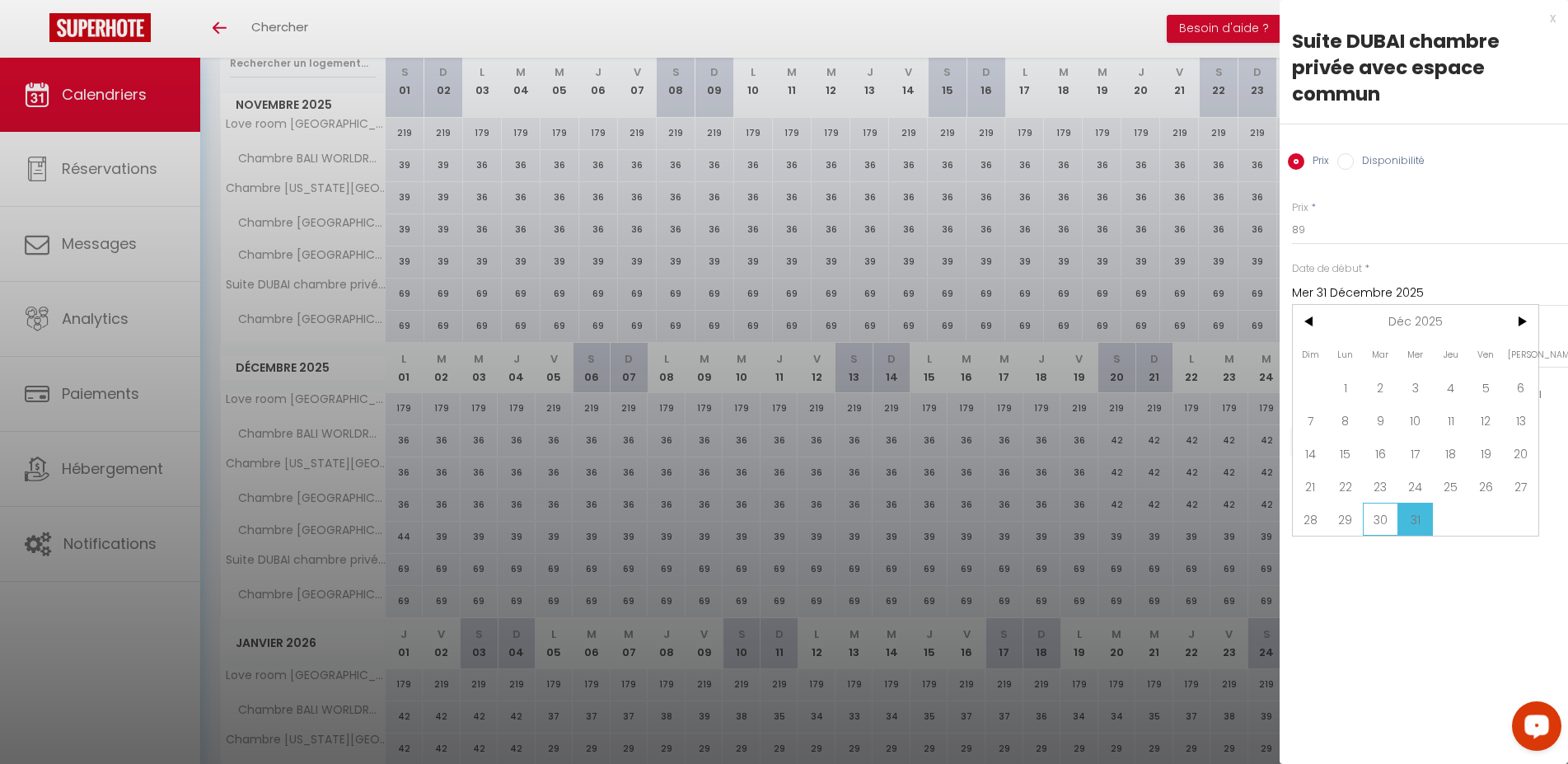
click at [1384, 522] on span "30" at bounding box center [1380, 519] width 35 height 33
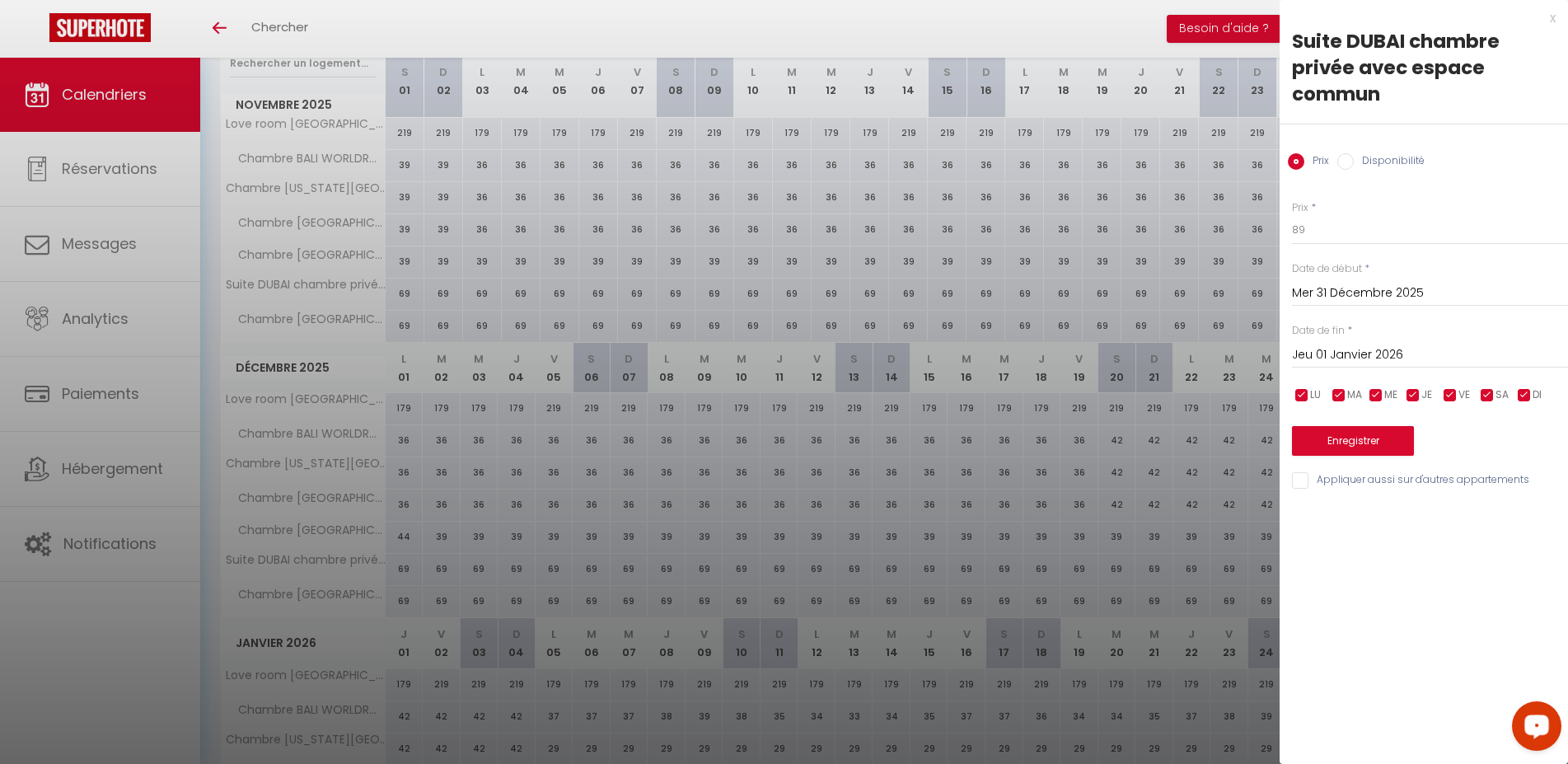
type input "[DATE]"
click at [1331, 234] on input "89" at bounding box center [1430, 229] width 276 height 29
type input "8"
type input "9"
type input "119"
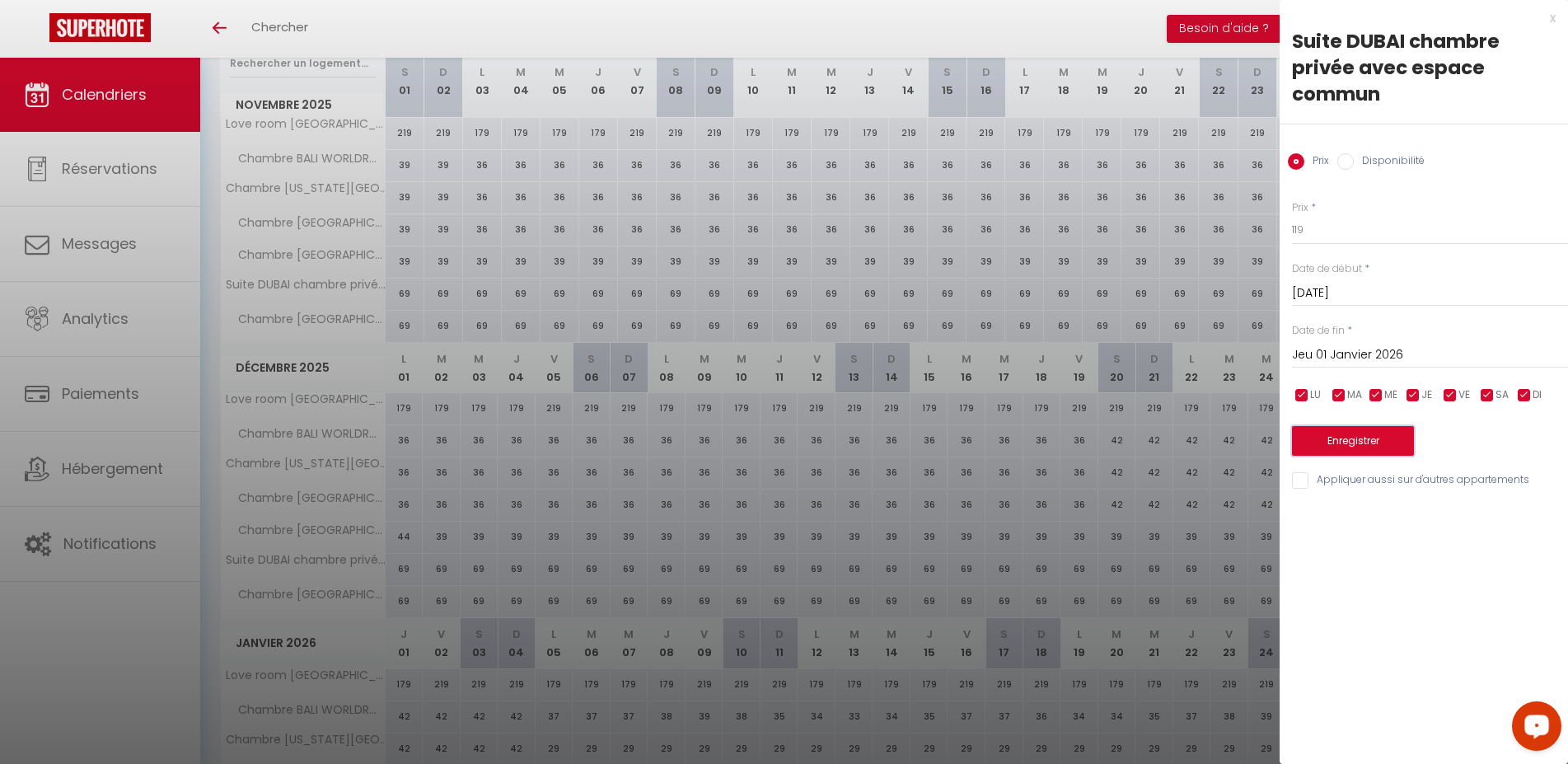
click at [1343, 441] on button "Enregistrer" at bounding box center [1352, 441] width 122 height 29
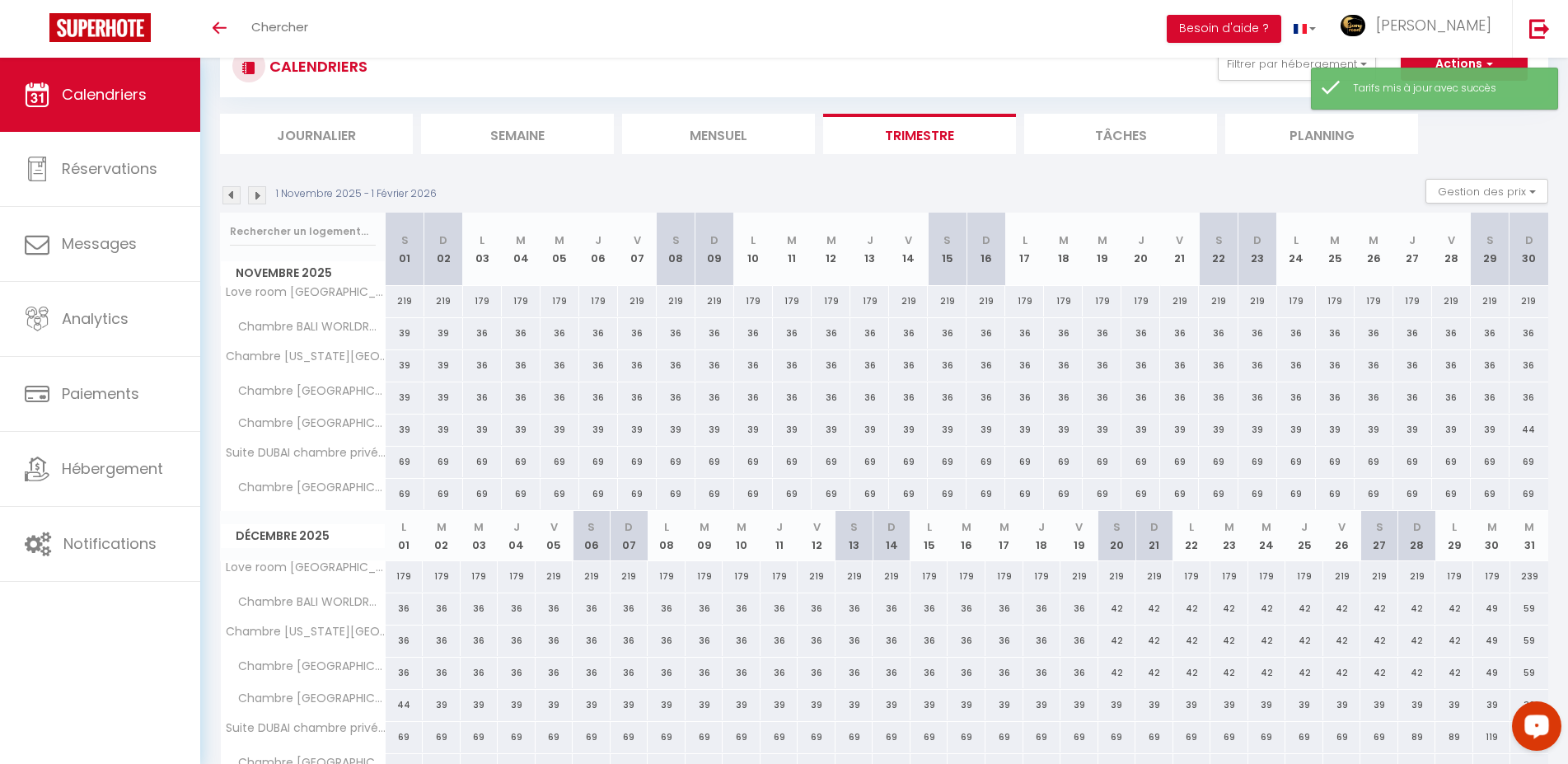
scroll to position [310, 0]
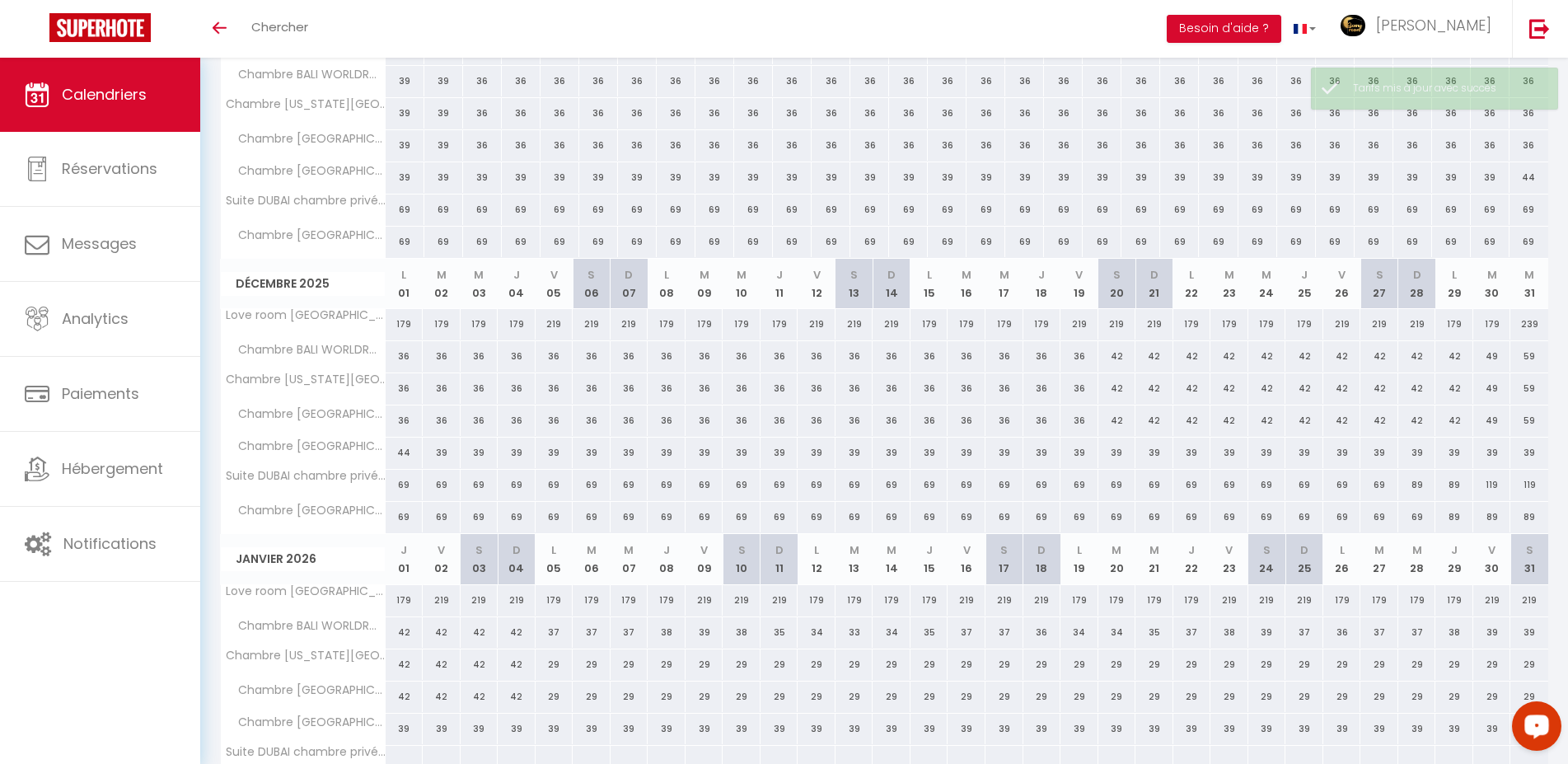
click at [1496, 454] on div "39" at bounding box center [1492, 453] width 38 height 30
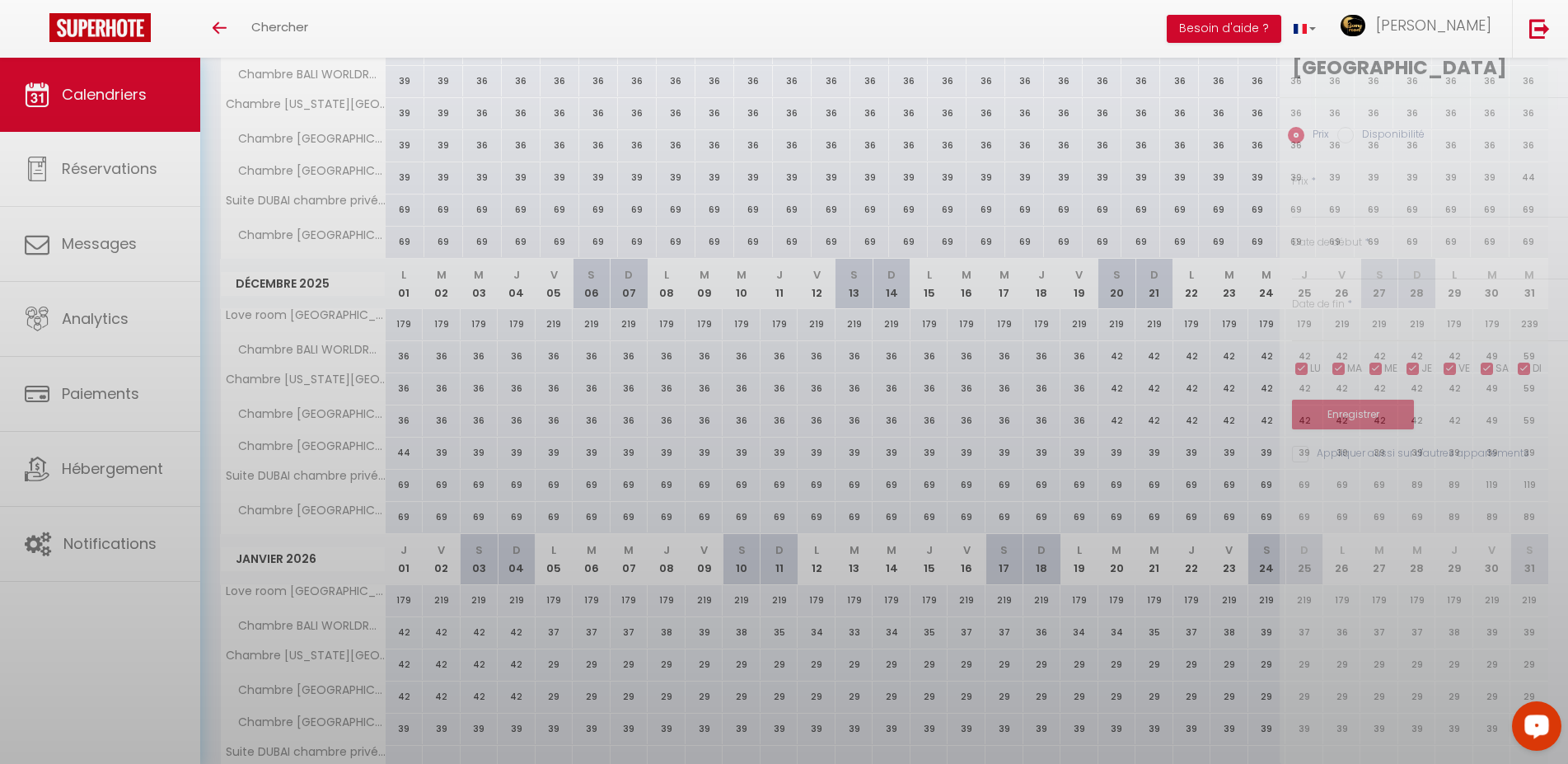
type input "39"
type input "[DATE]"
type input "Mer 31 Décembre 2025"
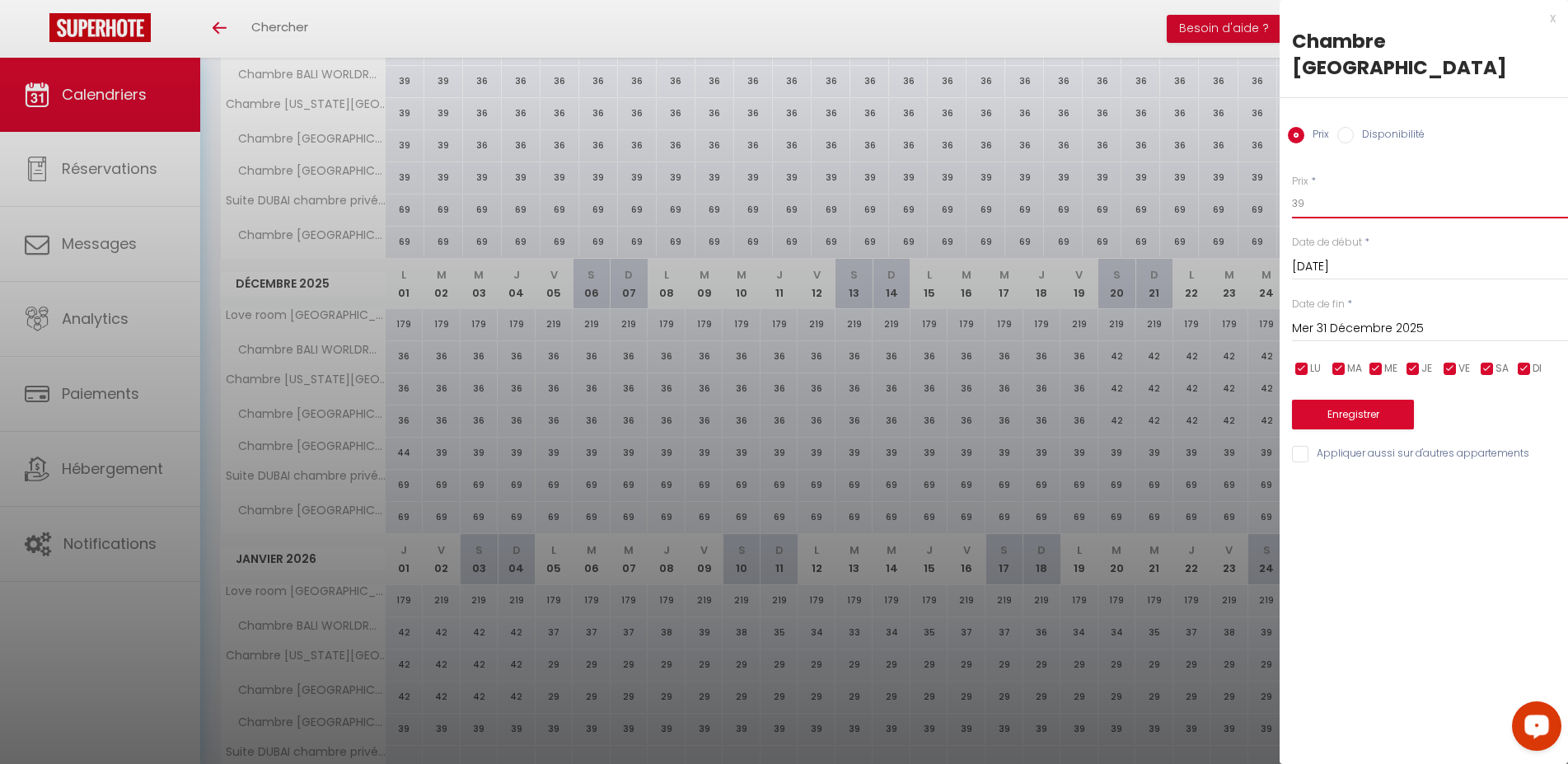
click at [1320, 204] on input "39" at bounding box center [1430, 203] width 276 height 29
type input "3"
type input "65"
click at [1349, 323] on input "Mer 31 Décembre 2025" at bounding box center [1430, 329] width 276 height 21
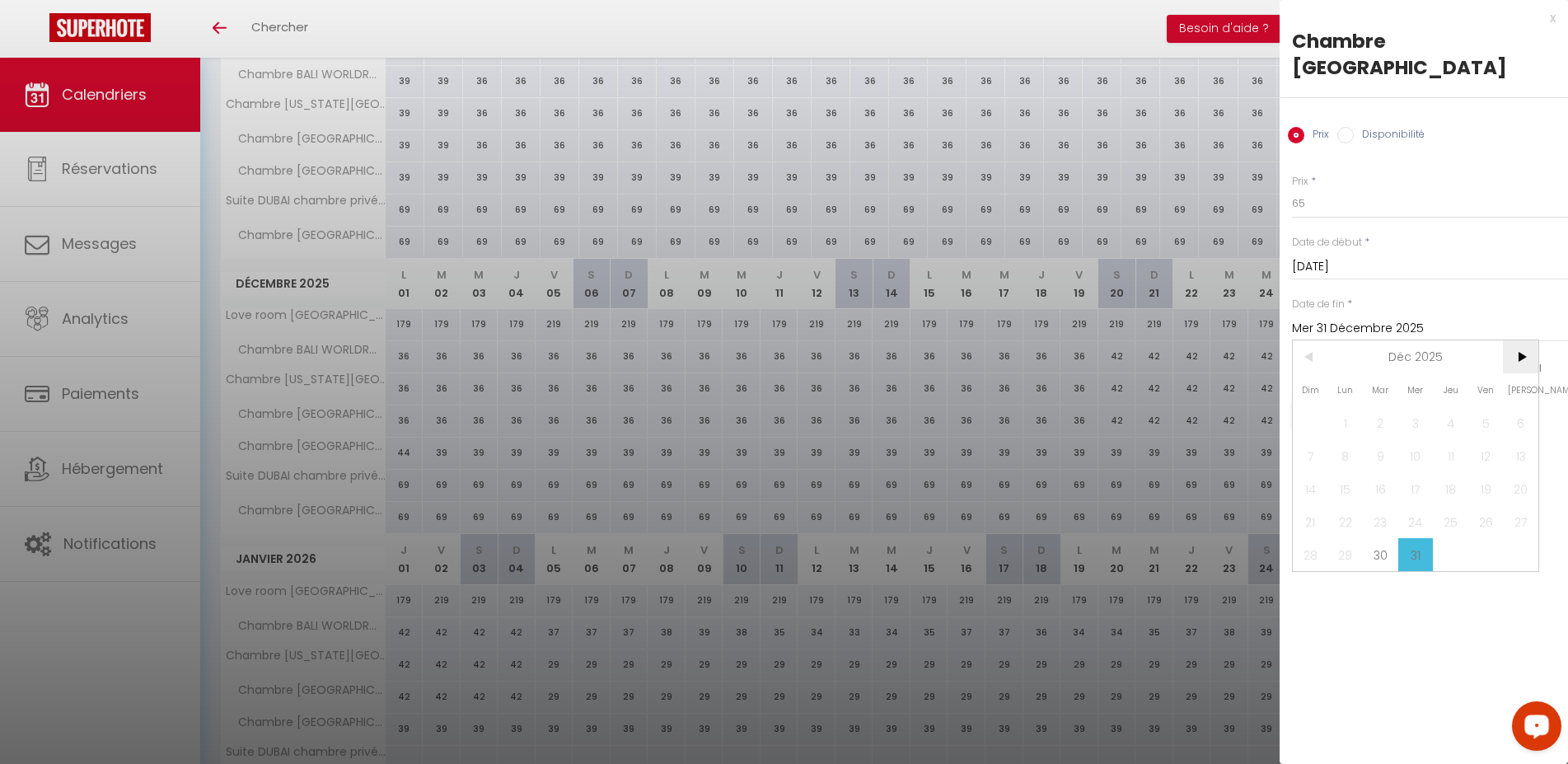
click at [1516, 365] on span ">" at bounding box center [1521, 356] width 35 height 33
click at [1449, 431] on span "1" at bounding box center [1451, 422] width 35 height 33
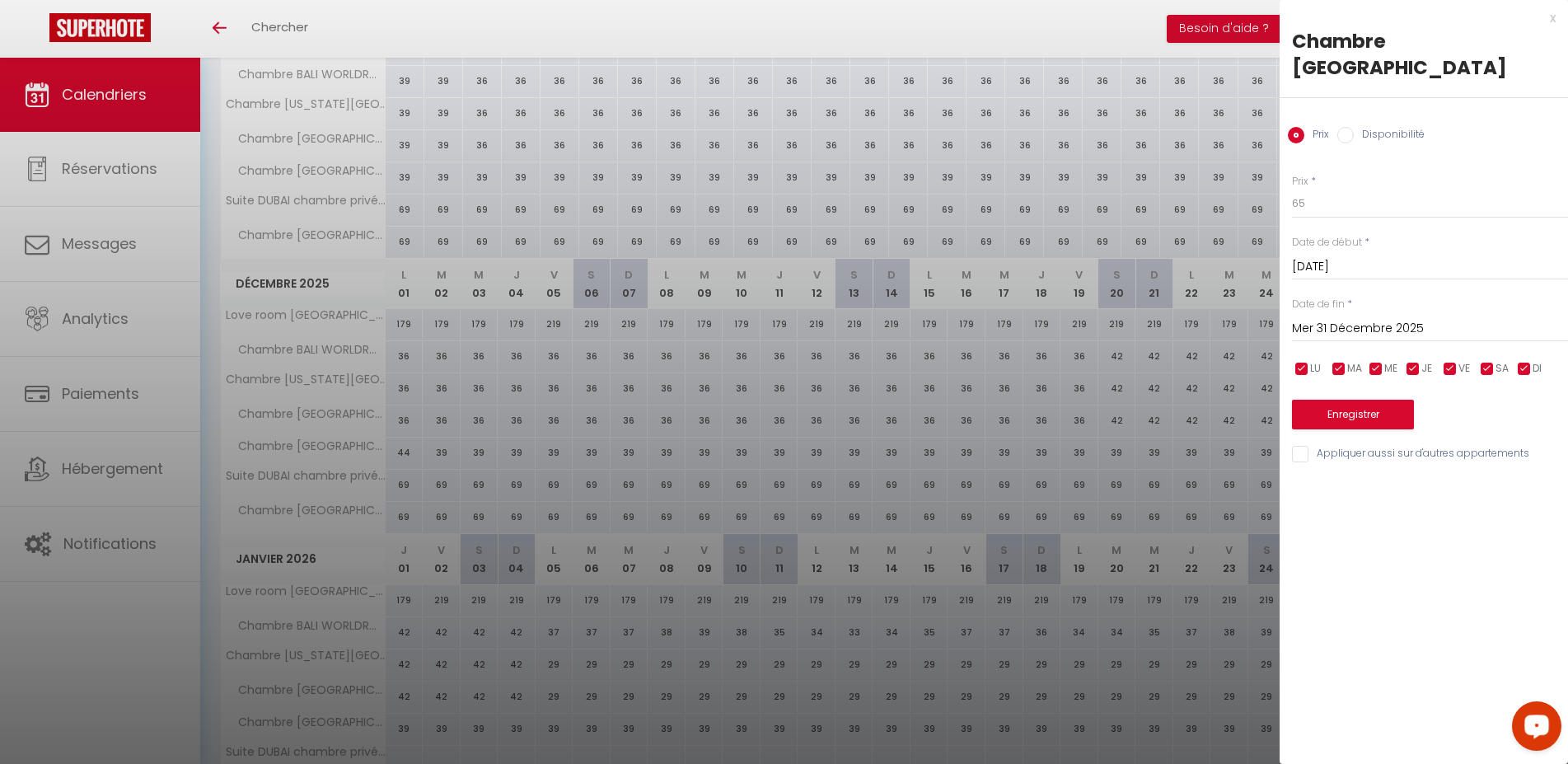
type input "Jeu 01 Janvier 2026"
click at [1370, 420] on button "Enregistrer" at bounding box center [1352, 414] width 122 height 29
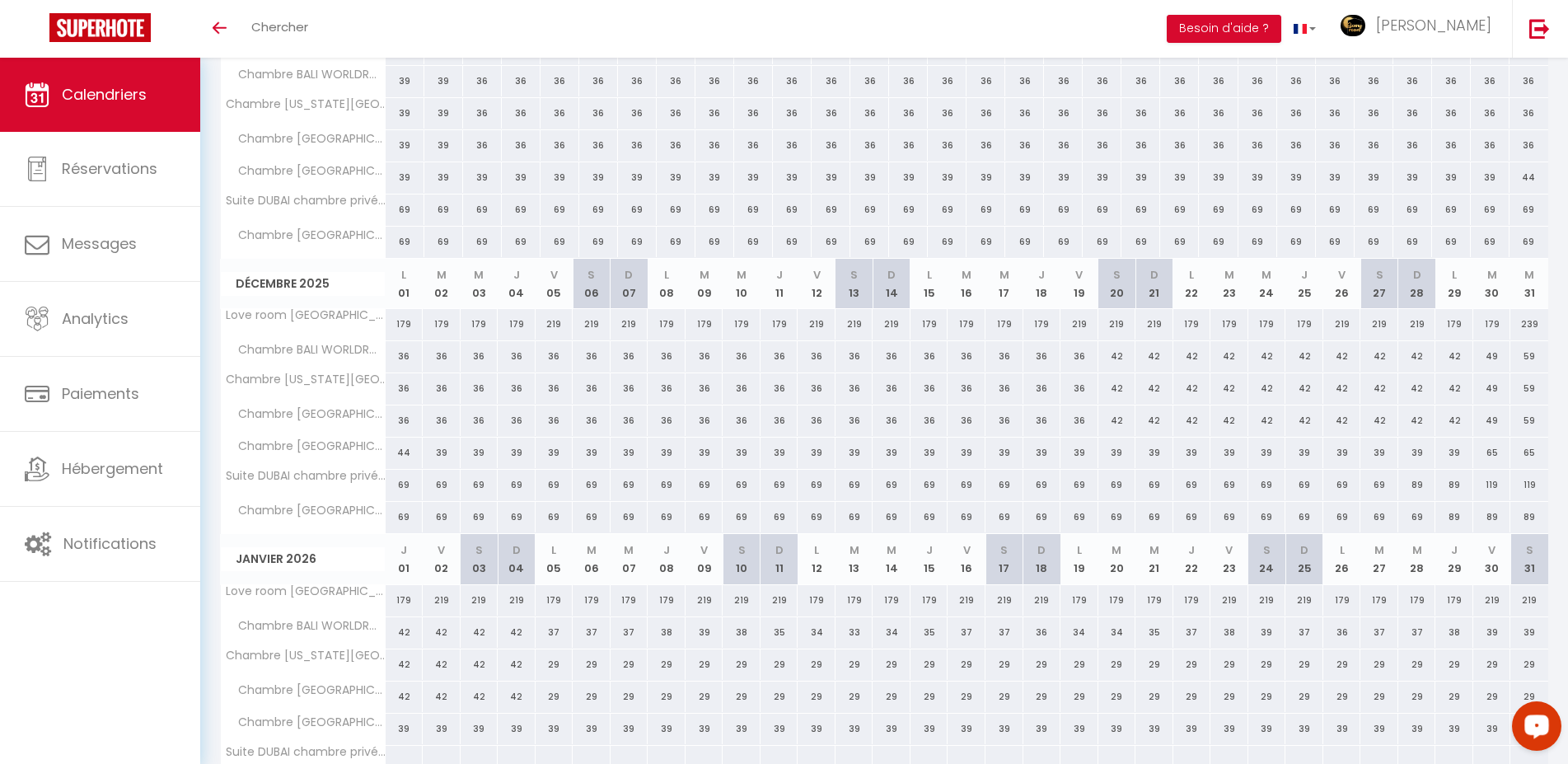
drag, startPoint x: 1534, startPoint y: 327, endPoint x: 1536, endPoint y: 336, distance: 9.2
click at [1534, 333] on div "239" at bounding box center [1529, 324] width 38 height 30
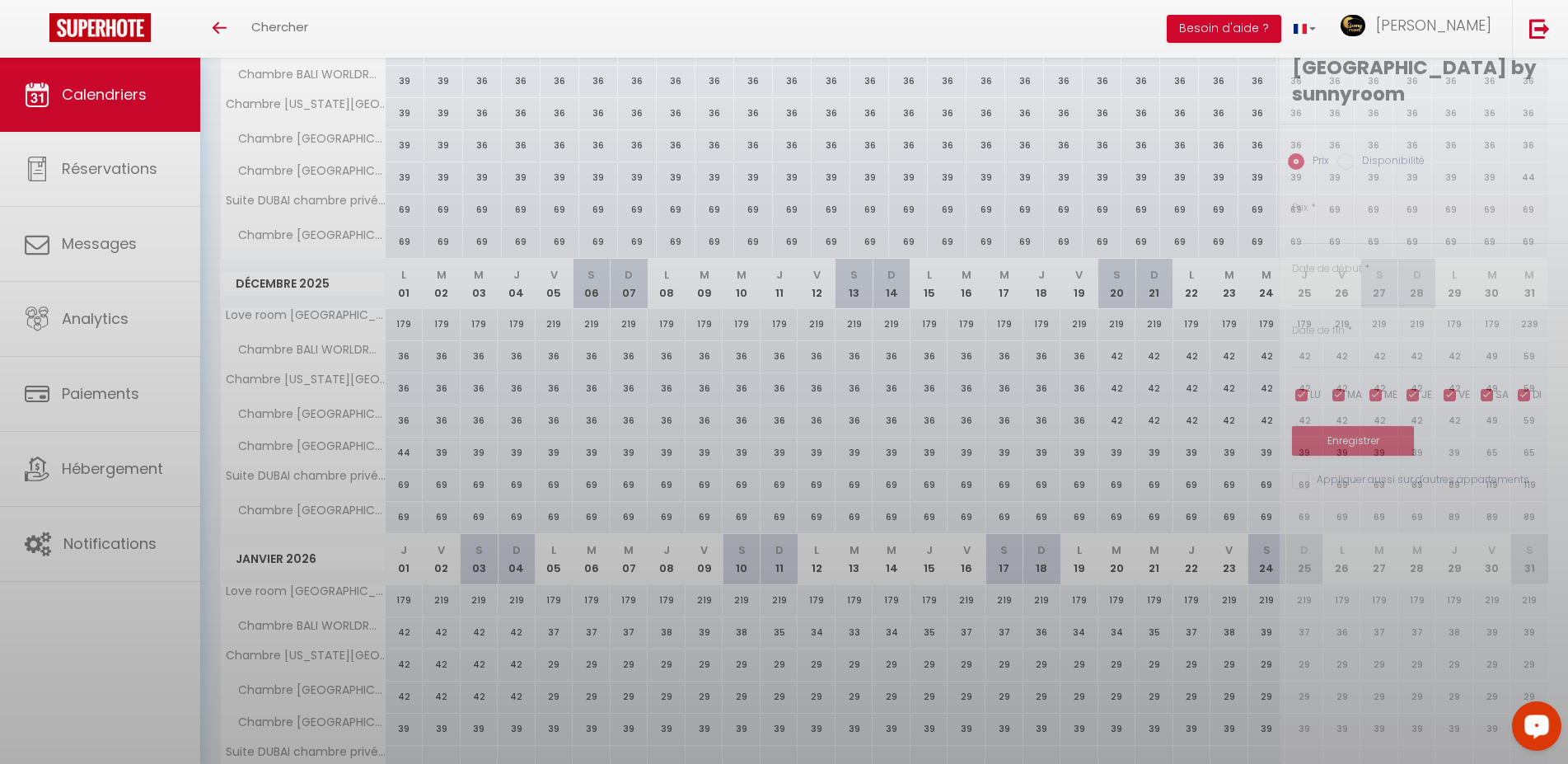
type input "239"
type input "Mer 31 Décembre 2025"
type input "Jeu 01 Janvier 2026"
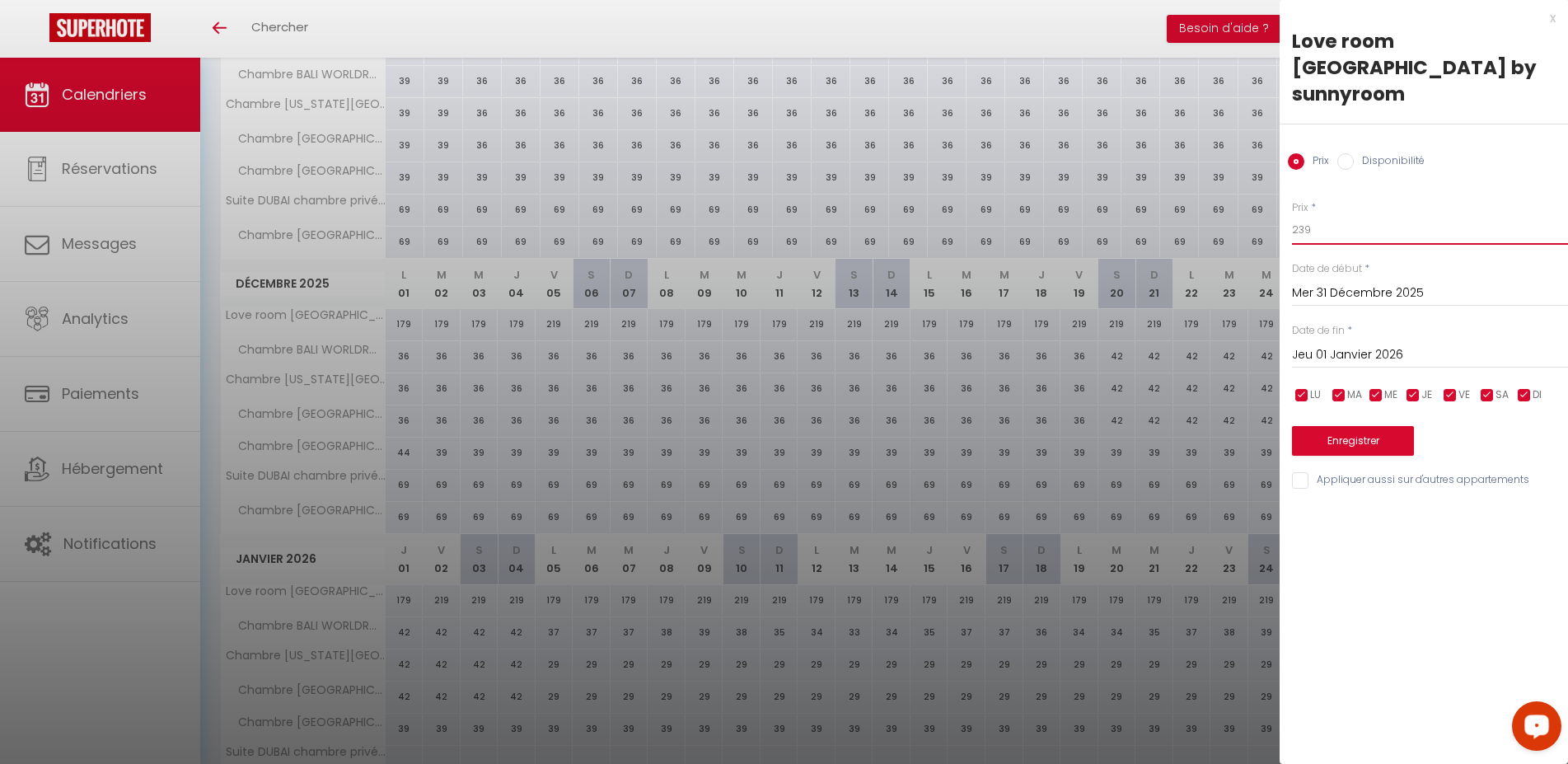
click at [1384, 215] on input "239" at bounding box center [1430, 229] width 276 height 29
type input "2"
type input "279"
click at [1323, 426] on button "Enregistrer" at bounding box center [1352, 441] width 122 height 29
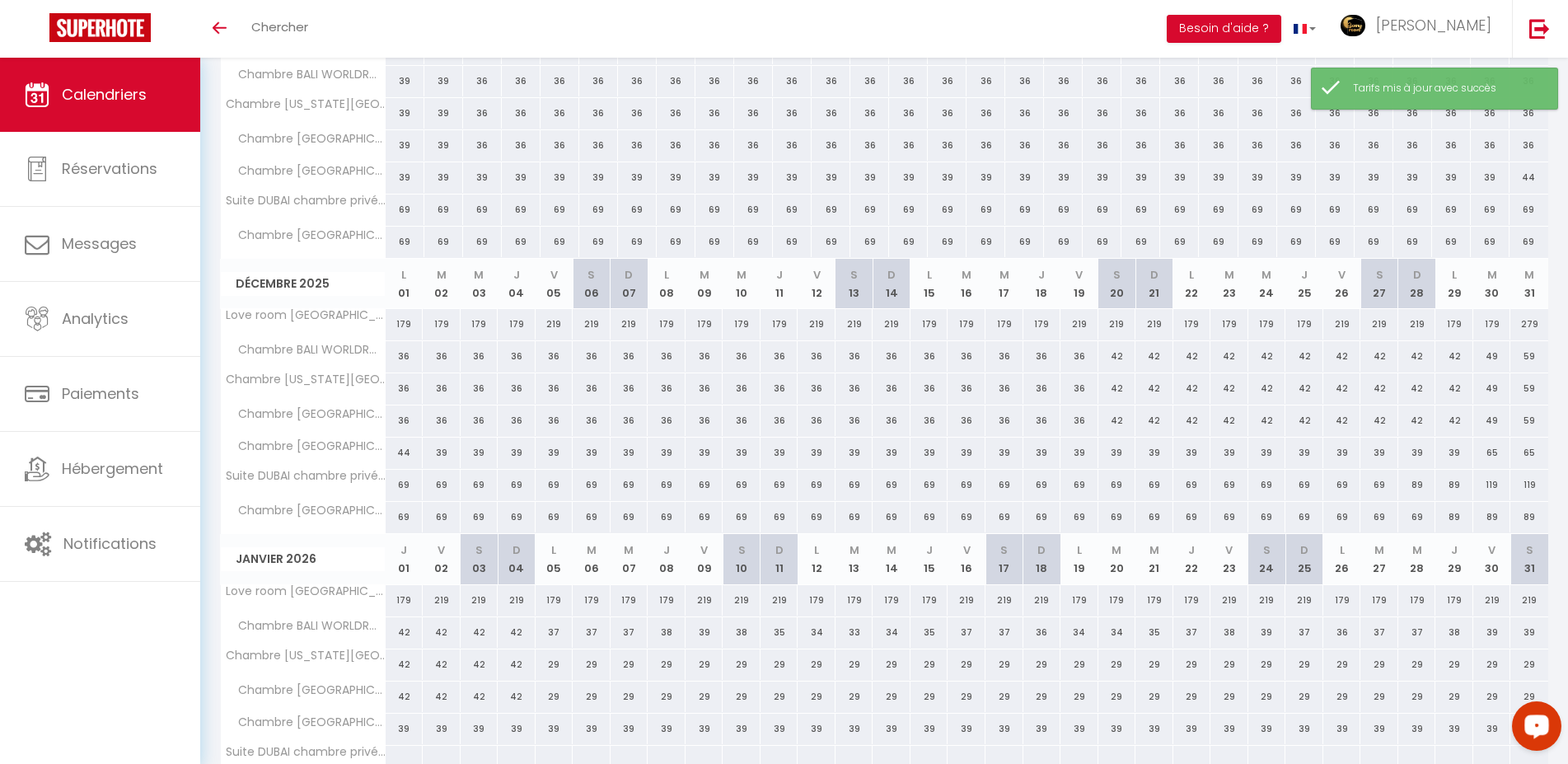
scroll to position [57, 0]
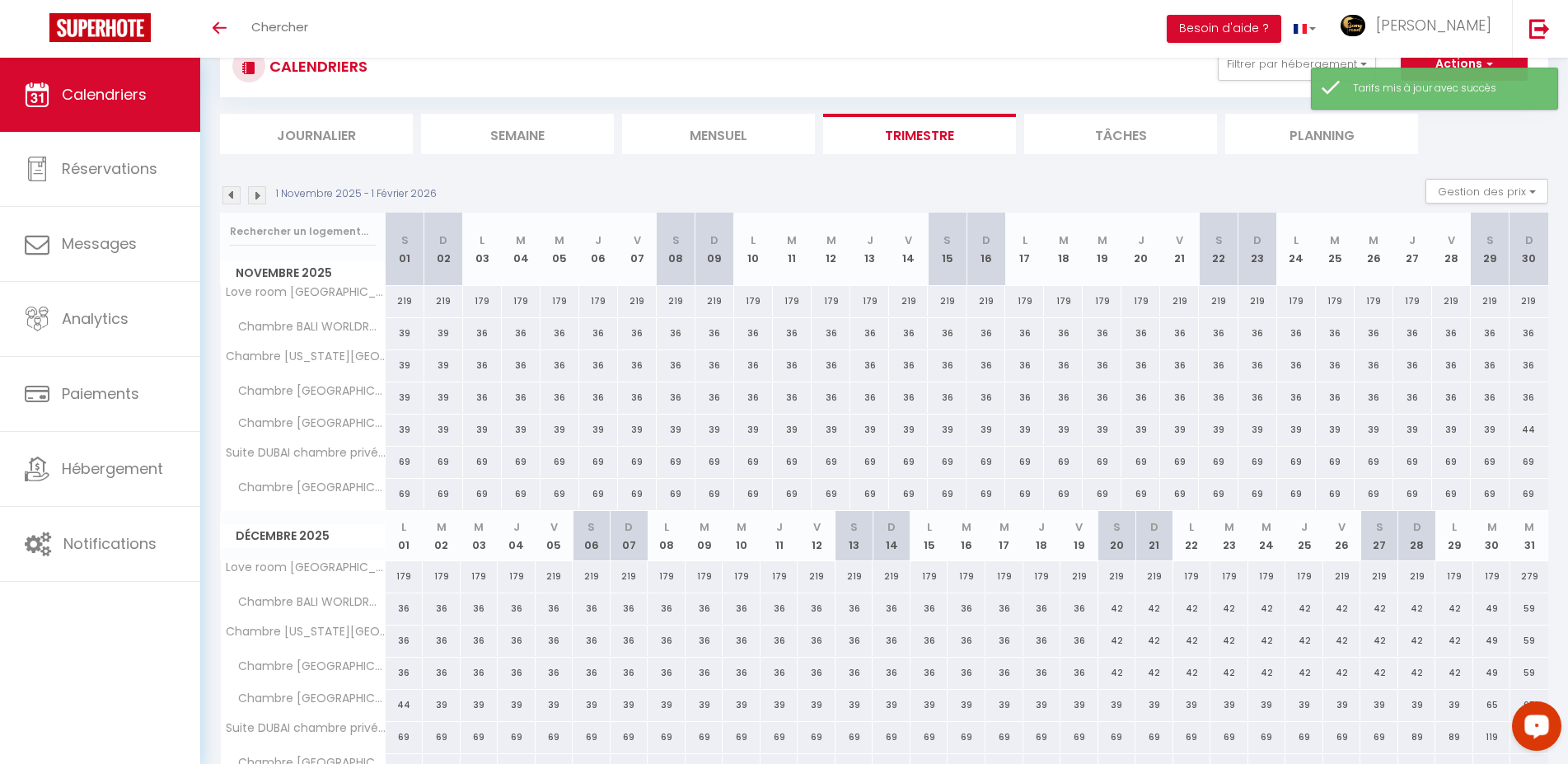
click at [1262, 580] on div "179" at bounding box center [1267, 576] width 38 height 30
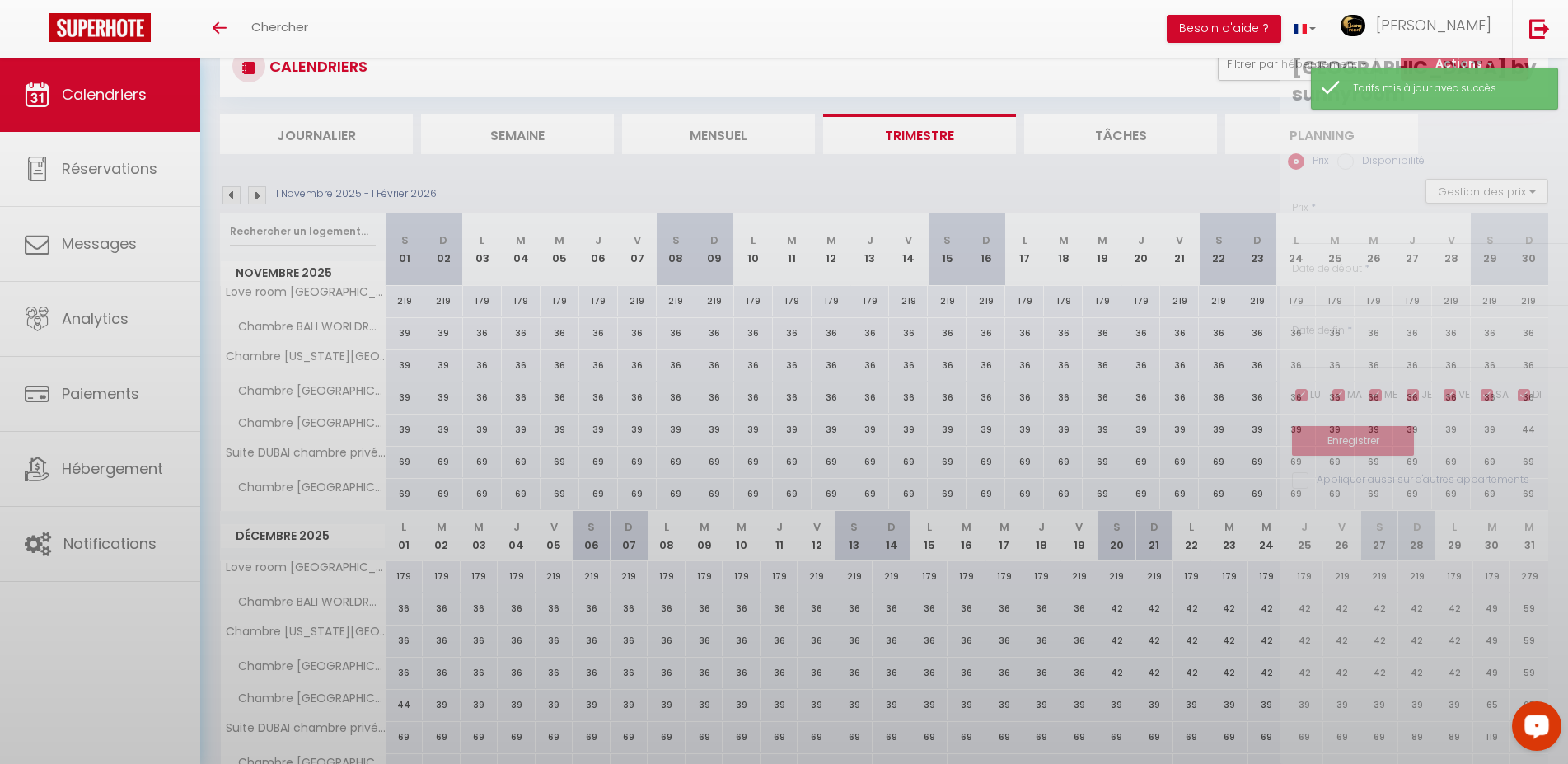
type input "179"
type input "Mer 24 Décembre 2025"
type input "Jeu 25 Décembre 2025"
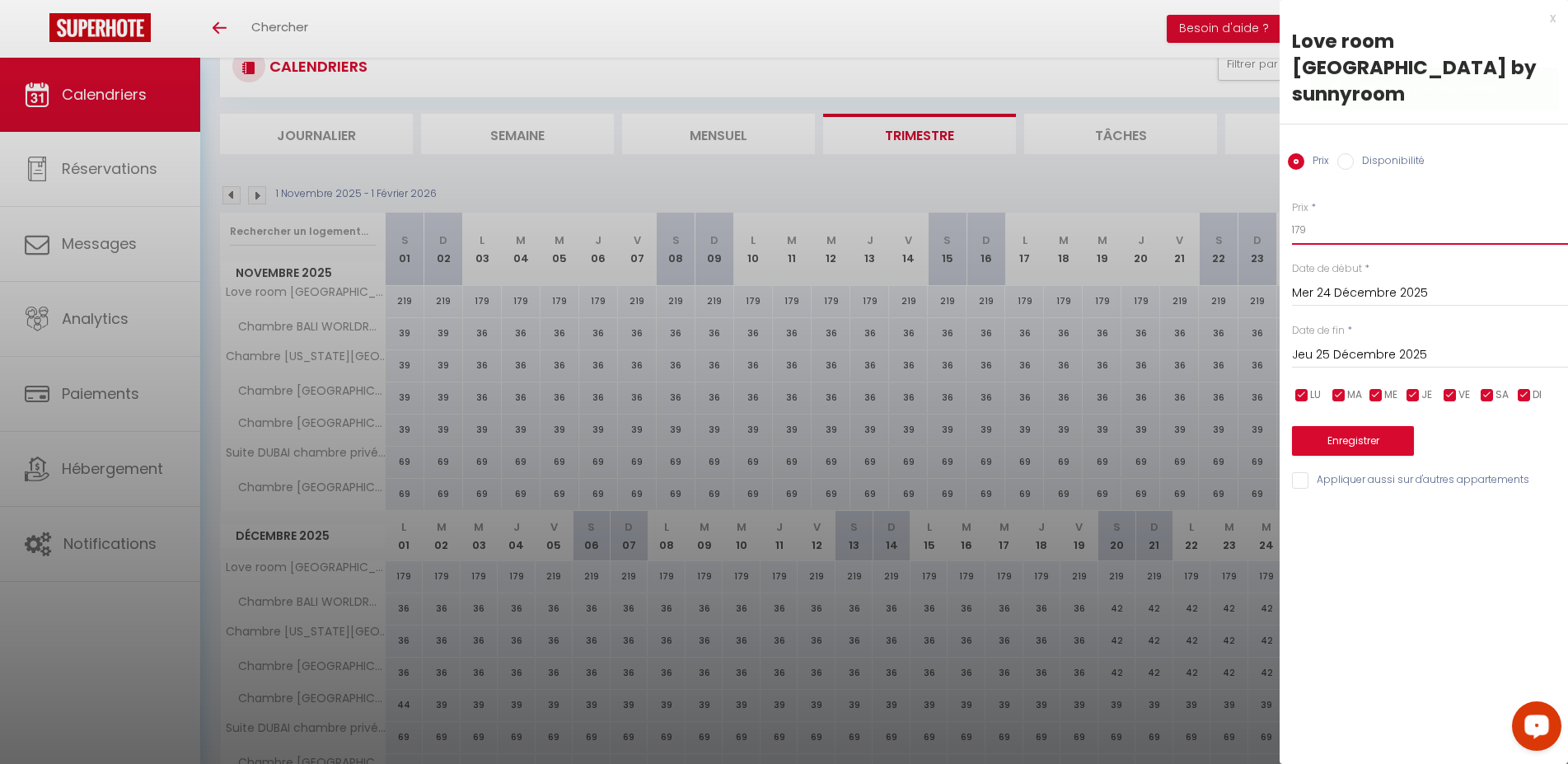
click at [1339, 215] on input "179" at bounding box center [1430, 229] width 276 height 29
type input "1"
type input "229"
click at [1336, 283] on input "Mer 24 Décembre 2025" at bounding box center [1430, 293] width 276 height 21
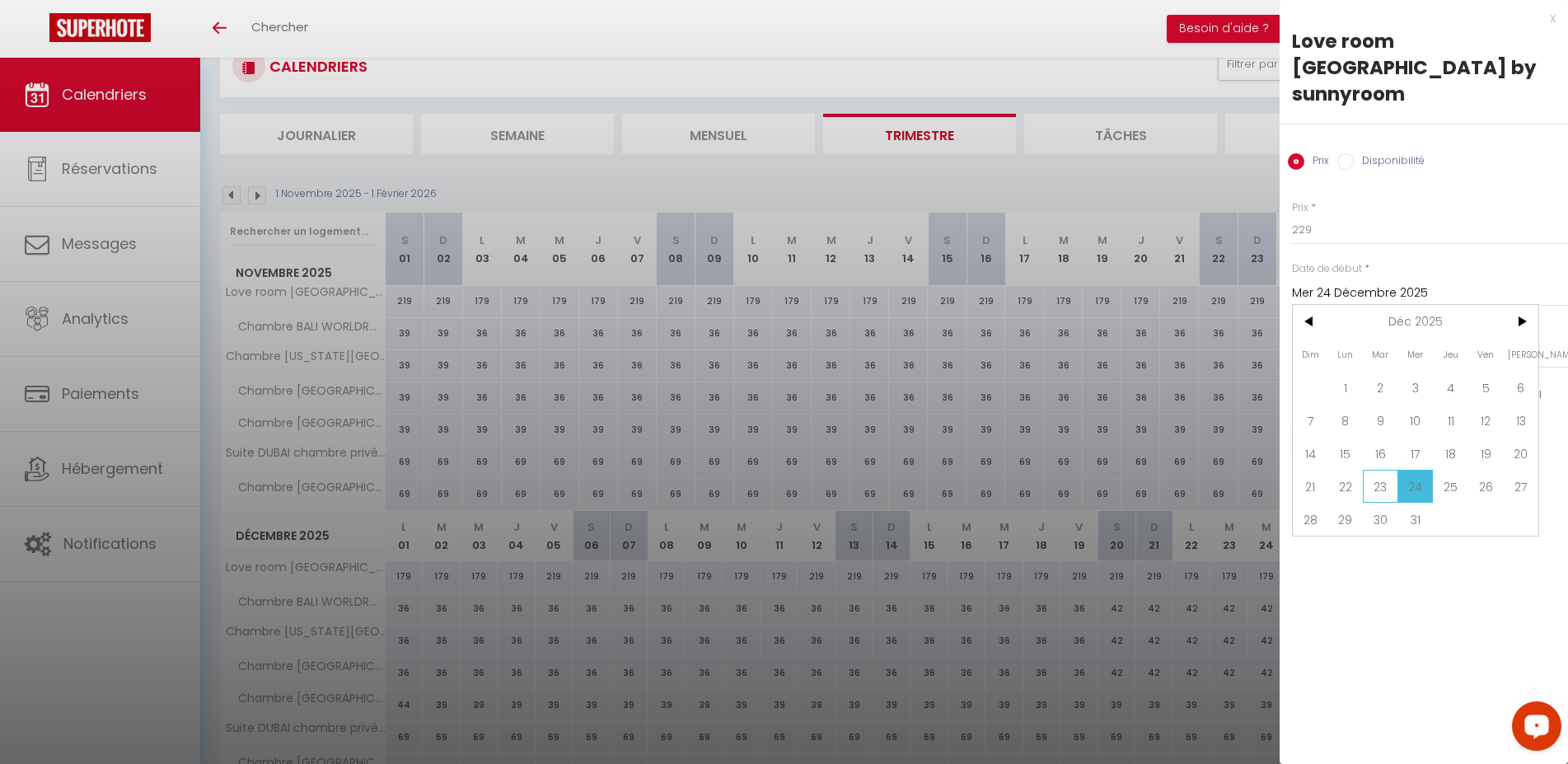
click at [1381, 470] on span "23" at bounding box center [1380, 486] width 35 height 33
type input "[DATE]"
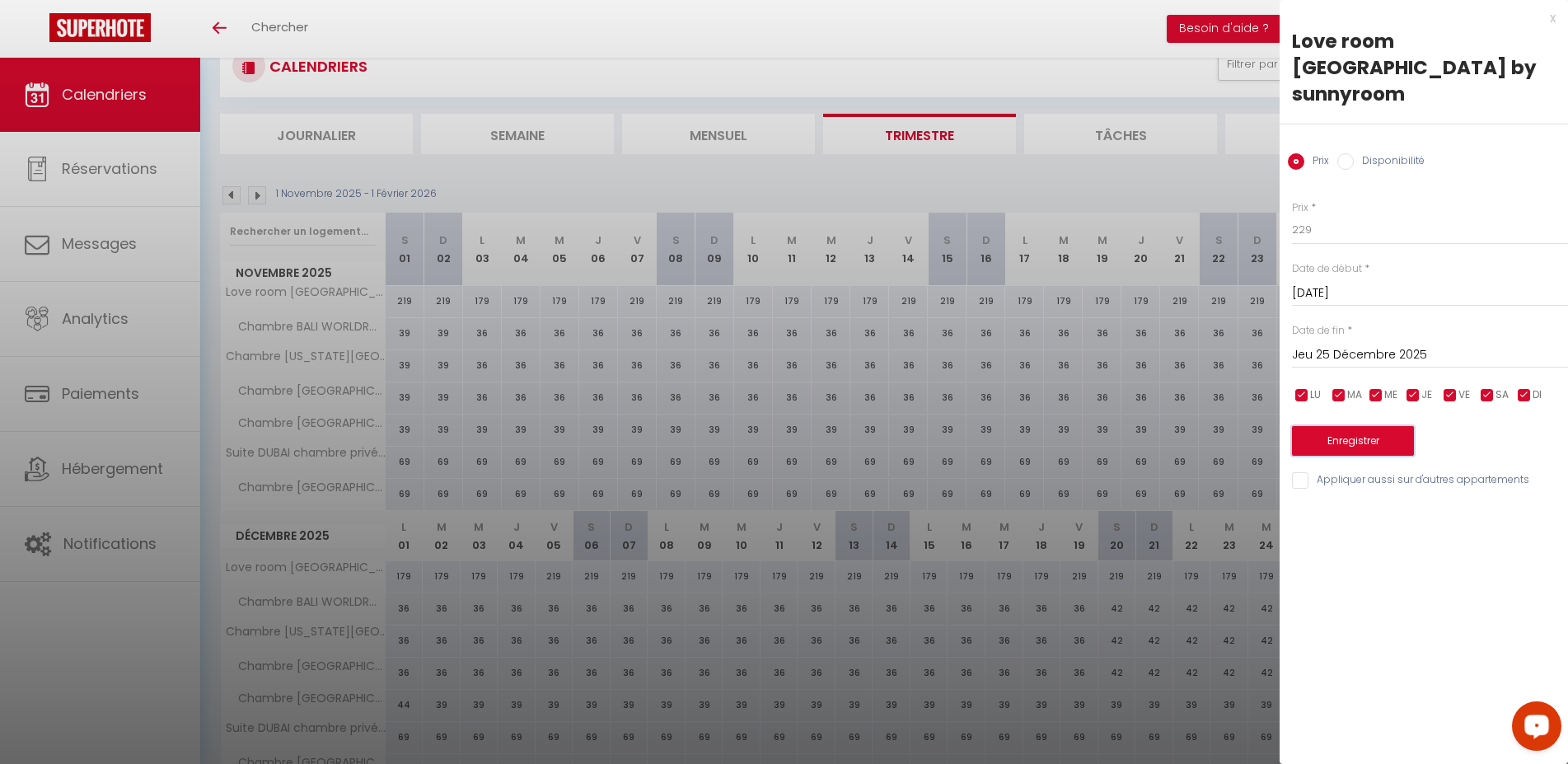
click at [1356, 426] on button "Enregistrer" at bounding box center [1352, 441] width 122 height 29
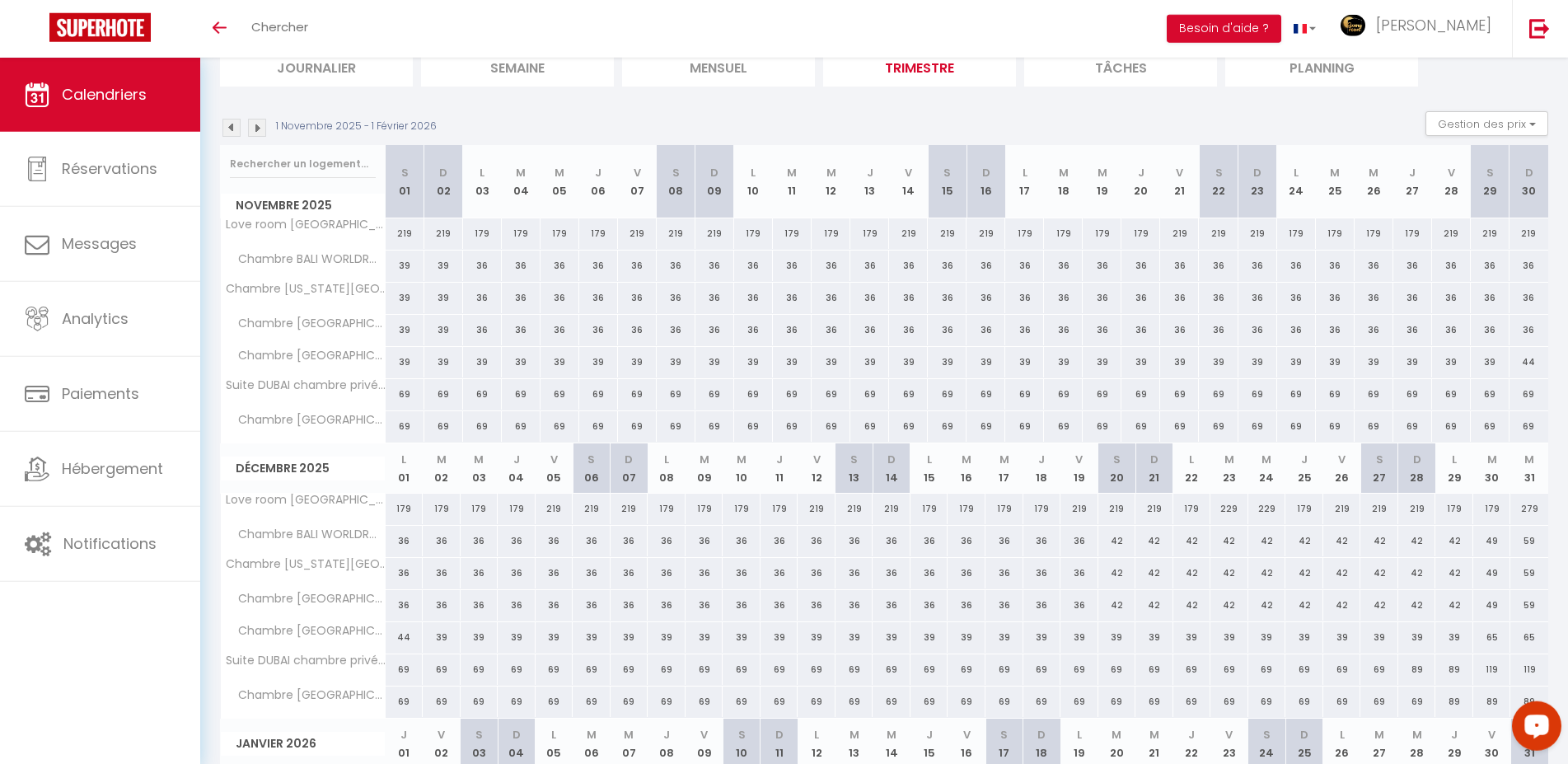
scroll to position [424, 0]
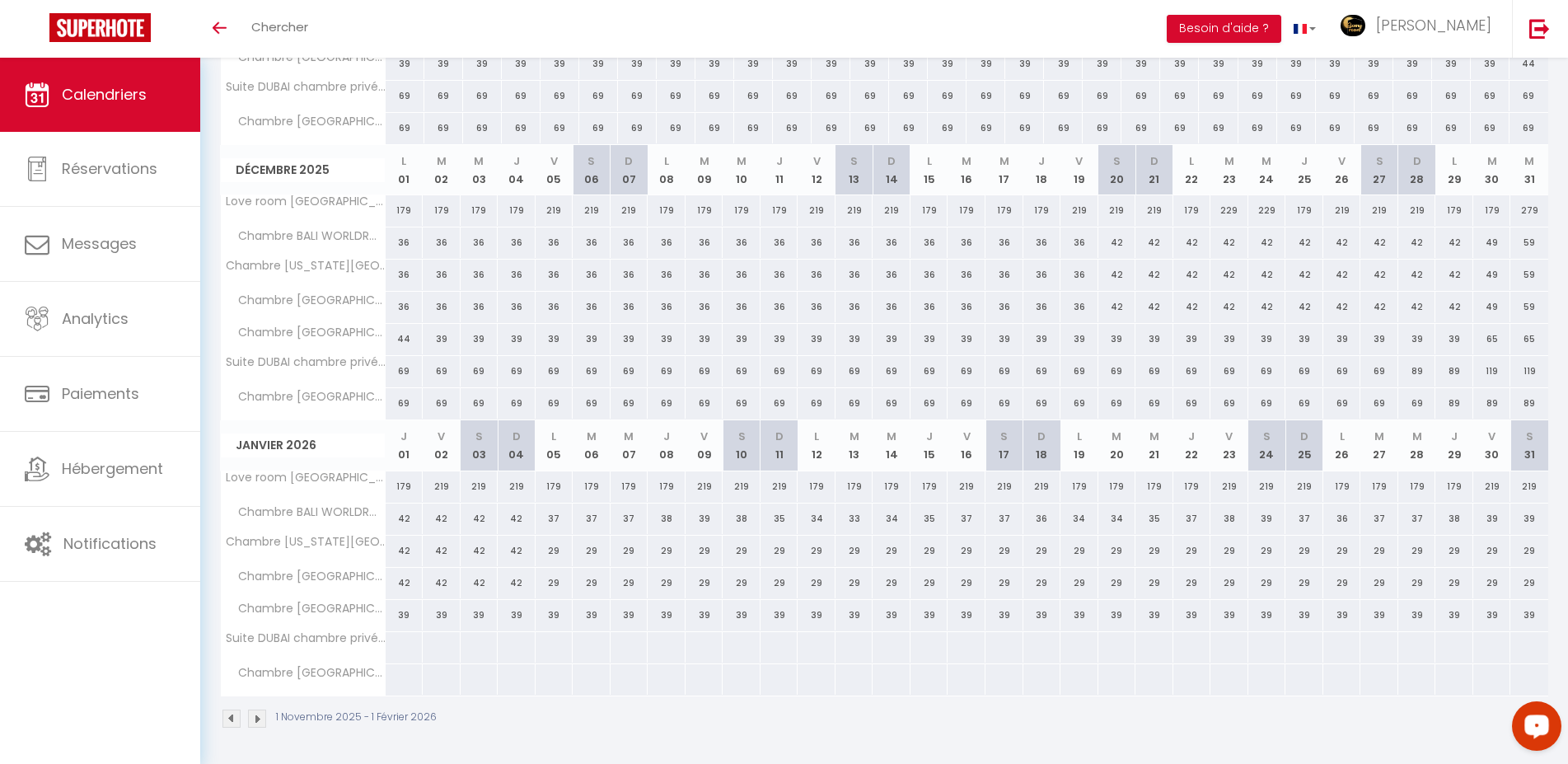
click at [263, 724] on img at bounding box center [258, 719] width 19 height 19
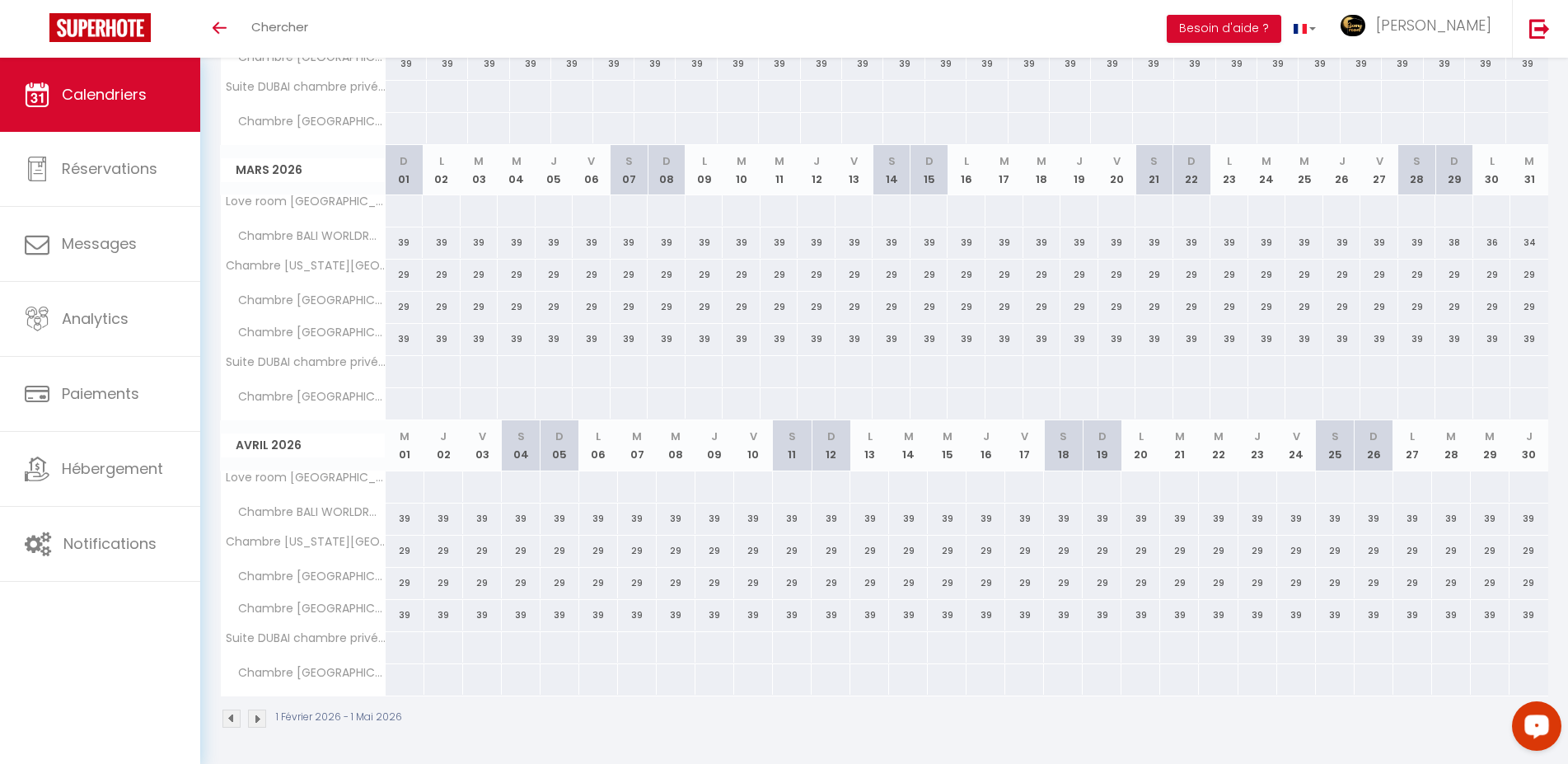
scroll to position [57, 0]
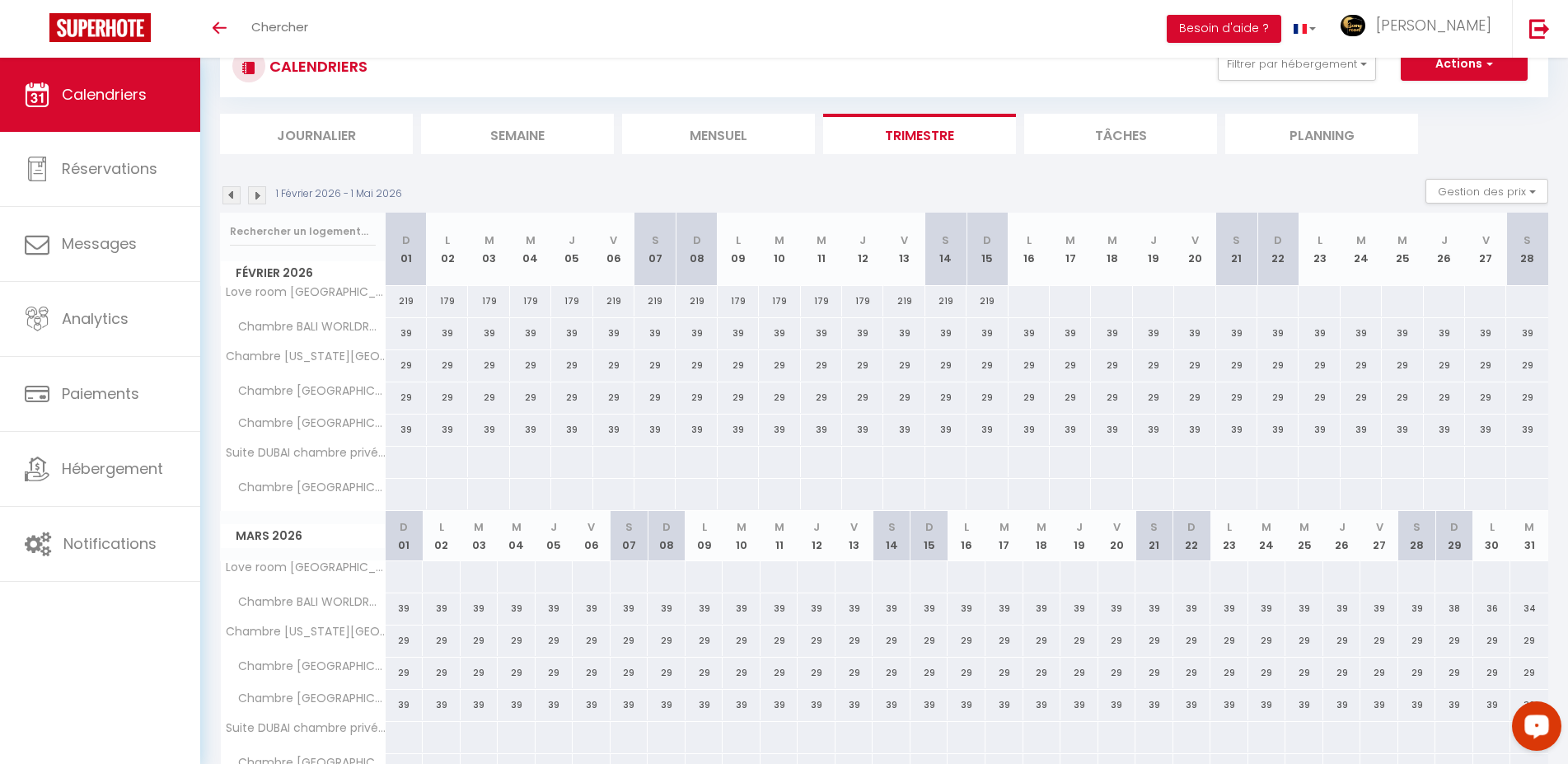
click at [946, 302] on div "219" at bounding box center [946, 302] width 41 height 30
type input "219"
type input "[DATE]"
type input "Dim 15 Février 2026"
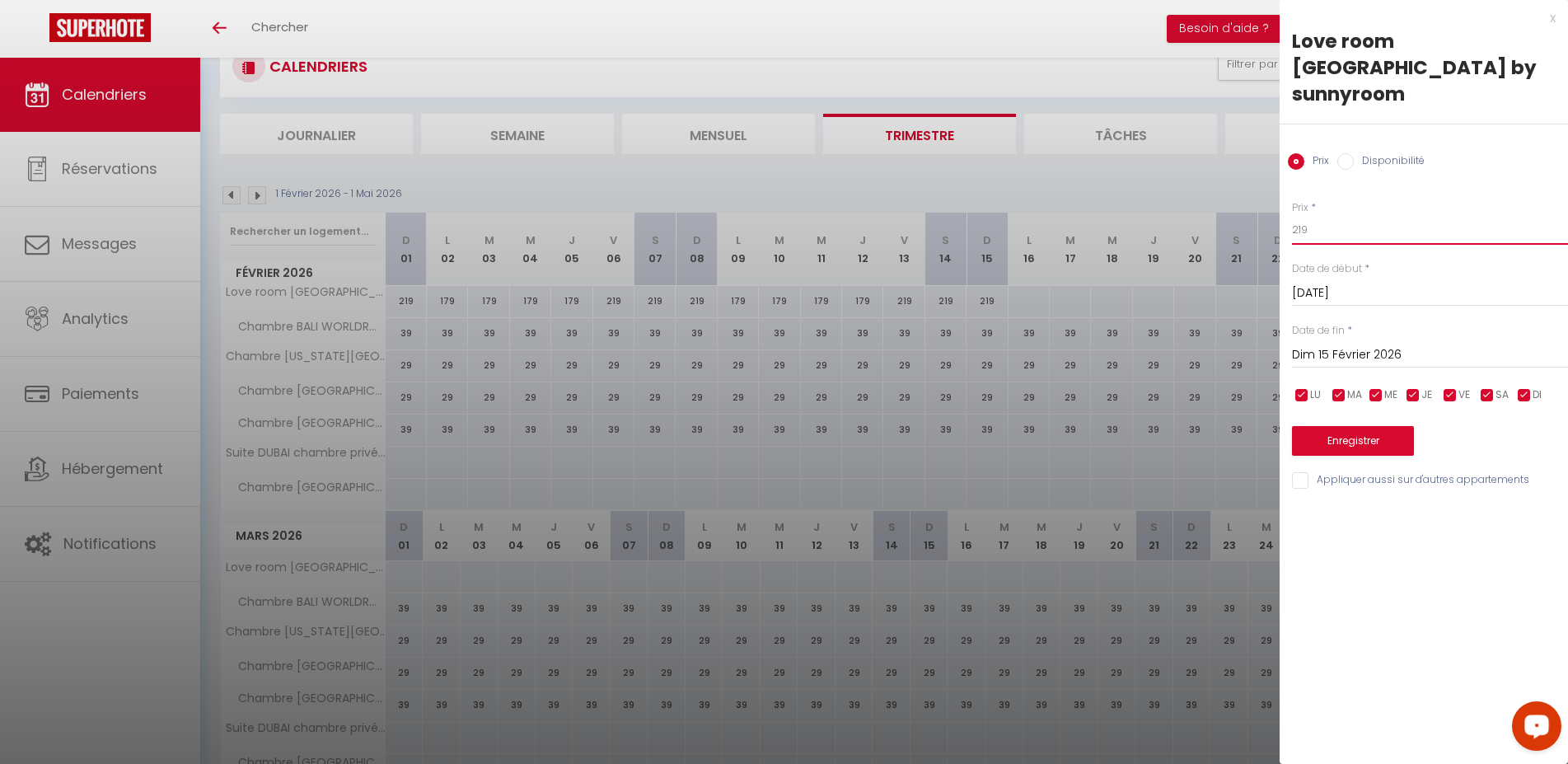
click at [1362, 215] on input "219" at bounding box center [1430, 229] width 276 height 29
type input "2"
type input "349"
click at [1339, 426] on button "Enregistrer" at bounding box center [1352, 441] width 122 height 29
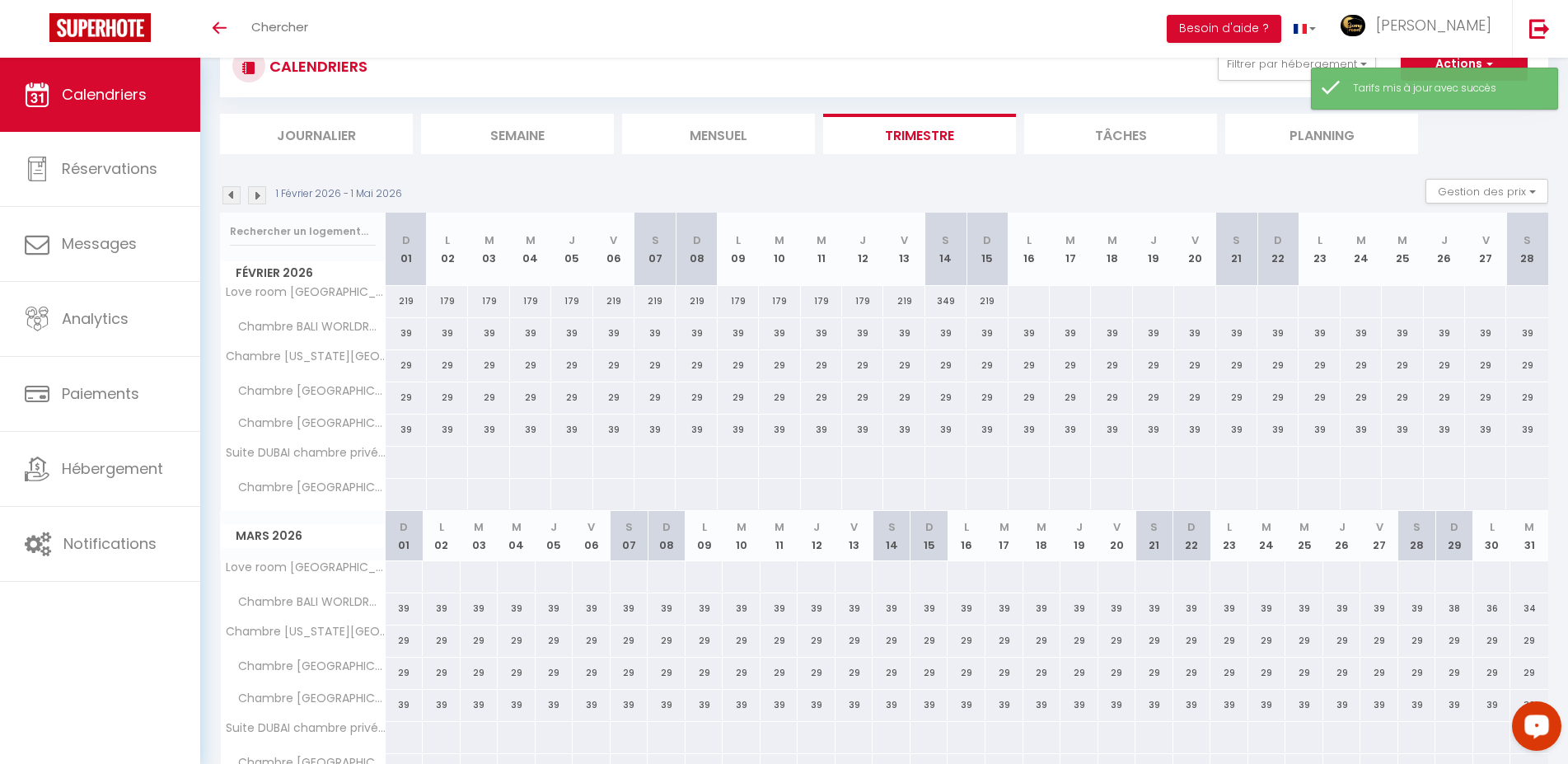
click at [786, 297] on div "179" at bounding box center [779, 302] width 41 height 30
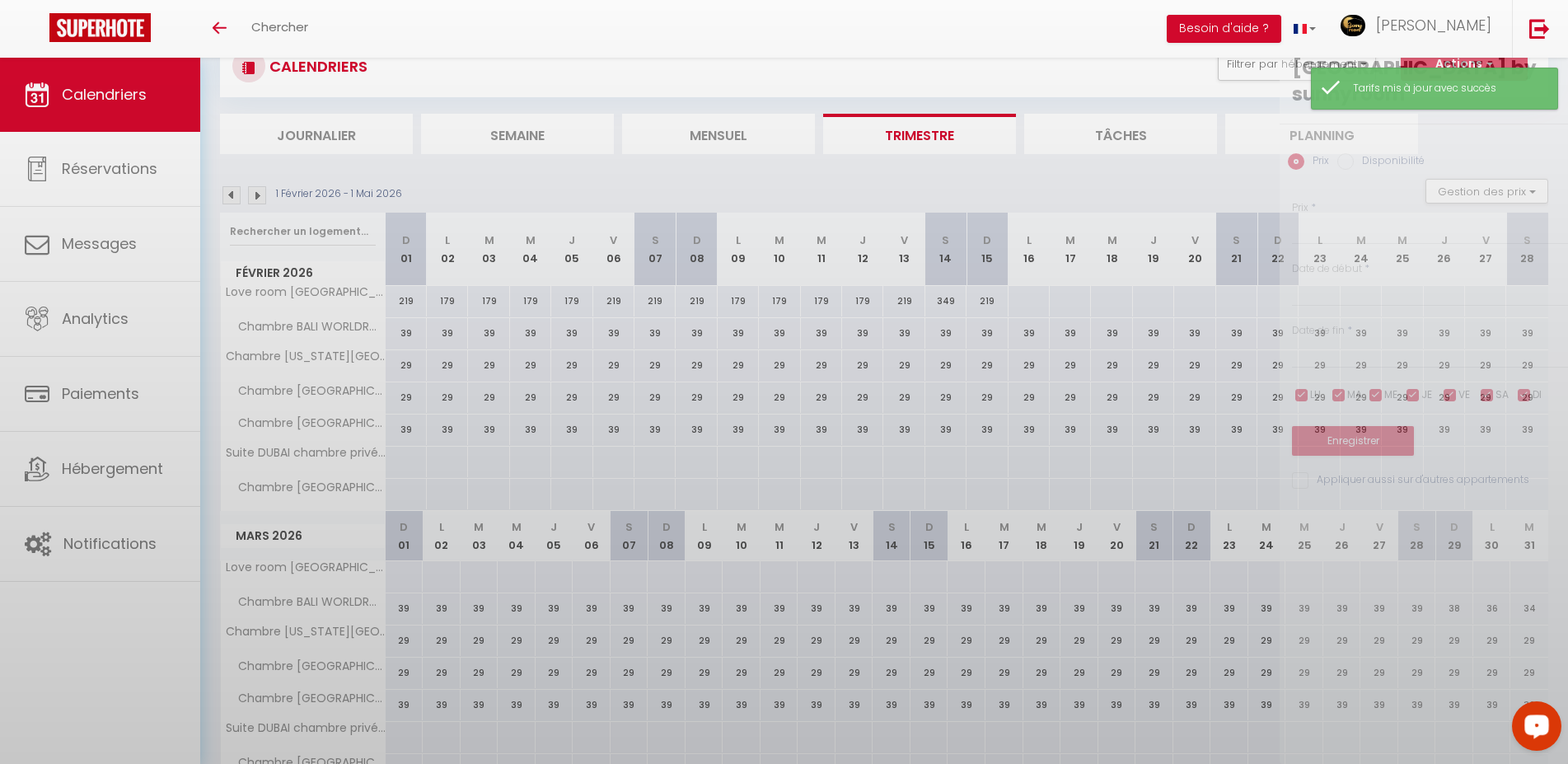
type input "179"
type input "[DATE]"
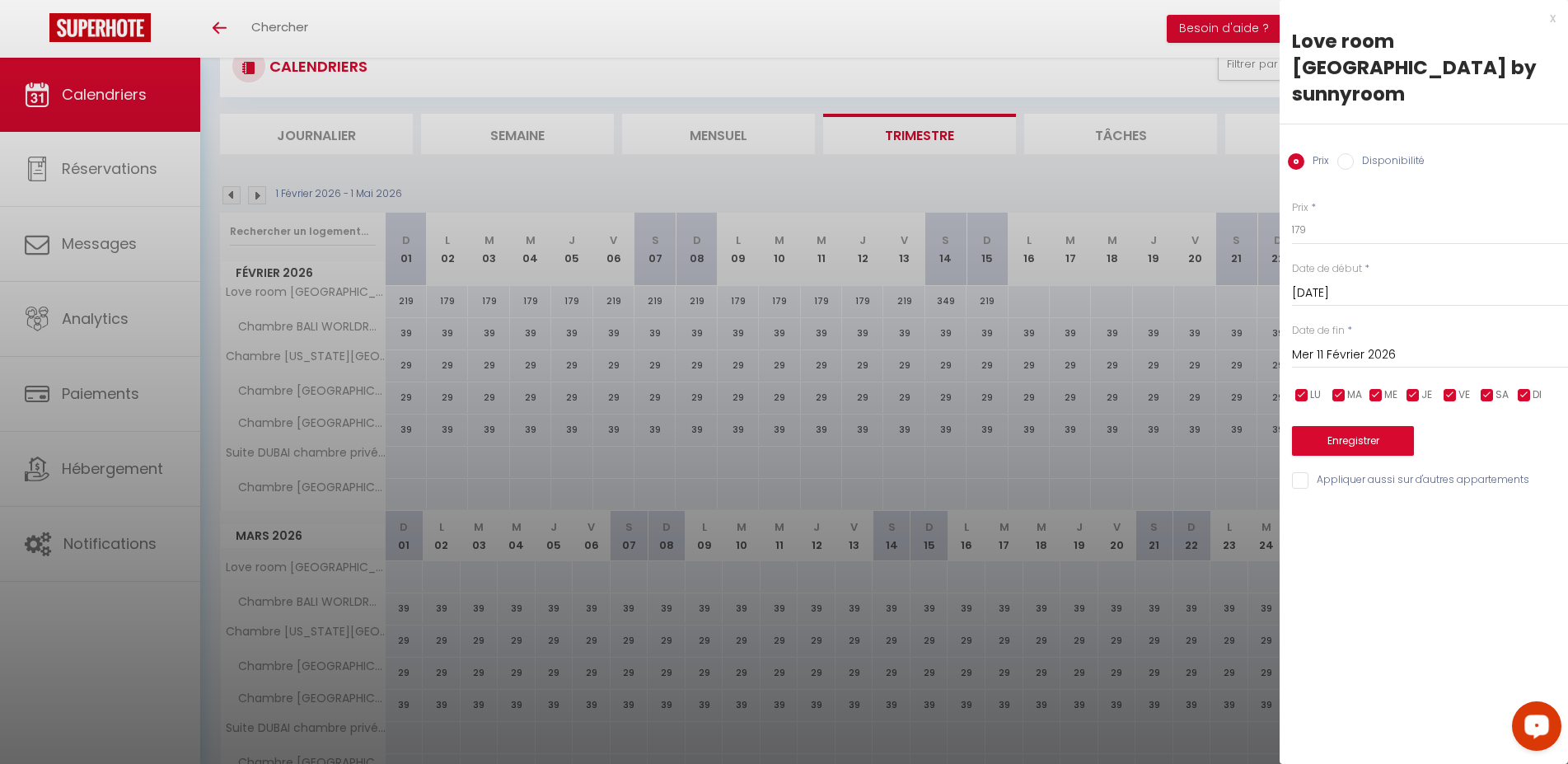
click at [1357, 345] on input "Mer 11 Février 2026" at bounding box center [1430, 355] width 276 height 21
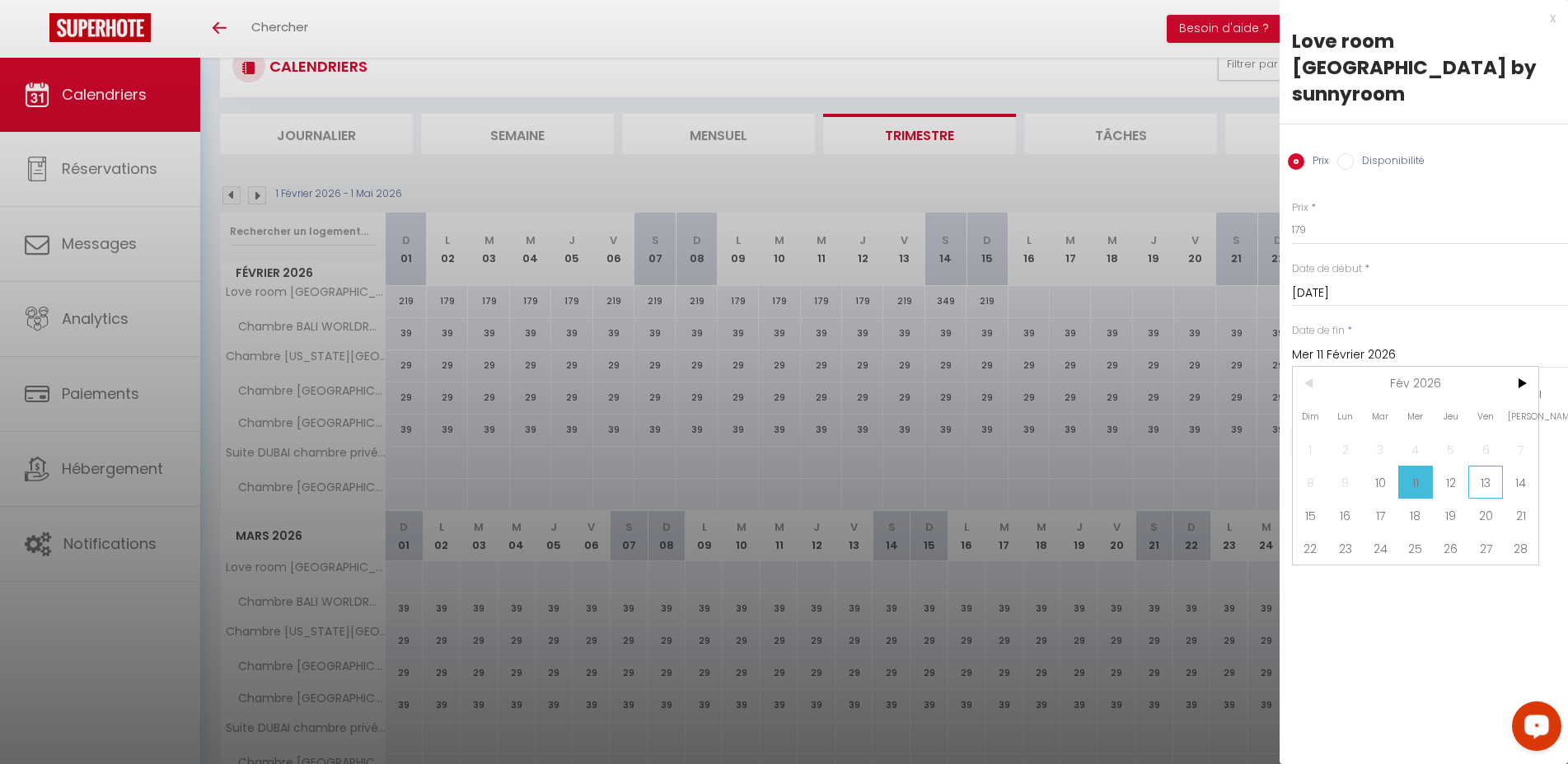
click at [1496, 466] on span "13" at bounding box center [1486, 482] width 35 height 33
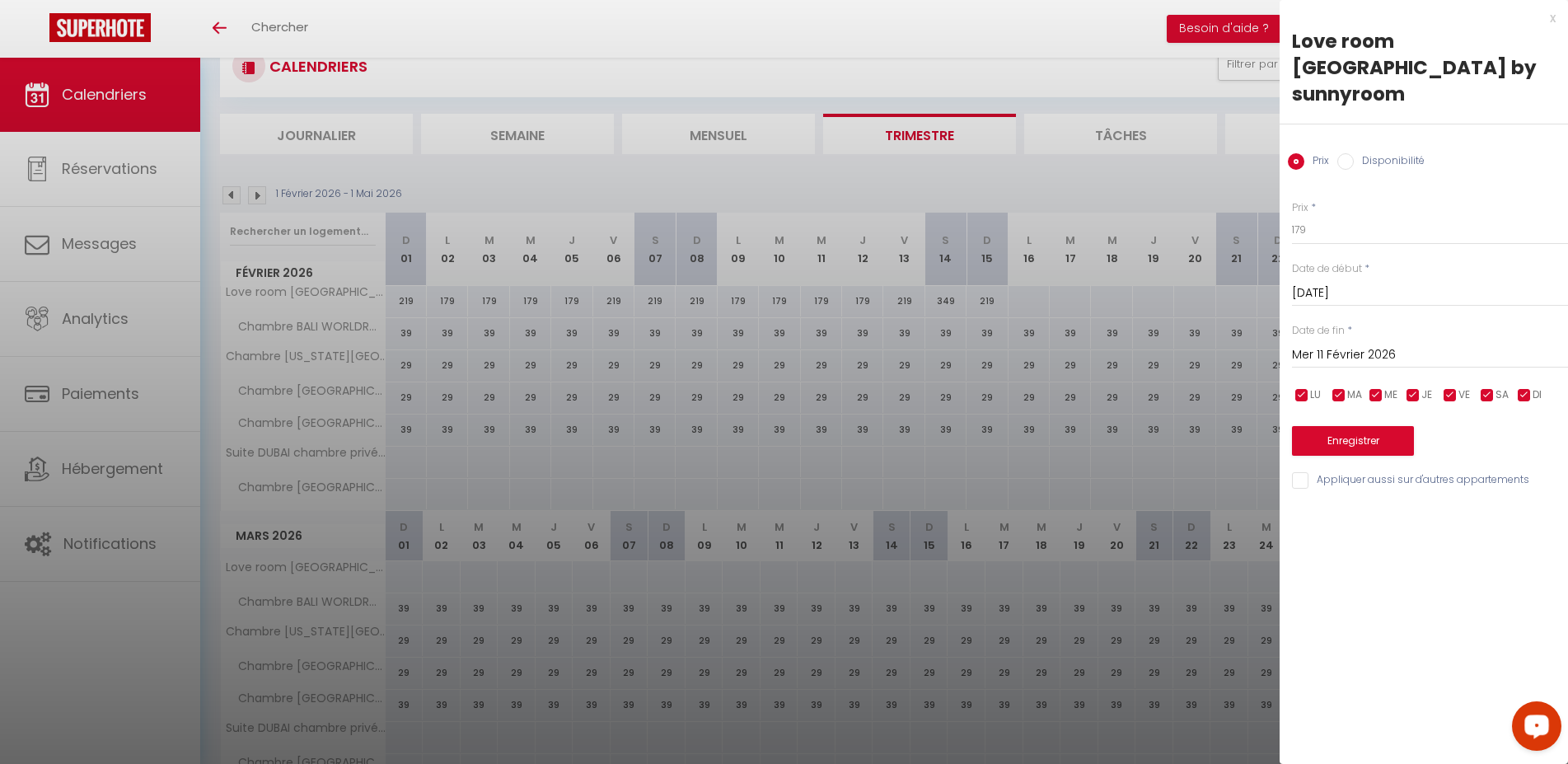
type input "Ven 13 Février 2026"
click at [1321, 215] on input "179" at bounding box center [1430, 229] width 276 height 29
type input "1"
type input "229"
click at [1366, 426] on button "Enregistrer" at bounding box center [1352, 441] width 122 height 29
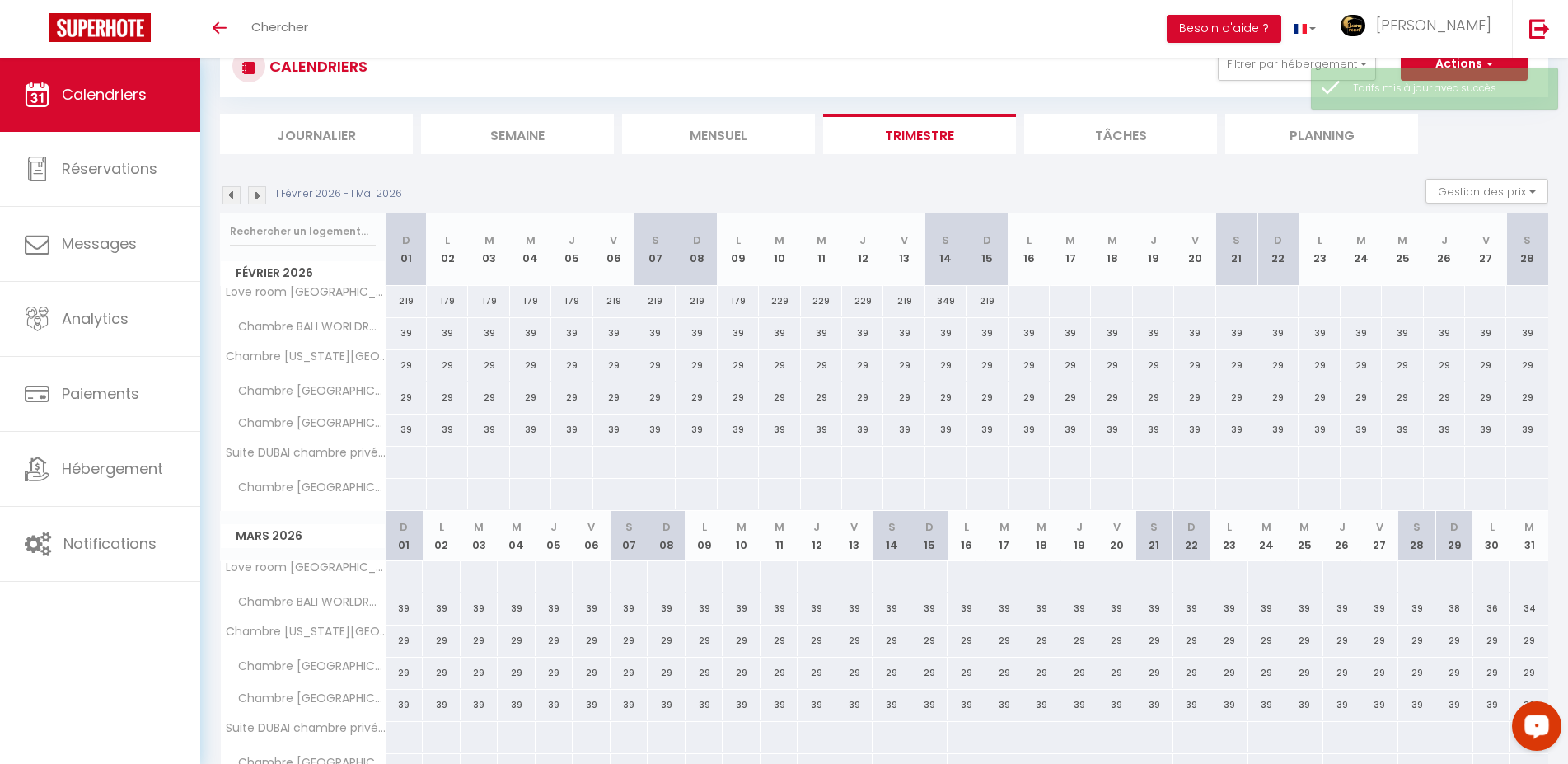
click at [1033, 292] on div at bounding box center [1029, 302] width 42 height 30
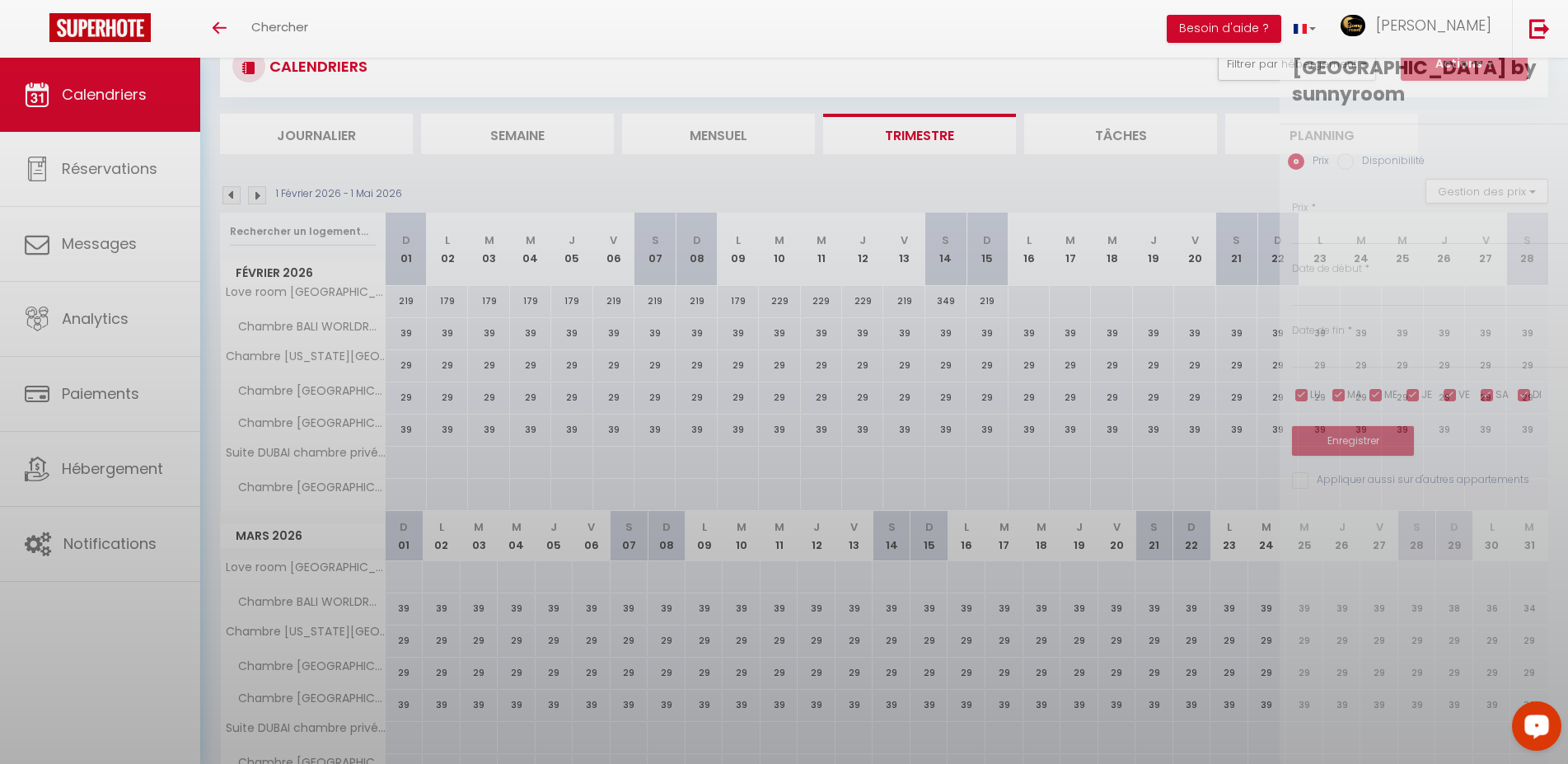
select select "1"
type input "Lun 16 Février 2026"
type input "[DATE]"
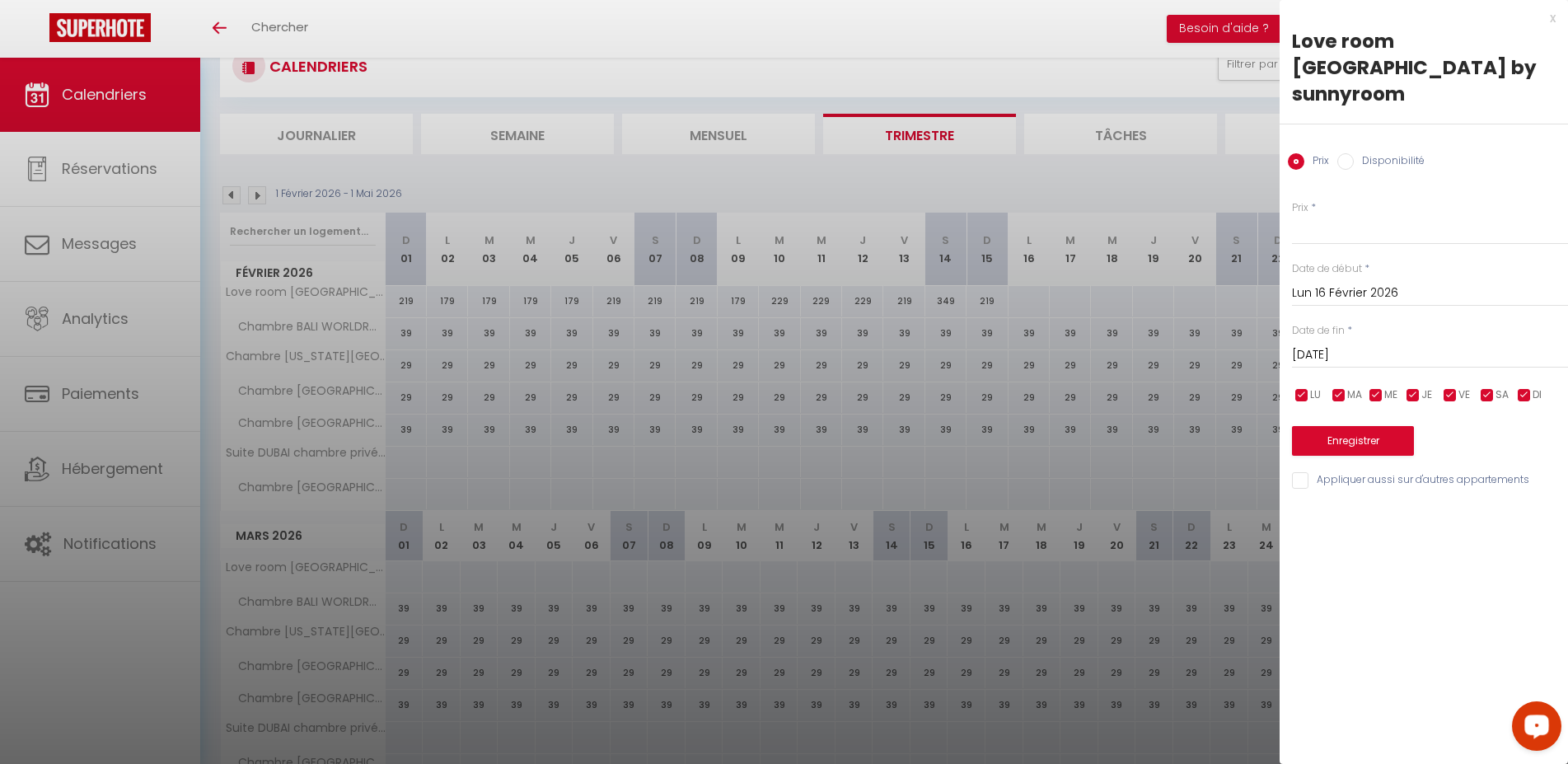
click at [1388, 153] on label "Disponibilité" at bounding box center [1389, 163] width 71 height 19
click at [1354, 153] on input "Disponibilité" at bounding box center [1346, 162] width 17 height 17
radio input "true"
radio input "false"
click at [1359, 346] on input "[DATE]" at bounding box center [1430, 356] width 276 height 21
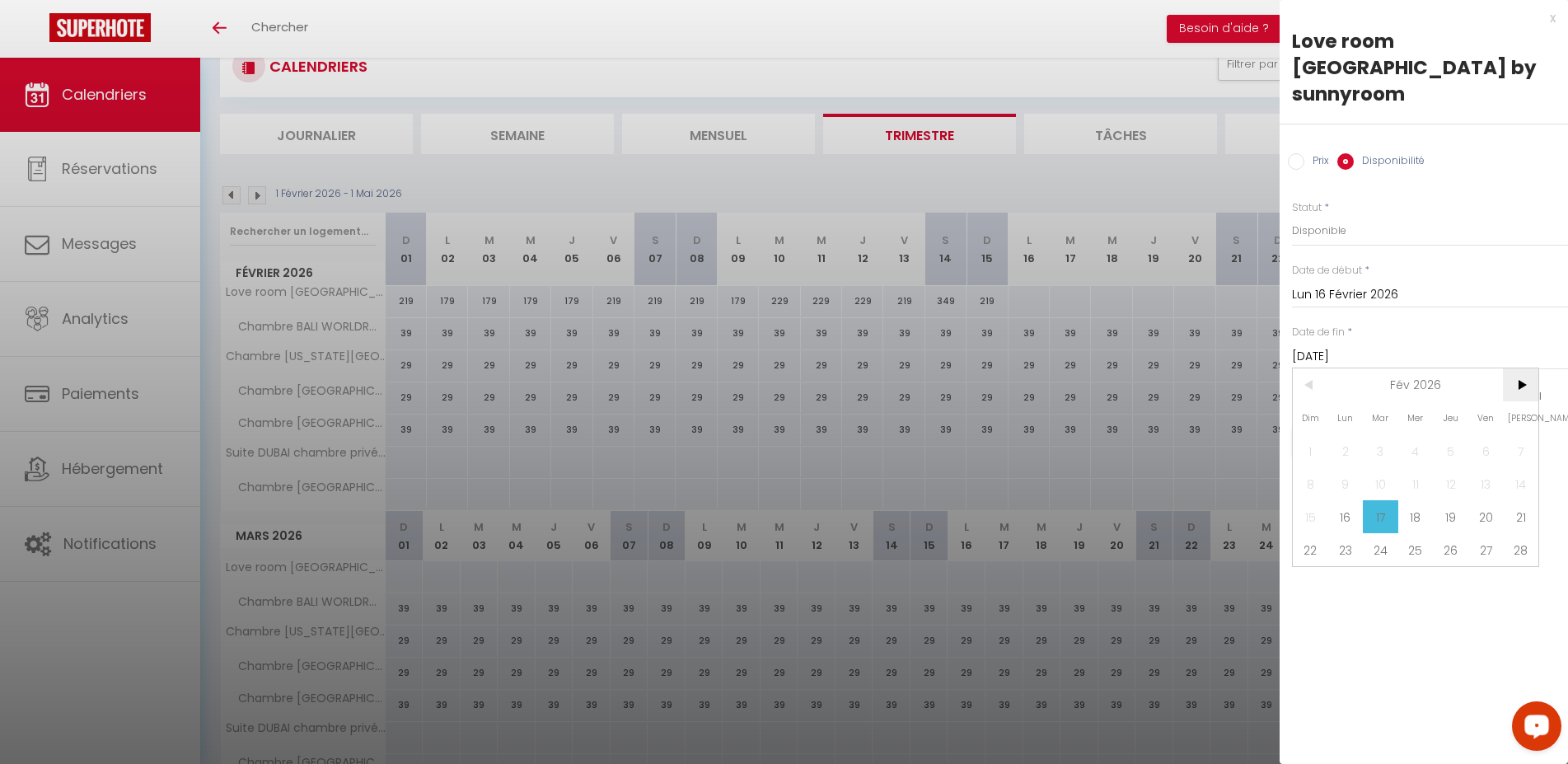
click at [1535, 368] on span ">" at bounding box center [1521, 384] width 35 height 33
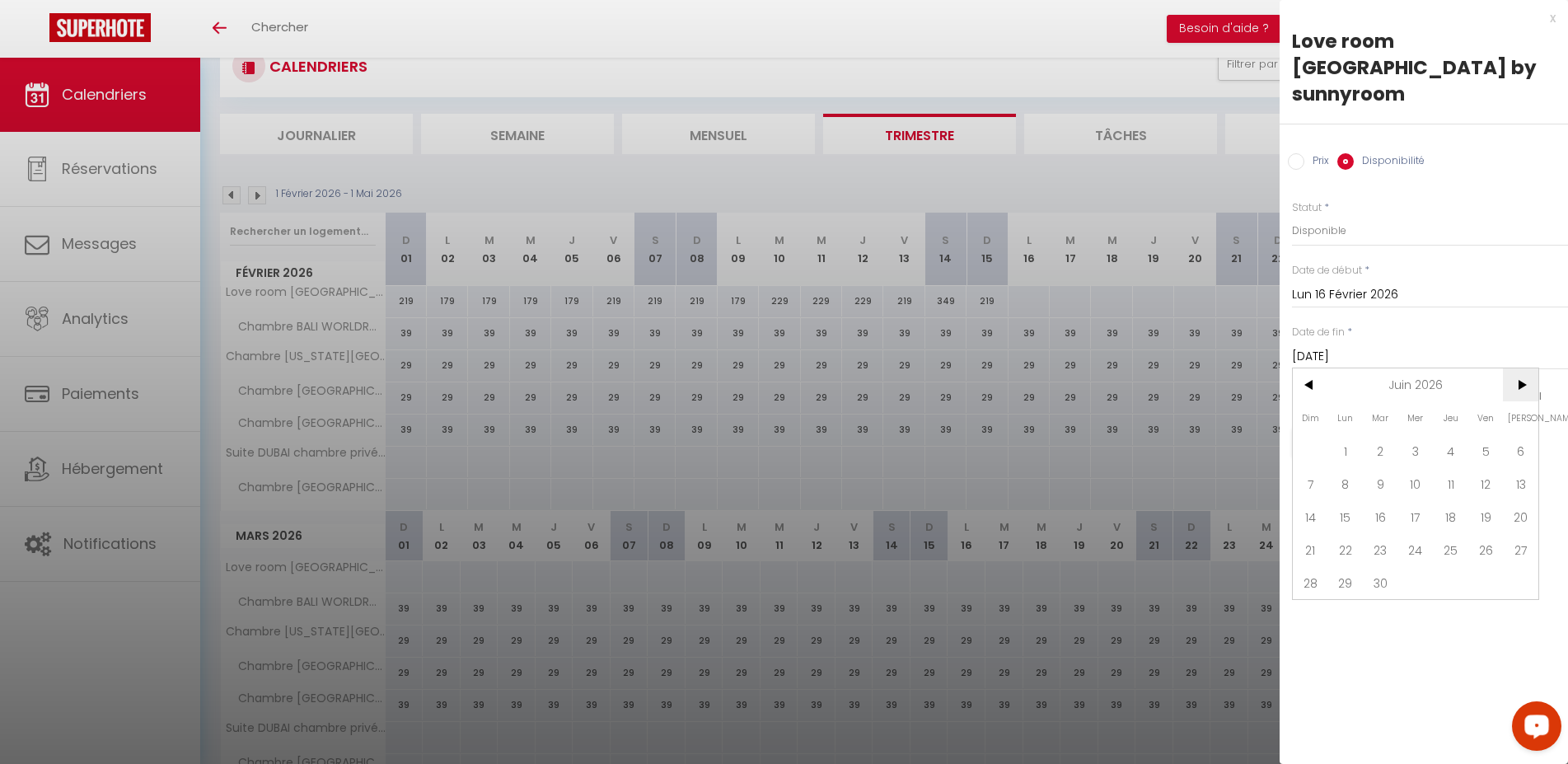
click at [1535, 368] on span ">" at bounding box center [1521, 384] width 35 height 33
click at [1352, 566] on span "30" at bounding box center [1346, 582] width 35 height 33
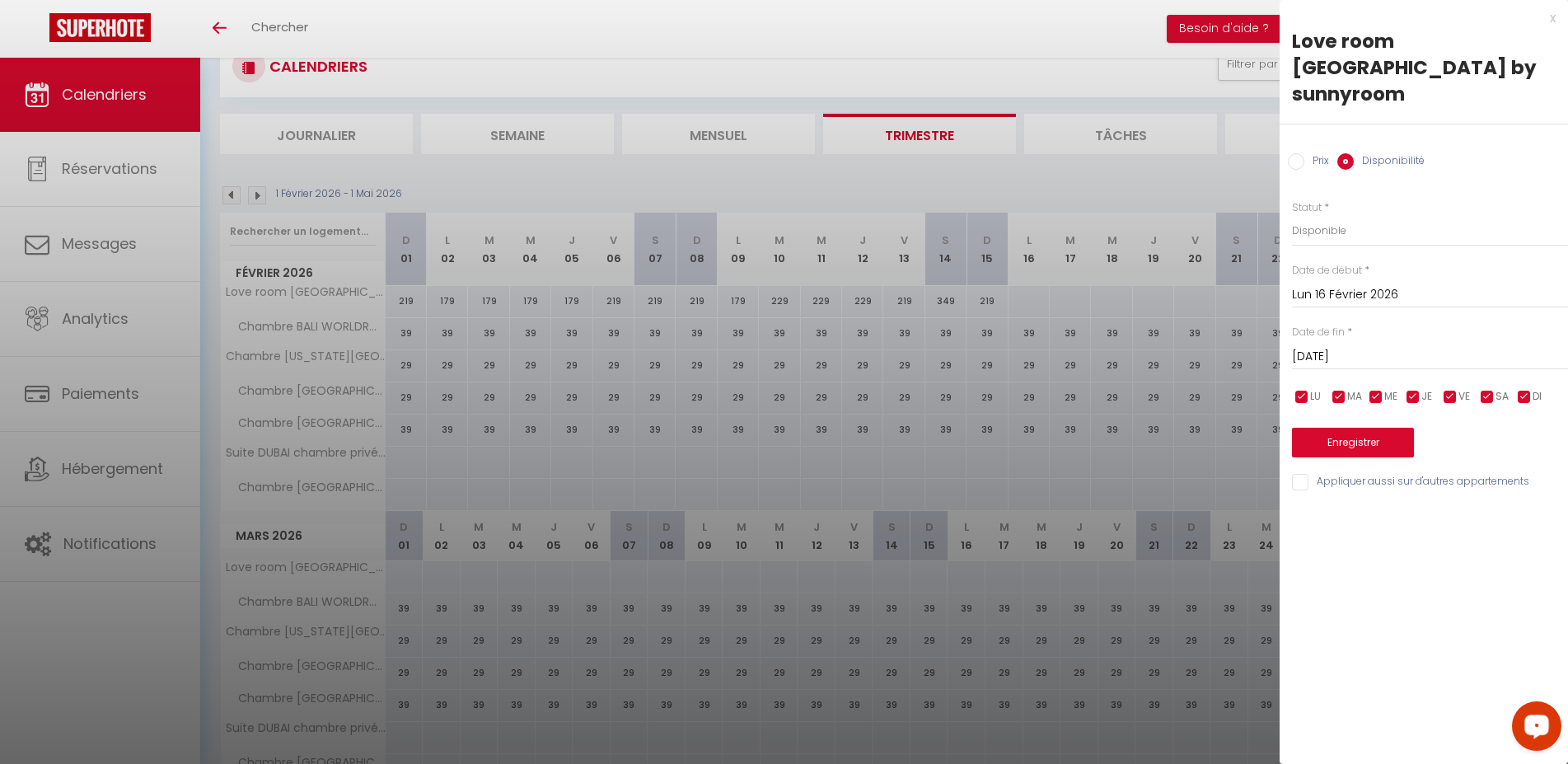
type input "Lun 30 Novembre 2026"
click at [1351, 428] on button "Enregistrer" at bounding box center [1352, 442] width 122 height 29
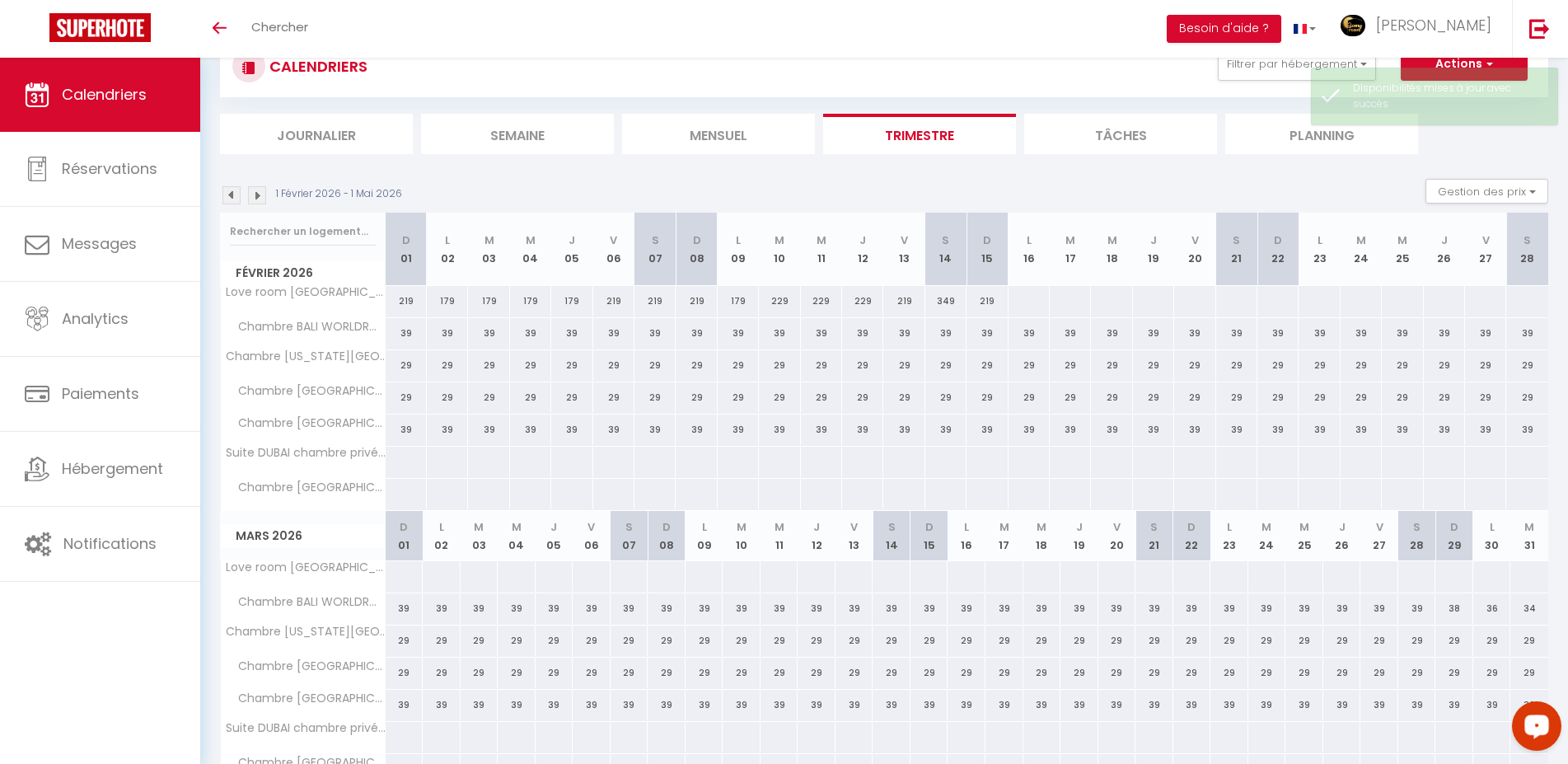
click at [1006, 295] on div "219" at bounding box center [987, 302] width 41 height 30
select select "1"
type input "Dim 15 Février 2026"
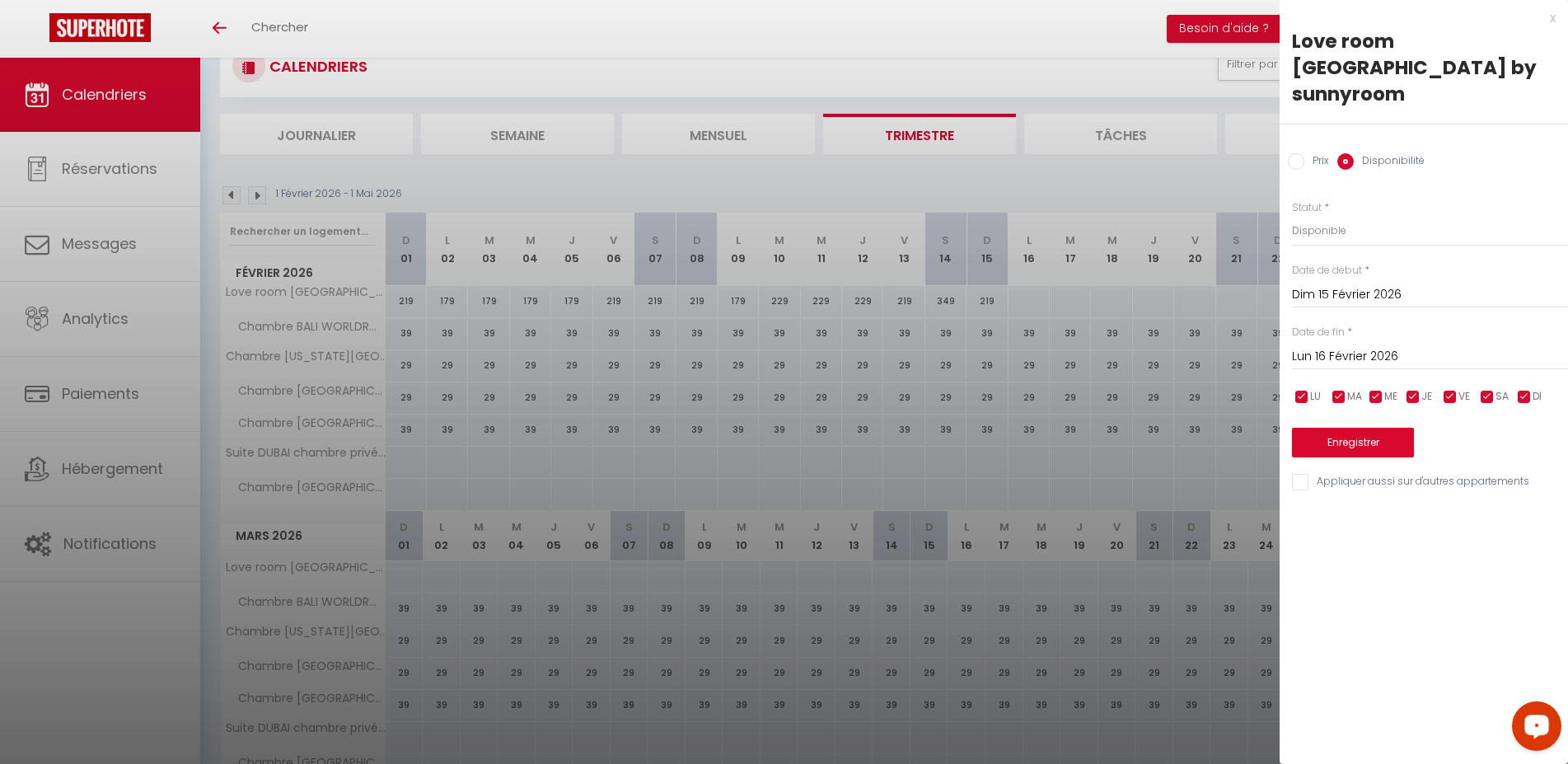
click at [1357, 346] on input "Lun 16 Février 2026" at bounding box center [1430, 356] width 276 height 21
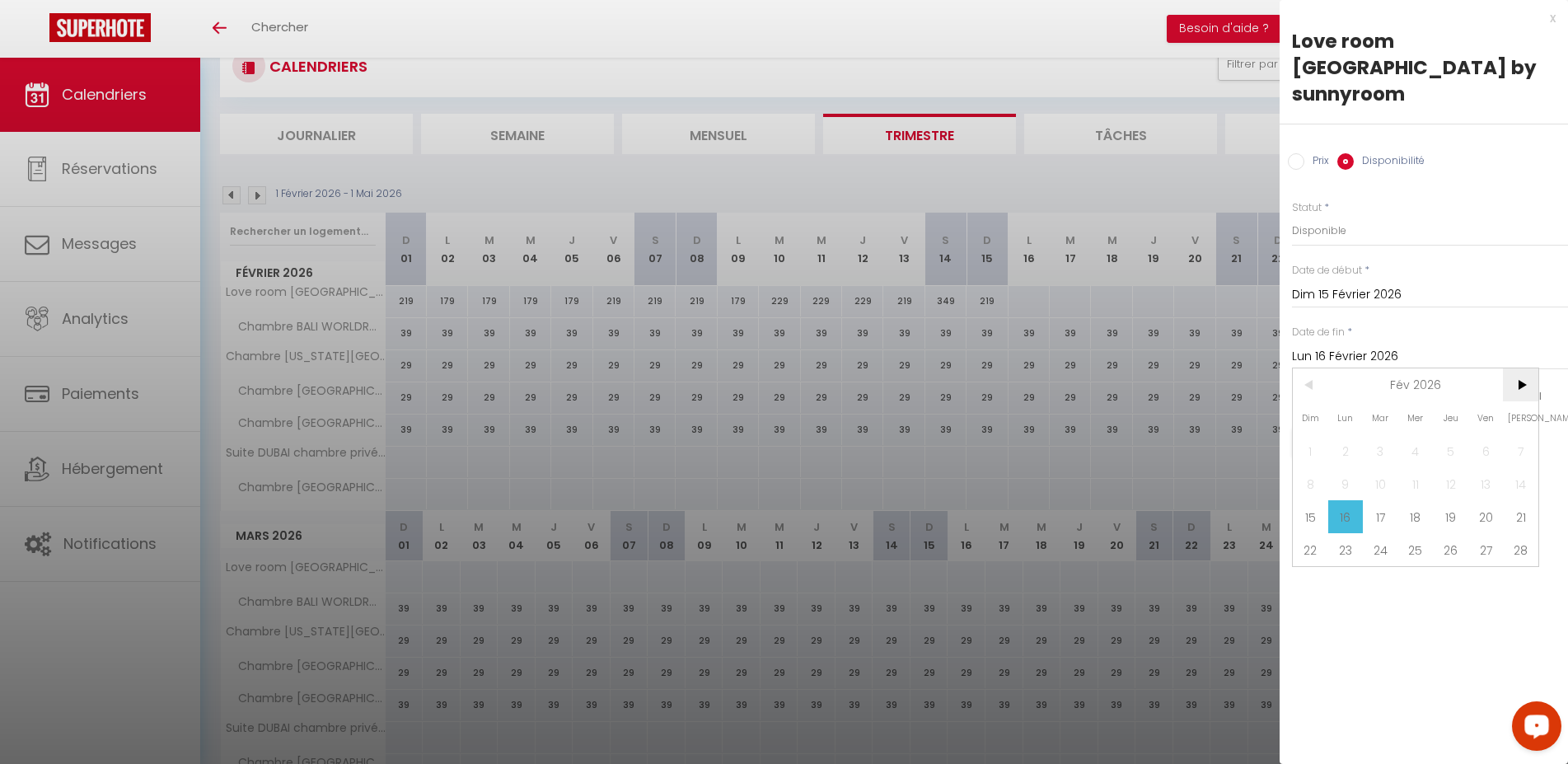
click at [1510, 368] on span ">" at bounding box center [1521, 384] width 35 height 33
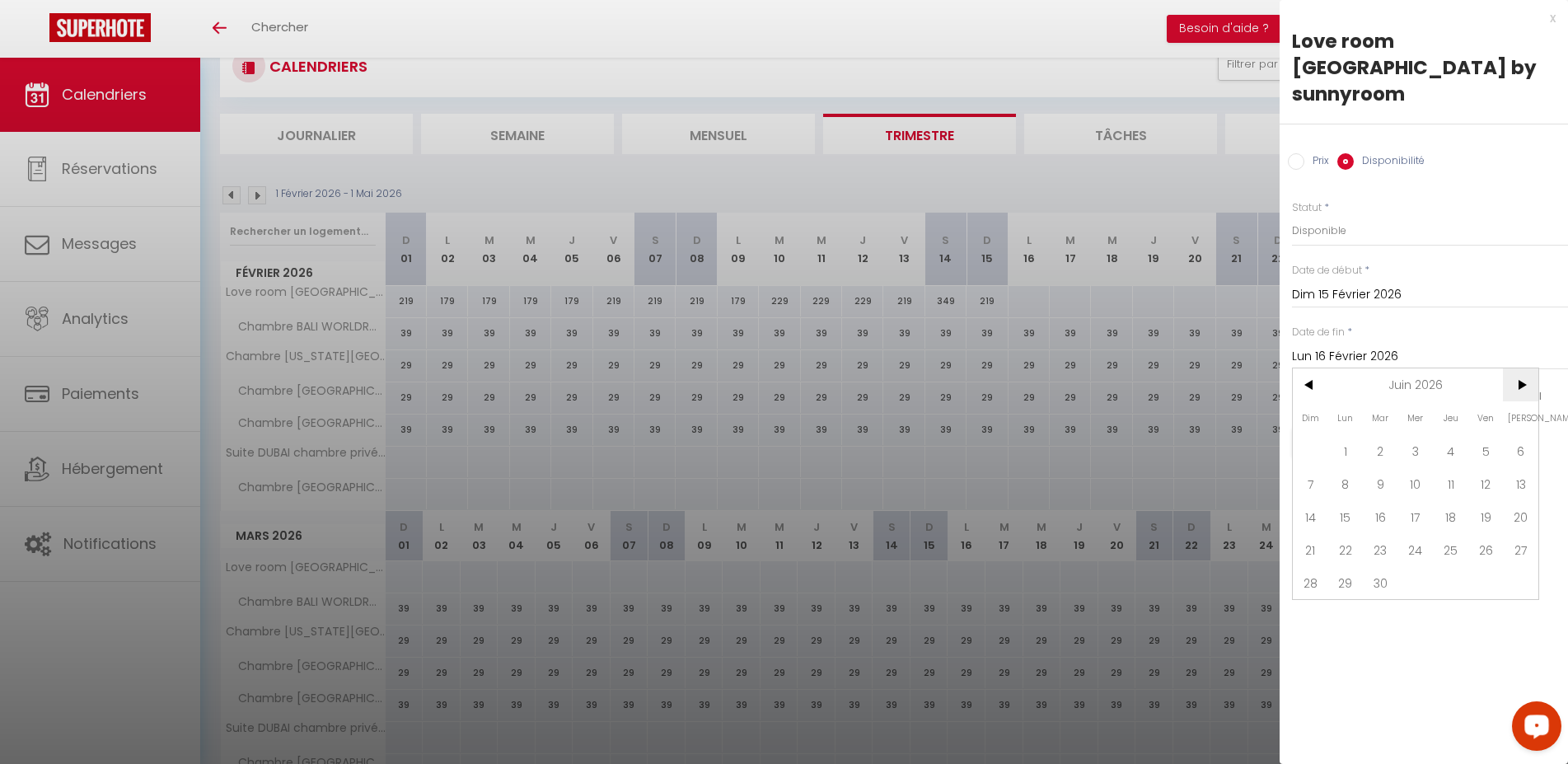
click at [1510, 368] on span ">" at bounding box center [1521, 384] width 35 height 33
click at [1389, 533] on span "18" at bounding box center [1380, 549] width 35 height 33
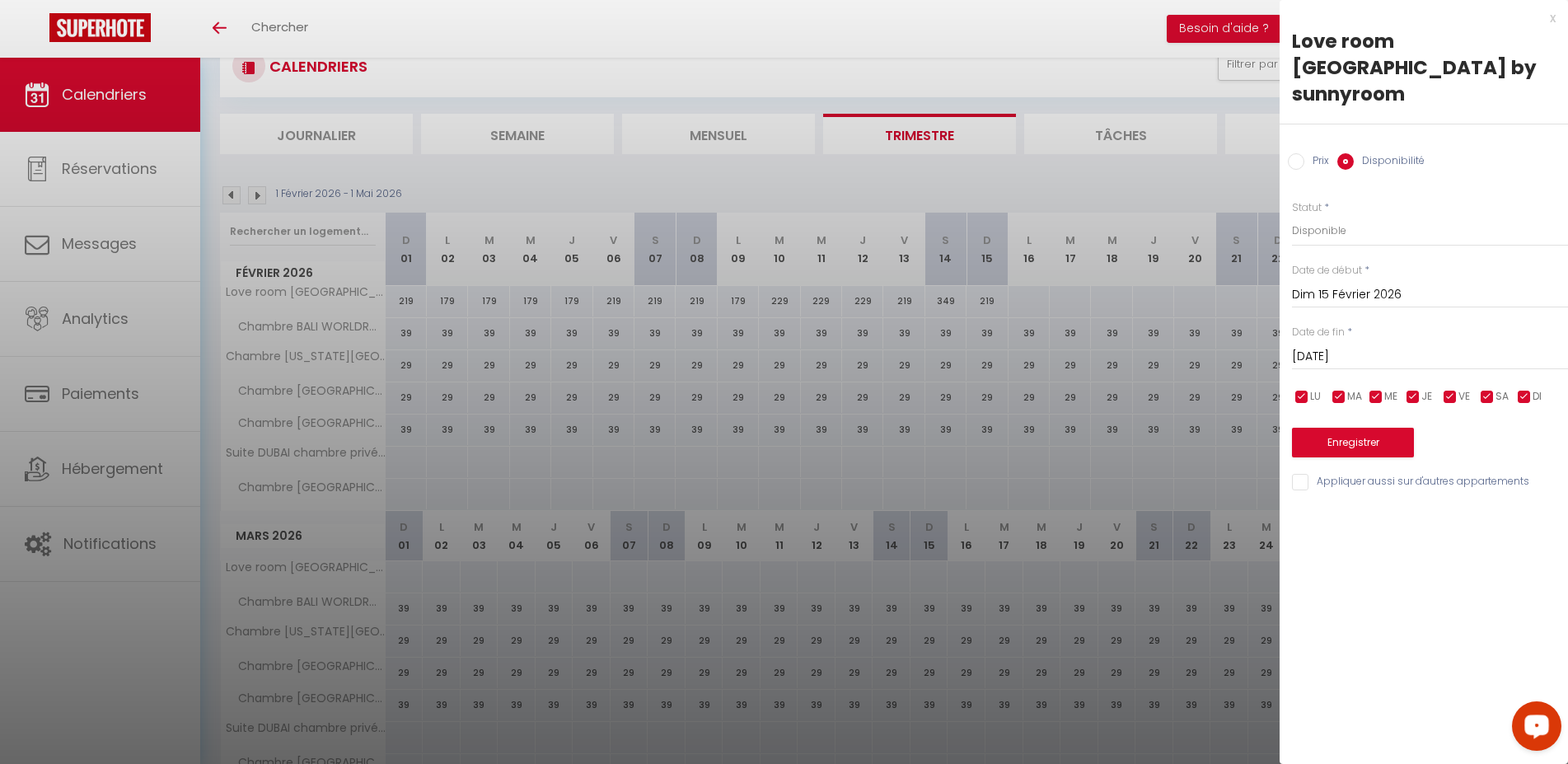
click at [1407, 340] on div "[DATE] < [DATE] > Dim Lun Mar Mer Jeu Ven Sam 1 2 3 4 5 6 7 8 9 10 11 12 13 14 …" at bounding box center [1430, 355] width 276 height 29
click at [1417, 346] on input "[DATE]" at bounding box center [1430, 356] width 276 height 21
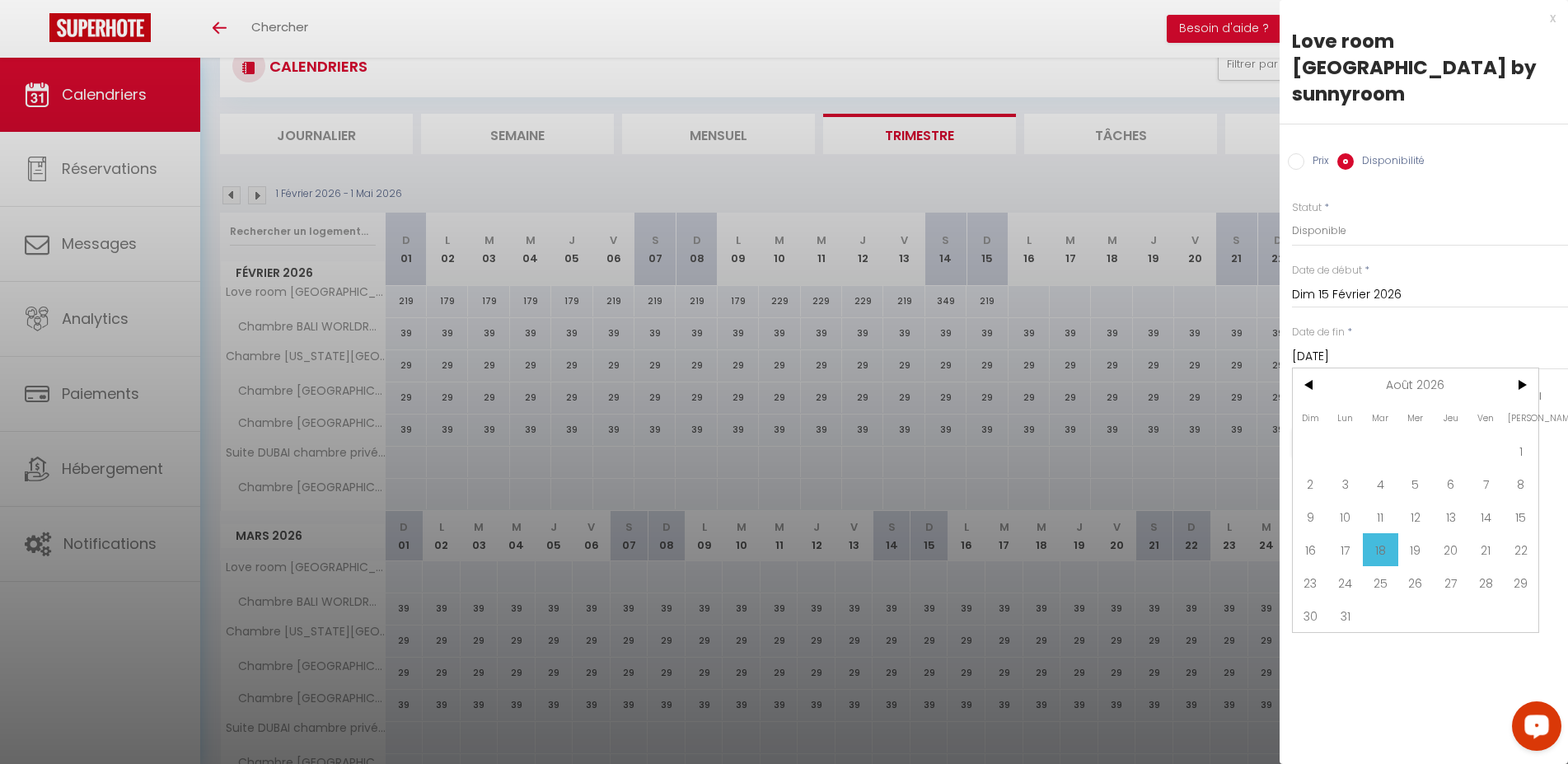
drag, startPoint x: 1525, startPoint y: 369, endPoint x: 1525, endPoint y: 391, distance: 22.0
click at [1525, 391] on div "< [DATE] > Dim Lun Mar Mer Jeu Ven Sam 1 2 3 4 5 6 7 8 9 10 11 12 13 14 15 16 1…" at bounding box center [1416, 500] width 248 height 265
click at [1525, 371] on span ">" at bounding box center [1521, 384] width 35 height 33
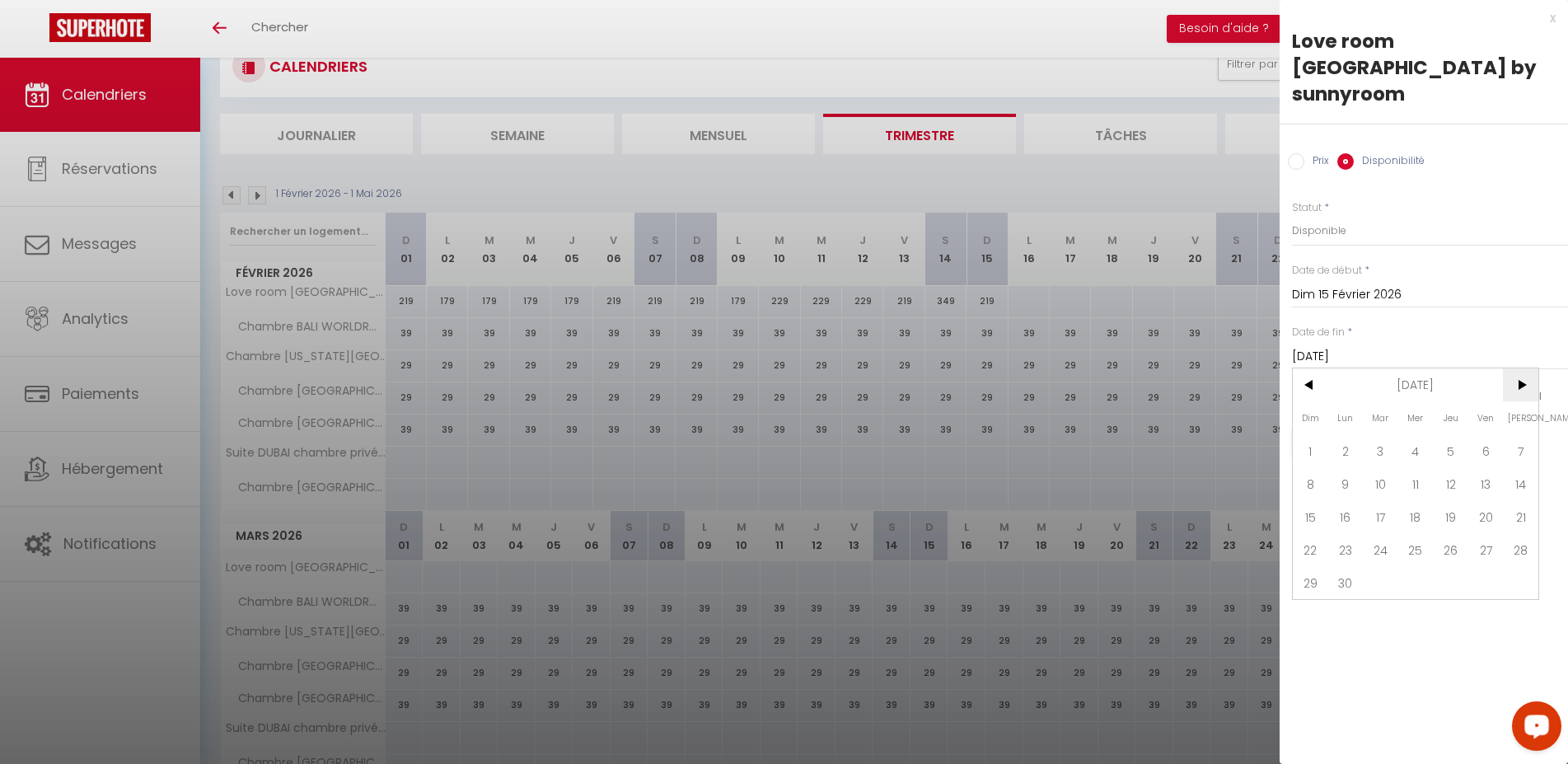
click at [1525, 371] on span ">" at bounding box center [1521, 384] width 35 height 33
click at [1412, 467] on span "9" at bounding box center [1416, 484] width 35 height 33
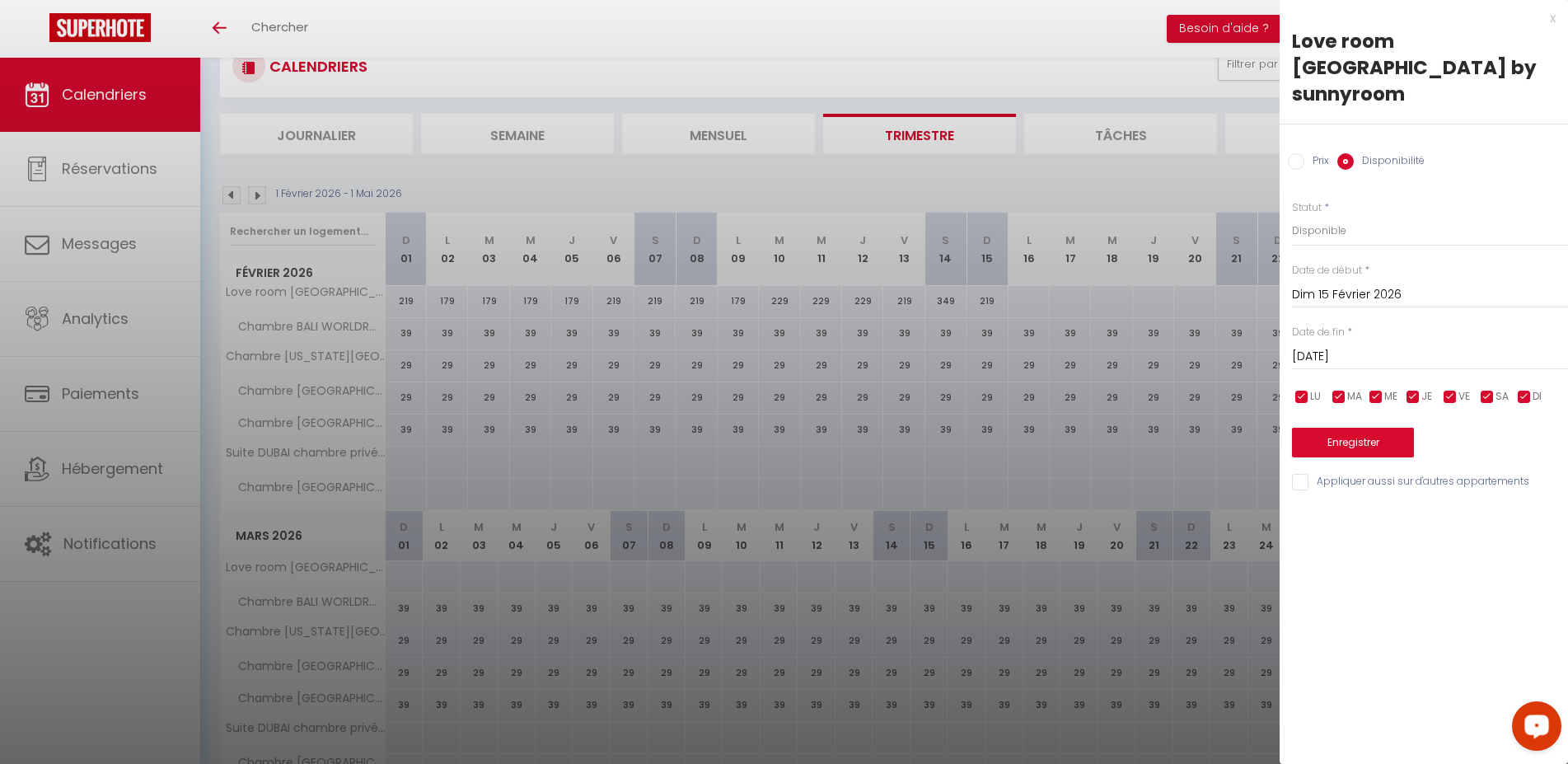
click at [1462, 346] on input "[DATE]" at bounding box center [1430, 356] width 276 height 21
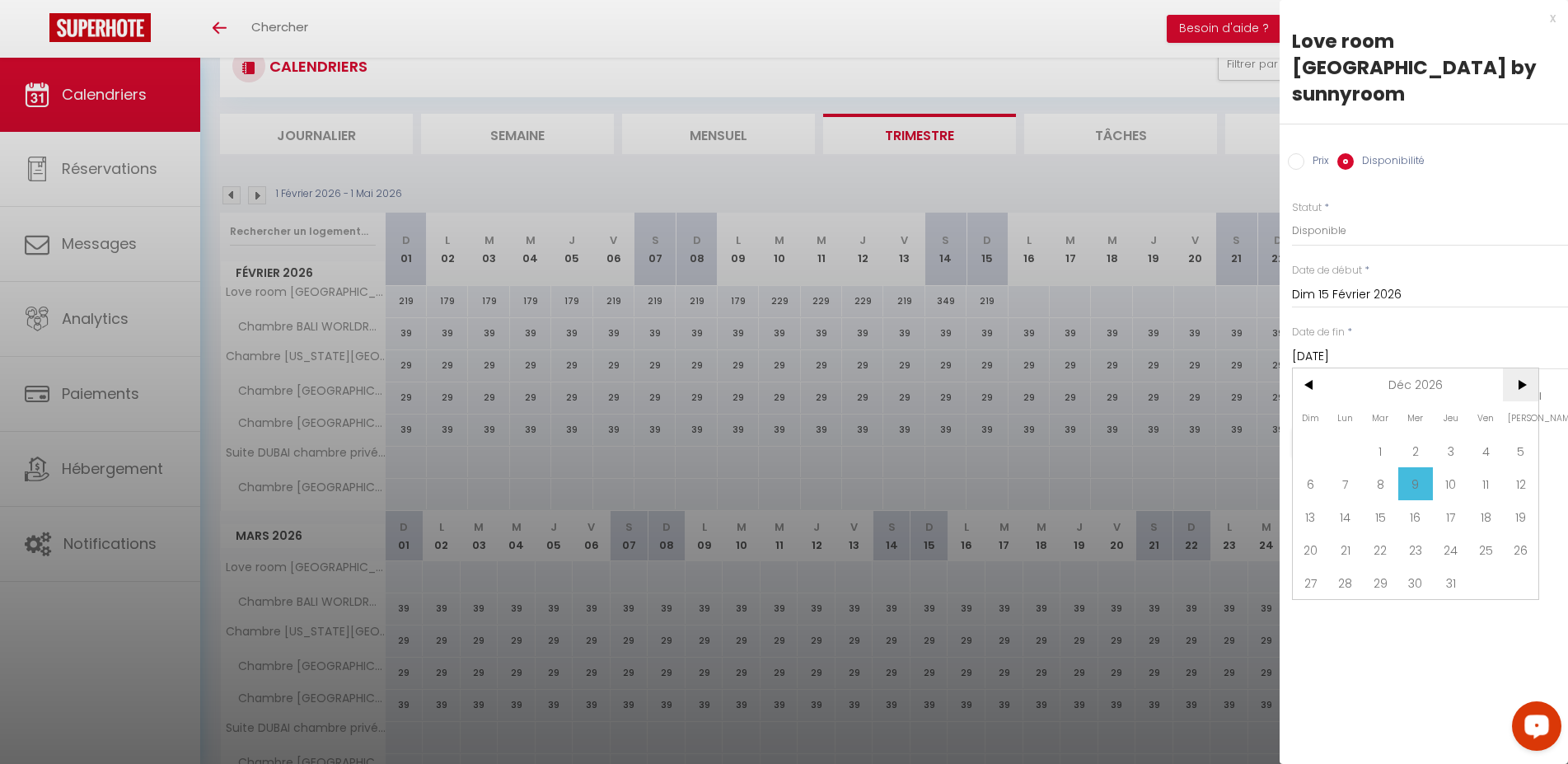
click at [1513, 368] on span ">" at bounding box center [1521, 384] width 35 height 33
click at [1443, 467] on span "11" at bounding box center [1451, 484] width 35 height 33
type input "[DATE]"
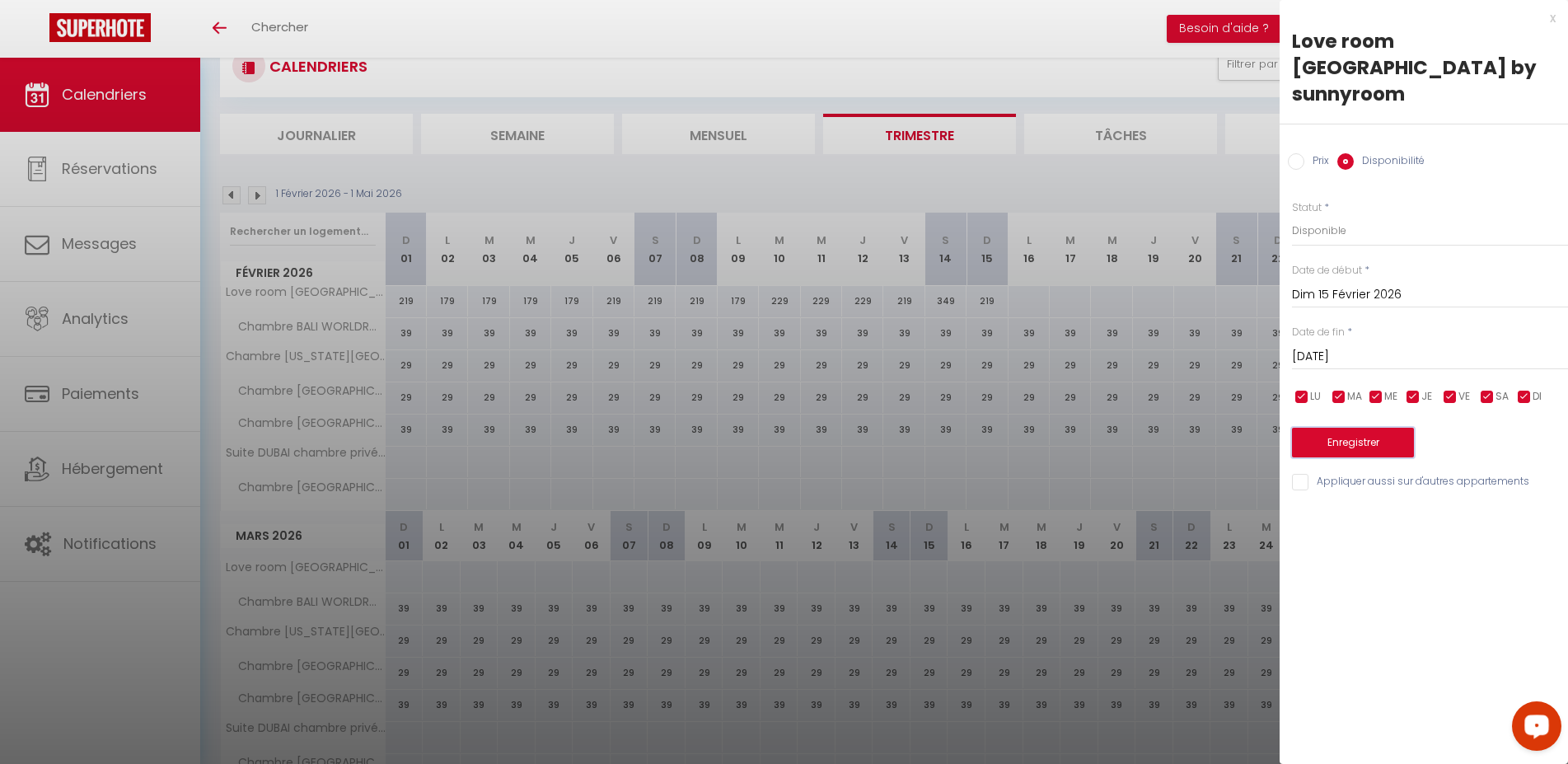
click at [1367, 428] on button "Enregistrer" at bounding box center [1352, 442] width 122 height 29
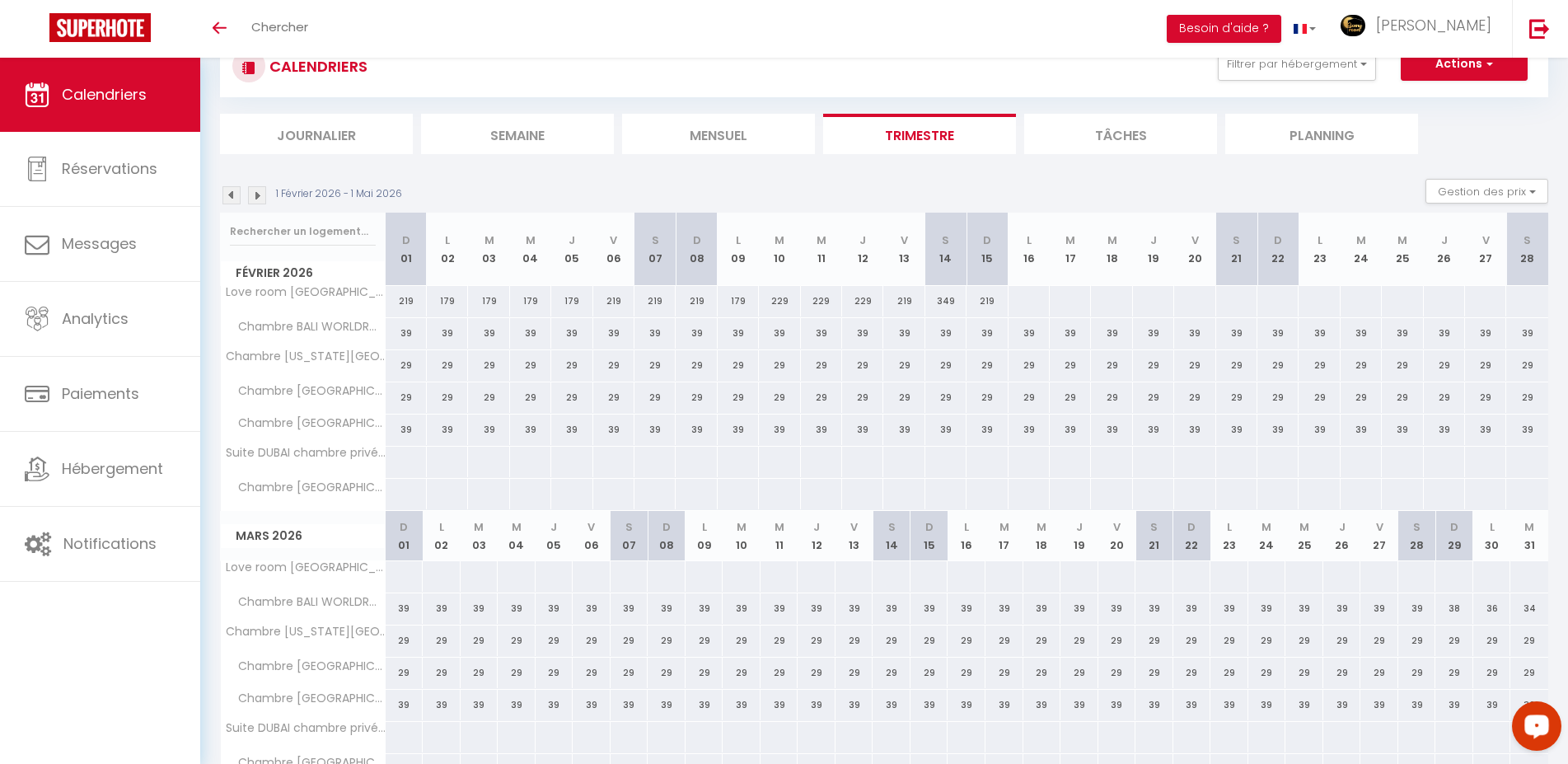
click at [232, 200] on img at bounding box center [232, 195] width 19 height 19
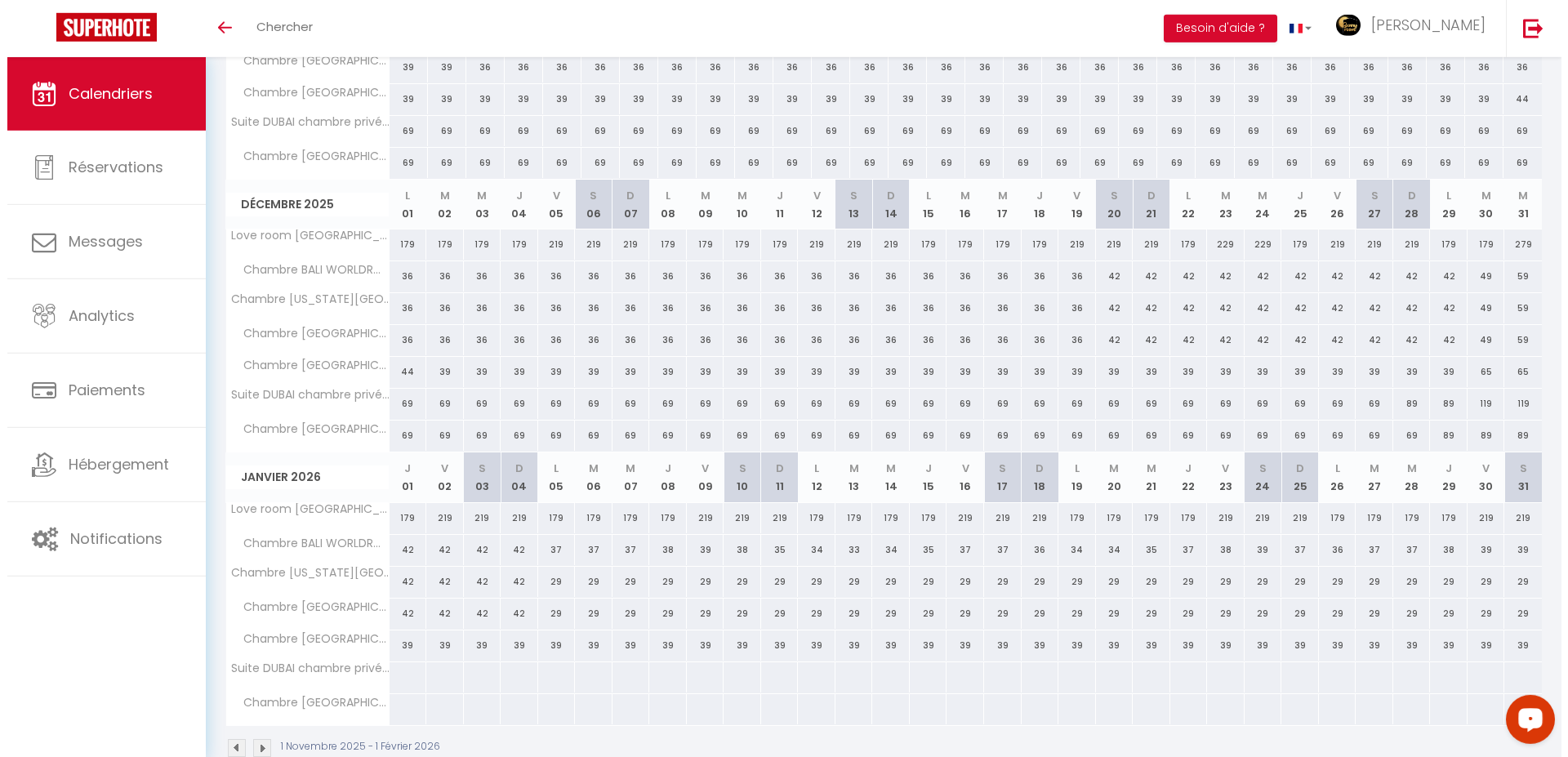
scroll to position [420, 0]
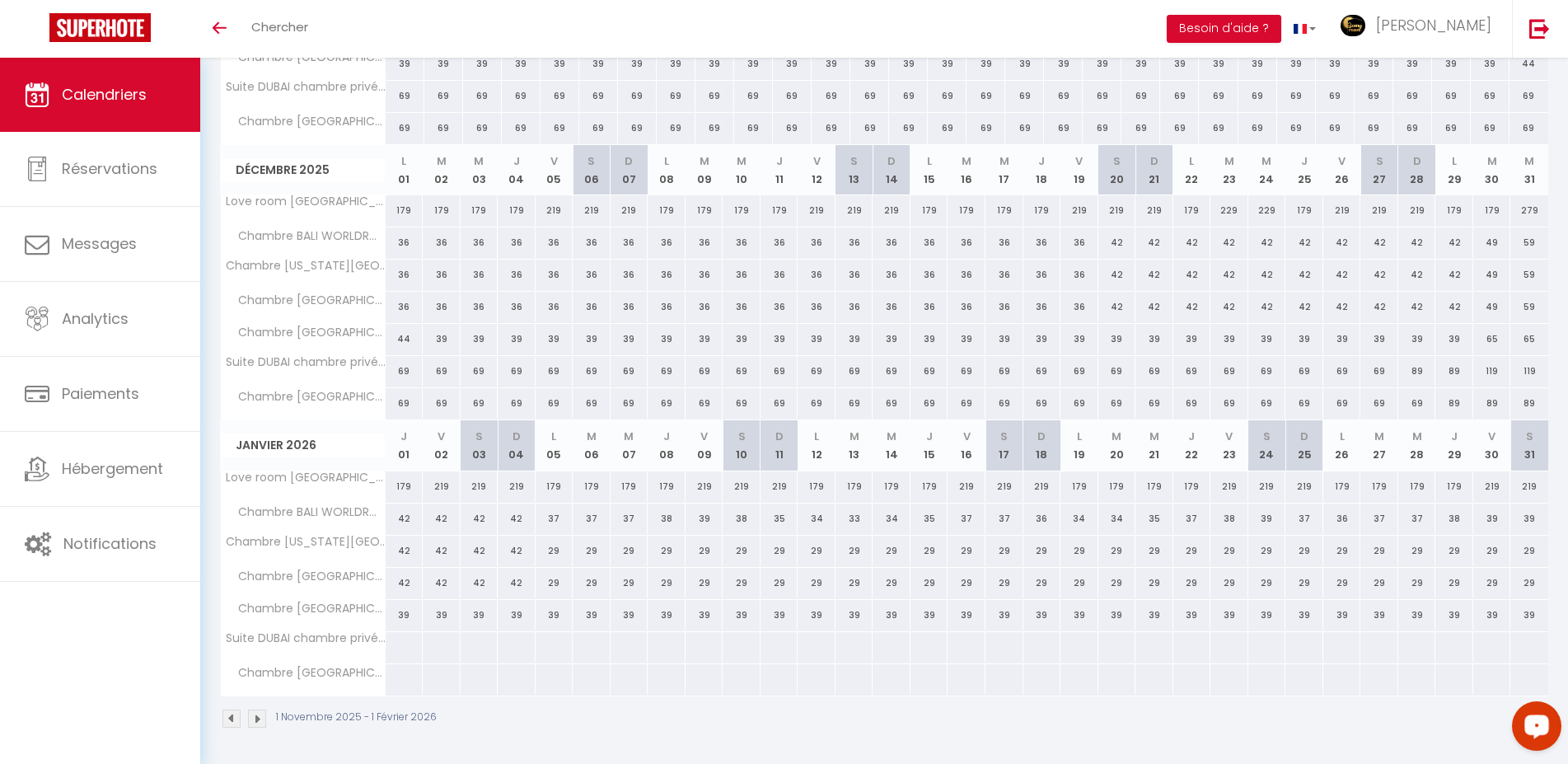
click at [405, 239] on div "36" at bounding box center [404, 243] width 38 height 30
select select "1"
type input "Lun 01 Décembre 2025"
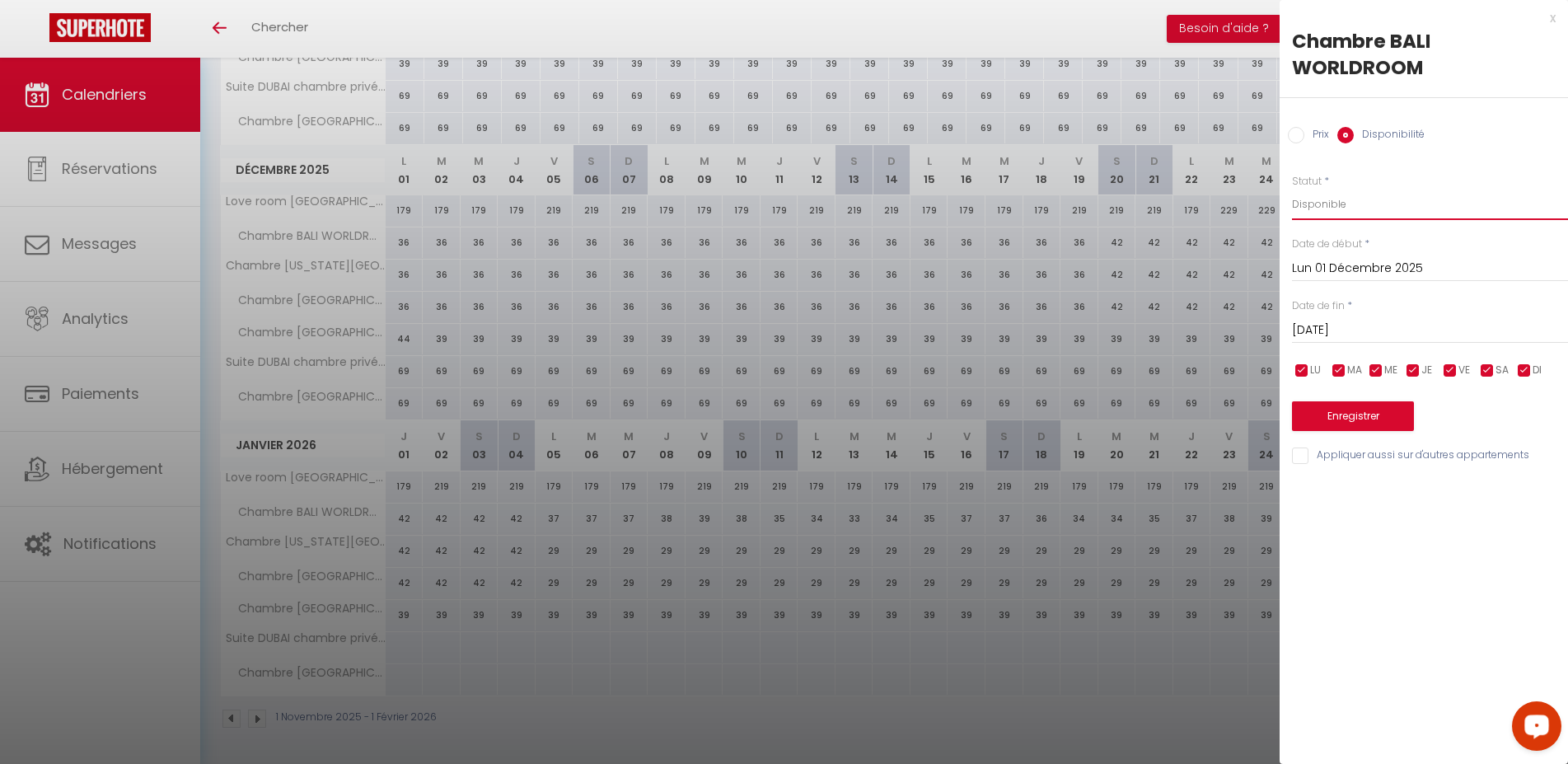
click at [1292, 189] on select "Disponible Indisponible" at bounding box center [1430, 204] width 276 height 31
click at [1362, 200] on select "Disponible Indisponible" at bounding box center [1430, 204] width 276 height 31
click at [1345, 318] on div "[DATE] < [DATE] > Dim Lun Mar Mer Jeu Ven Sam 1 2 3 4 5 6 7 8 9 10 11 12 13 14 …" at bounding box center [1430, 329] width 276 height 29
click at [1346, 323] on input "[DATE]" at bounding box center [1430, 330] width 276 height 21
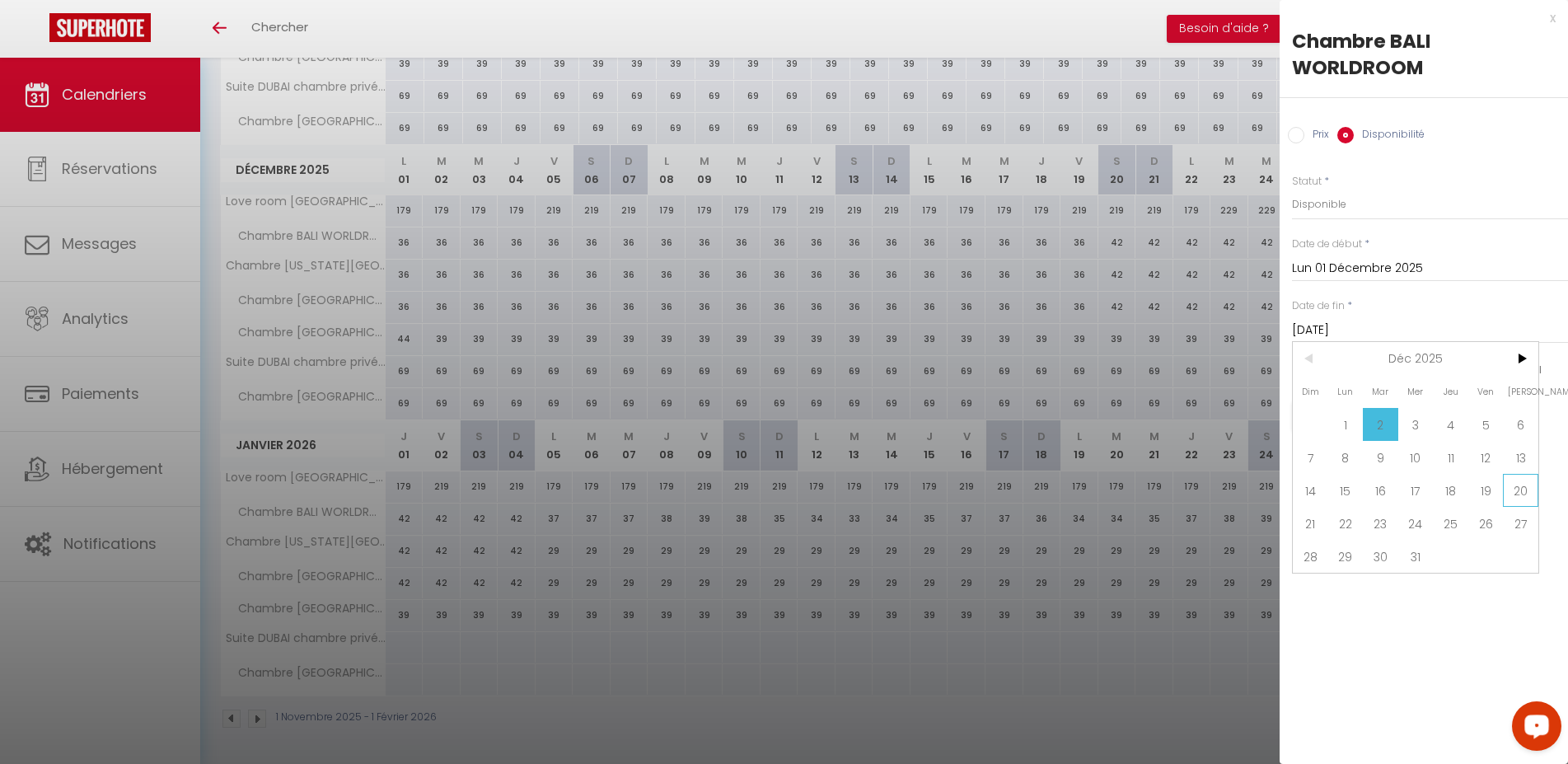
click at [1512, 496] on span "20" at bounding box center [1521, 490] width 35 height 33
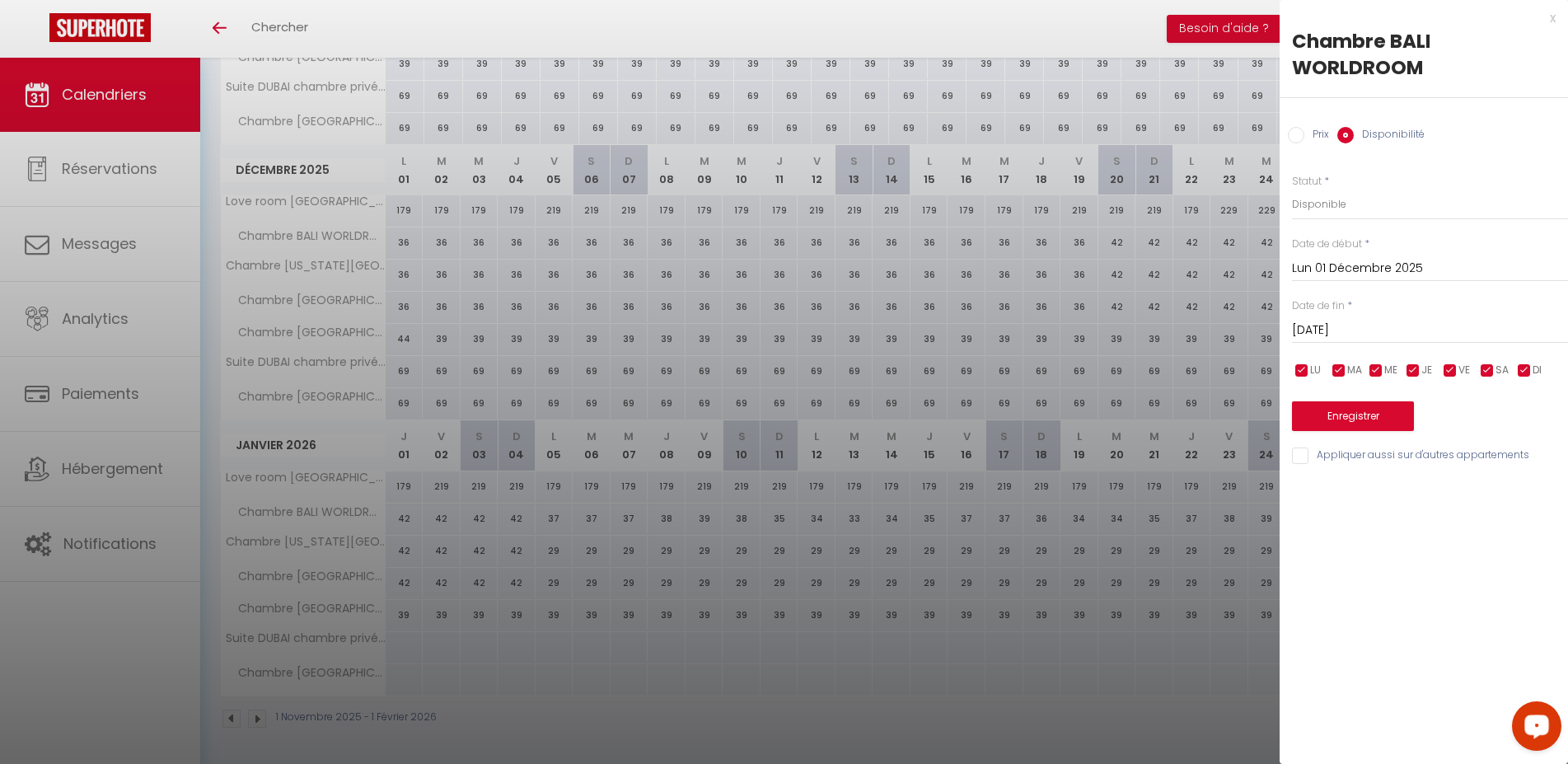
type input "[DATE]"
click at [1395, 632] on div "x Chambre BALI WORLDROOM Prix Disponibilité Prix * 36 Statut * Disponible Indis…" at bounding box center [1424, 382] width 288 height 764
click at [1308, 144] on div "Prix Disponibilité" at bounding box center [1424, 126] width 288 height 56
click at [1293, 128] on input "Prix" at bounding box center [1296, 136] width 17 height 17
radio input "true"
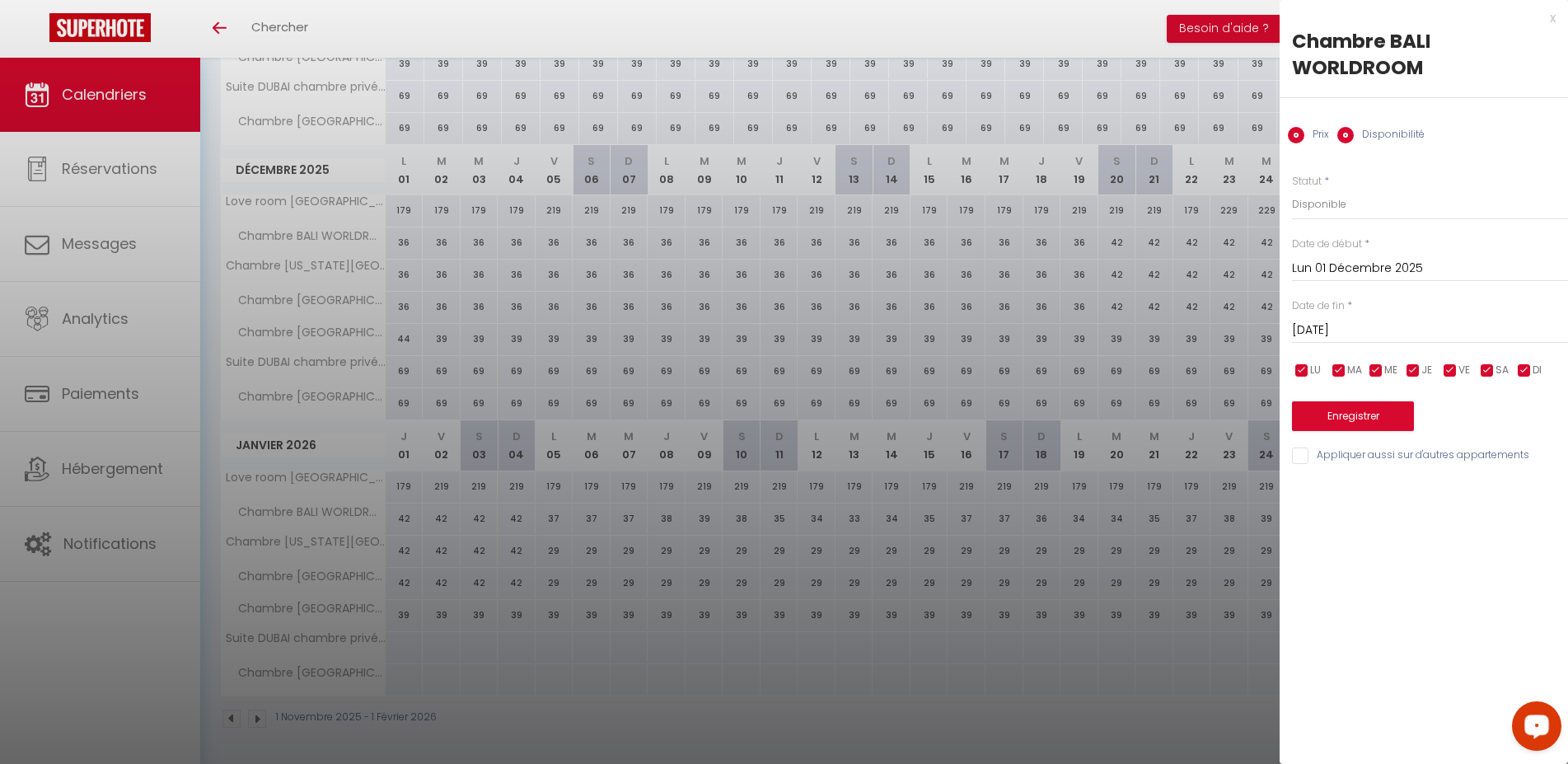
radio input "false"
click at [1309, 460] on input "Appliquer aussi sur d'autres appartements" at bounding box center [1430, 454] width 276 height 17
checkbox input "true"
click at [1320, 203] on input "36" at bounding box center [1430, 203] width 276 height 29
type input "39"
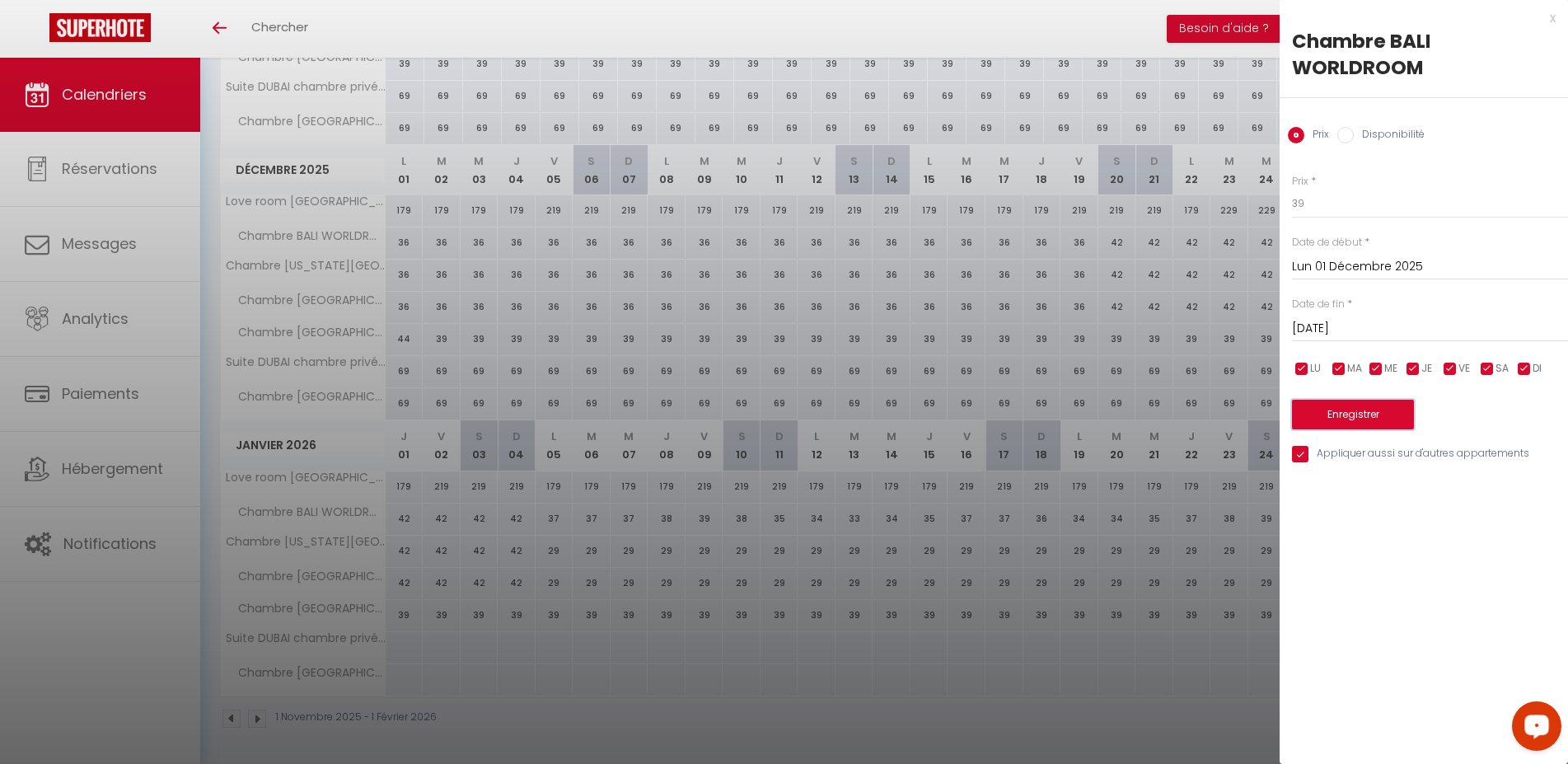
click at [1340, 411] on button "Enregistrer" at bounding box center [1352, 414] width 122 height 29
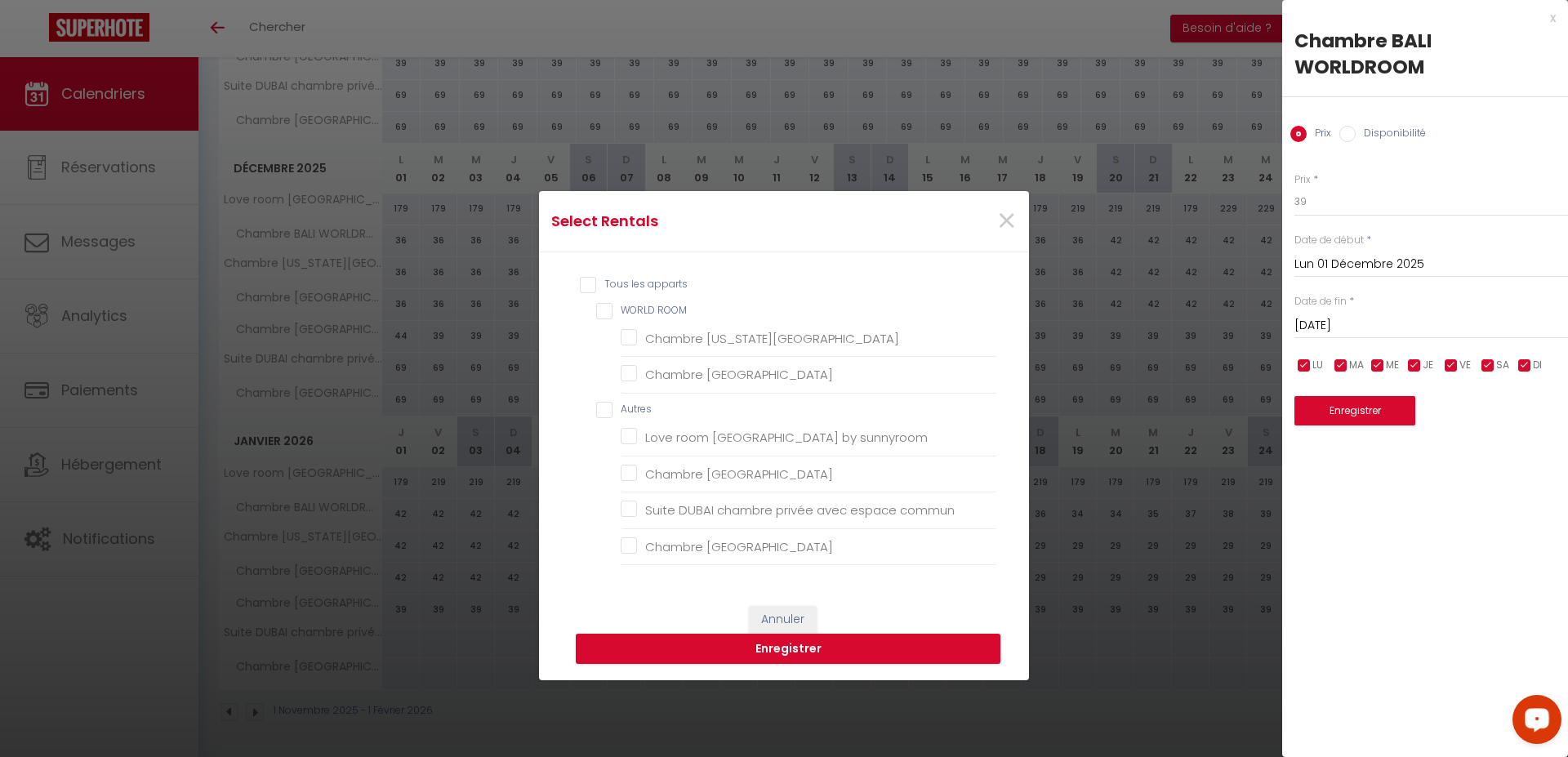
click at [597, 314] on ROOM "WORLD ROOM" at bounding box center [795, 311] width 400 height 17
checkbox ROOM "true"
checkbox WORLDROOM "true"
checkbox input "false"
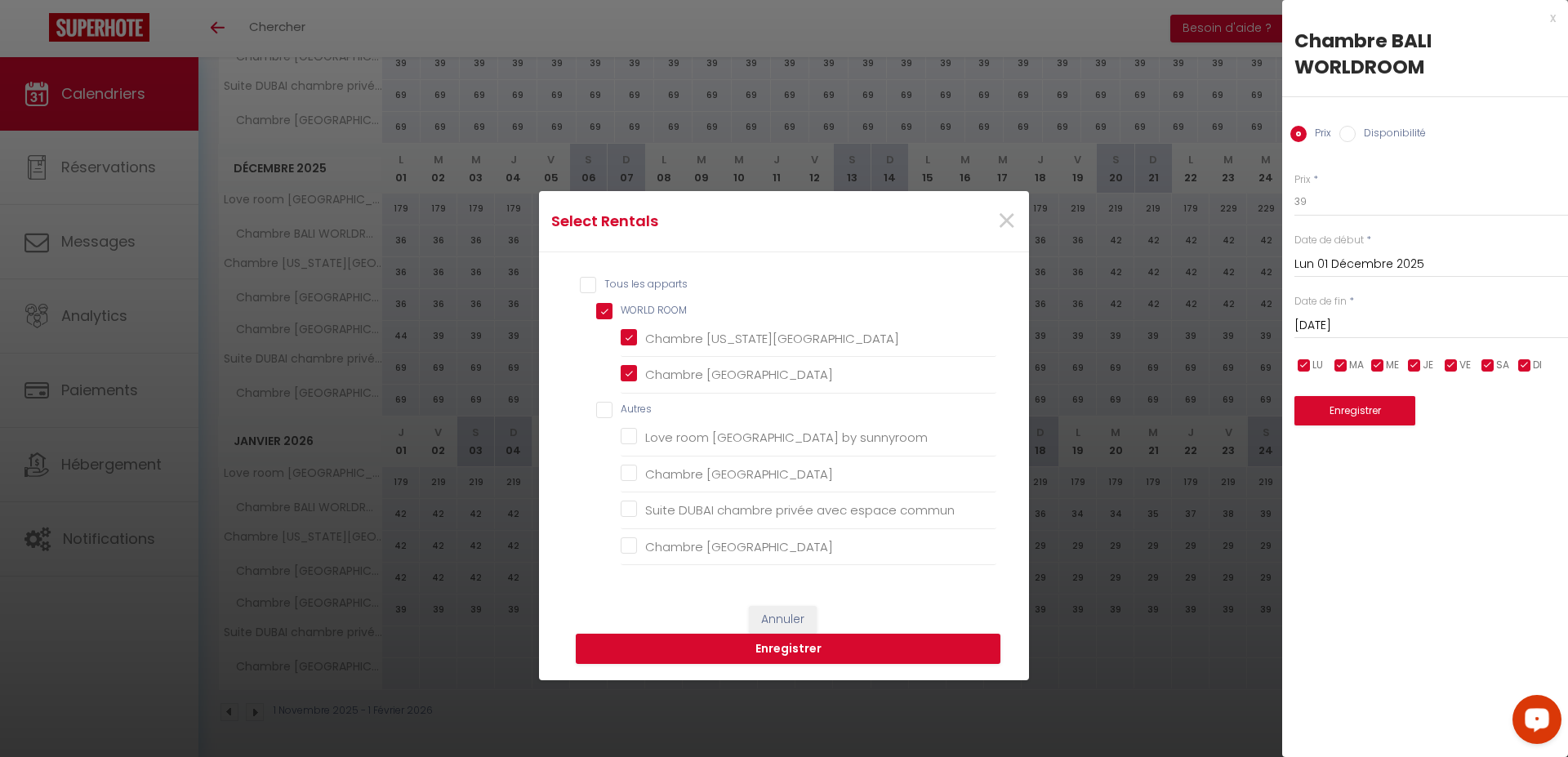
checkbox sunnyroom "false"
checkbox WORLDROOM "false"
checkbox commun "false"
checkbox Worldroom "false"
click at [779, 655] on button "Enregistrer" at bounding box center [788, 648] width 425 height 31
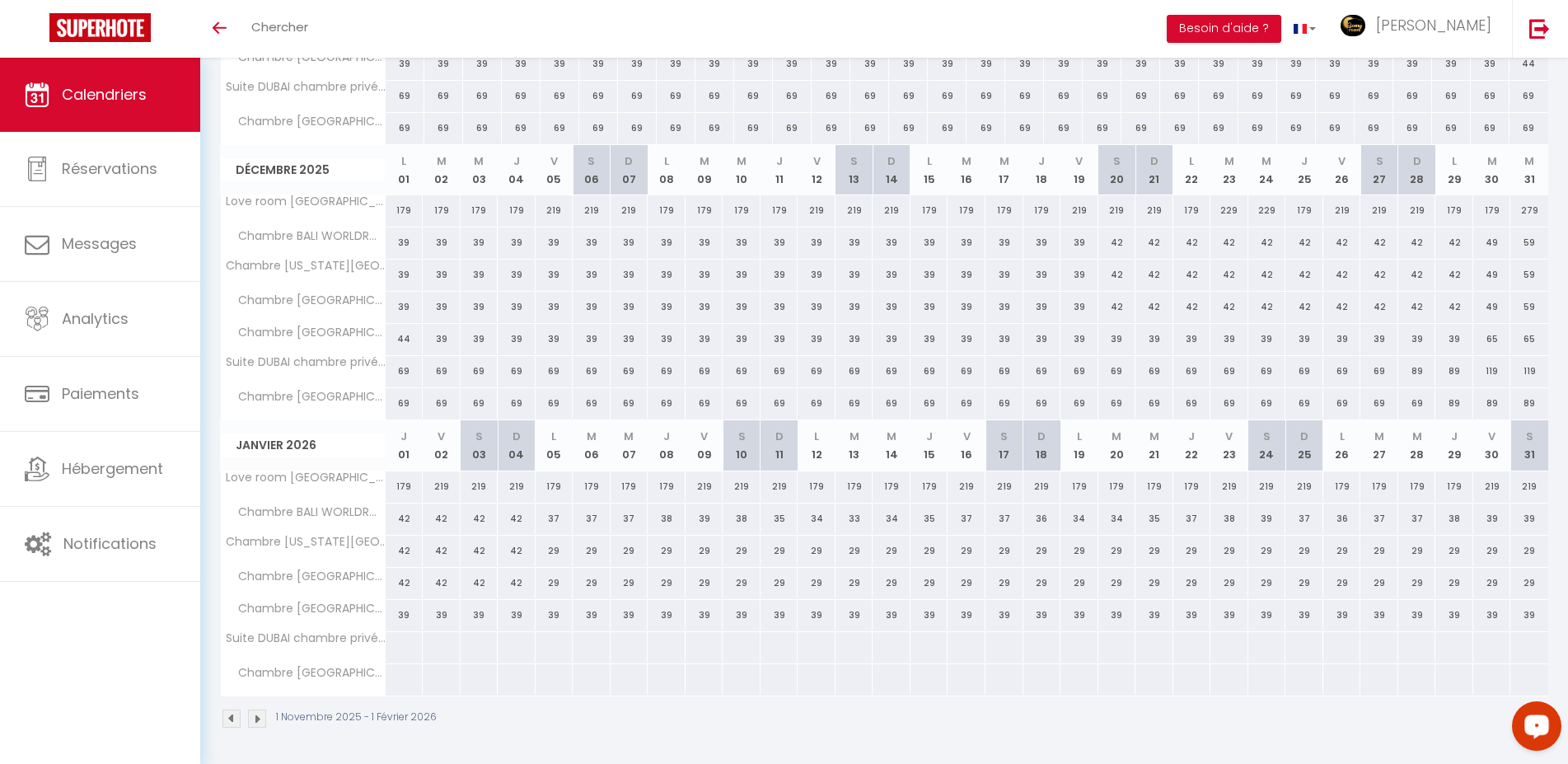
click at [398, 519] on div "42" at bounding box center [404, 519] width 38 height 30
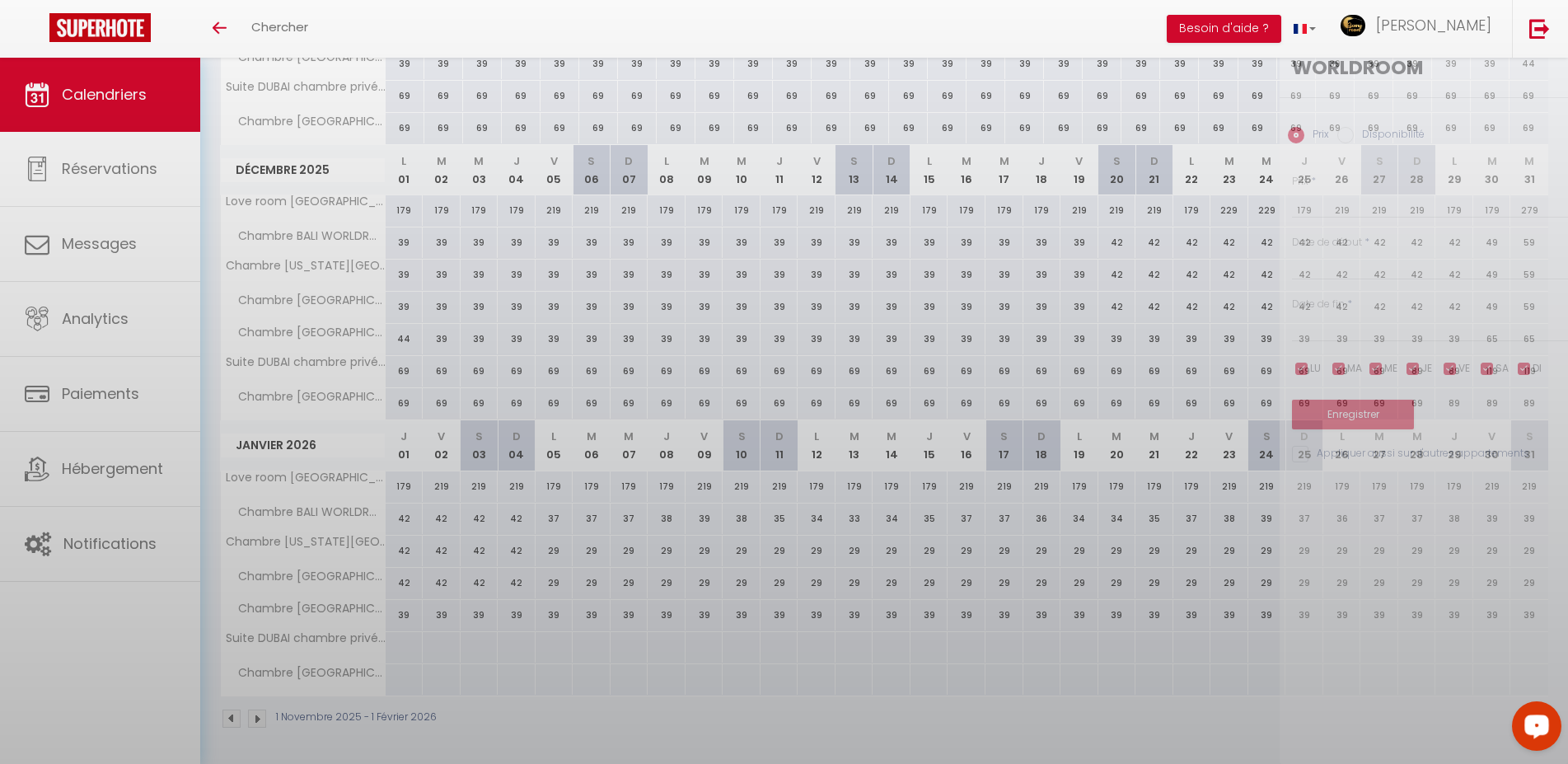
type input "42"
type input "Jeu 01 Janvier 2026"
type input "Ven 02 Janvier 2026"
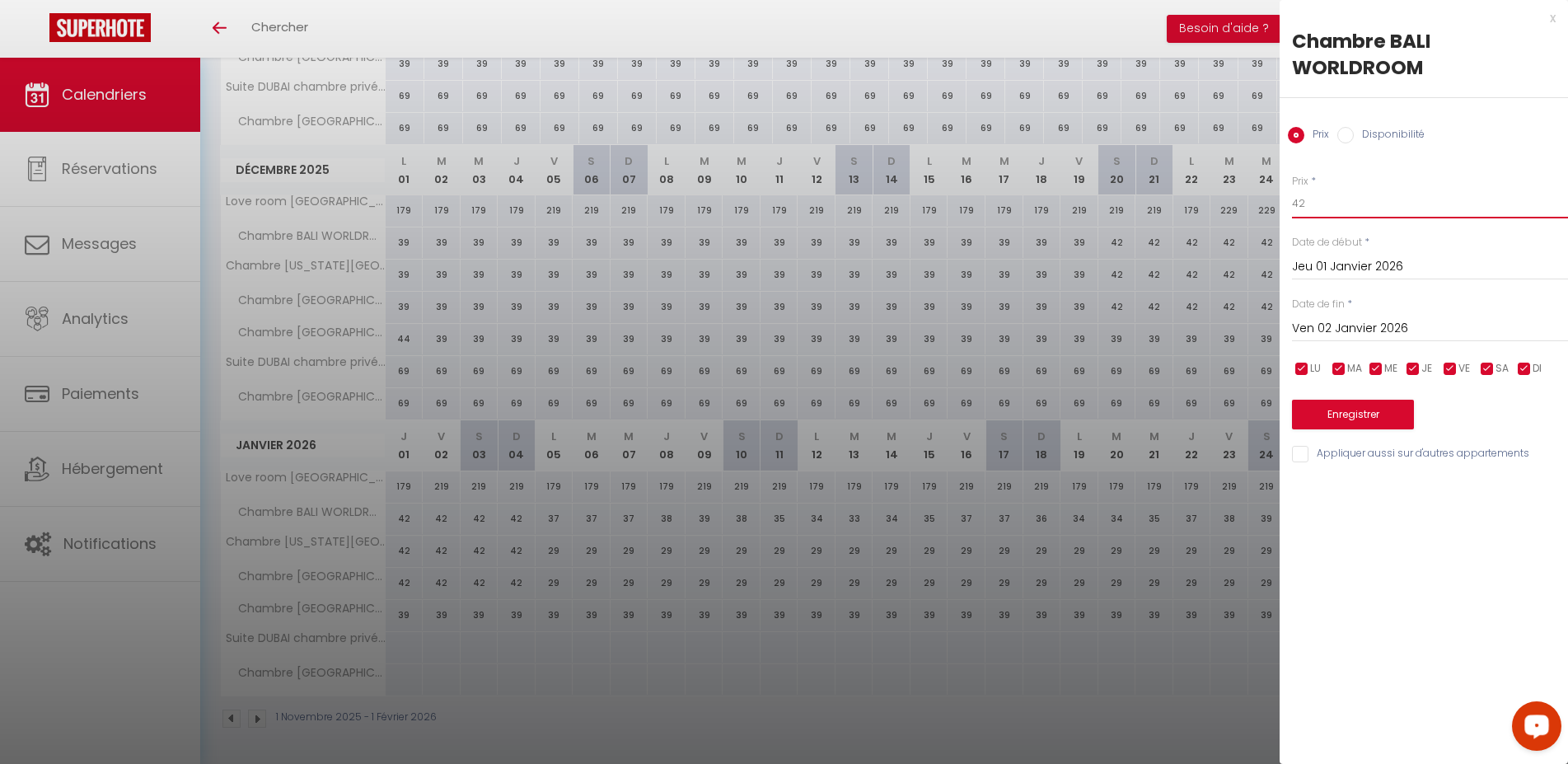
click at [1320, 200] on input "42" at bounding box center [1430, 203] width 276 height 29
type input "4"
type input "39"
click at [1333, 321] on input "Ven 02 Janvier 2026" at bounding box center [1430, 329] width 276 height 21
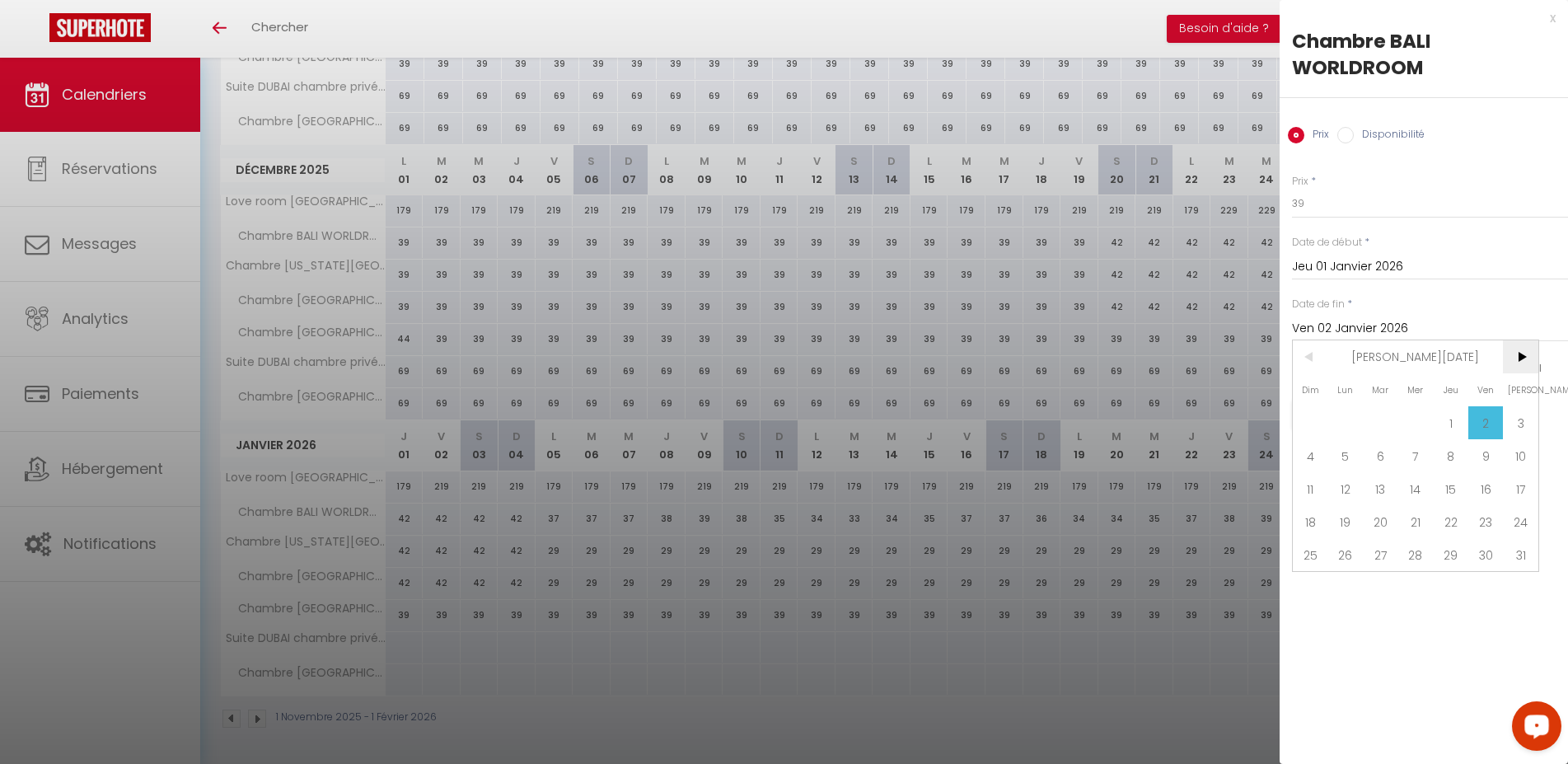
click at [1523, 372] on span ">" at bounding box center [1521, 356] width 35 height 33
click at [1314, 589] on span "31" at bounding box center [1310, 587] width 35 height 33
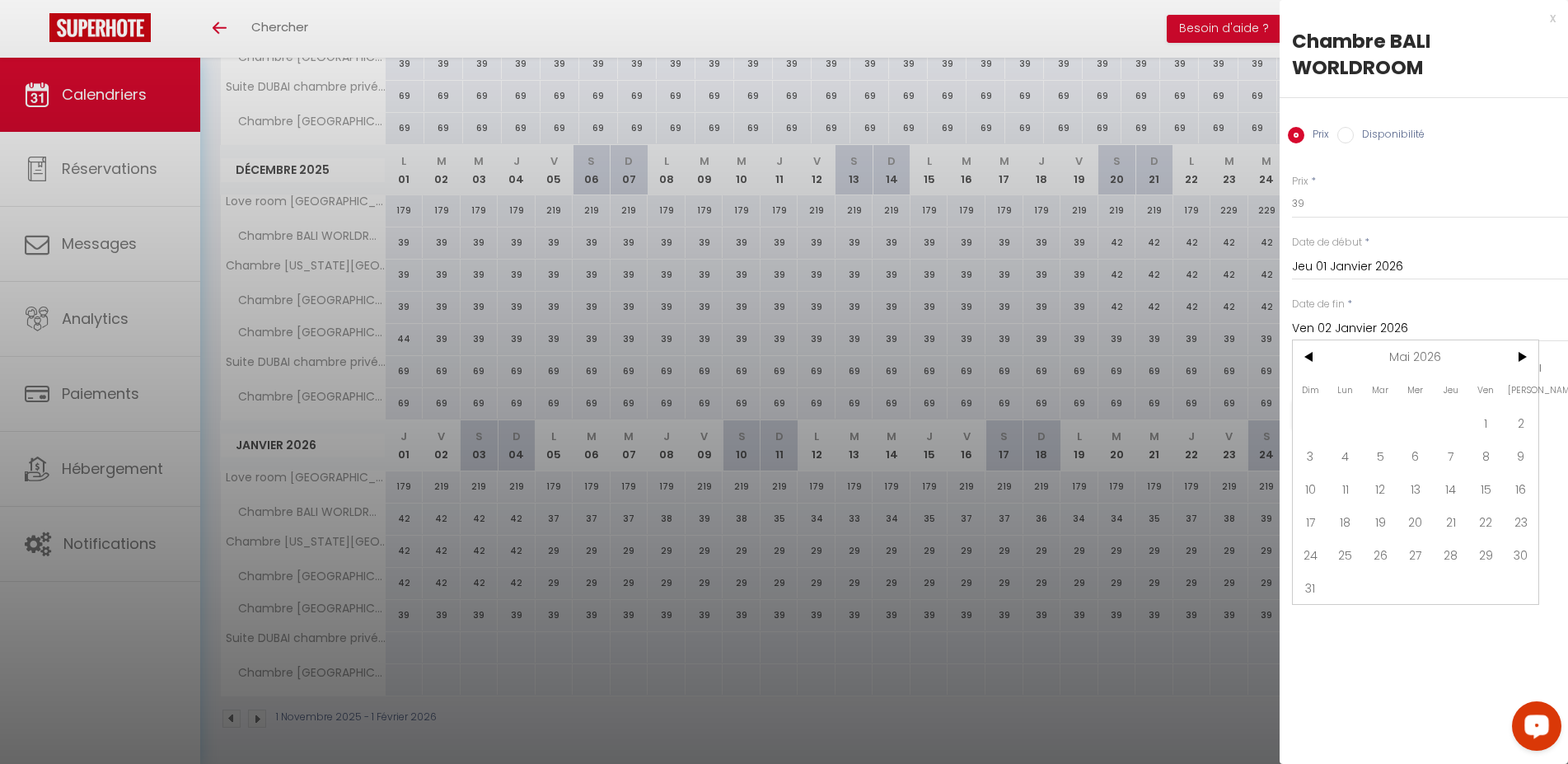
type input "Dim 31 Mai 2026"
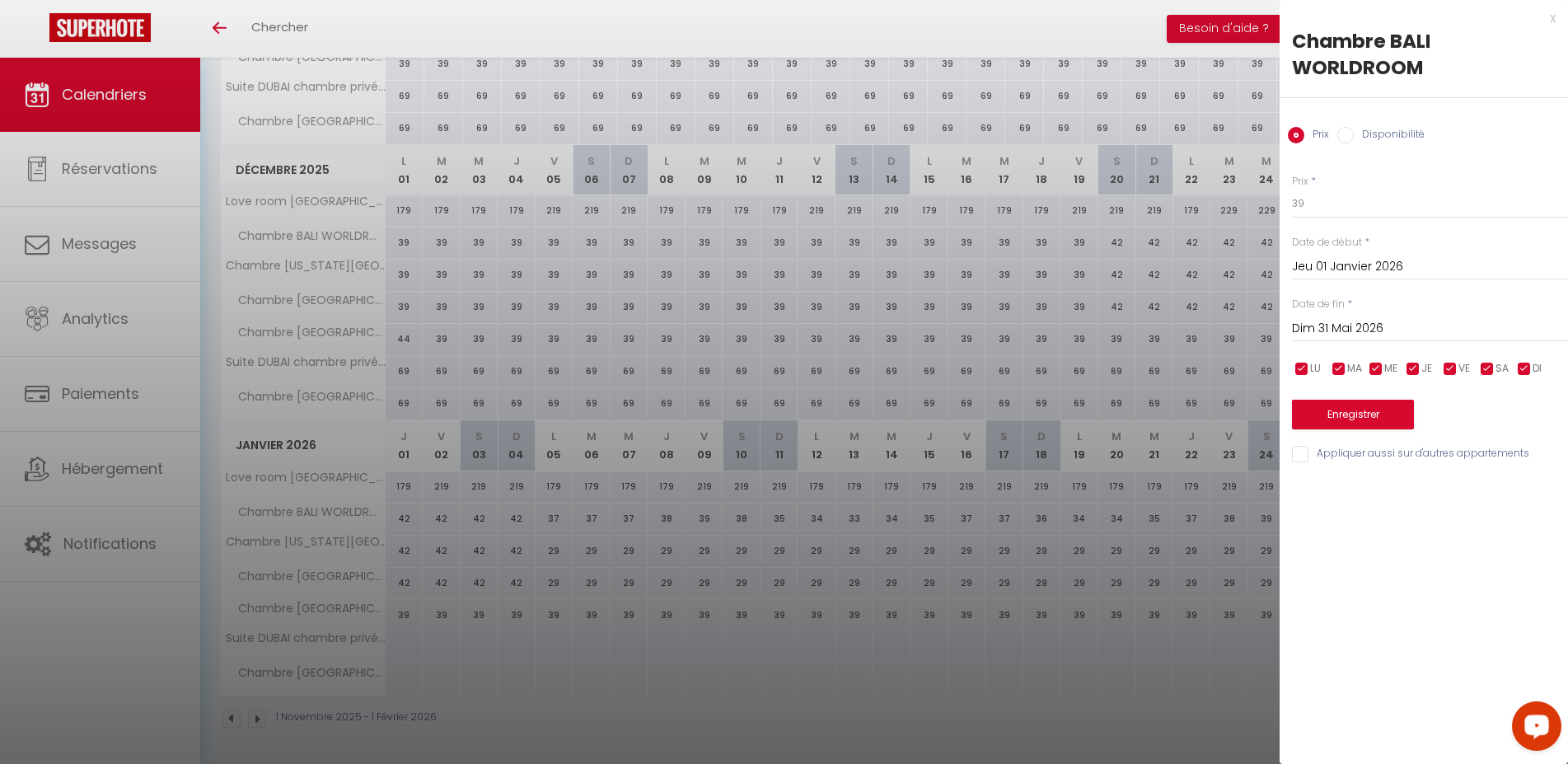
click at [1304, 451] on input "Appliquer aussi sur d'autres appartements" at bounding box center [1430, 454] width 276 height 17
checkbox input "true"
click at [1327, 402] on button "Enregistrer" at bounding box center [1352, 414] width 122 height 29
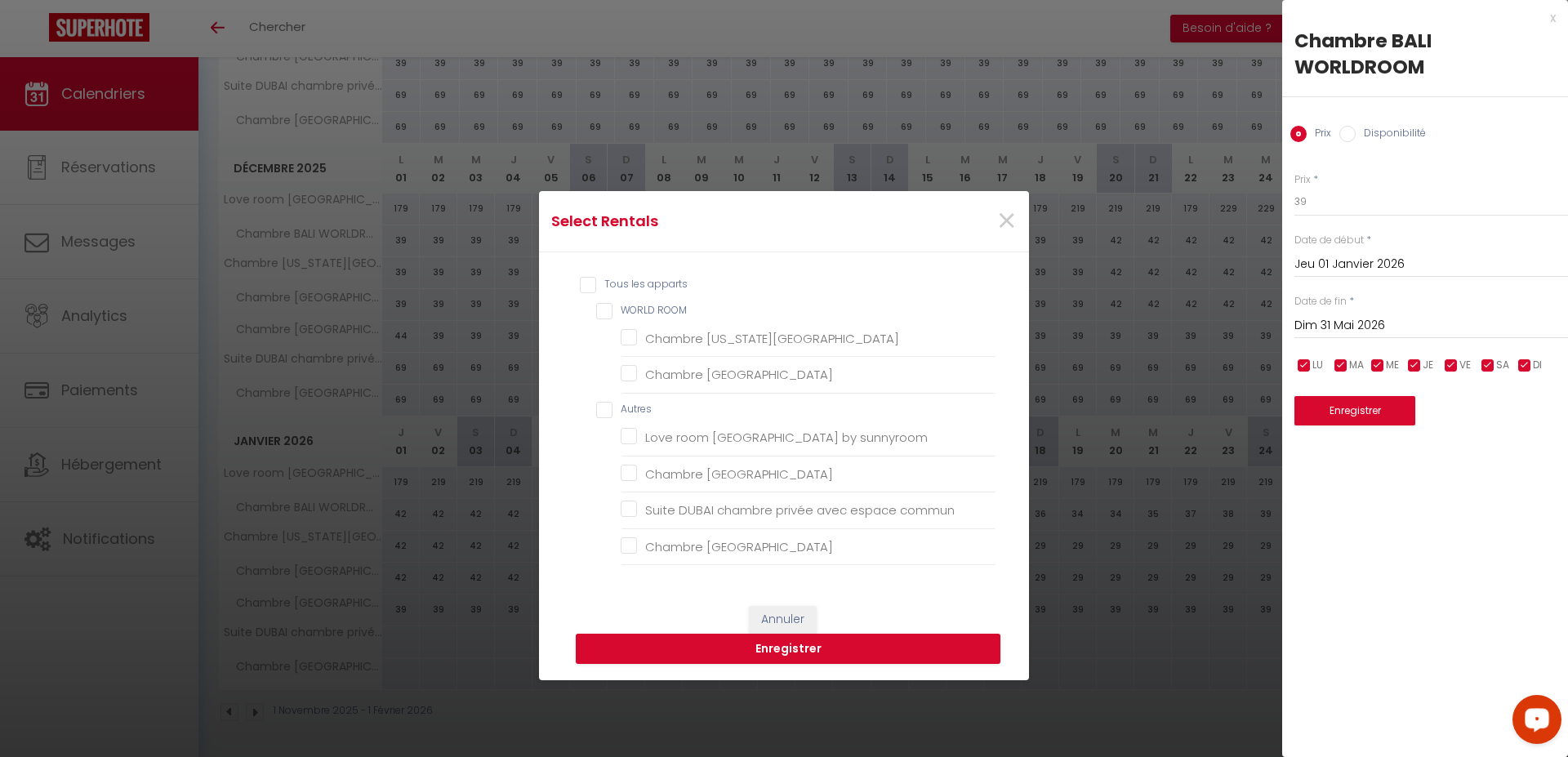
click at [596, 310] on ROOM "WORLD ROOM" at bounding box center [795, 311] width 400 height 17
checkbox ROOM "true"
checkbox WORLDROOM "true"
checkbox input "false"
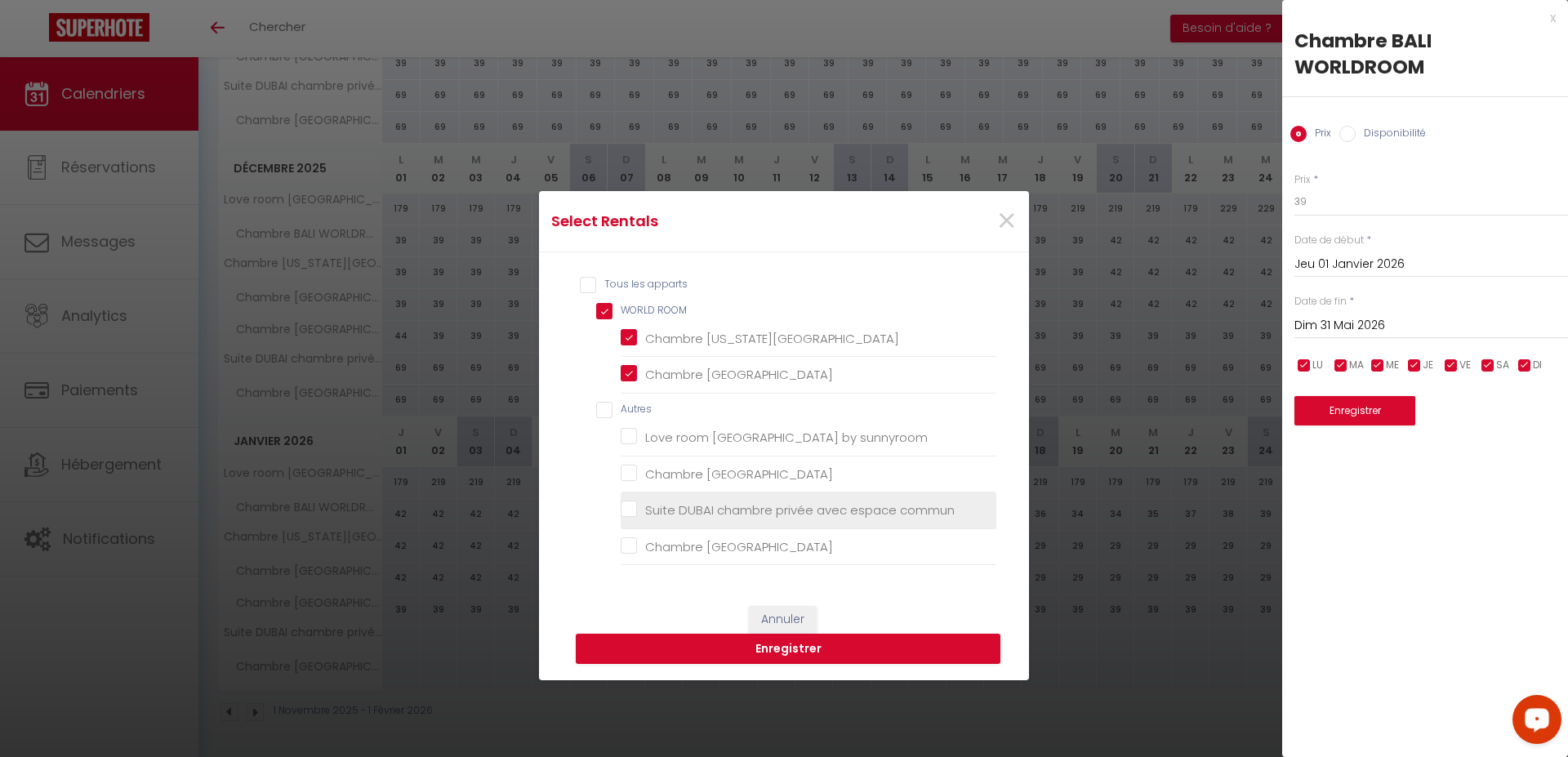
checkbox sunnyroom "false"
checkbox WORLDROOM "false"
checkbox commun "false"
checkbox Worldroom "false"
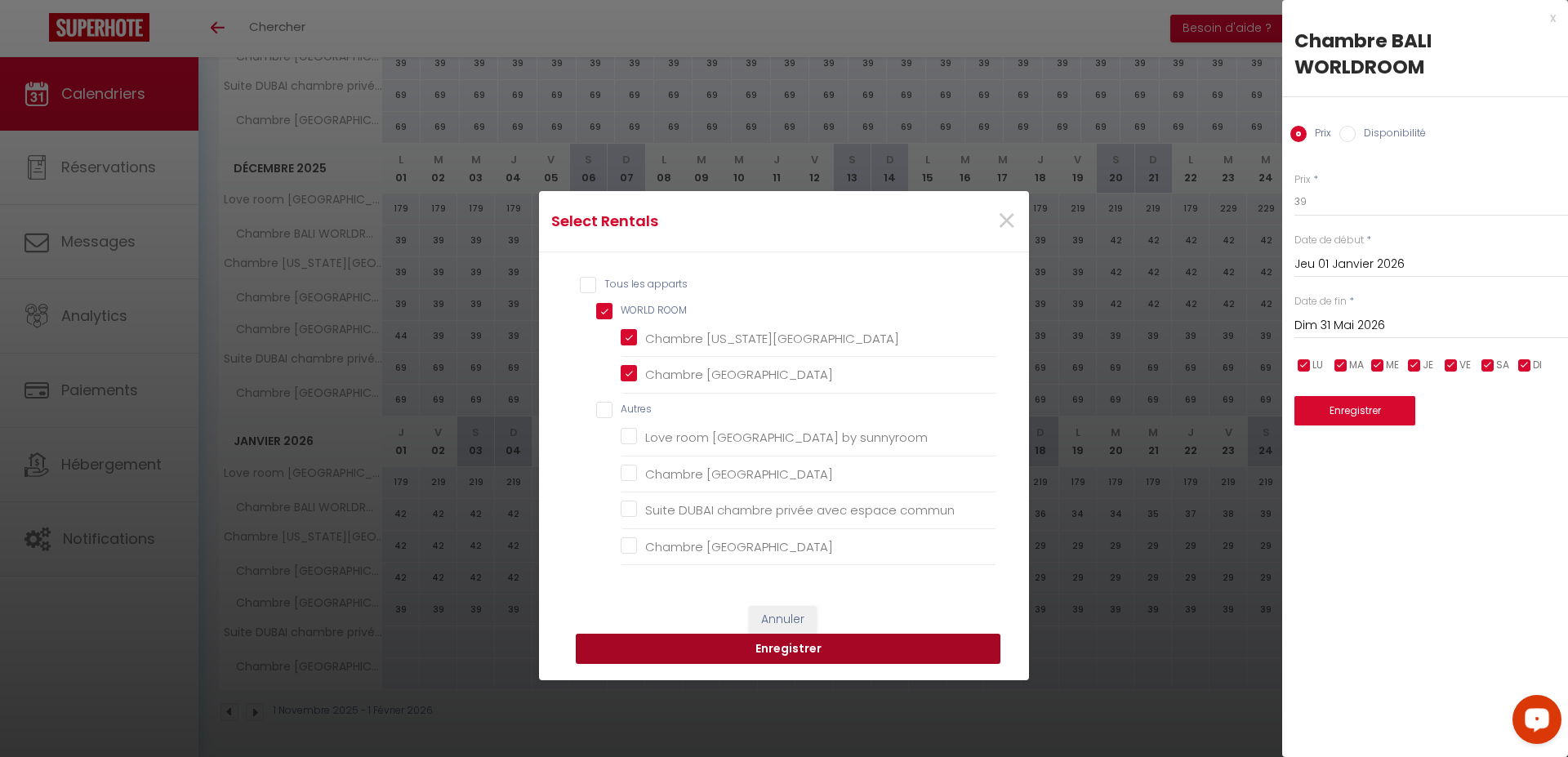
click at [681, 644] on button "Enregistrer" at bounding box center [788, 648] width 425 height 31
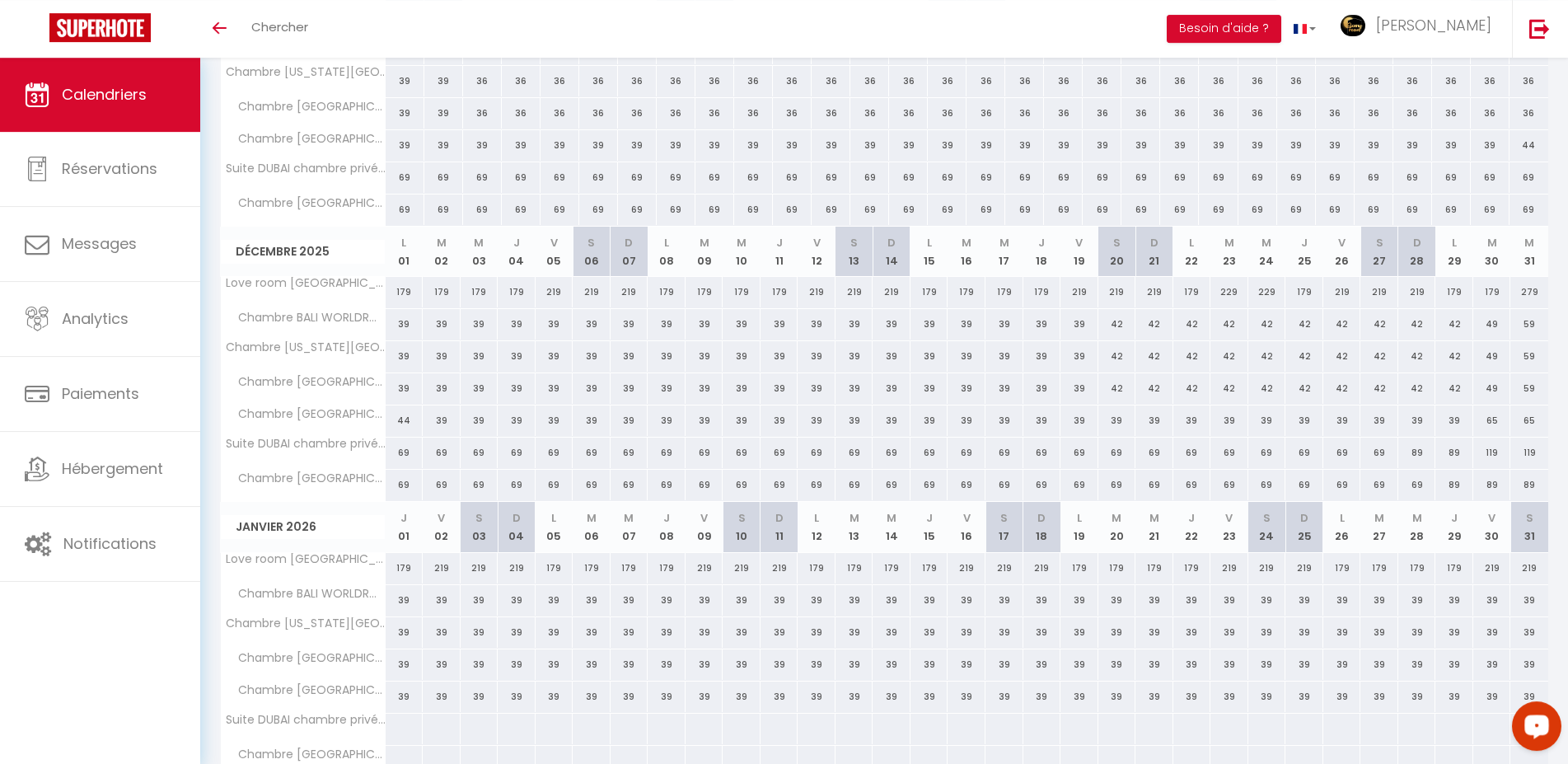
scroll to position [88, 0]
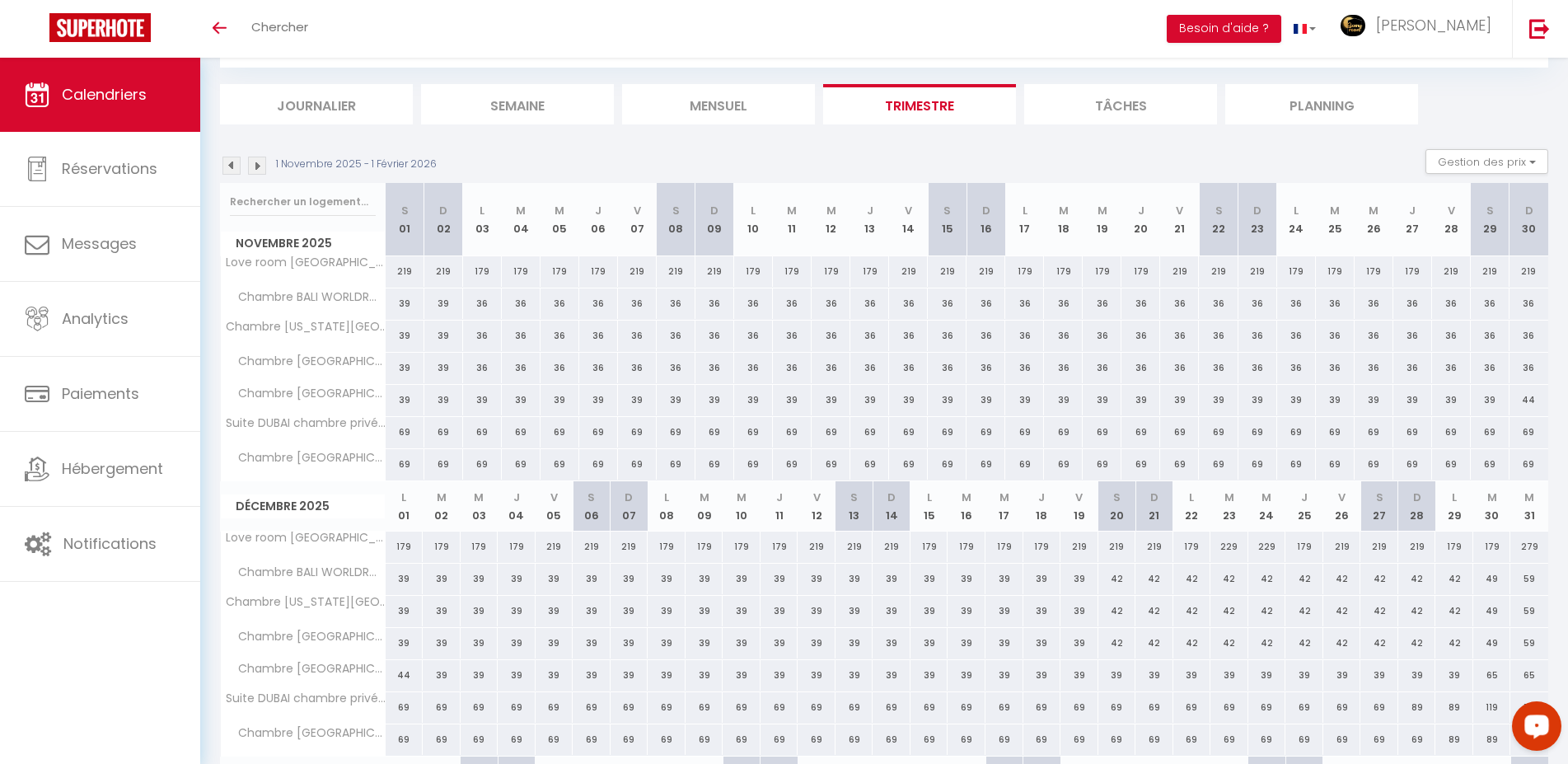
click at [261, 165] on img at bounding box center [258, 166] width 19 height 19
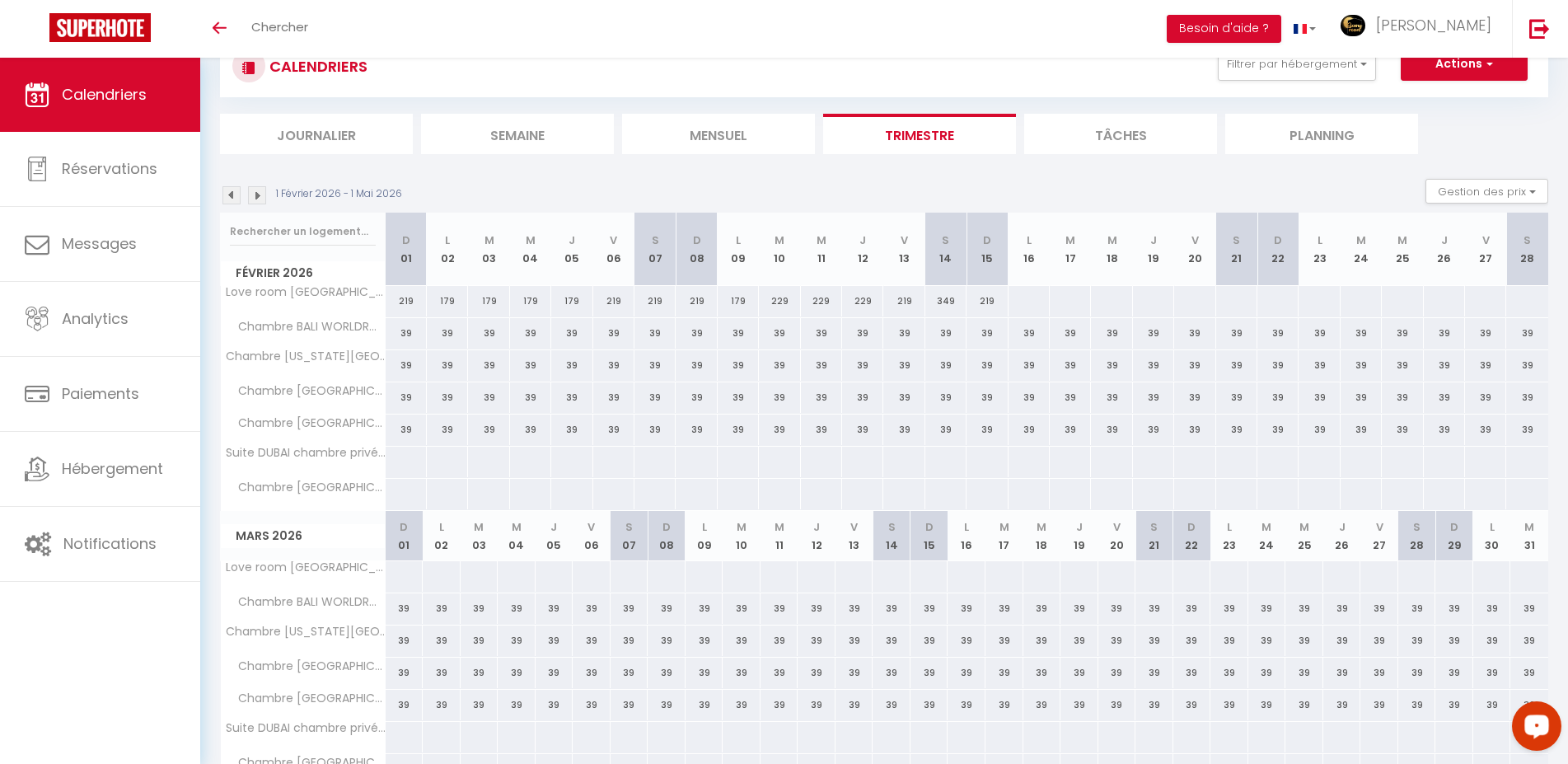
click at [945, 450] on div at bounding box center [946, 462] width 42 height 30
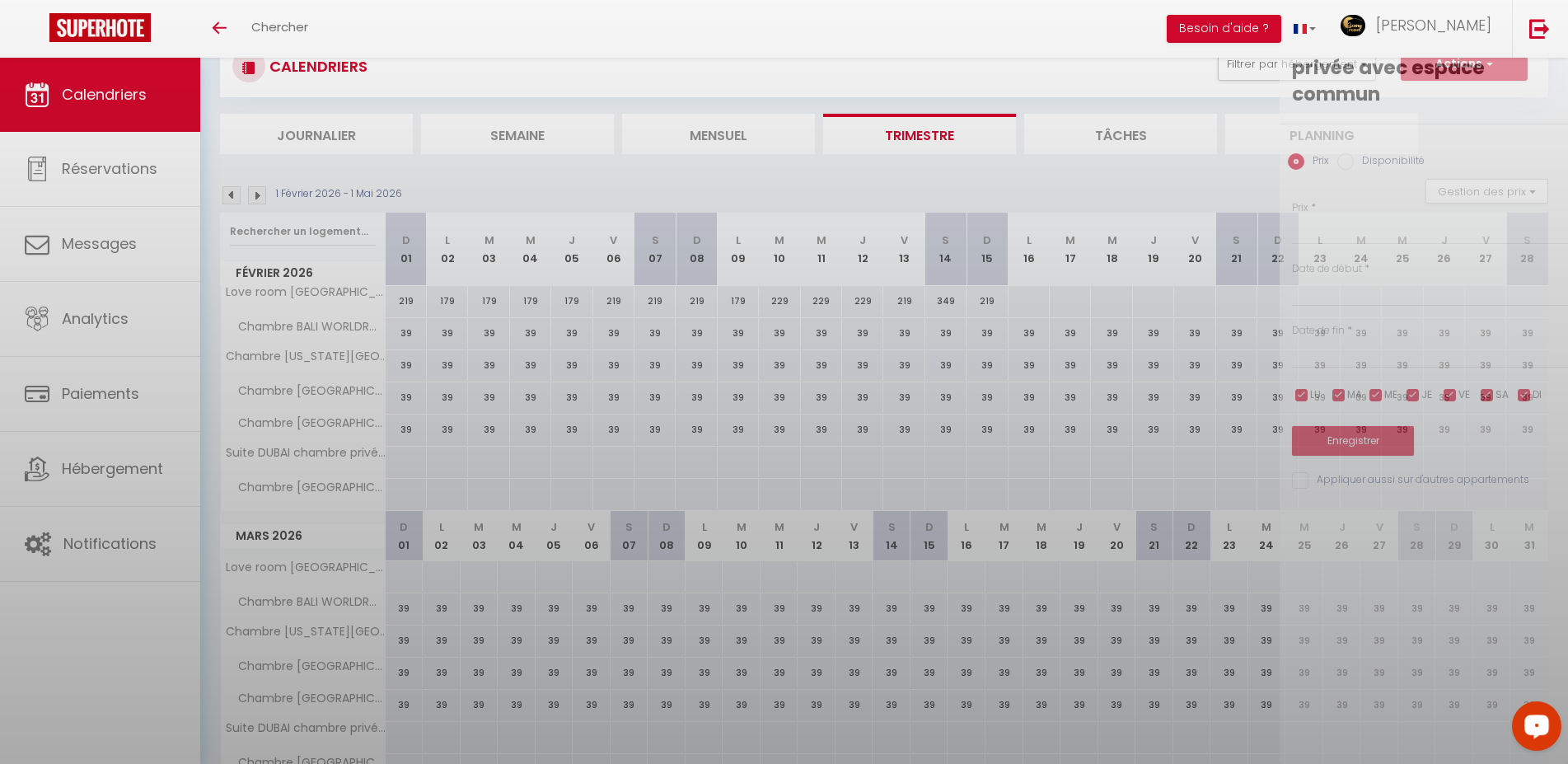
type input "[DATE]"
type input "Dim 15 Février 2026"
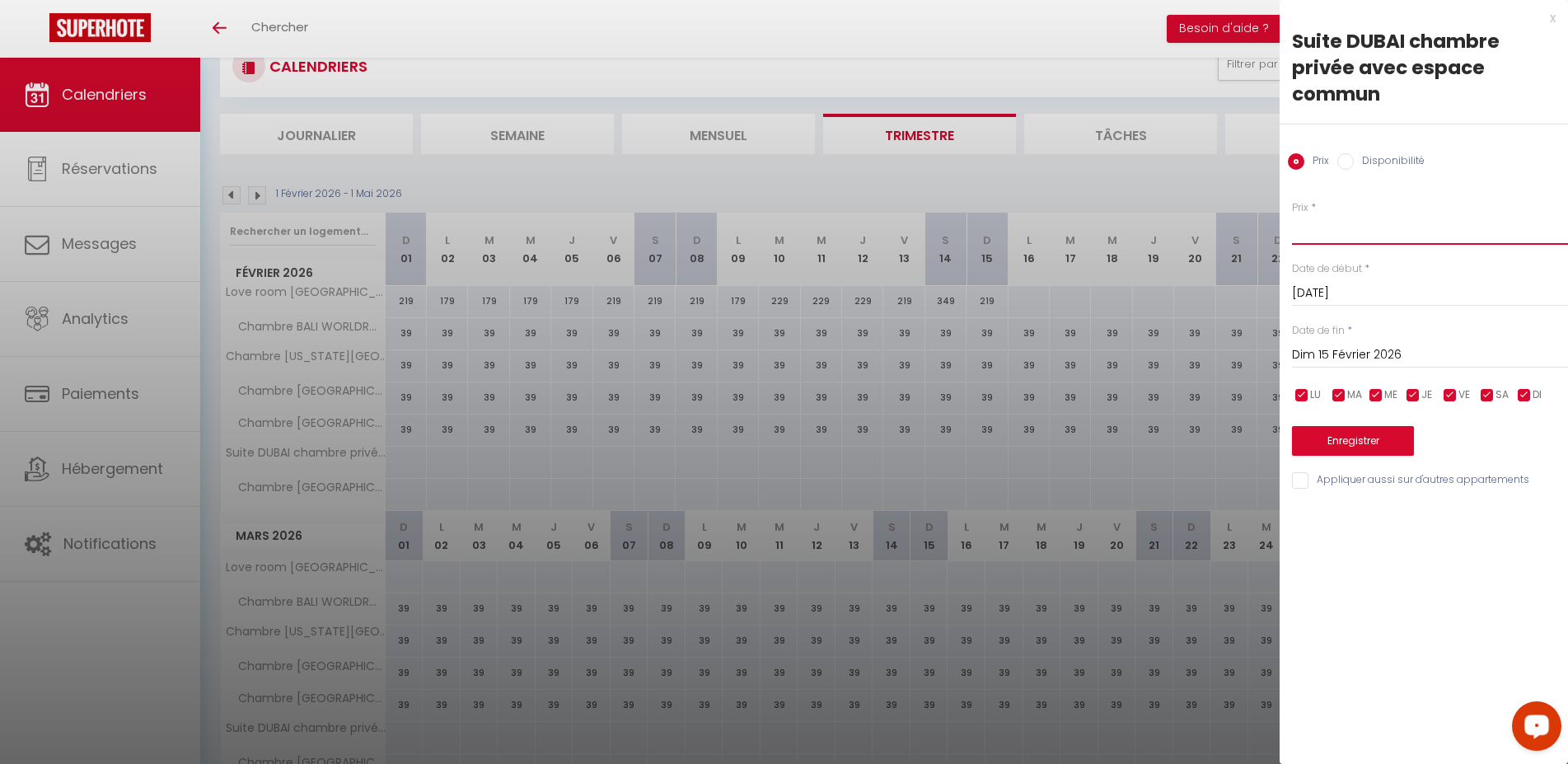
click at [1343, 239] on input "Prix" at bounding box center [1430, 229] width 276 height 29
type input "89"
click at [1373, 448] on button "Enregistrer" at bounding box center [1352, 441] width 122 height 29
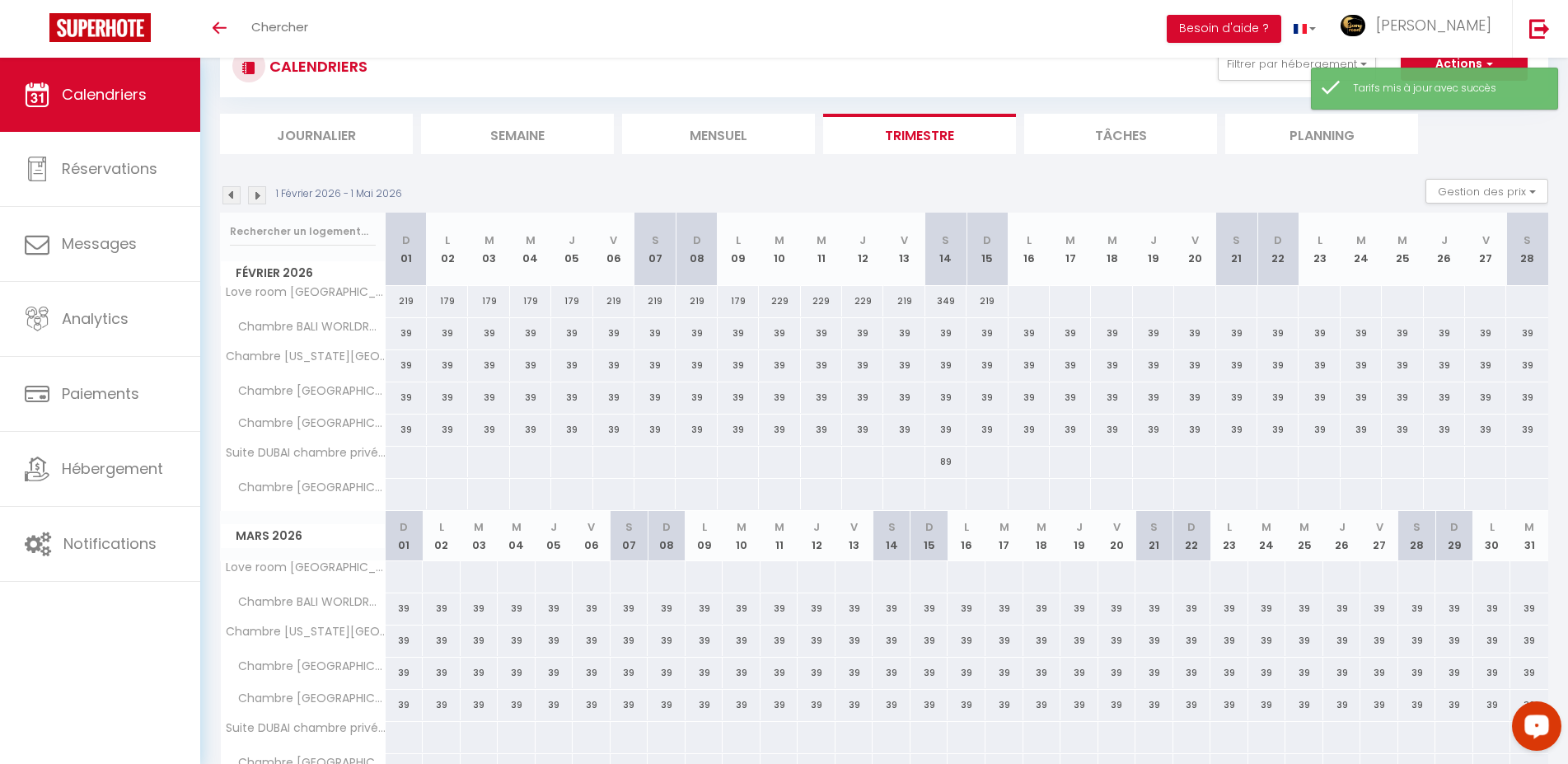
click at [943, 490] on div at bounding box center [946, 494] width 42 height 30
type input "[DATE]"
type input "Dim 15 Février 2026"
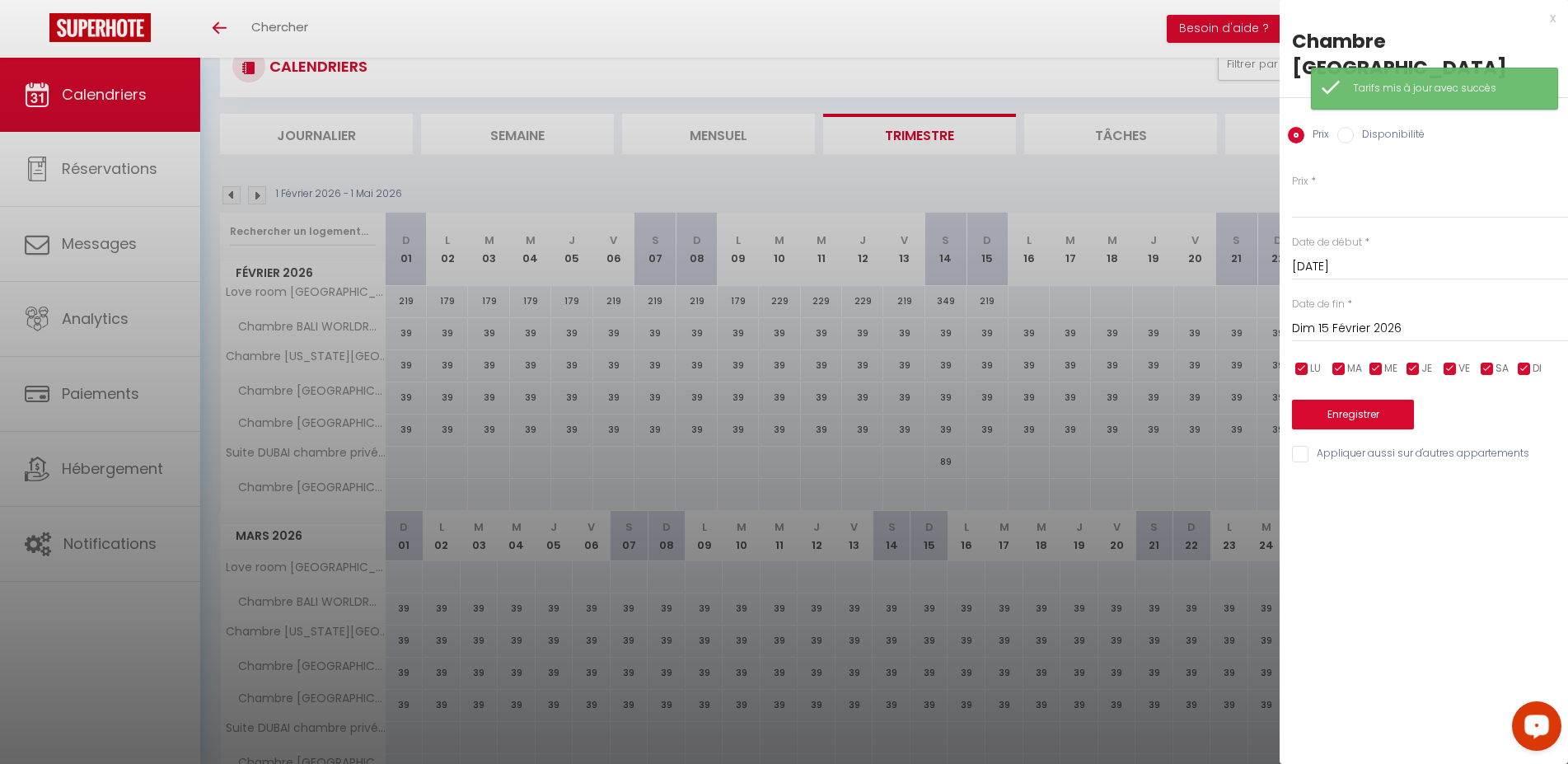
click at [1339, 189] on div "Prix *" at bounding box center [1430, 196] width 276 height 45
click at [1307, 199] on input "Prix" at bounding box center [1430, 203] width 276 height 29
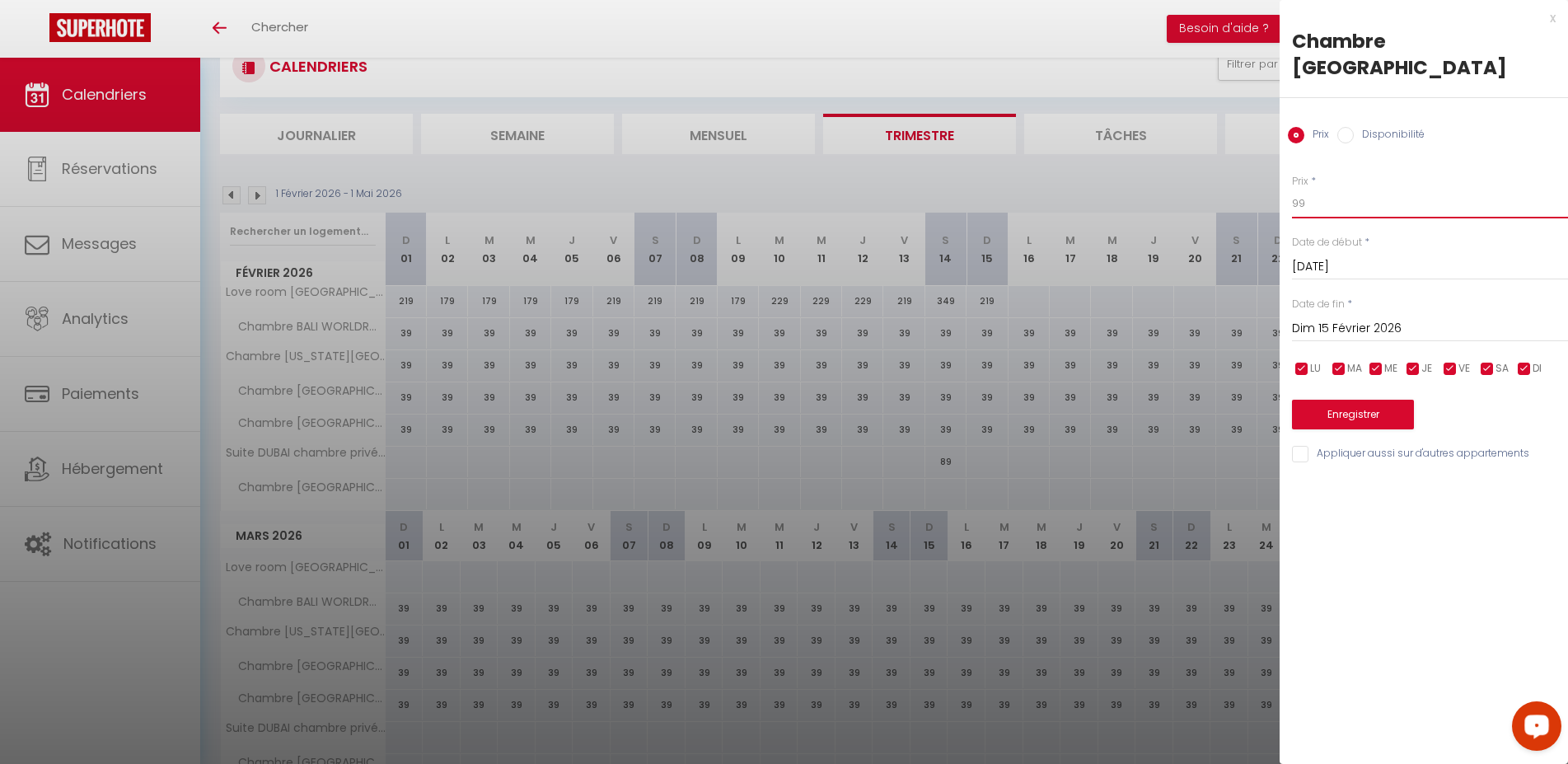
type input "99"
click at [1342, 412] on button "Enregistrer" at bounding box center [1352, 414] width 122 height 29
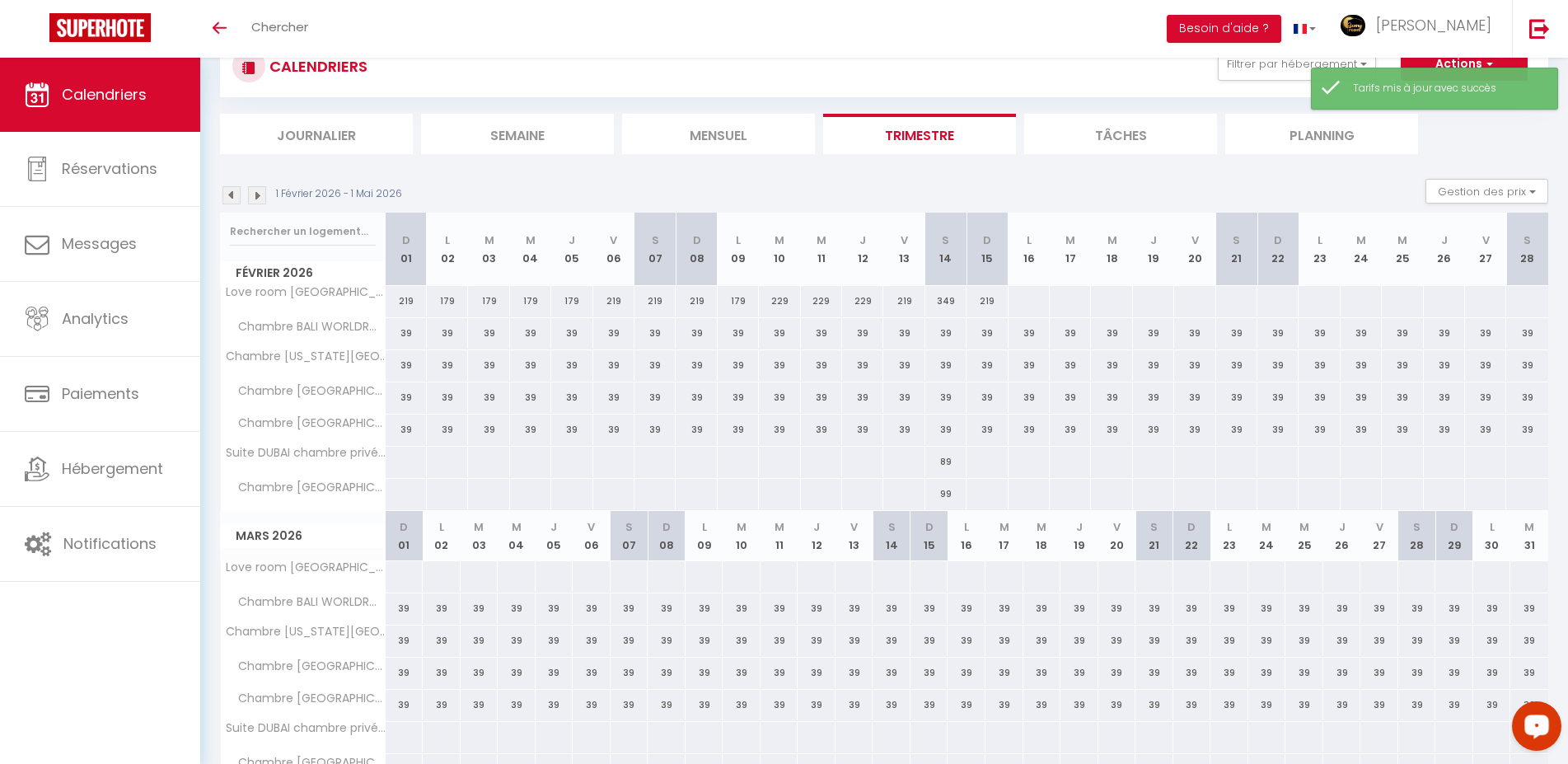
click at [948, 461] on div "89" at bounding box center [946, 462] width 41 height 30
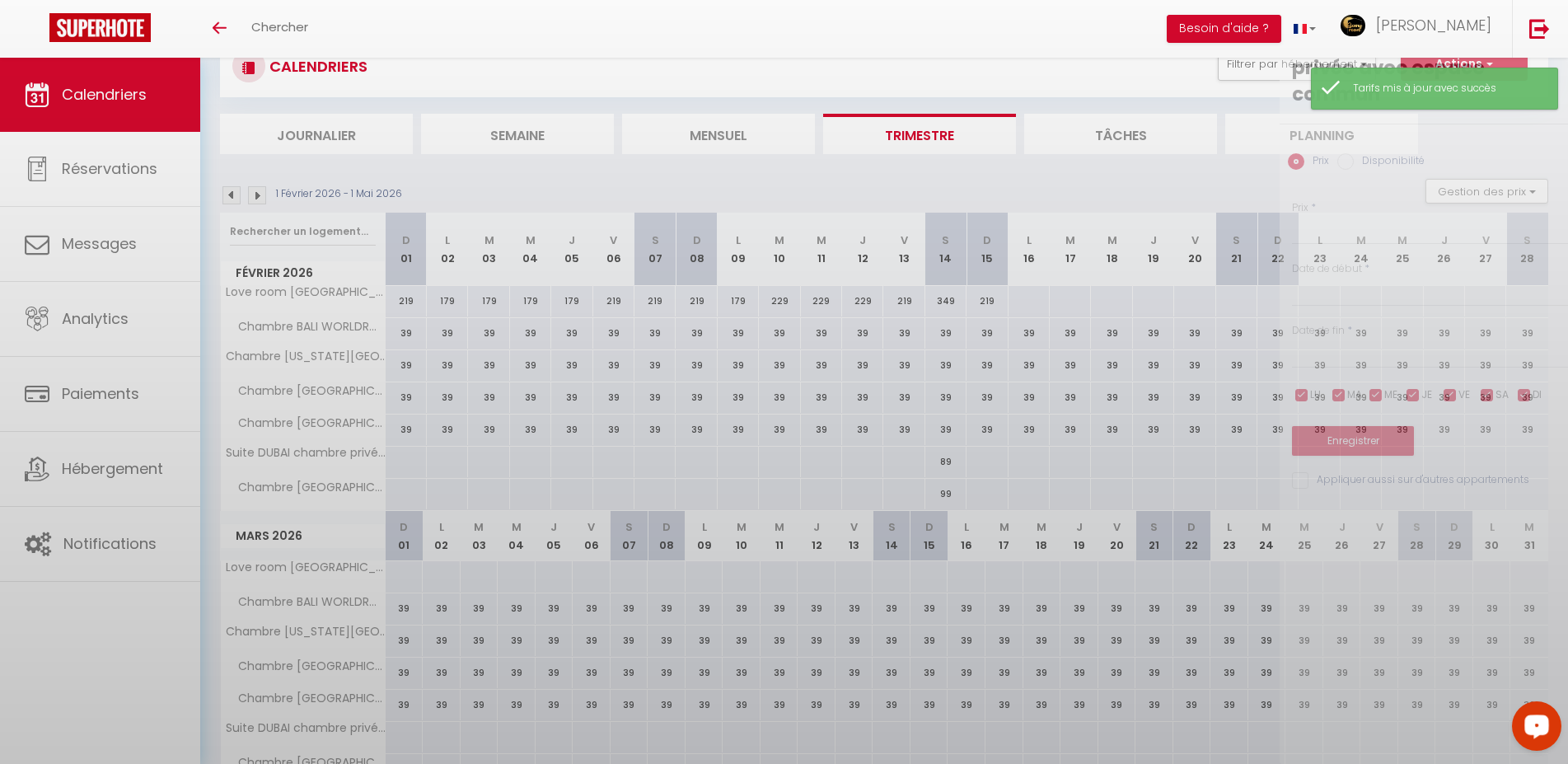
type input "89"
type input "[DATE]"
type input "Dim 15 Février 2026"
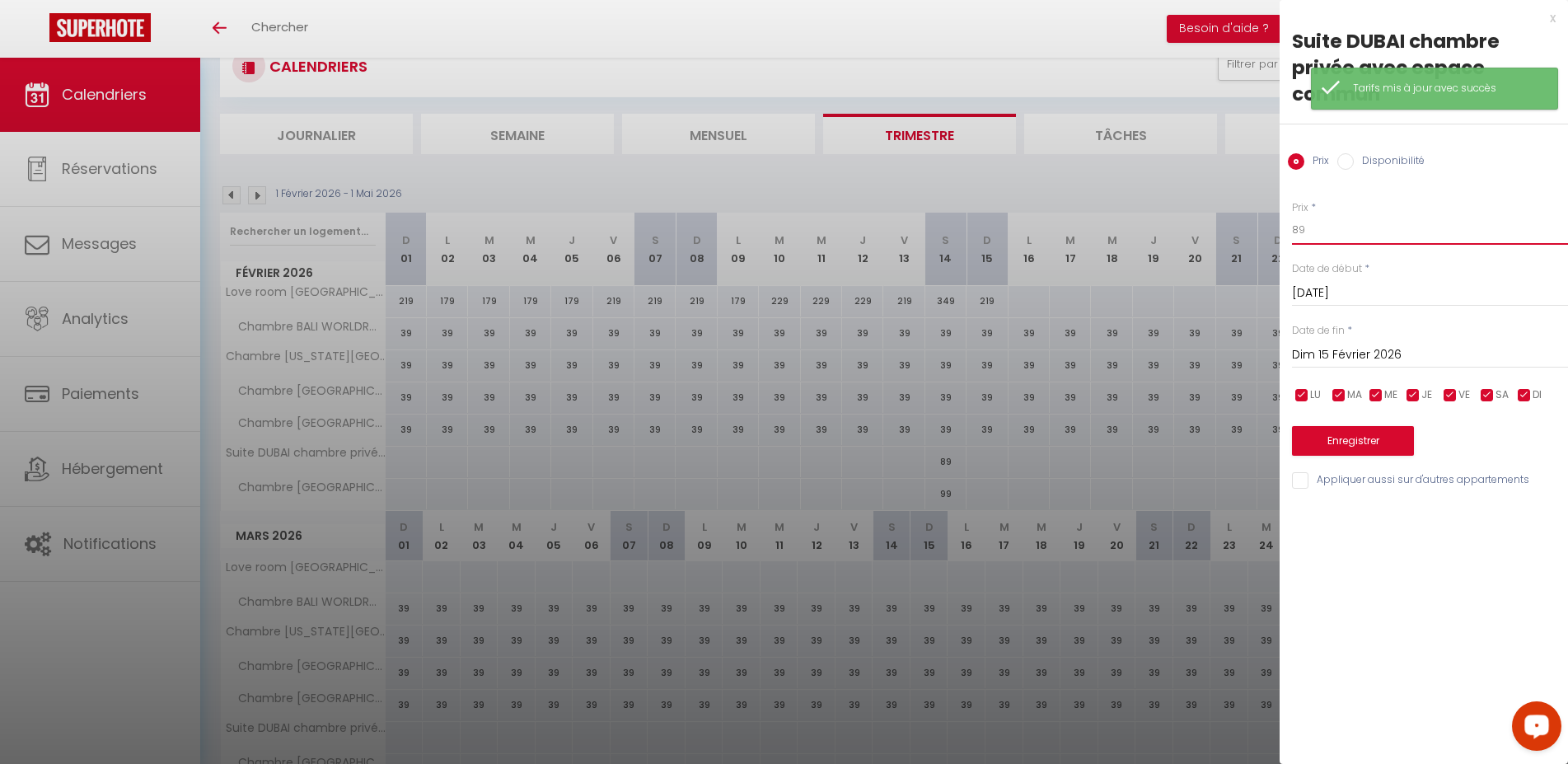
click at [1354, 232] on input "89" at bounding box center [1430, 229] width 276 height 29
type input "8"
type input "99"
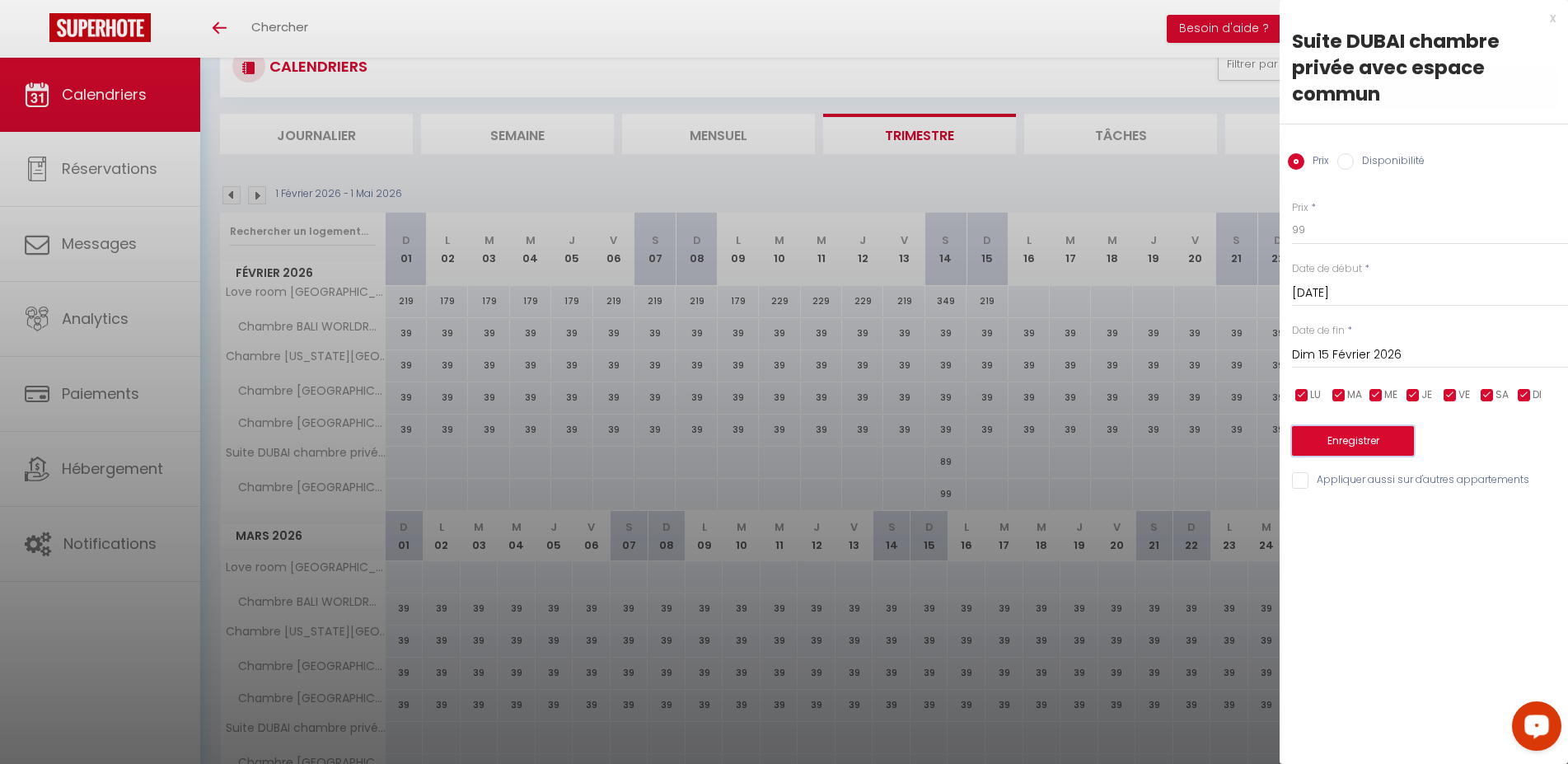
click at [1327, 431] on button "Enregistrer" at bounding box center [1352, 441] width 122 height 29
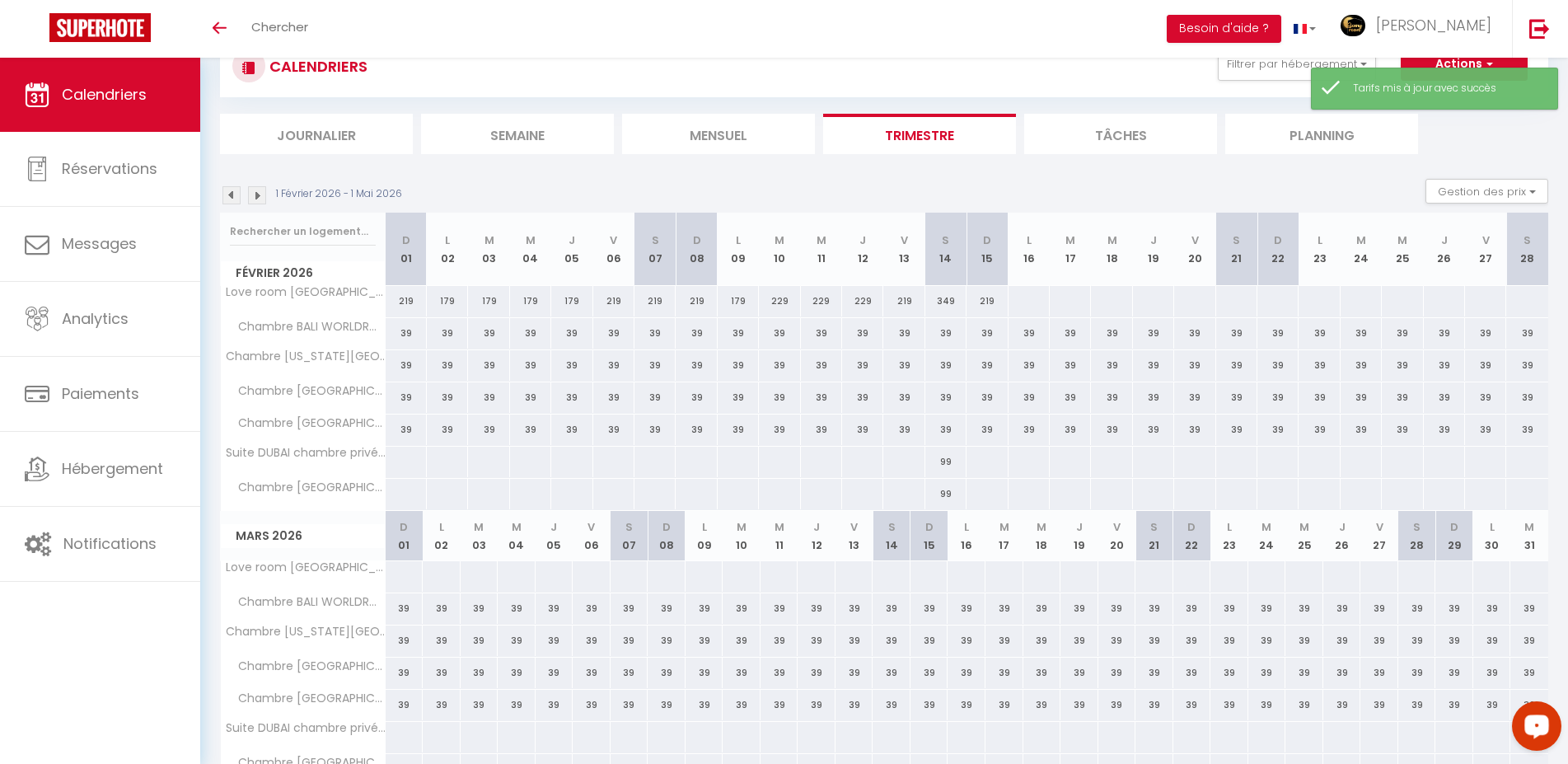
click at [952, 430] on div "39" at bounding box center [946, 430] width 41 height 30
type input "39"
type input "[DATE]"
type input "Dim 15 Février 2026"
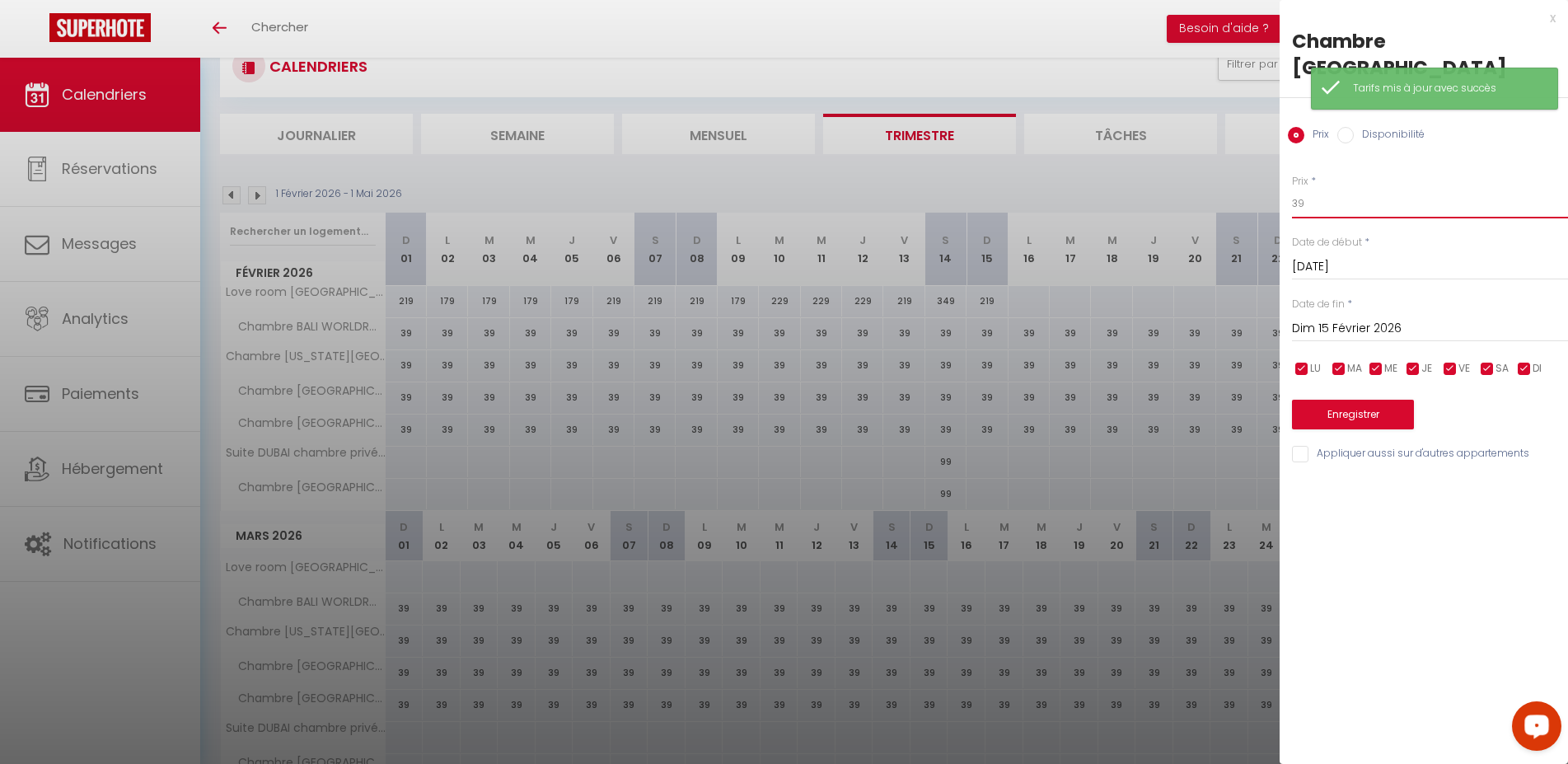
drag, startPoint x: 1304, startPoint y: 210, endPoint x: 793, endPoint y: 154, distance: 514.1
click at [1292, 208] on input "39" at bounding box center [1430, 203] width 276 height 29
type input "45"
click at [1402, 414] on button "Enregistrer" at bounding box center [1352, 414] width 122 height 29
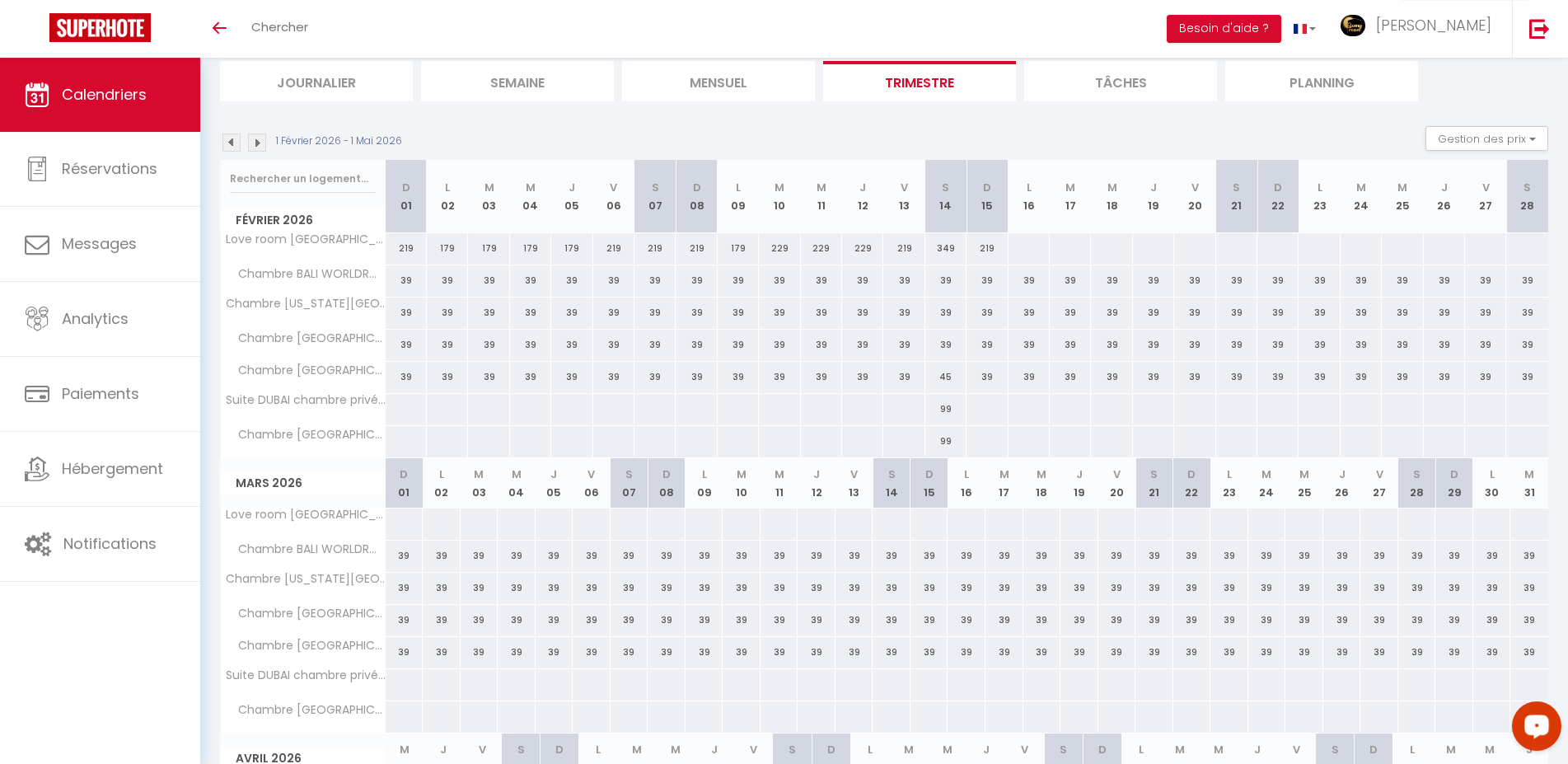
scroll to position [88, 0]
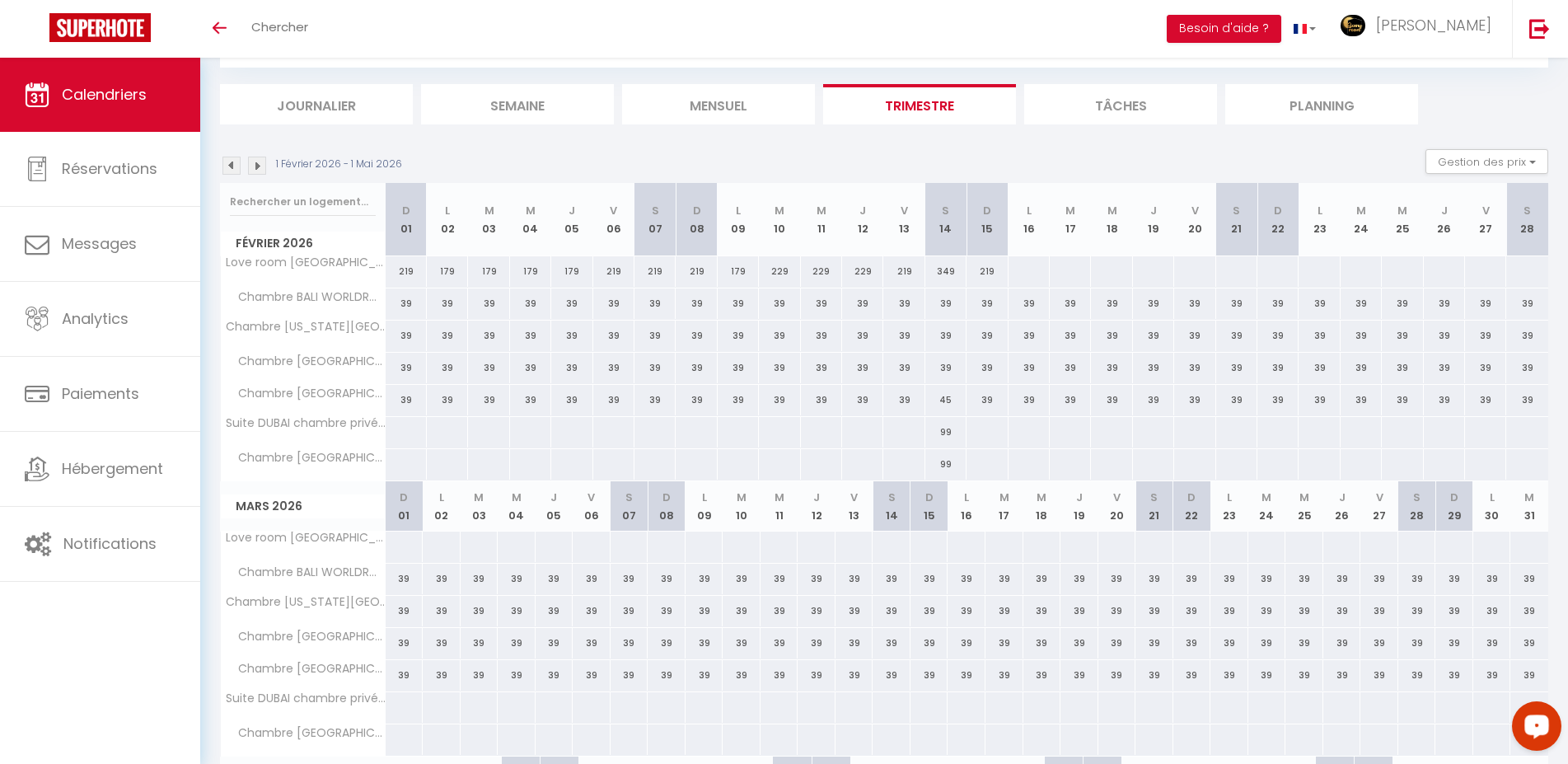
click at [1019, 270] on div at bounding box center [1029, 271] width 42 height 30
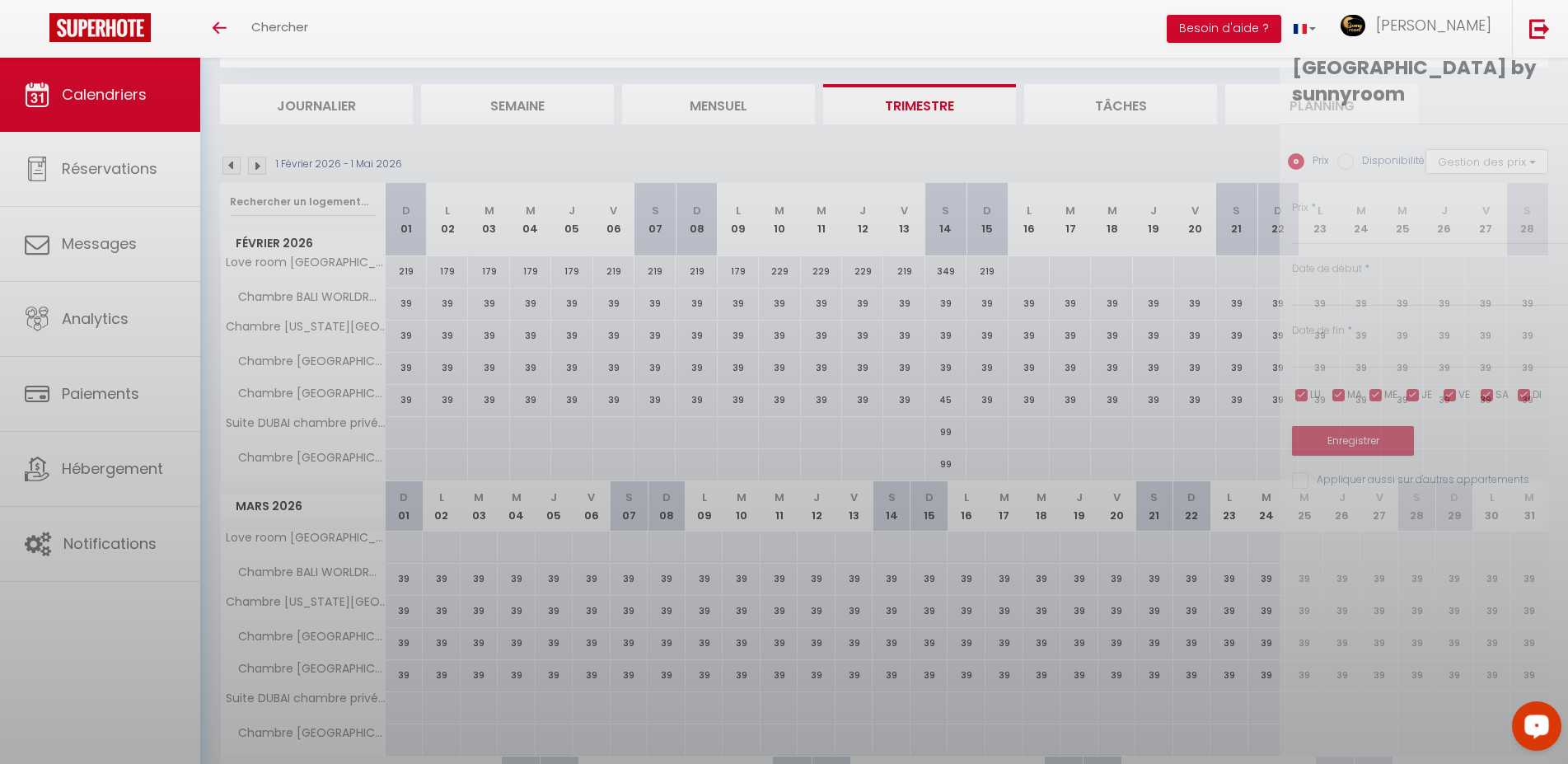
type input "Lun 16 Février 2026"
type input "[DATE]"
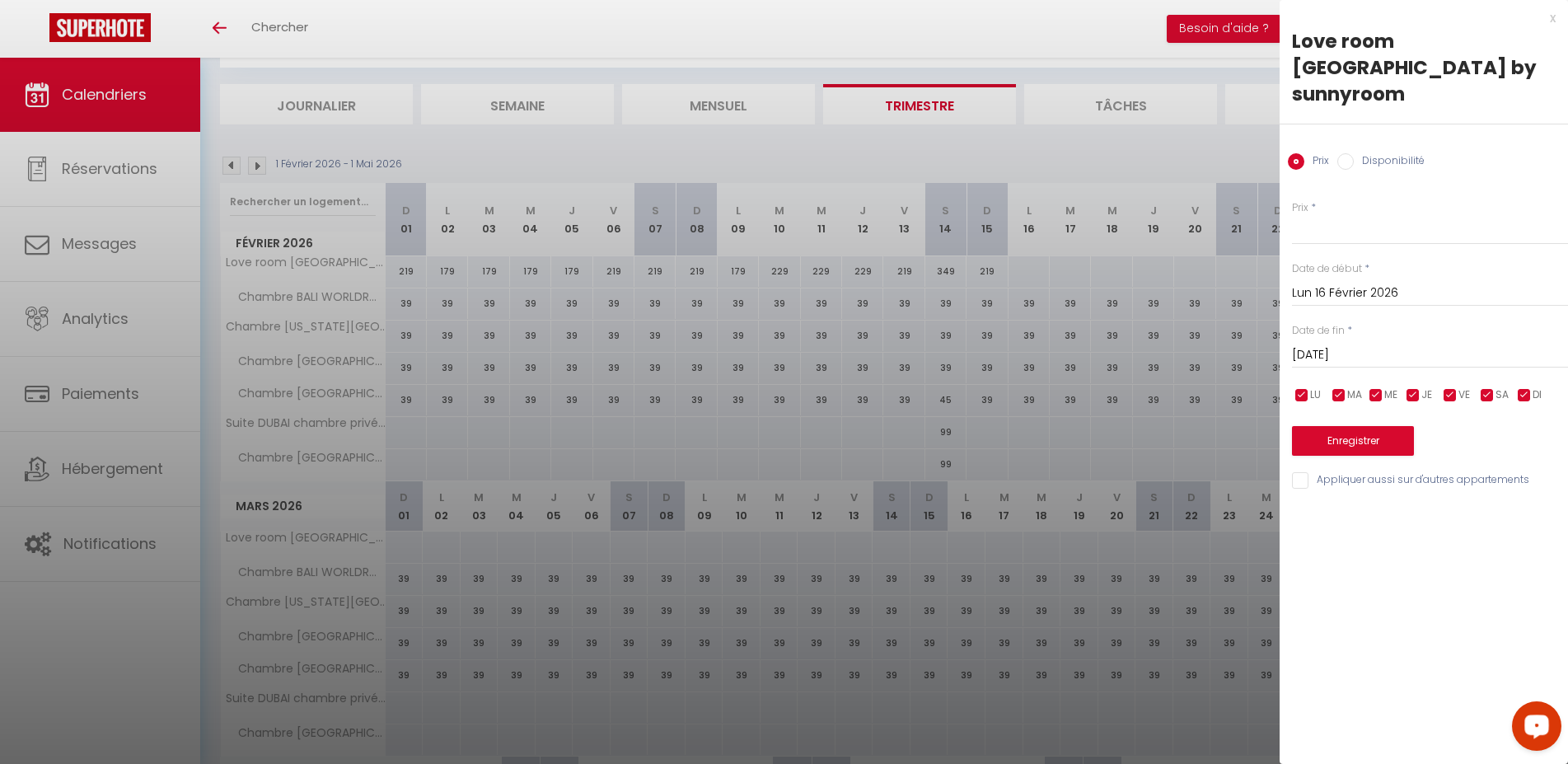
click at [1133, 329] on div at bounding box center [784, 382] width 1568 height 764
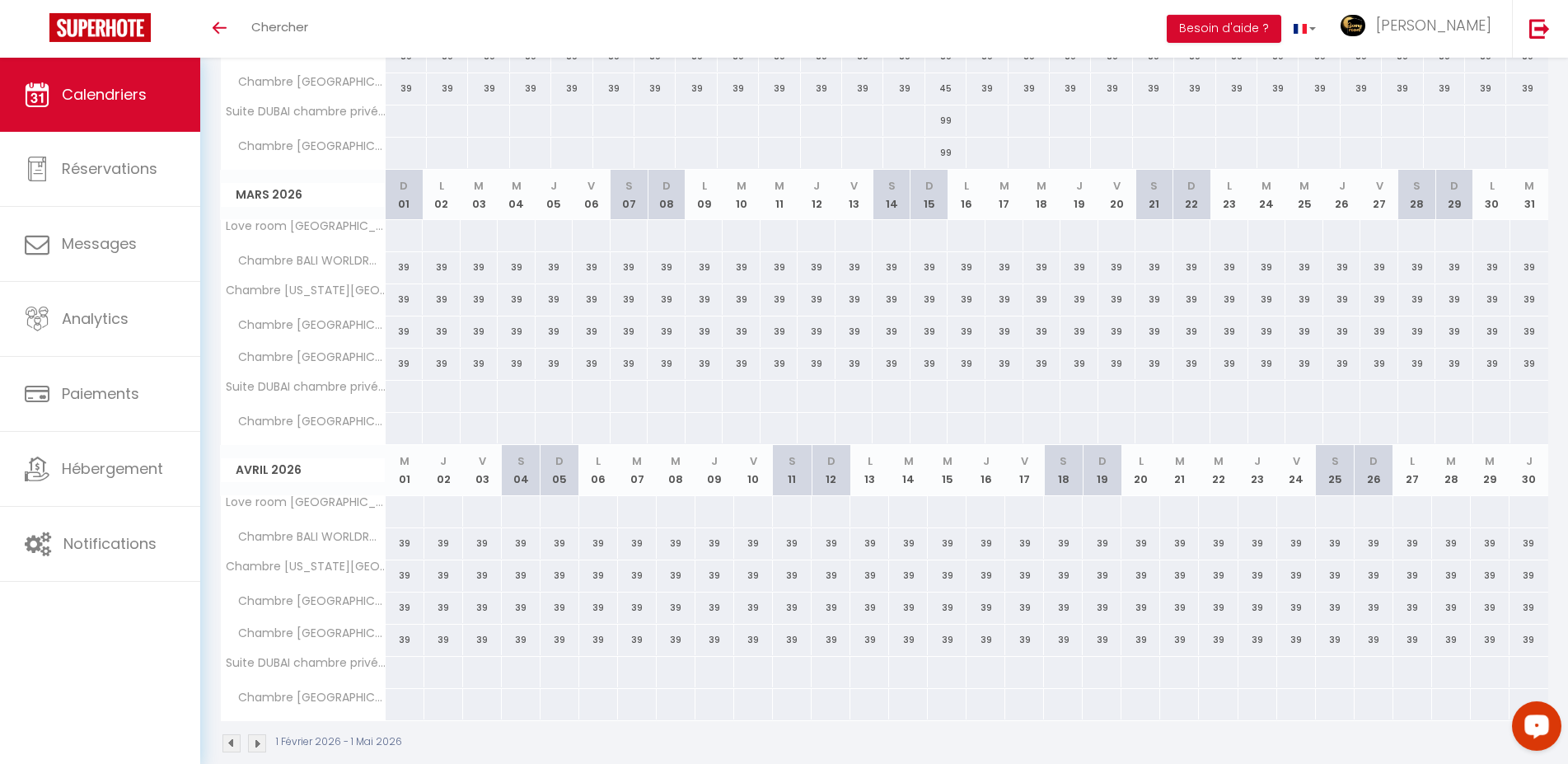
scroll to position [424, 0]
